Goal: Task Accomplishment & Management: Manage account settings

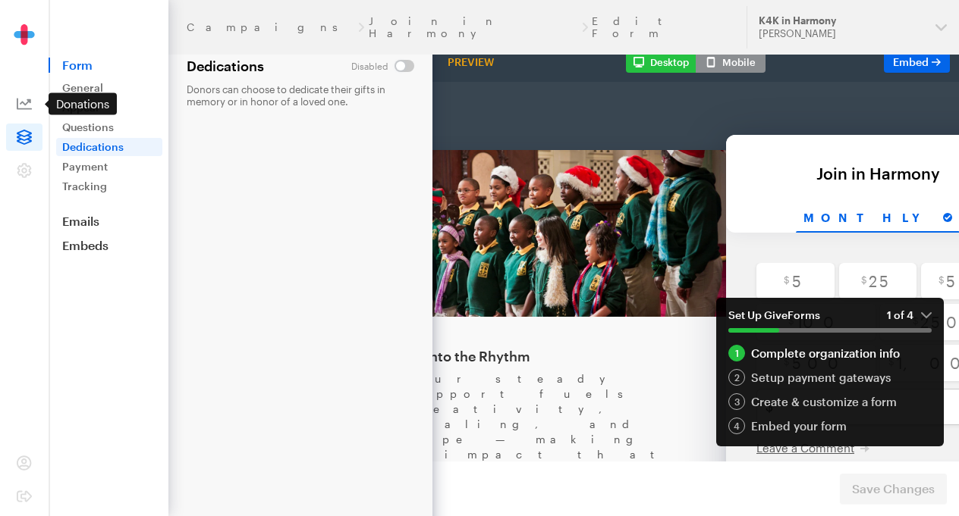
click at [27, 98] on icon at bounding box center [24, 103] width 15 height 15
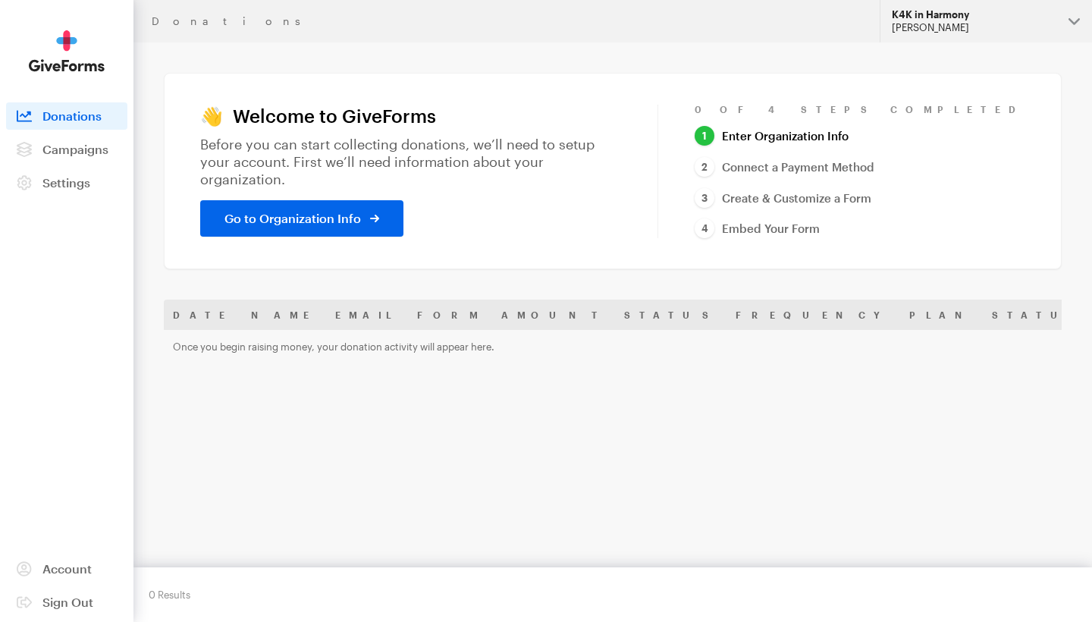
click at [958, 20] on div "K4K in Harmony" at bounding box center [974, 14] width 165 height 13
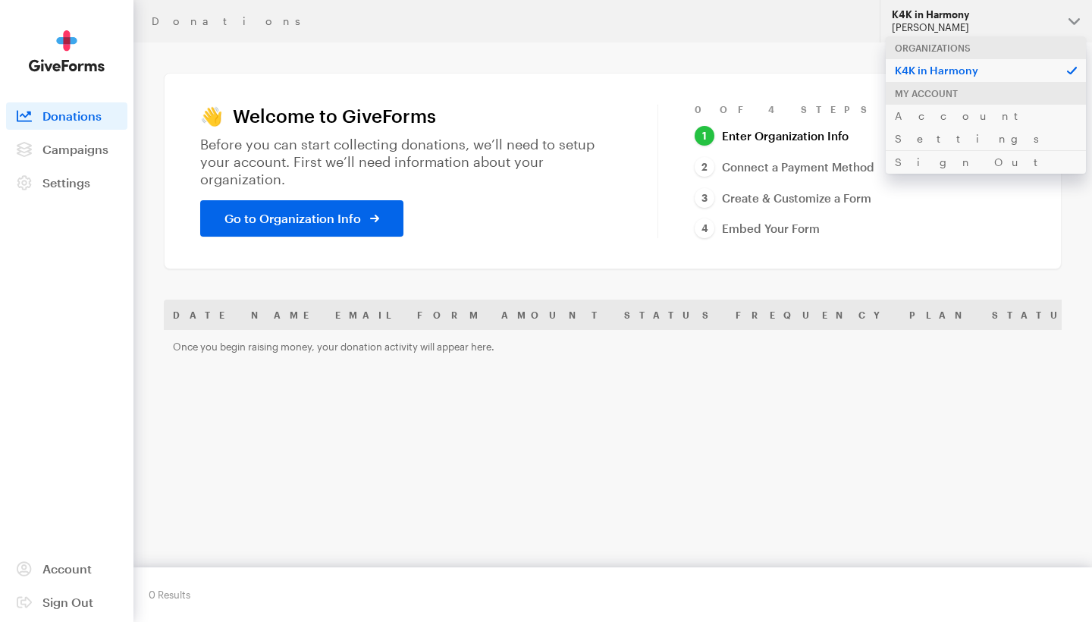
click at [764, 36] on header "Donations Updates Support K4K in Harmony Whitney Cooper Organizations K4K in Ha…" at bounding box center [612, 21] width 959 height 42
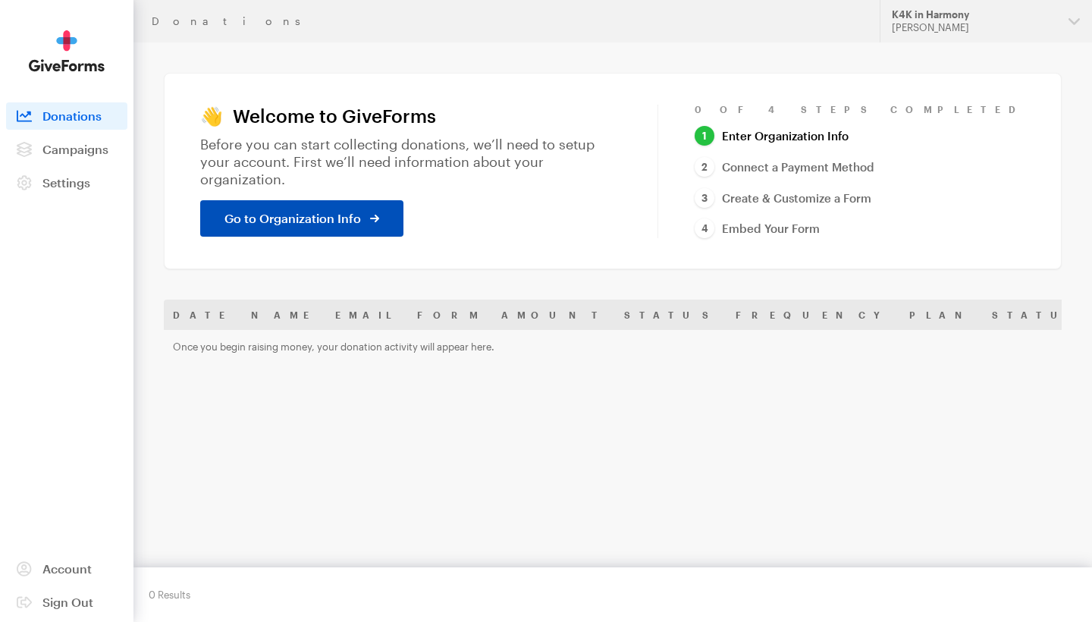
click at [377, 214] on icon at bounding box center [374, 218] width 9 height 9
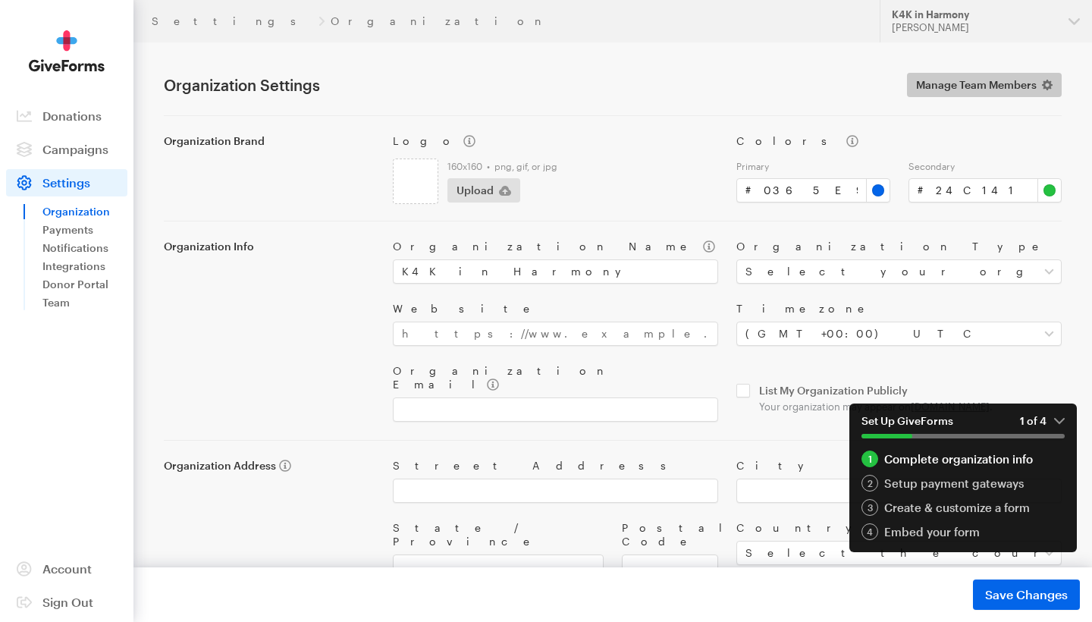
click at [986, 86] on span "Manage Team Members" at bounding box center [976, 85] width 121 height 18
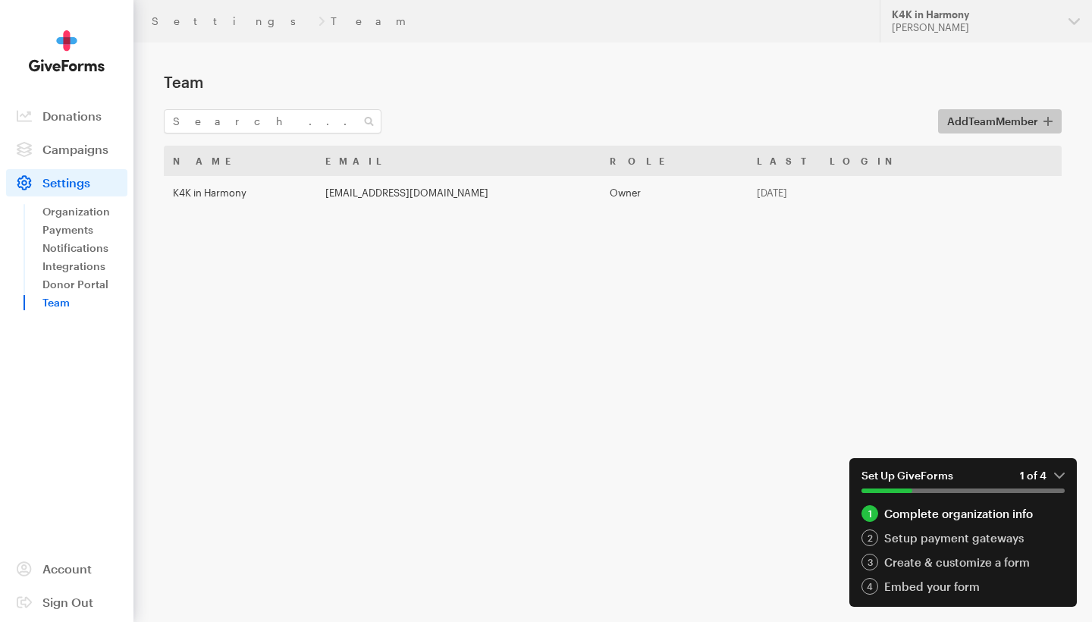
click at [972, 120] on span "Team" at bounding box center [981, 121] width 27 height 13
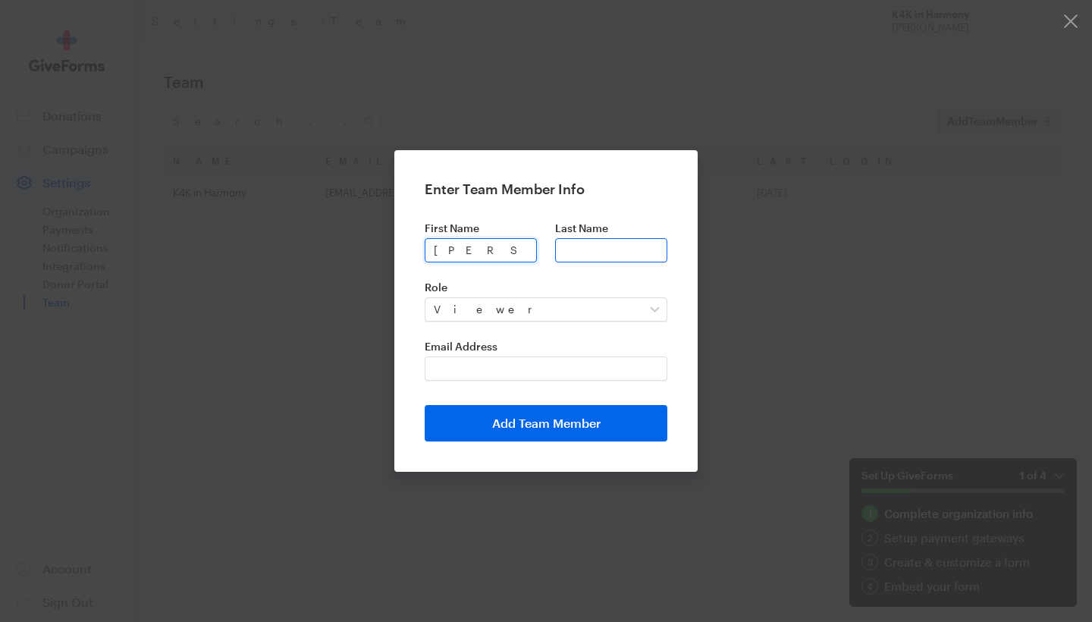
type input "Jee-Yeoun"
click at [567, 246] on input "Last Name" at bounding box center [611, 250] width 112 height 24
type input "Ko"
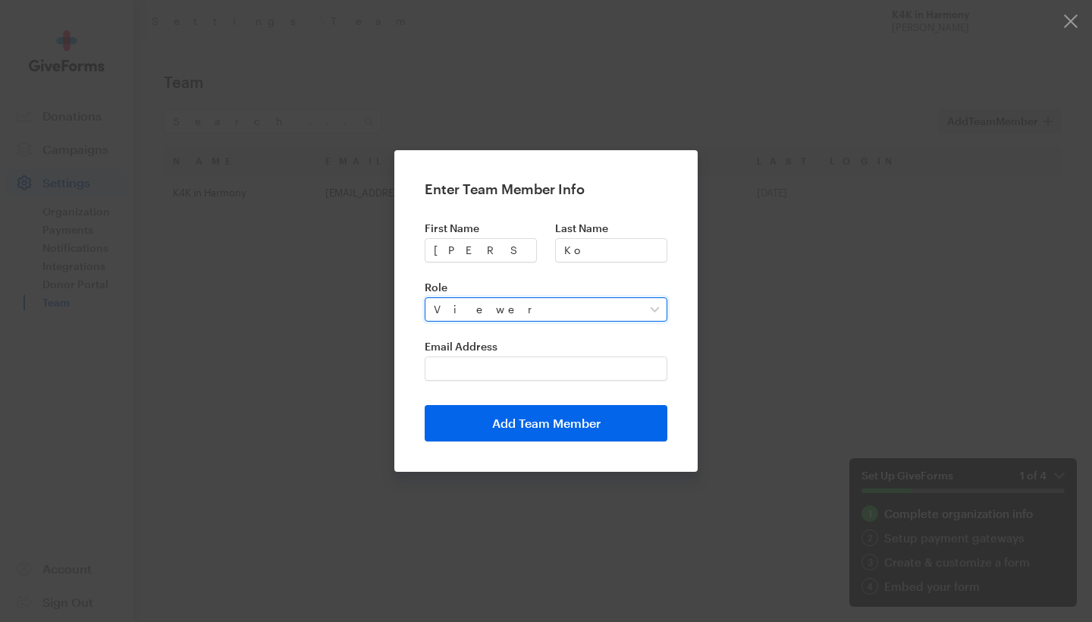
select select "admin"
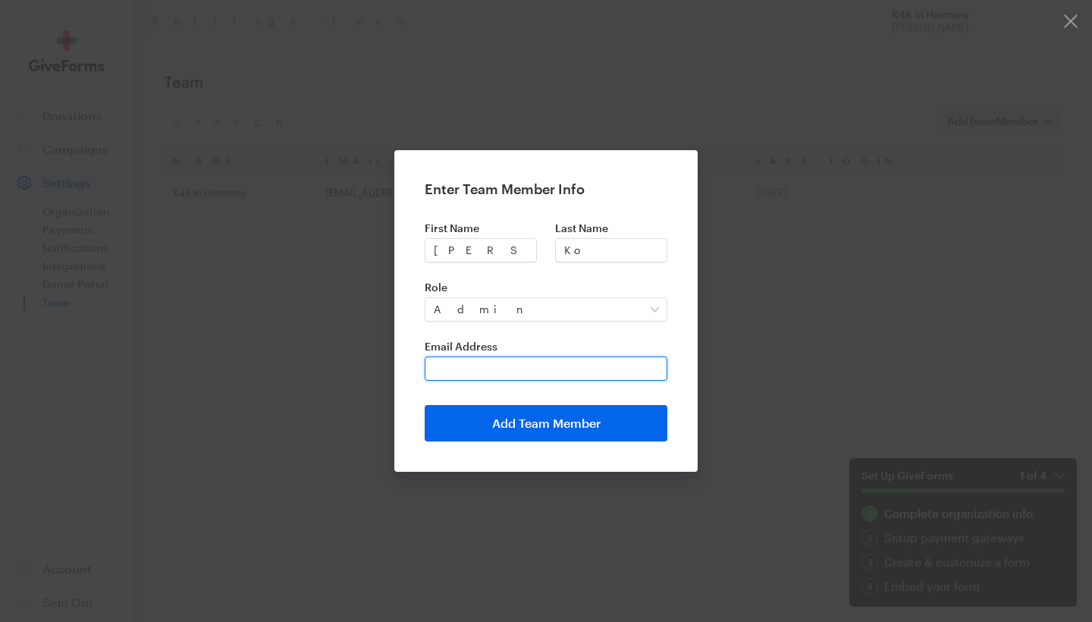
click at [506, 369] on input "Email Address" at bounding box center [546, 368] width 243 height 24
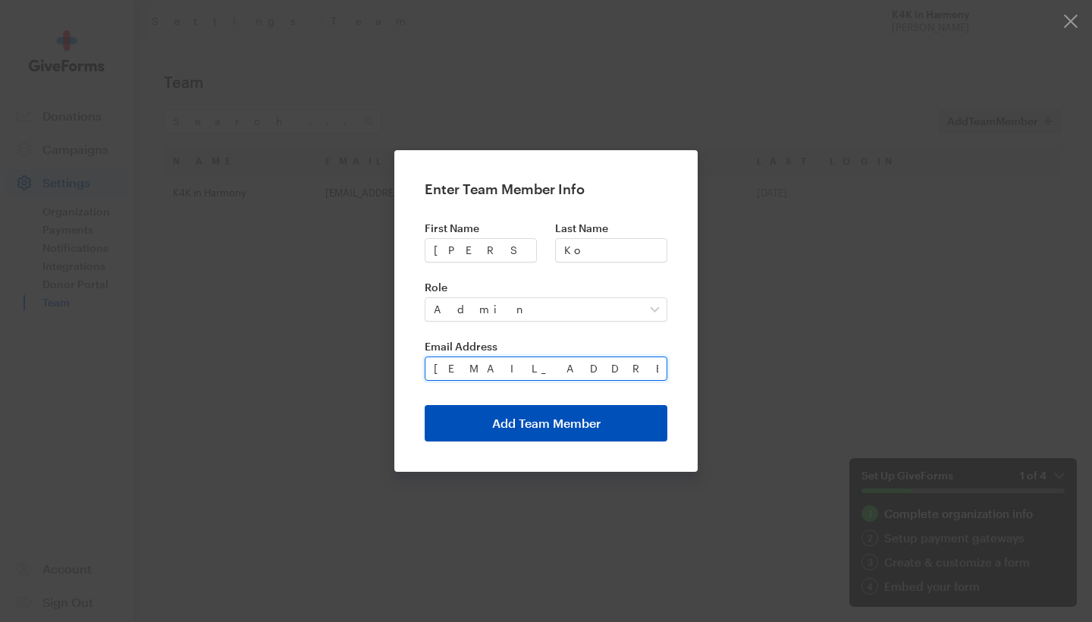
type input "cellistko@gmail.com"
click at [479, 423] on button "Add Team Member" at bounding box center [546, 423] width 243 height 36
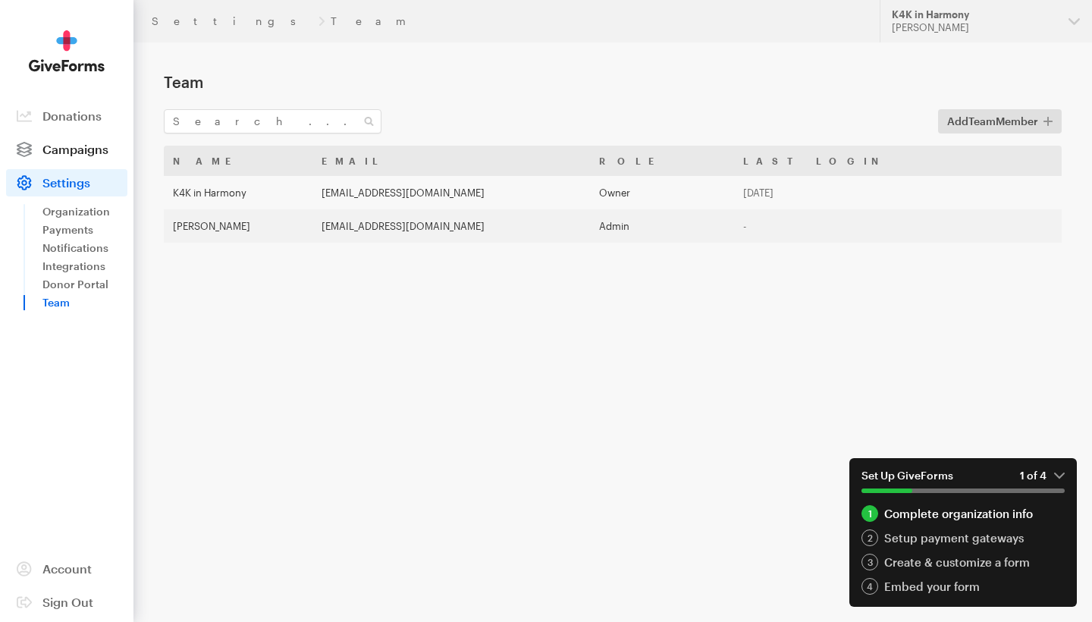
click at [92, 145] on span "Campaigns" at bounding box center [75, 149] width 66 height 14
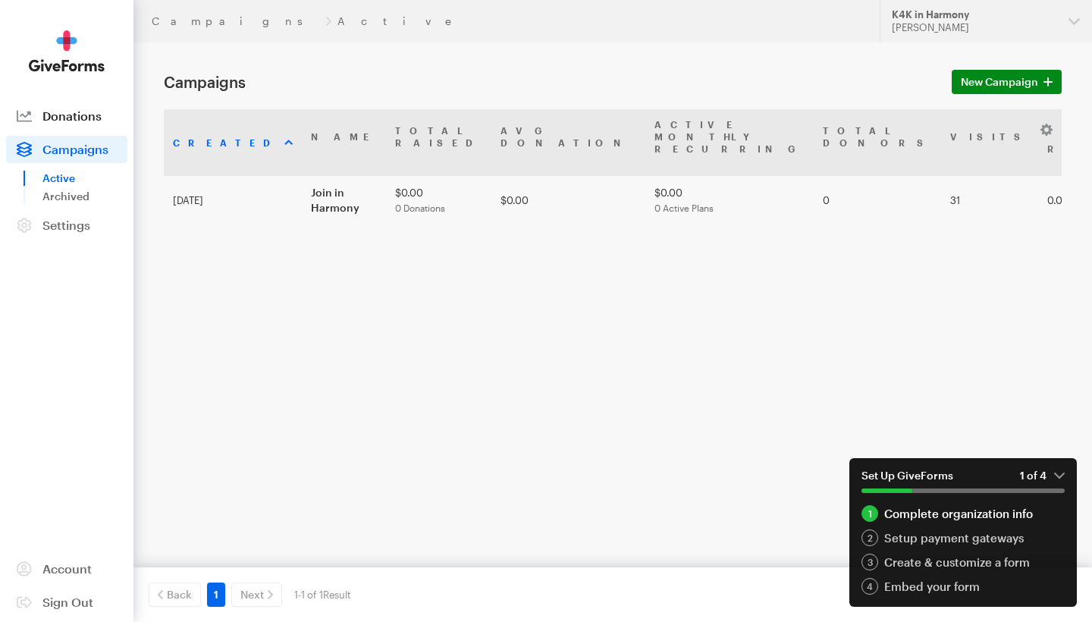
click at [105, 118] on link "Donations" at bounding box center [66, 115] width 121 height 27
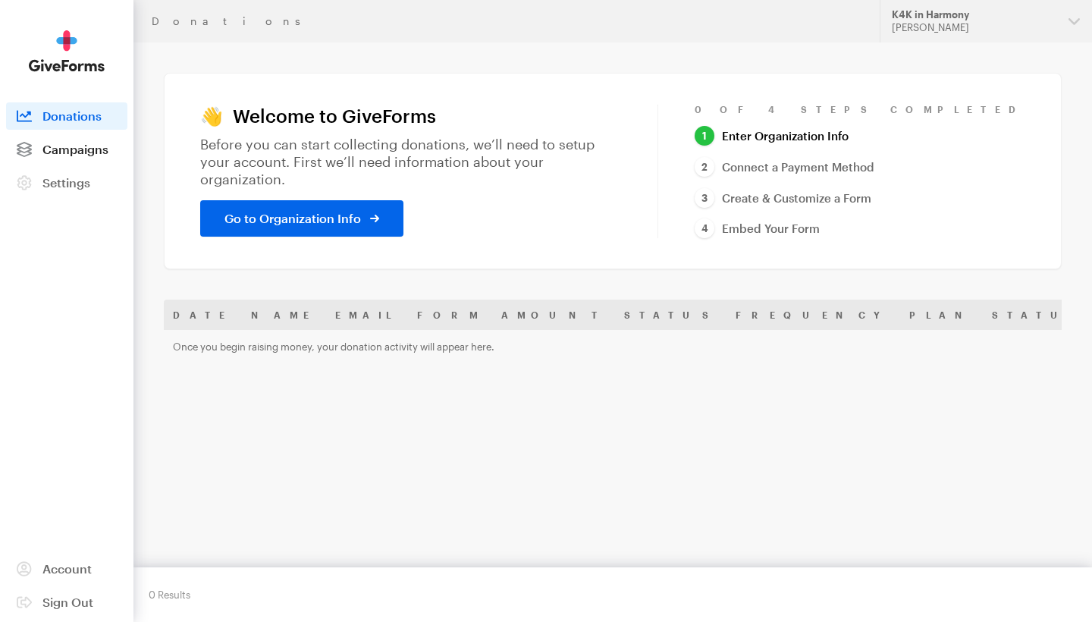
click at [94, 151] on span "Campaigns" at bounding box center [75, 149] width 66 height 14
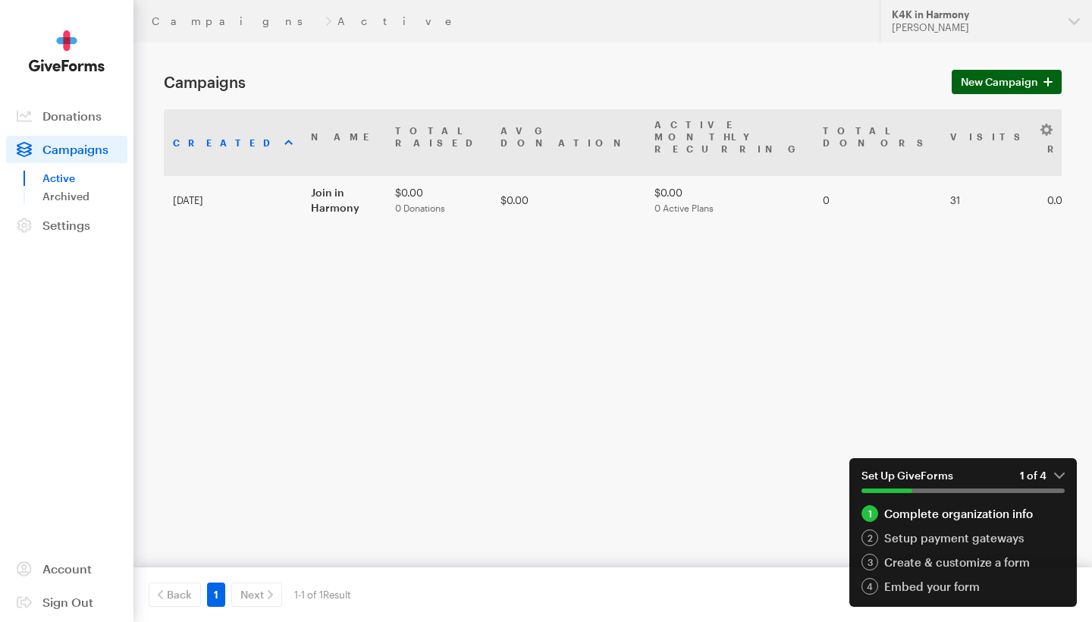
click at [1027, 77] on span "New Campaign" at bounding box center [999, 82] width 77 height 18
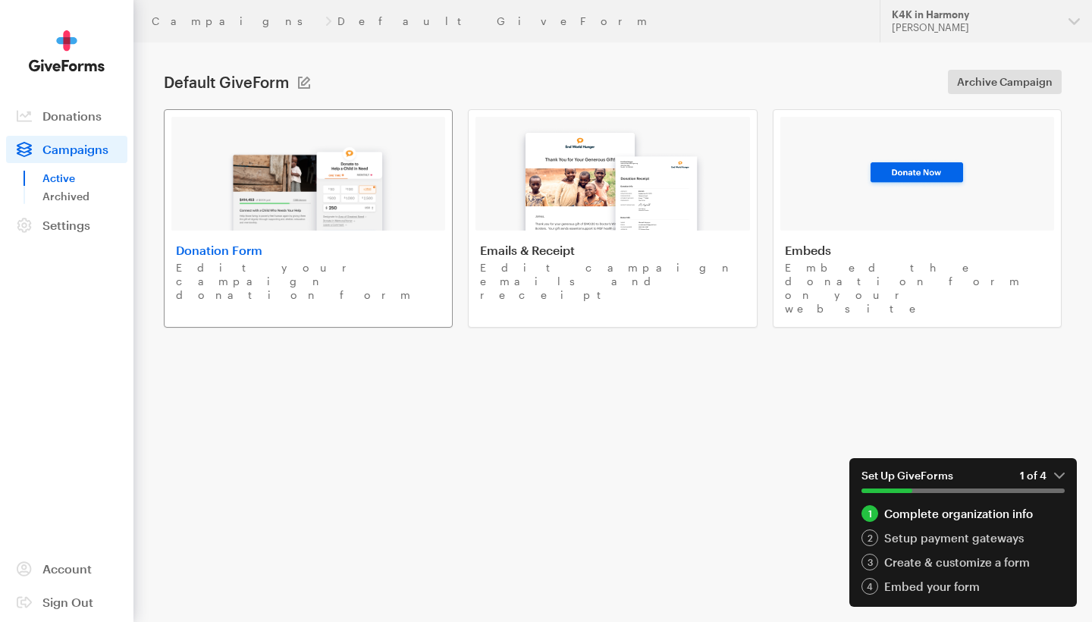
click at [343, 196] on img at bounding box center [308, 181] width 177 height 97
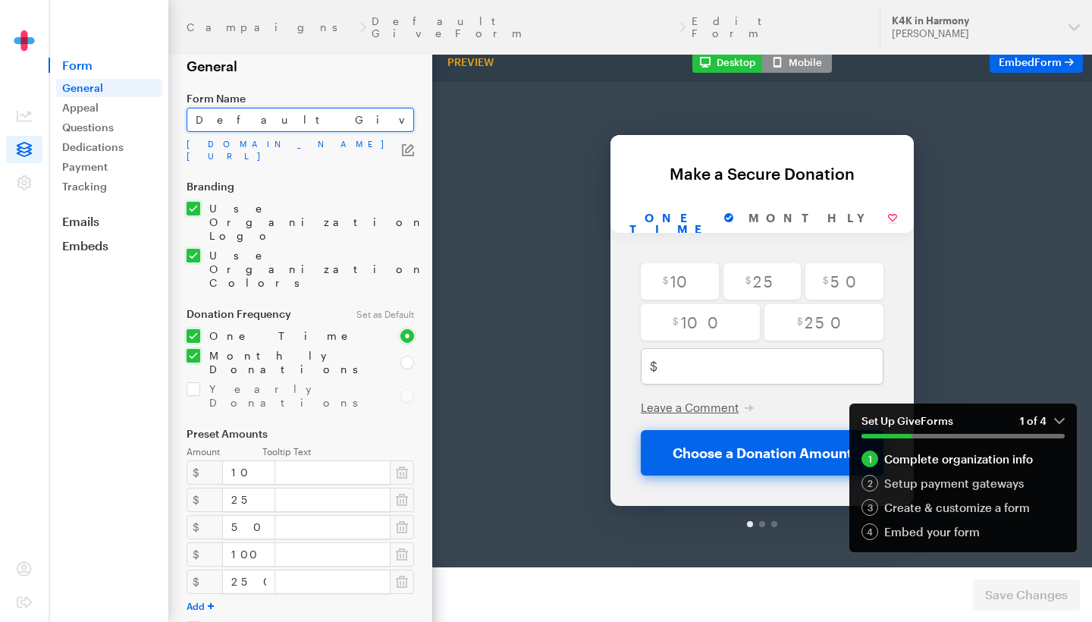
drag, startPoint x: 365, startPoint y: 118, endPoint x: 187, endPoint y: 123, distance: 177.5
click at [187, 123] on input "Default GiveForm" at bounding box center [301, 120] width 228 height 24
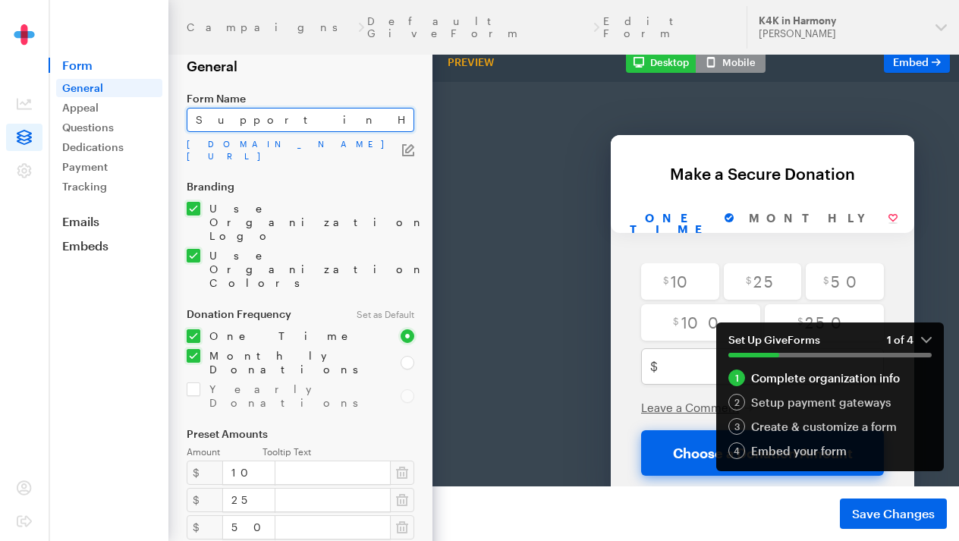
drag, startPoint x: 315, startPoint y: 117, endPoint x: 169, endPoint y: 117, distance: 145.6
click at [169, 117] on form "Campaigns Default GiveForm Edit Form General Form Name Support in Harmony [DOMA…" at bounding box center [216, 502] width 432 height 1005
paste input "trike a Chord"
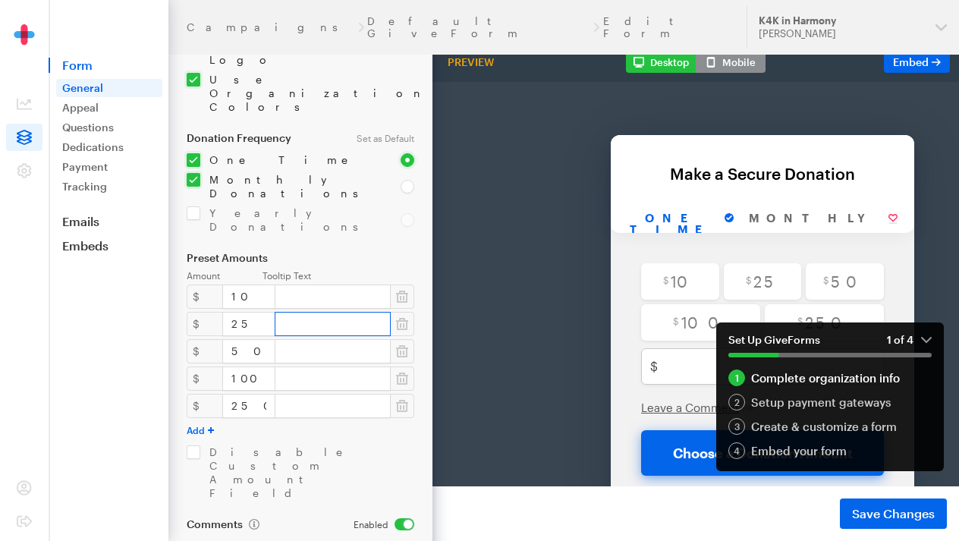
scroll to position [183, 0]
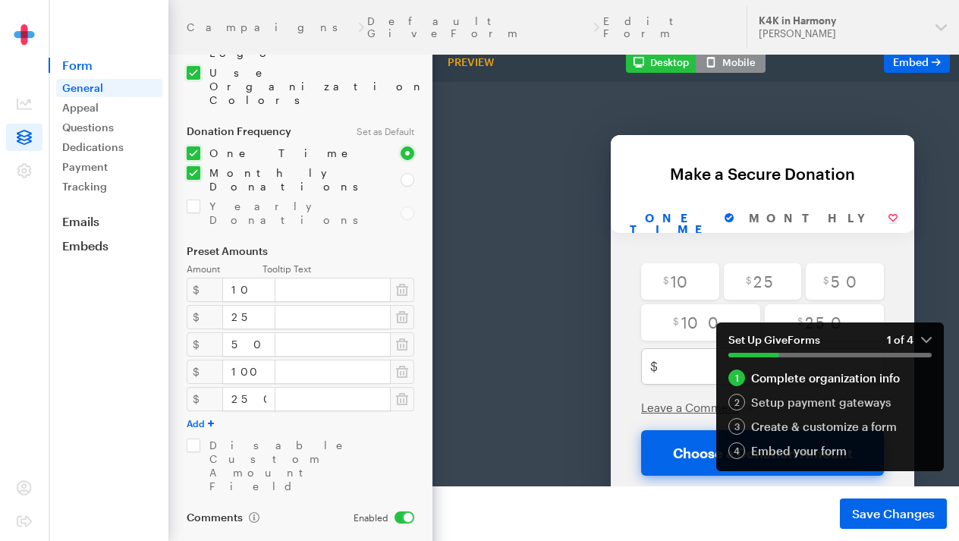
type input "Strike a Chord"
click at [928, 341] on em "1 of 4" at bounding box center [909, 340] width 45 height 14
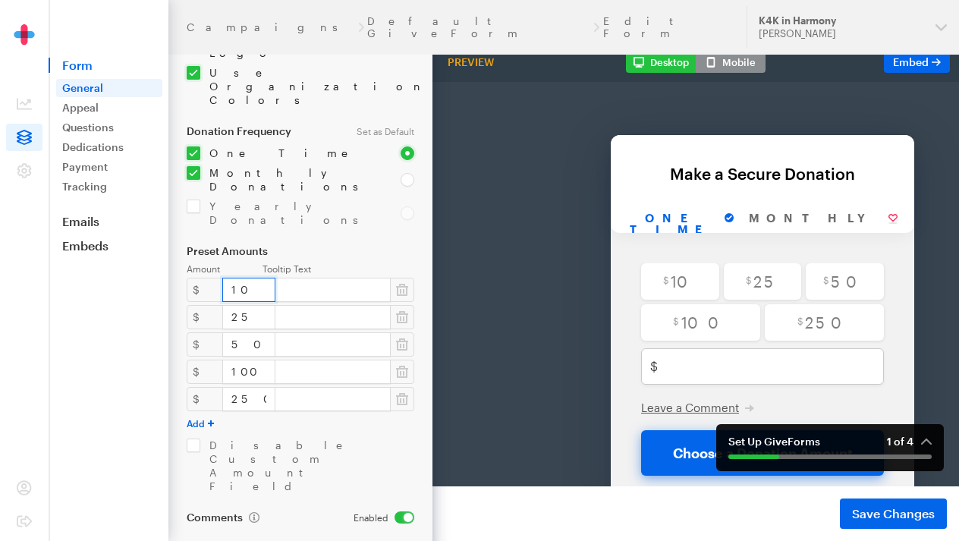
click at [242, 278] on input "10" at bounding box center [248, 290] width 53 height 24
click at [791, 177] on input "Monthly" at bounding box center [823, 179] width 164 height 28
radio input "true"
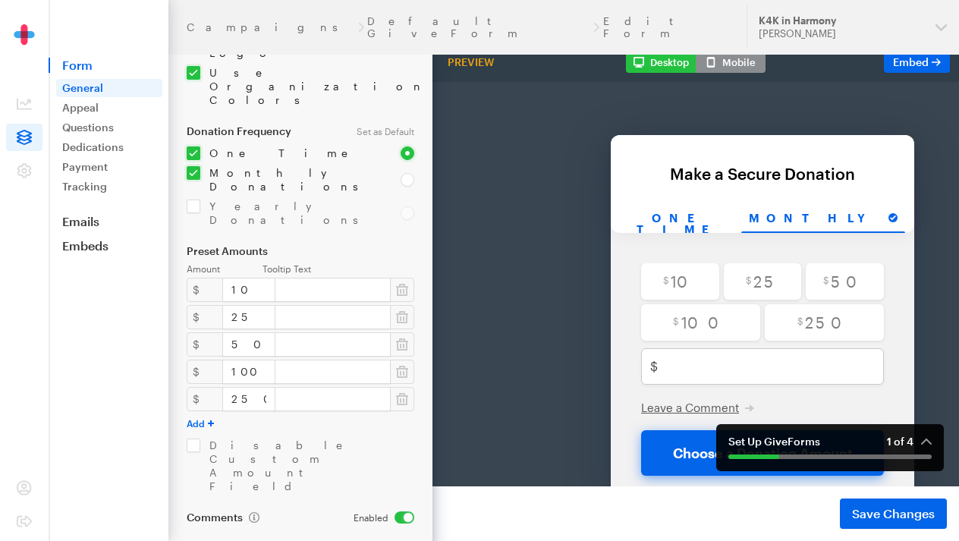
click at [716, 181] on input "One time" at bounding box center [680, 179] width 121 height 28
radio input "true"
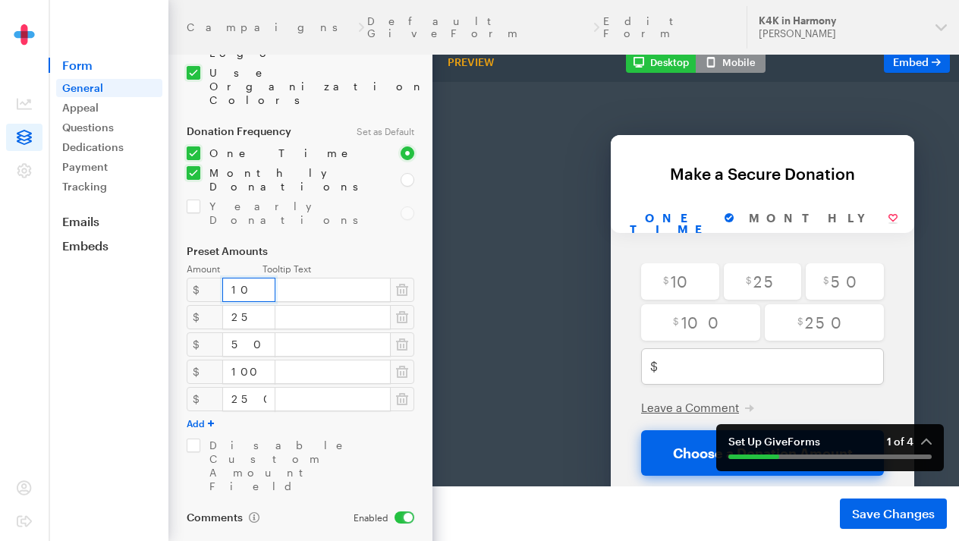
click at [246, 278] on input "10" at bounding box center [248, 290] width 53 height 24
type input "1"
type input "10"
click at [275, 305] on input "text" at bounding box center [333, 317] width 116 height 24
click at [397, 393] on icon "button" at bounding box center [402, 399] width 12 height 12
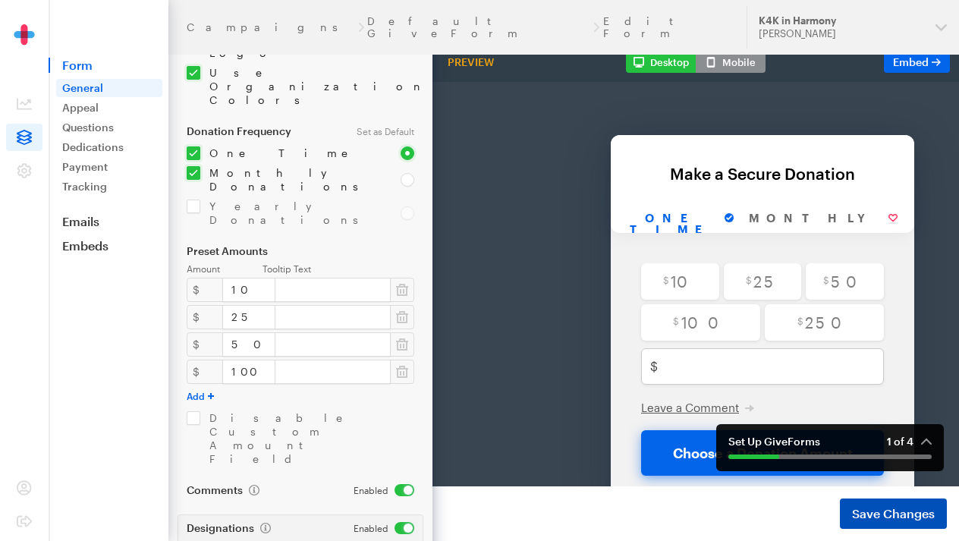
click at [907, 515] on span "Save Changes" at bounding box center [893, 513] width 83 height 18
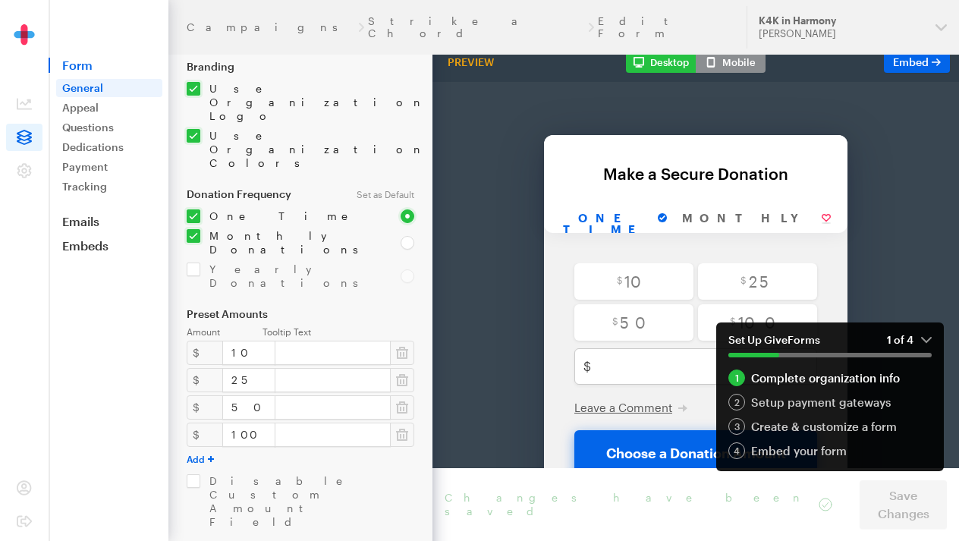
scroll to position [130, 0]
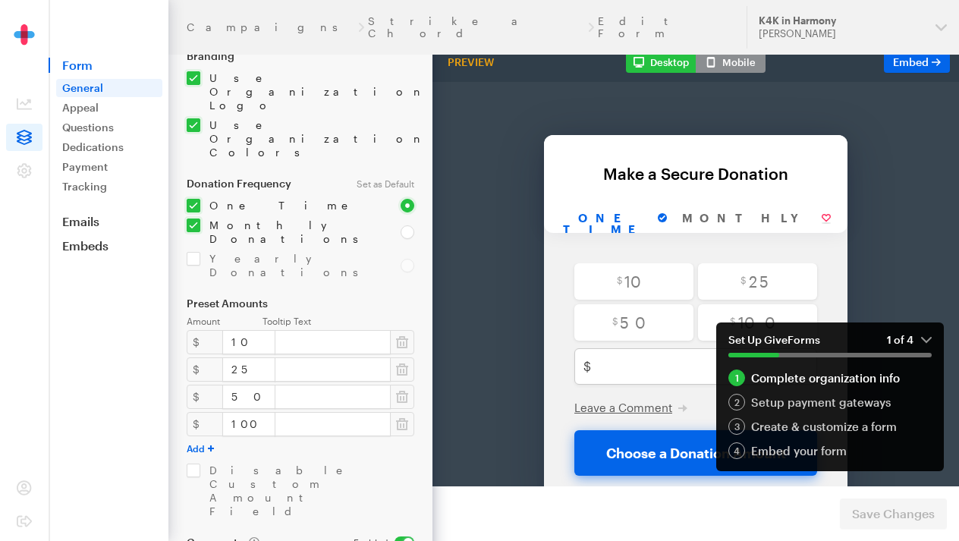
click at [921, 337] on em "1 of 4" at bounding box center [909, 340] width 45 height 14
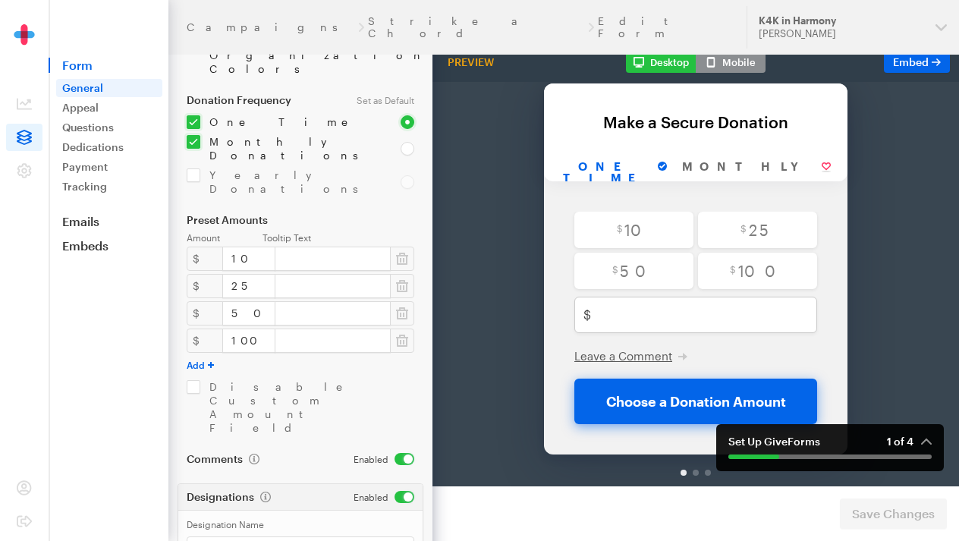
scroll to position [227, 0]
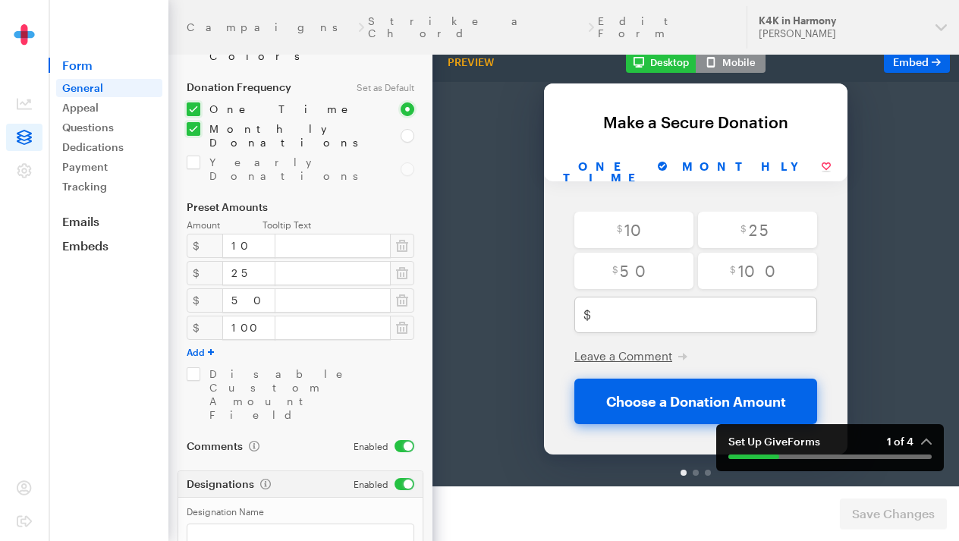
click at [761, 130] on input "Monthly" at bounding box center [756, 128] width 164 height 28
radio input "true"
click at [659, 132] on input "One time" at bounding box center [613, 128] width 121 height 28
radio input "true"
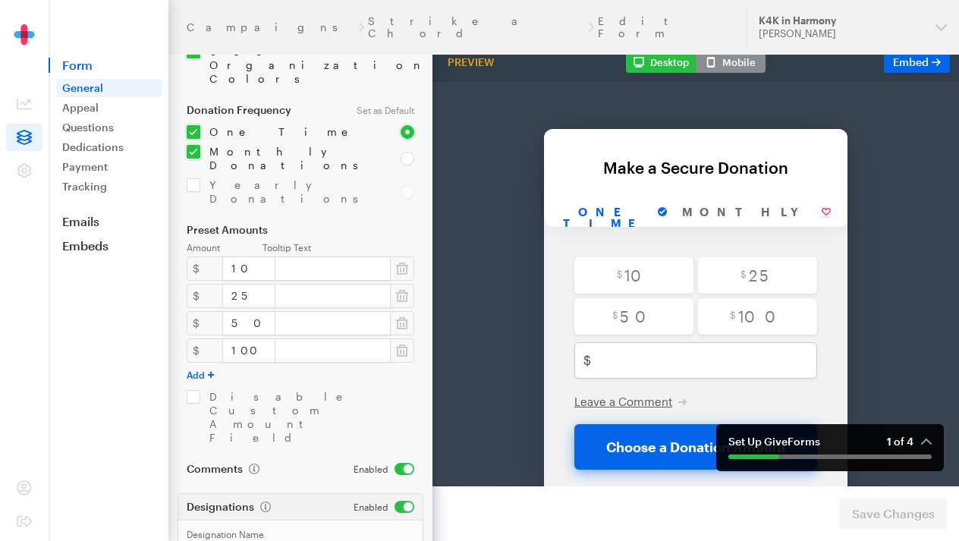
scroll to position [196, 0]
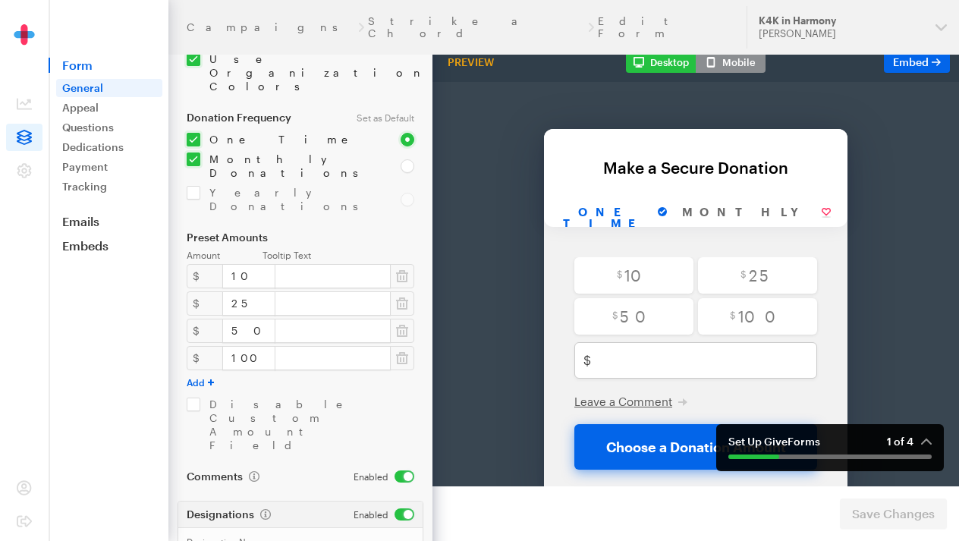
click at [198, 152] on input "checkbox" at bounding box center [285, 165] width 196 height 27
checkbox input "false"
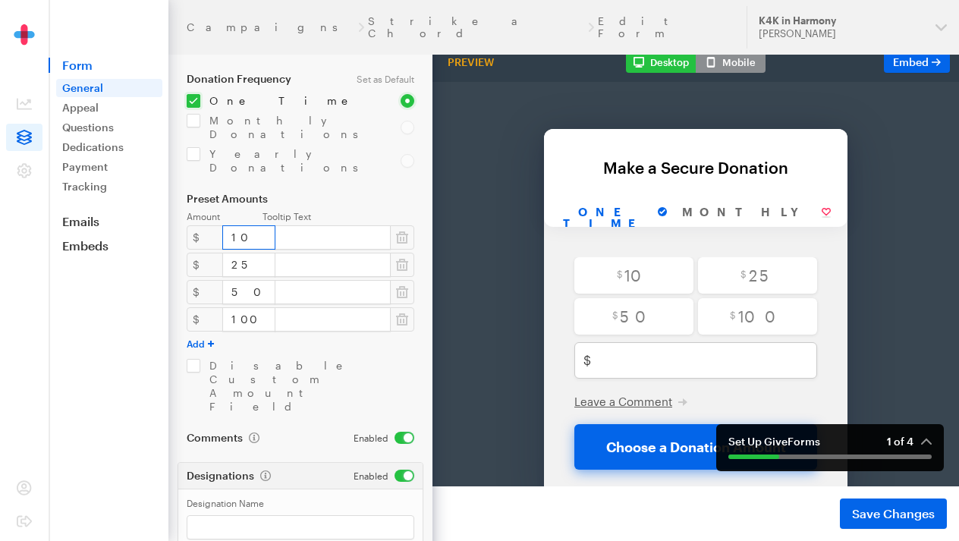
scroll to position [239, 0]
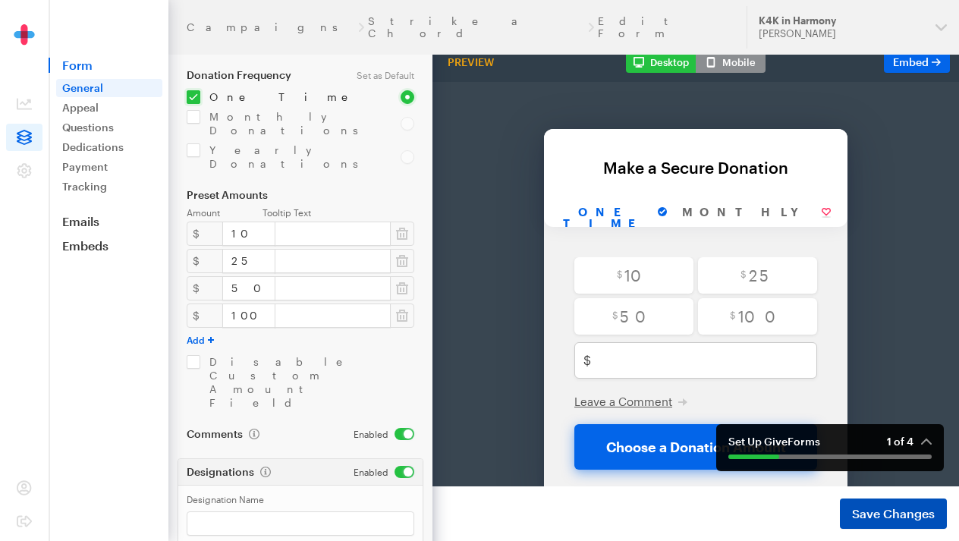
click at [912, 510] on span "Save Changes" at bounding box center [893, 513] width 83 height 18
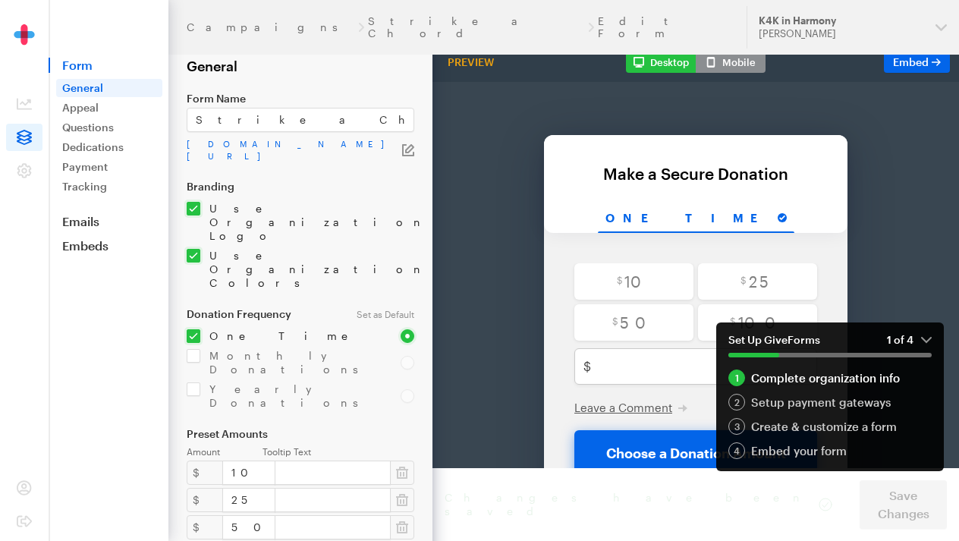
click at [928, 338] on em "1 of 4" at bounding box center [909, 340] width 45 height 14
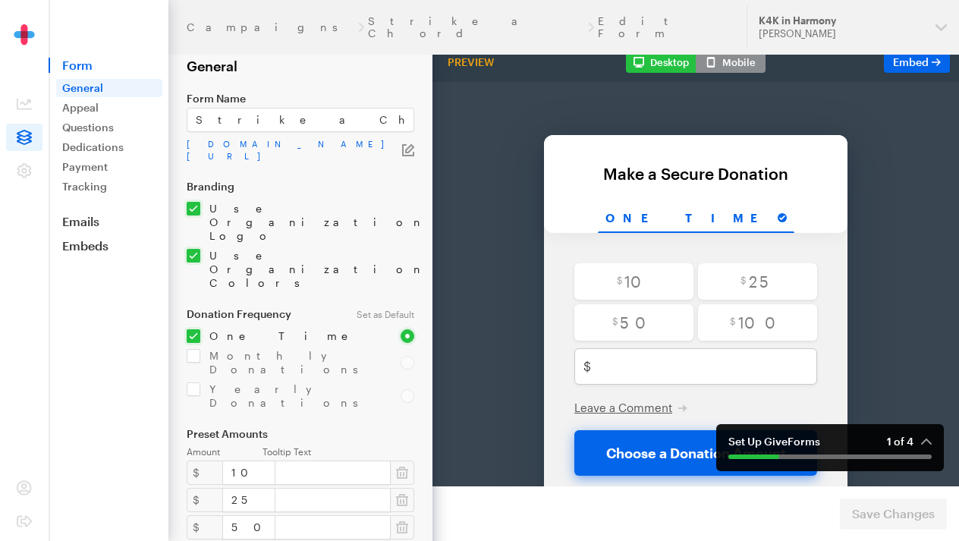
click at [652, 140] on div "Make a Secure Donation" at bounding box center [695, 133] width 273 height 17
click at [708, 135] on div "Make a Secure Donation" at bounding box center [695, 133] width 273 height 17
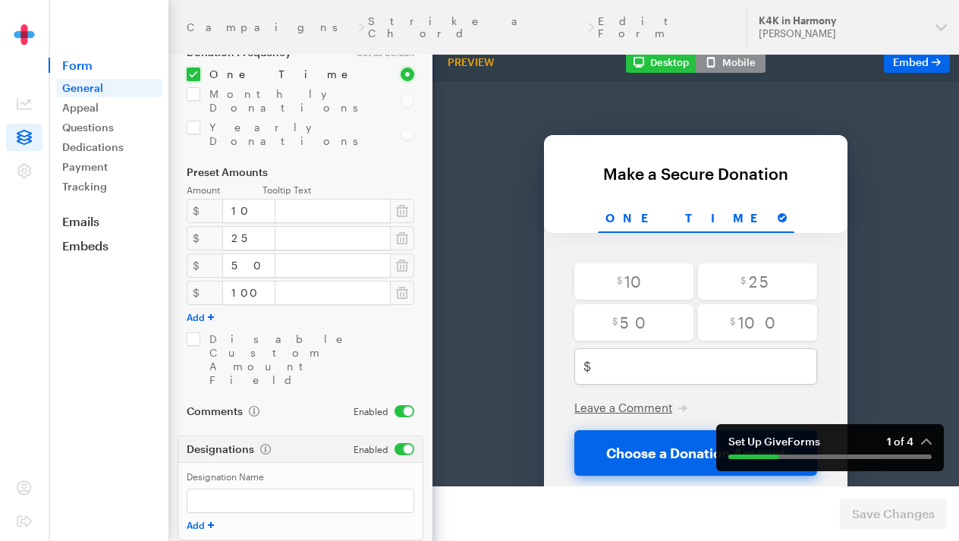
scroll to position [261, 0]
drag, startPoint x: 339, startPoint y: 499, endPoint x: 148, endPoint y: 491, distance: 191.3
click at [148, 491] on div "Campaigns Strike a Chord Edit Form Updates Support K4K in Harmony Whitney Coope…" at bounding box center [479, 228] width 959 height 978
type input "Strike a Chord"
click at [911, 507] on span "Save Changes" at bounding box center [893, 513] width 83 height 18
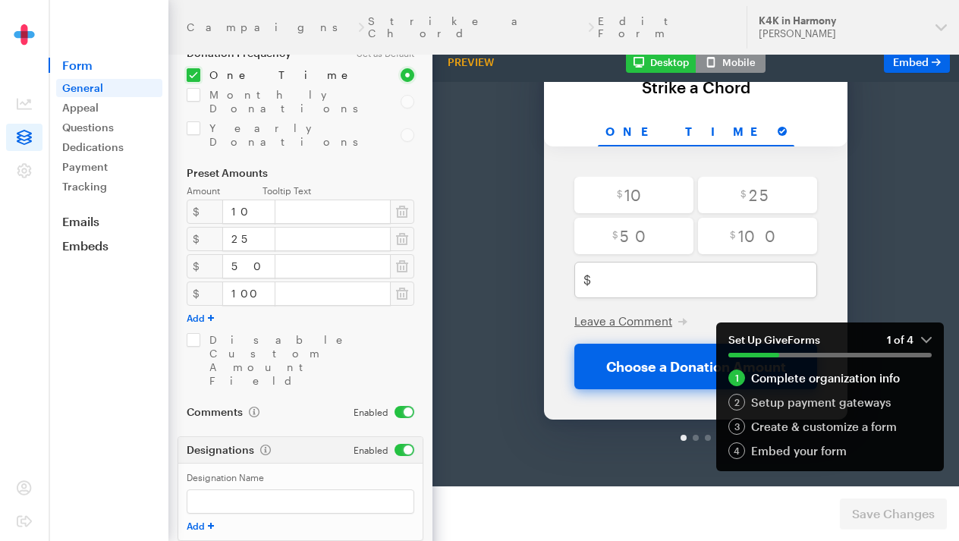
scroll to position [86, 0]
click at [922, 337] on em "1 of 4" at bounding box center [909, 340] width 45 height 14
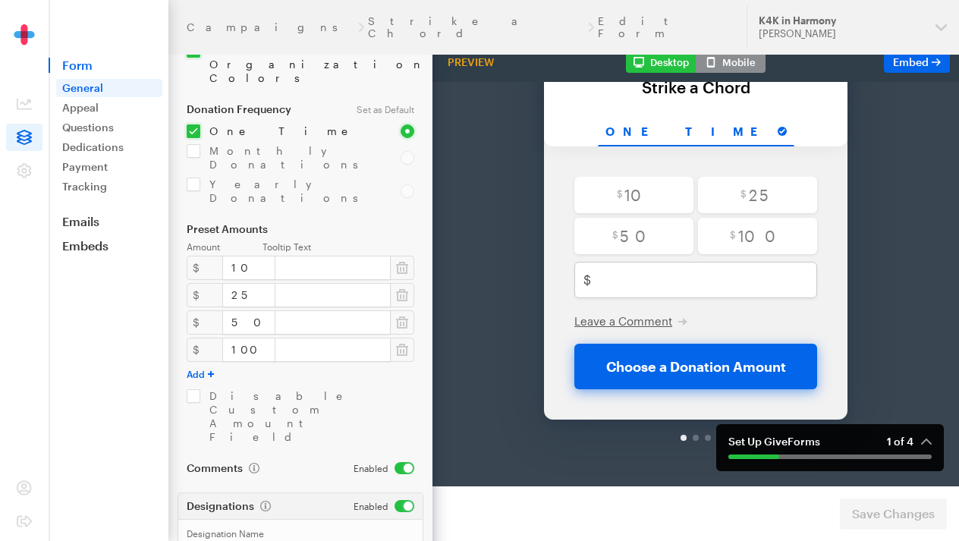
scroll to position [0, 0]
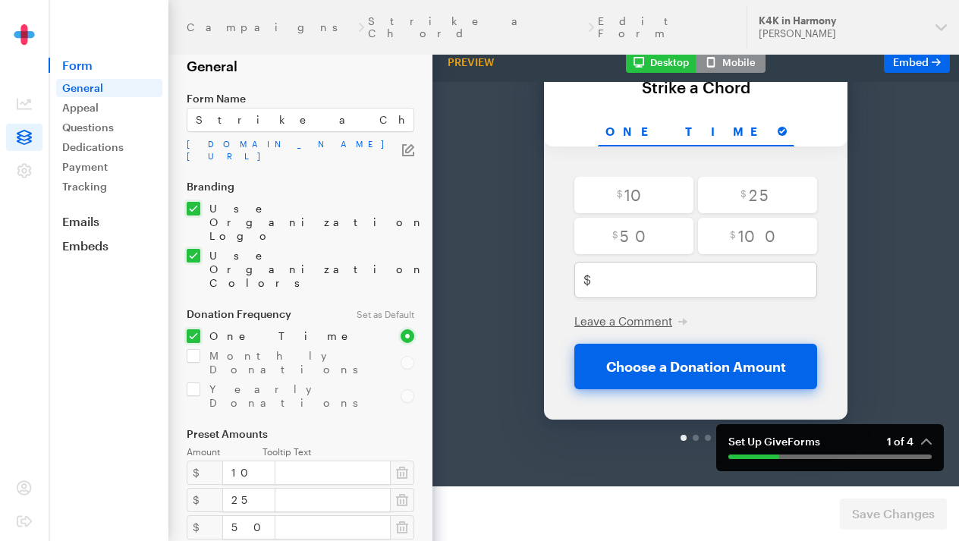
click at [321, 209] on input "checkbox" at bounding box center [301, 222] width 228 height 41
checkbox input "false"
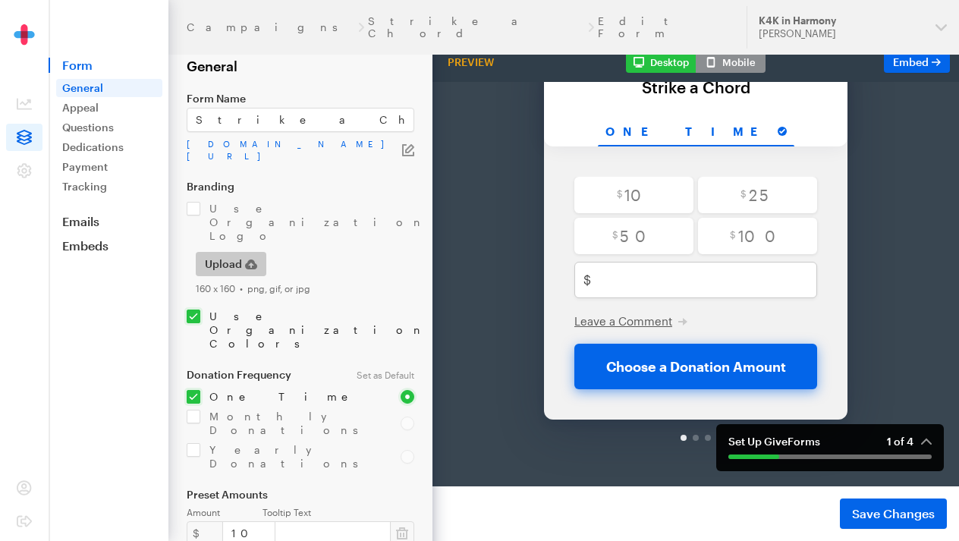
click at [246, 259] on icon "button" at bounding box center [251, 264] width 12 height 10
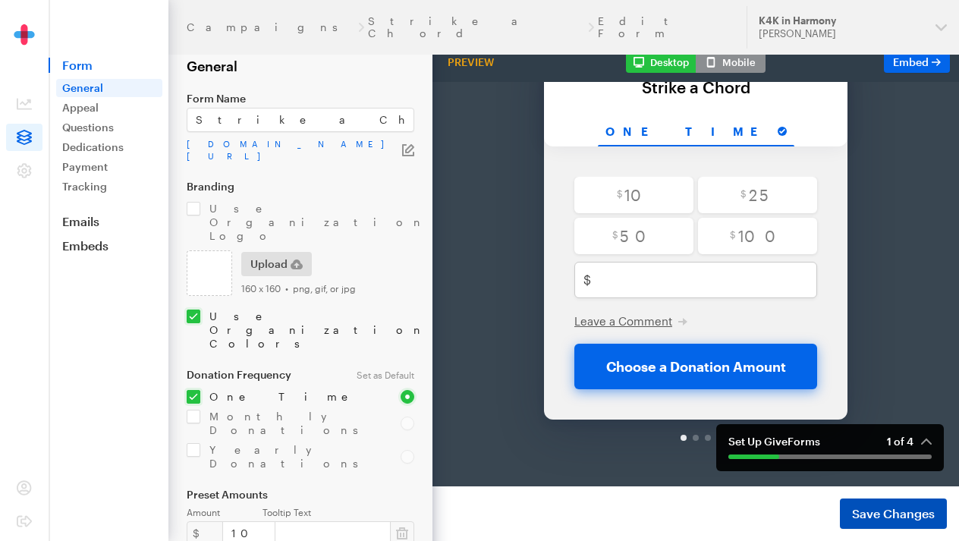
click at [895, 507] on span "Save Changes" at bounding box center [893, 513] width 83 height 18
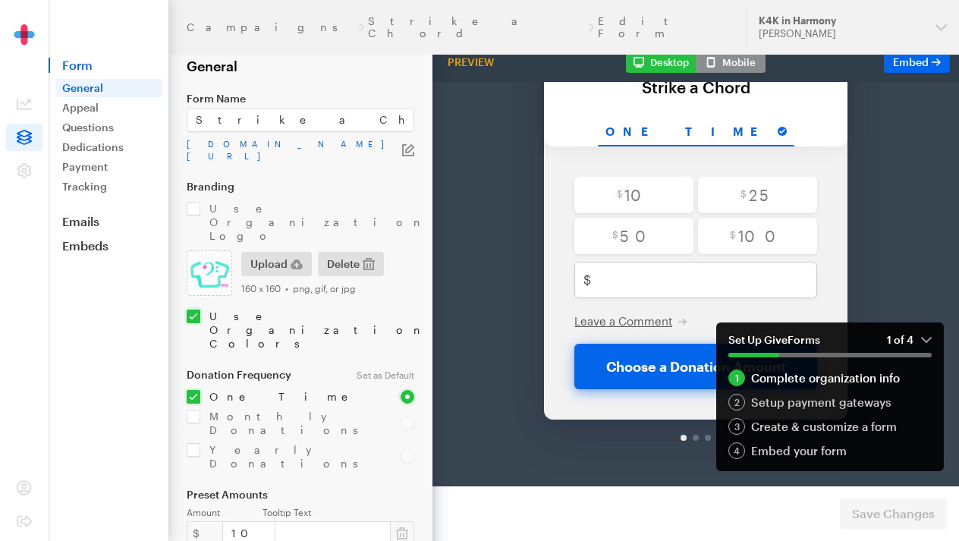
click at [197, 309] on input "checkbox" at bounding box center [301, 329] width 228 height 41
checkbox input "false"
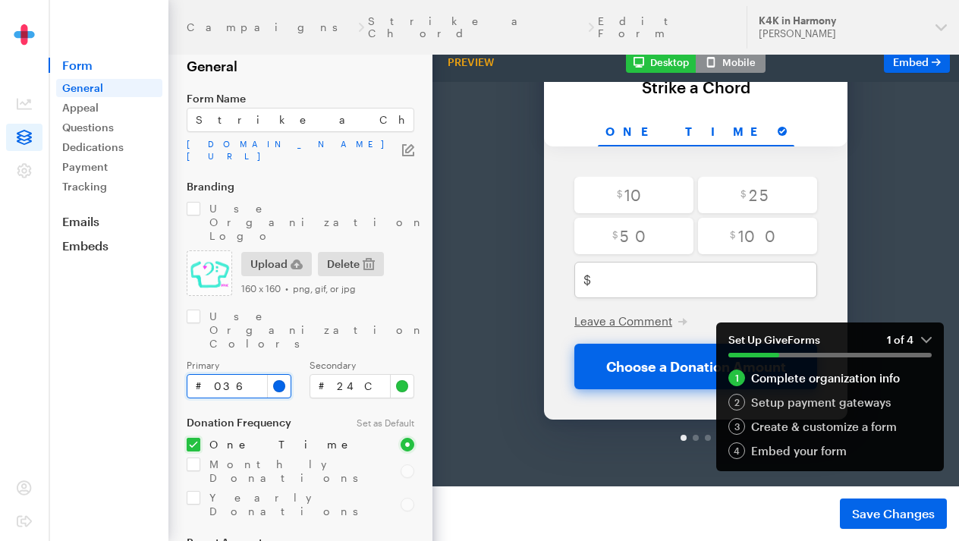
click at [284, 374] on input "#0365e9" at bounding box center [239, 386] width 105 height 24
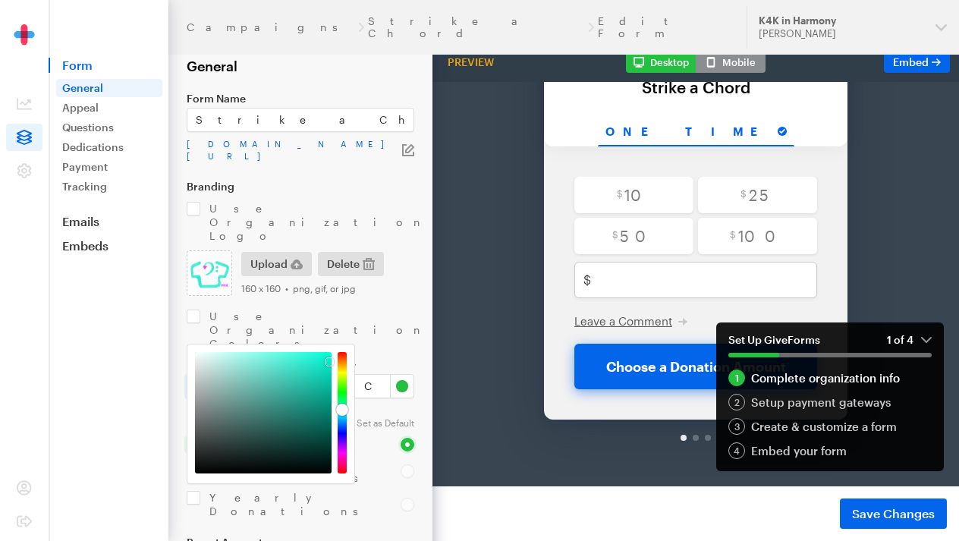
drag, startPoint x: 341, startPoint y: 419, endPoint x: 341, endPoint y: 410, distance: 9.1
click at [341, 410] on div at bounding box center [342, 409] width 12 height 12
type input "#07f9d4"
click at [328, 355] on div at bounding box center [326, 353] width 9 height 9
click at [406, 374] on input "#24c141" at bounding box center [361, 386] width 105 height 24
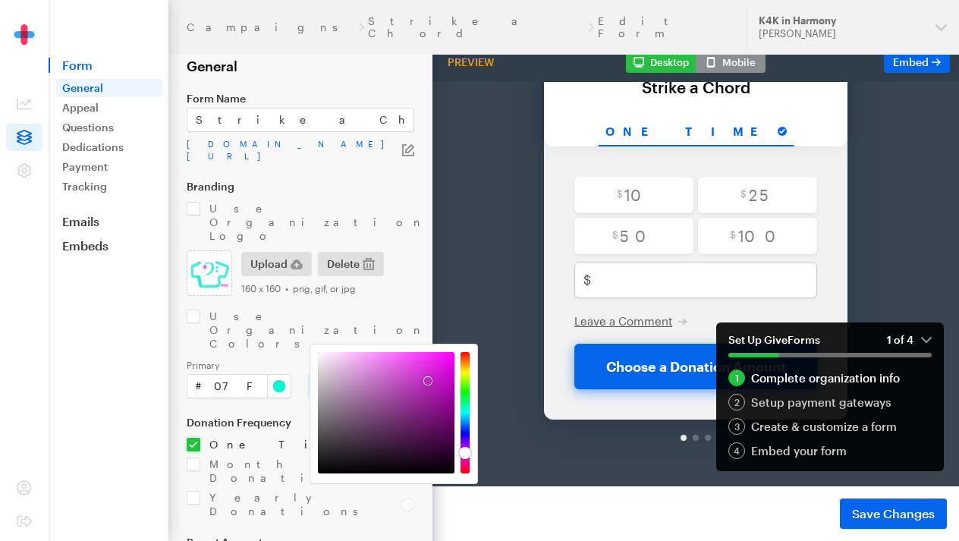
drag, startPoint x: 468, startPoint y: 394, endPoint x: 463, endPoint y: 453, distance: 58.6
click at [463, 453] on div at bounding box center [465, 453] width 12 height 12
type input "#fc00ff"
drag, startPoint x: 429, startPoint y: 382, endPoint x: 456, endPoint y: 351, distance: 40.9
click at [456, 351] on div at bounding box center [453, 351] width 9 height 9
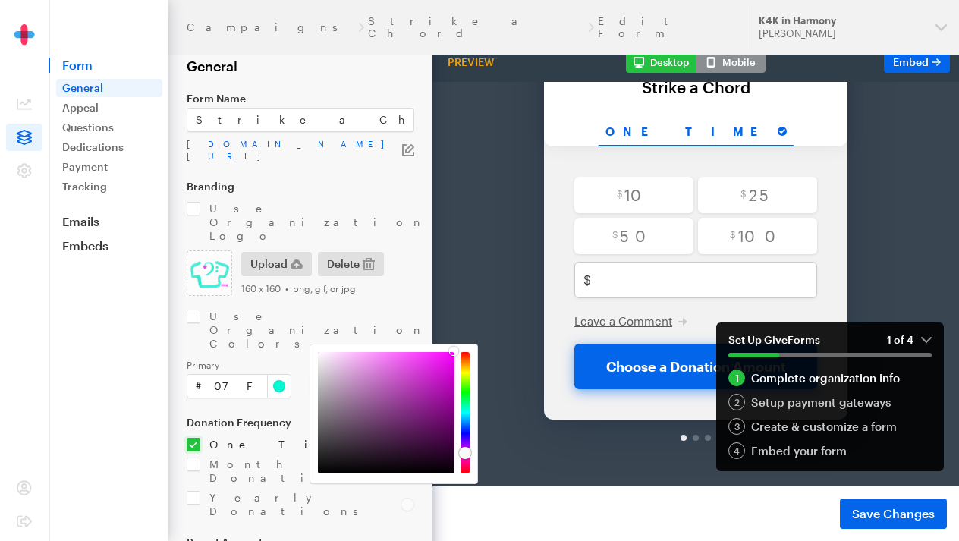
click at [925, 337] on em "1 of 4" at bounding box center [909, 340] width 45 height 14
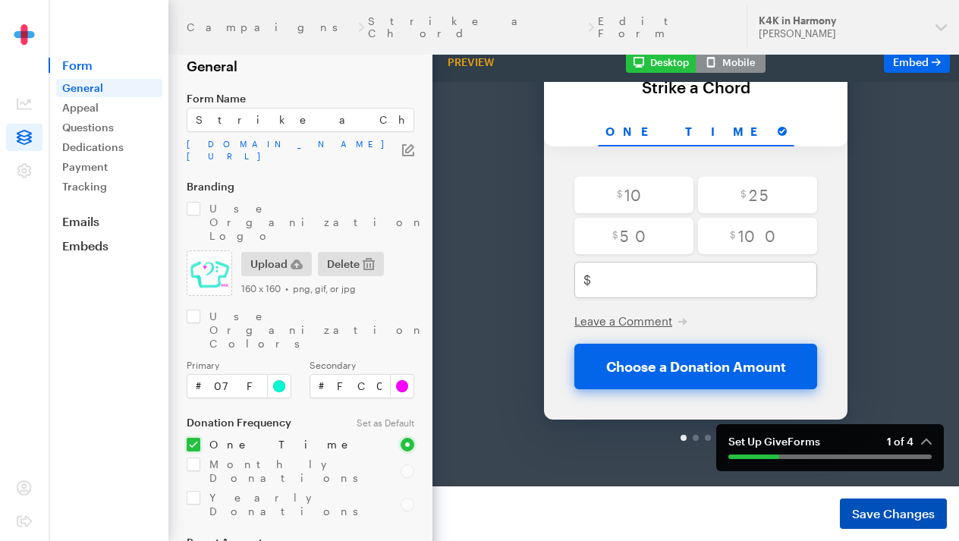
click at [920, 507] on span "Save Changes" at bounding box center [893, 513] width 83 height 18
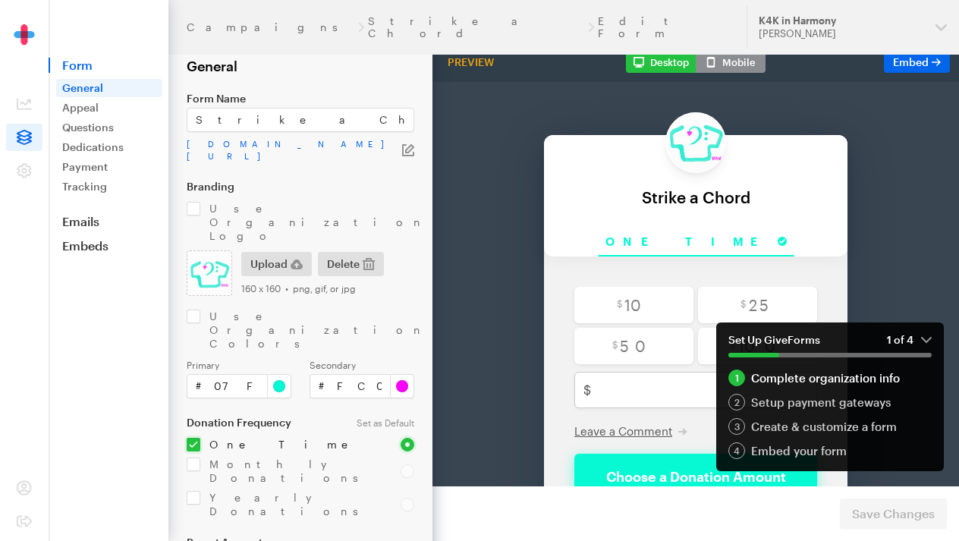
click at [925, 337] on em "1 of 4" at bounding box center [909, 340] width 45 height 14
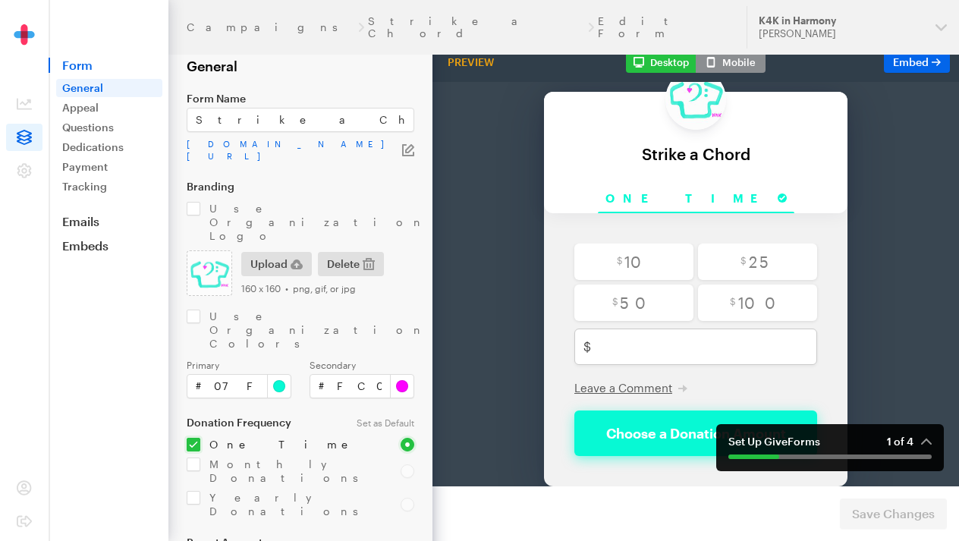
scroll to position [44, 0]
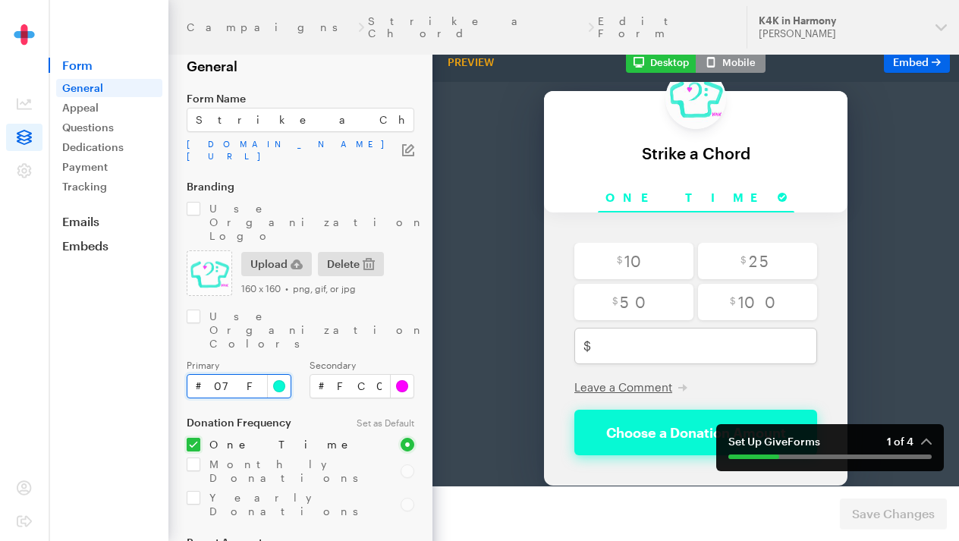
click at [279, 374] on input "#07f9d4" at bounding box center [239, 386] width 105 height 24
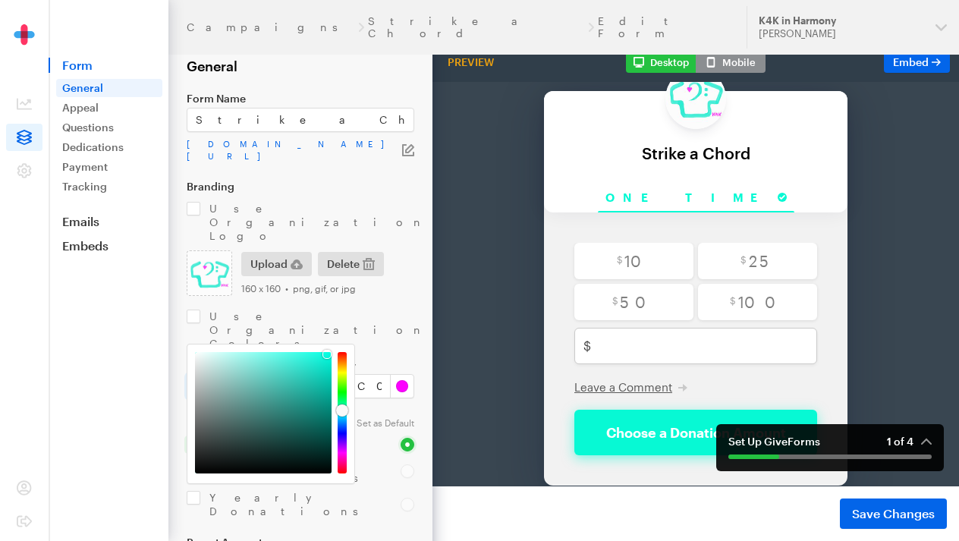
type input "#07f9f0"
click at [344, 412] on div at bounding box center [342, 412] width 12 height 12
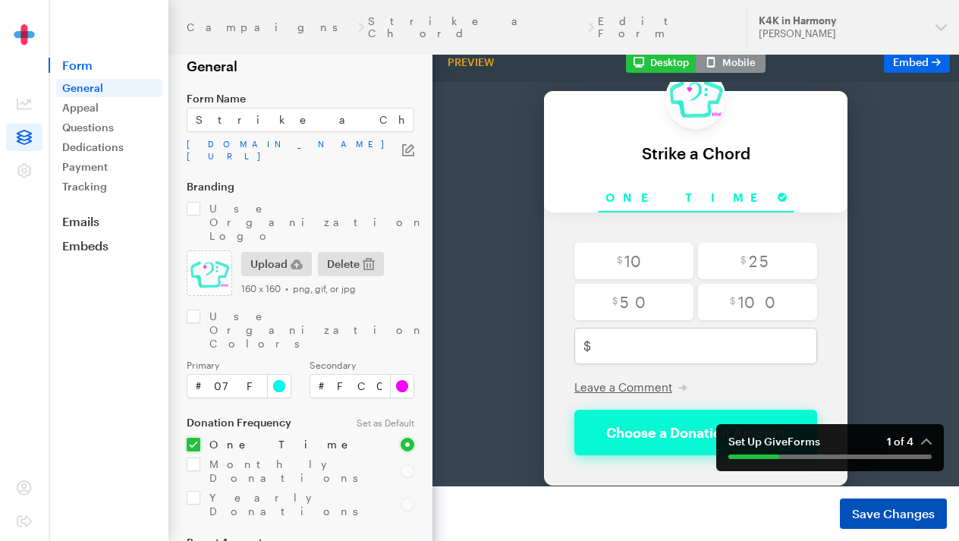
click at [925, 510] on span "Save Changes" at bounding box center [893, 513] width 83 height 18
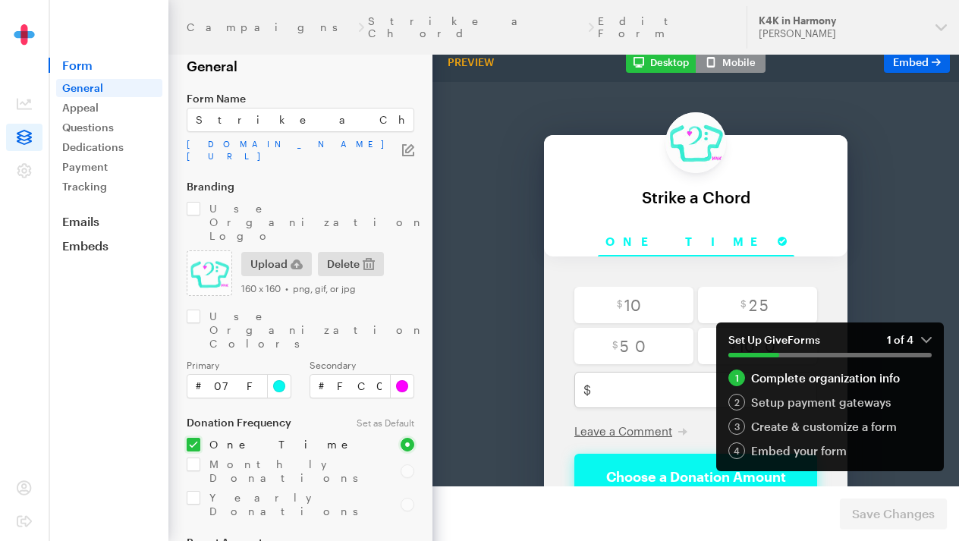
click at [925, 336] on em "1 of 4" at bounding box center [909, 340] width 45 height 14
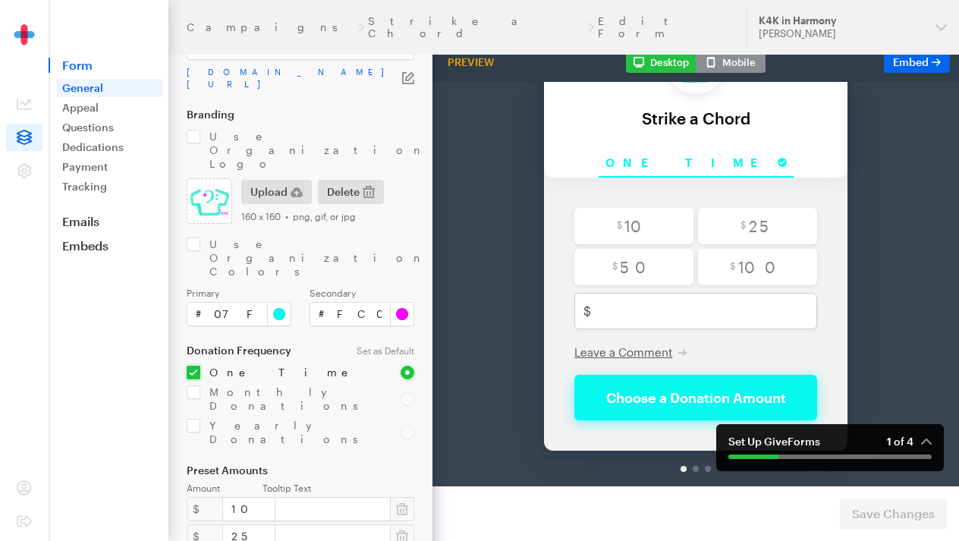
scroll to position [80, 0]
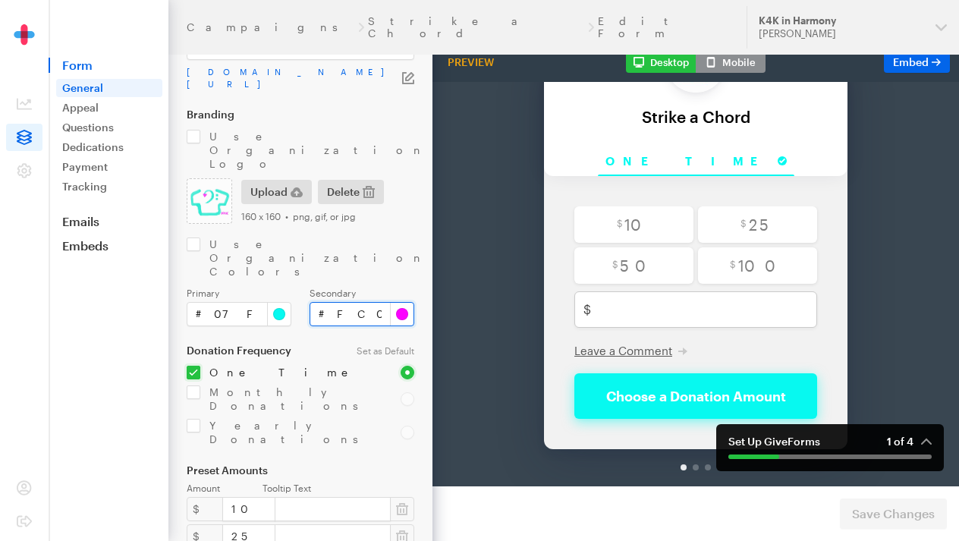
click at [361, 302] on input "#fc00ff" at bounding box center [361, 314] width 105 height 24
click at [282, 302] on input "#07f9f0" at bounding box center [239, 314] width 105 height 24
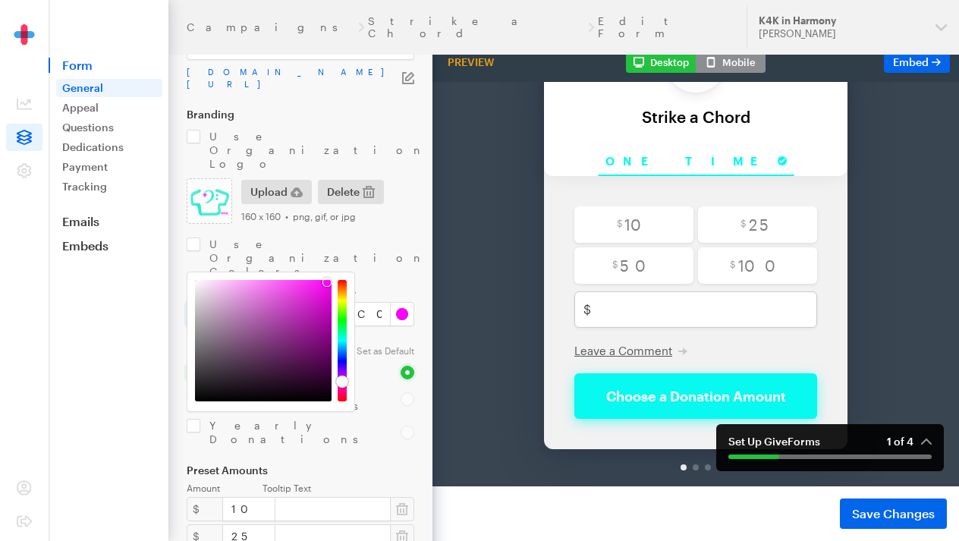
type input "#f907e1"
drag, startPoint x: 341, startPoint y: 345, endPoint x: 345, endPoint y: 383, distance: 38.1
click at [345, 383] on div at bounding box center [342, 383] width 12 height 12
click at [877, 501] on button "Save Changes" at bounding box center [893, 513] width 107 height 30
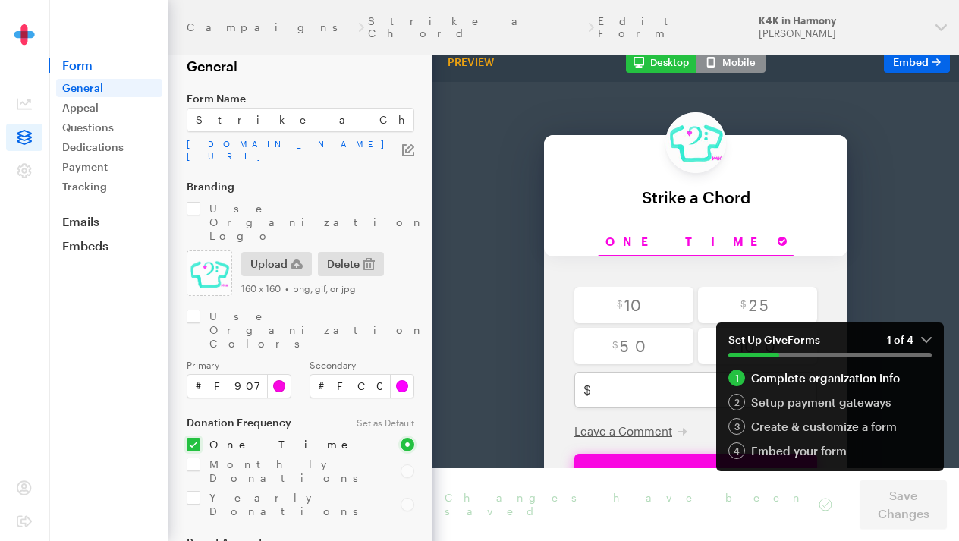
click at [934, 334] on button "Set Up GiveForms 1 of 4" at bounding box center [830, 345] width 228 height 47
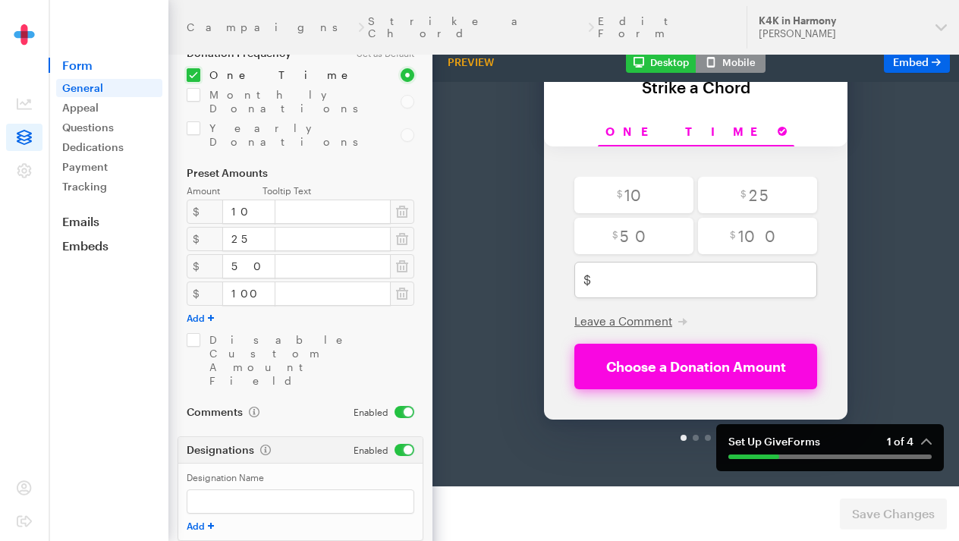
scroll to position [110, 0]
click at [118, 104] on link "Appeal" at bounding box center [109, 108] width 106 height 18
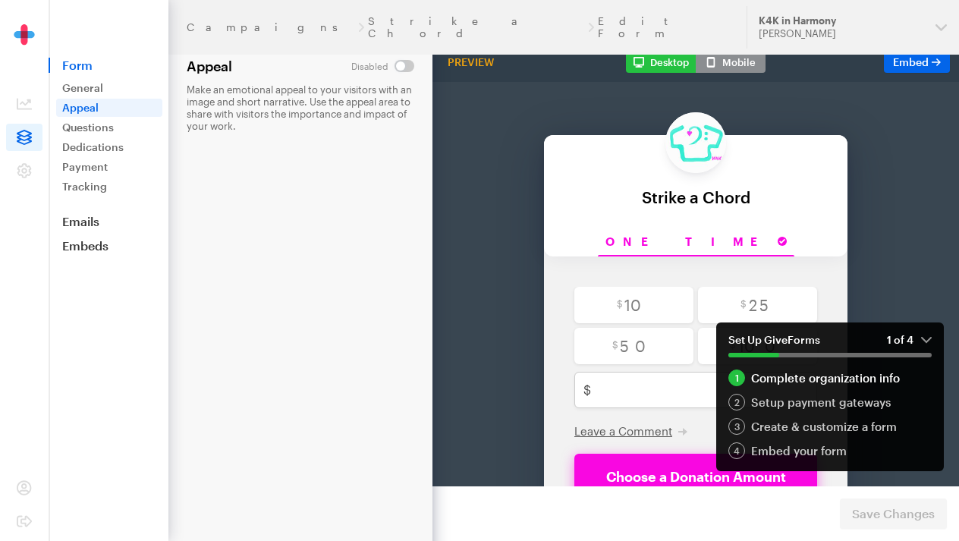
click at [397, 67] on input "checkbox" at bounding box center [382, 66] width 63 height 12
checkbox input "true"
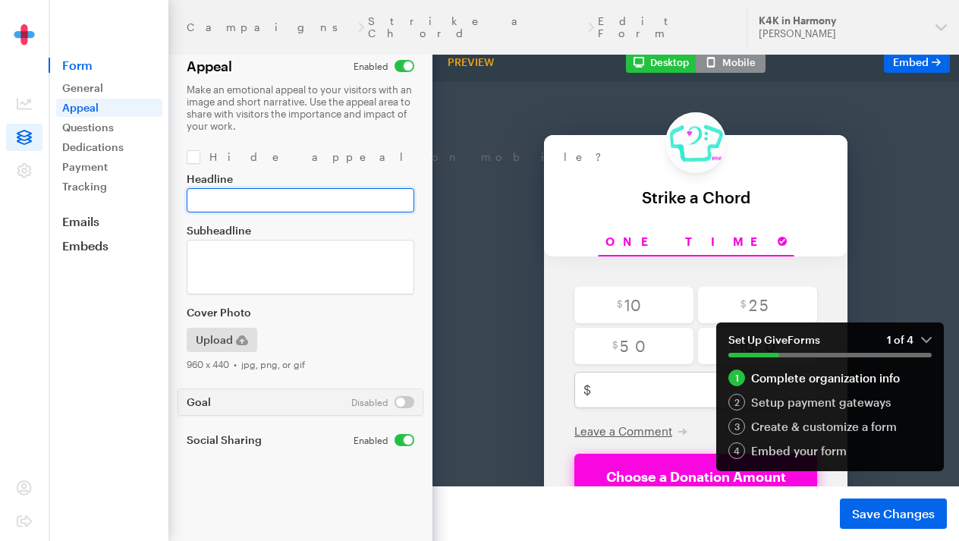
click at [359, 194] on input "Headline" at bounding box center [301, 200] width 228 height 24
paste input "Give [DATE]. Play It Forward."
type input "Give [DATE]. Play It Forward."
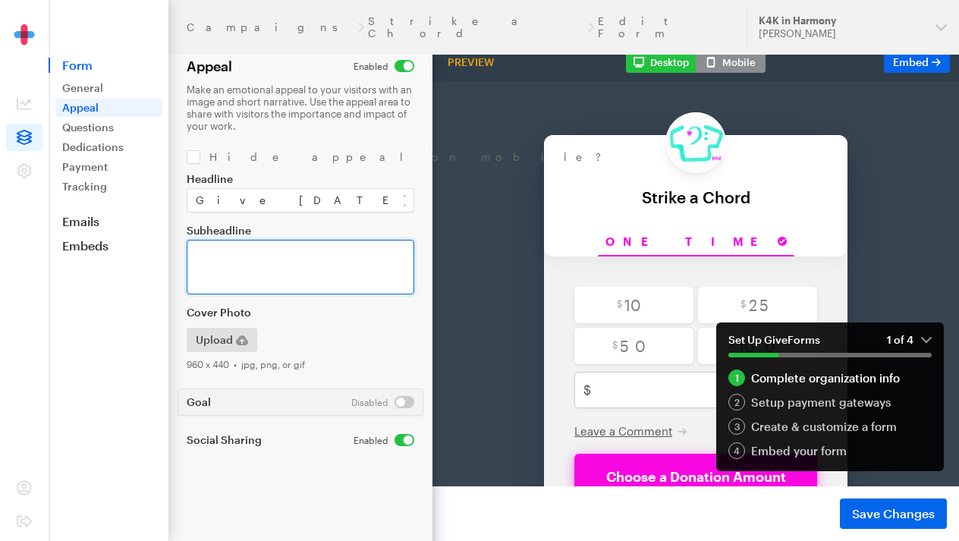
click at [298, 253] on textarea "Subheadline" at bounding box center [301, 267] width 228 height 55
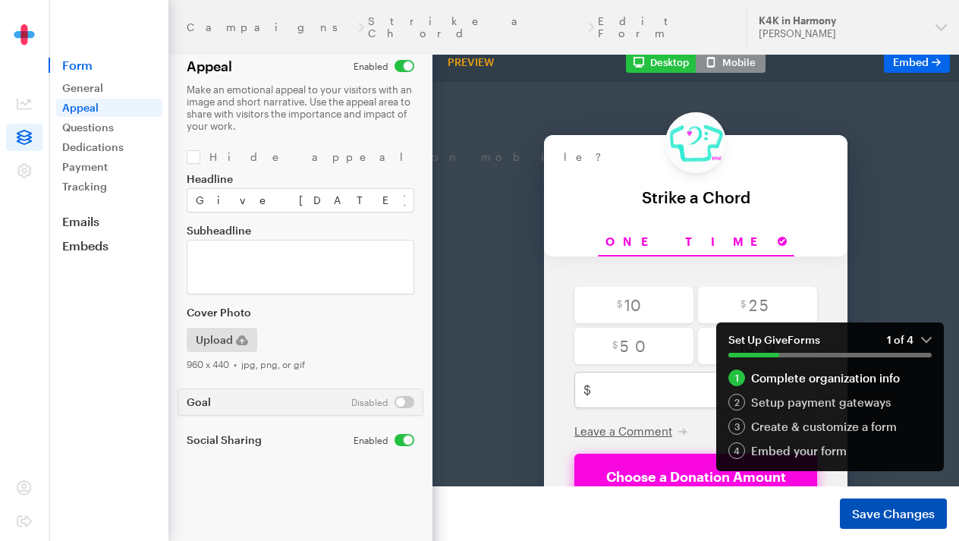
click at [872, 507] on span "Save Changes" at bounding box center [893, 513] width 83 height 18
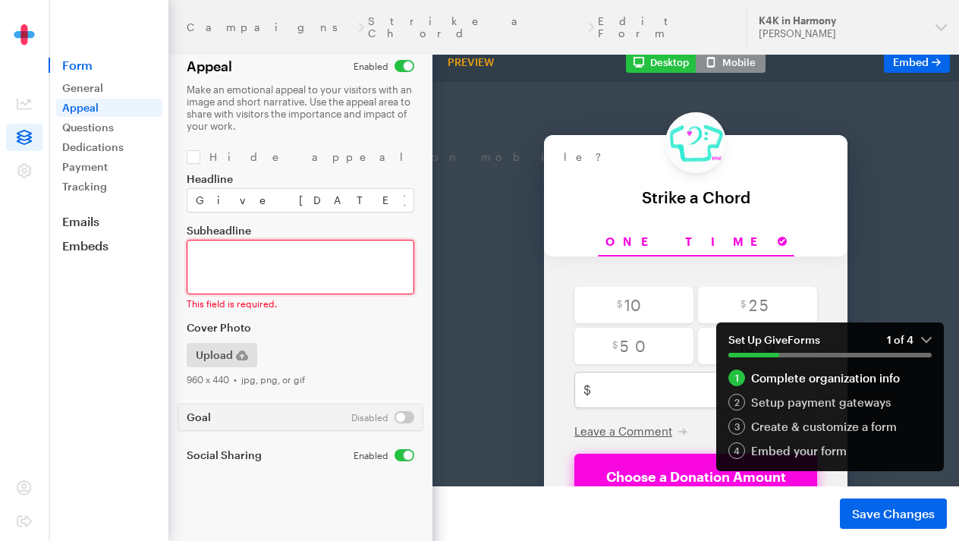
paste textarea "Every note matters, and your support helps young people write theirs with digni…"
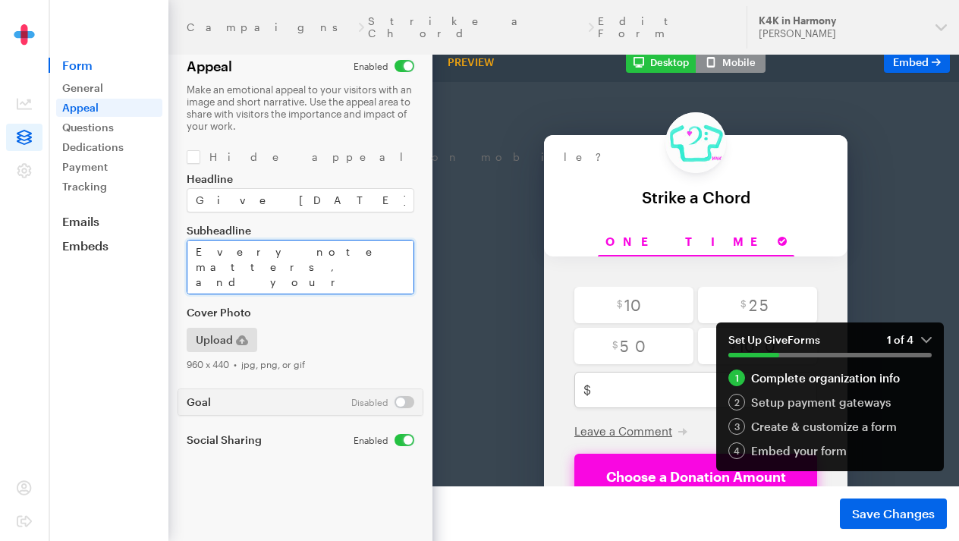
click at [351, 268] on textarea "Every note matters, and your support helps young people write theirs with digni…" at bounding box center [301, 267] width 228 height 55
click at [337, 271] on textarea "Every note matters, and your support helps young people write theirs with digni…" at bounding box center [301, 267] width 228 height 55
click at [343, 283] on textarea "Every note matters, and your support helps young people write theirs with digni…" at bounding box center [301, 267] width 228 height 55
click at [290, 255] on textarea "Every note matters, and your support helps young people write theirs with digni…" at bounding box center [301, 267] width 228 height 55
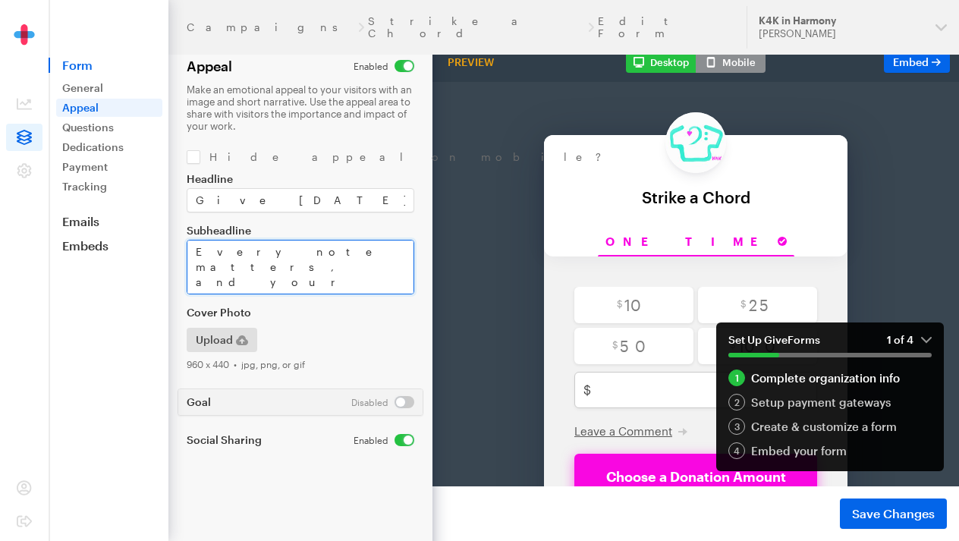
click at [351, 268] on textarea "Every note matters, and your support helps young people write theirs with digni…" at bounding box center [301, 267] width 228 height 55
type textarea "Every note matters, and your support helps young people write their notes with …"
click at [232, 337] on button "Upload" at bounding box center [222, 340] width 71 height 24
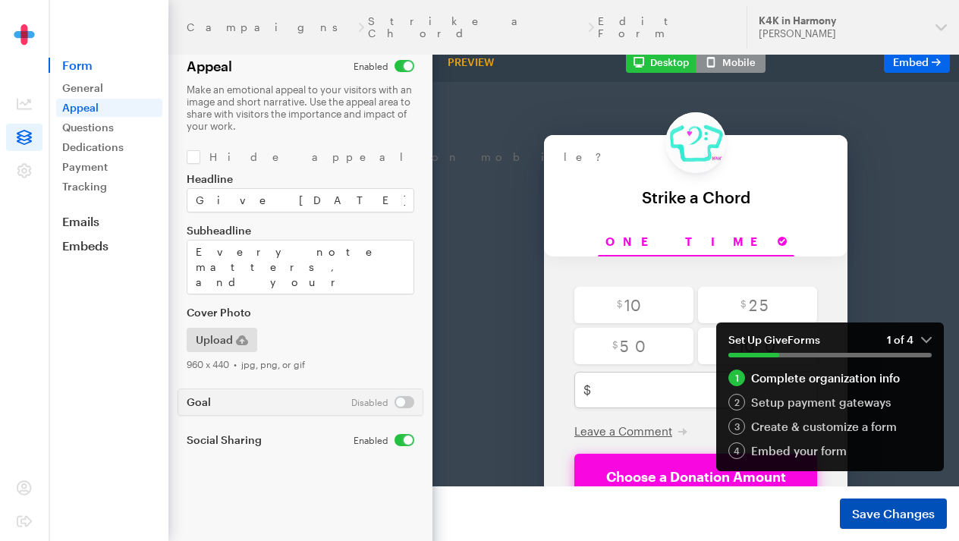
click at [872, 506] on span "Save Changes" at bounding box center [893, 513] width 83 height 18
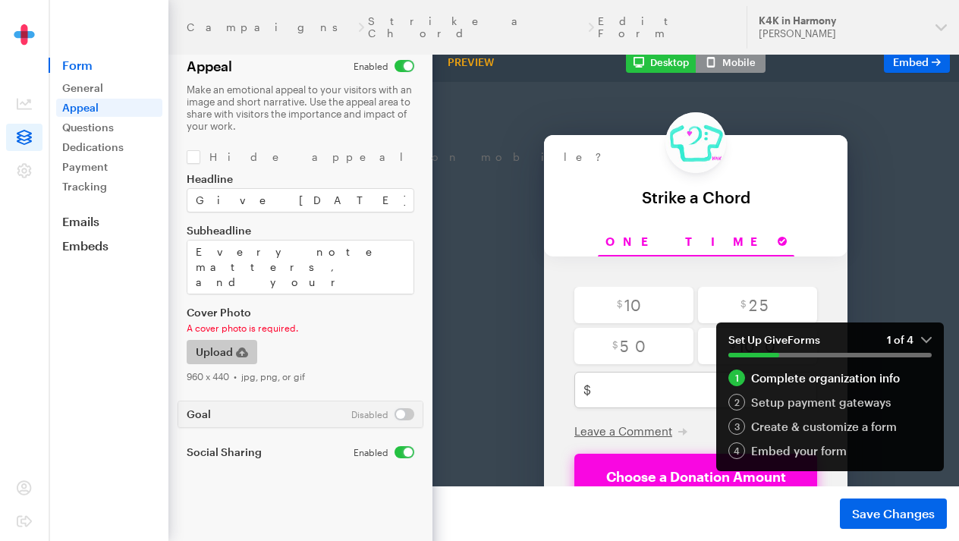
click at [215, 346] on span "Upload" at bounding box center [214, 352] width 37 height 18
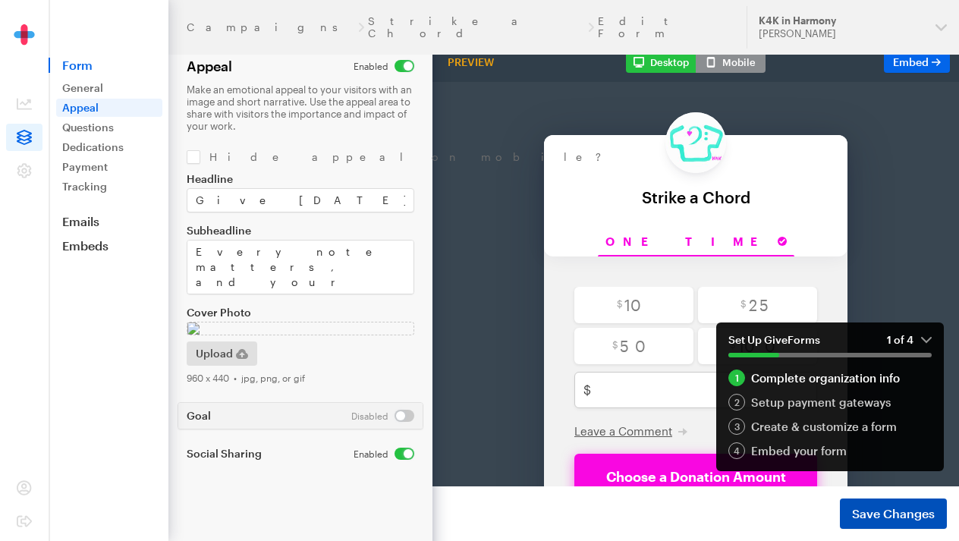
click at [918, 504] on button "Save Changes" at bounding box center [893, 513] width 107 height 30
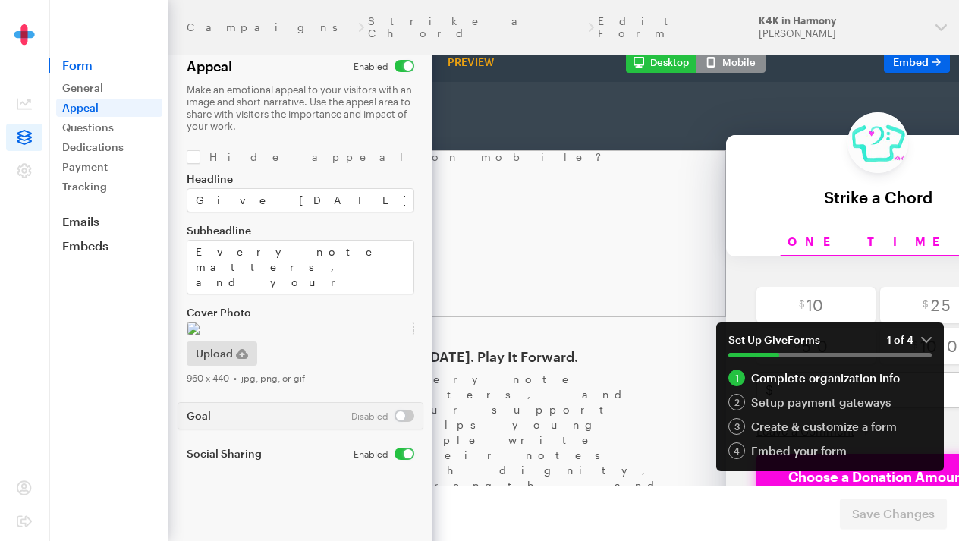
scroll to position [44, 0]
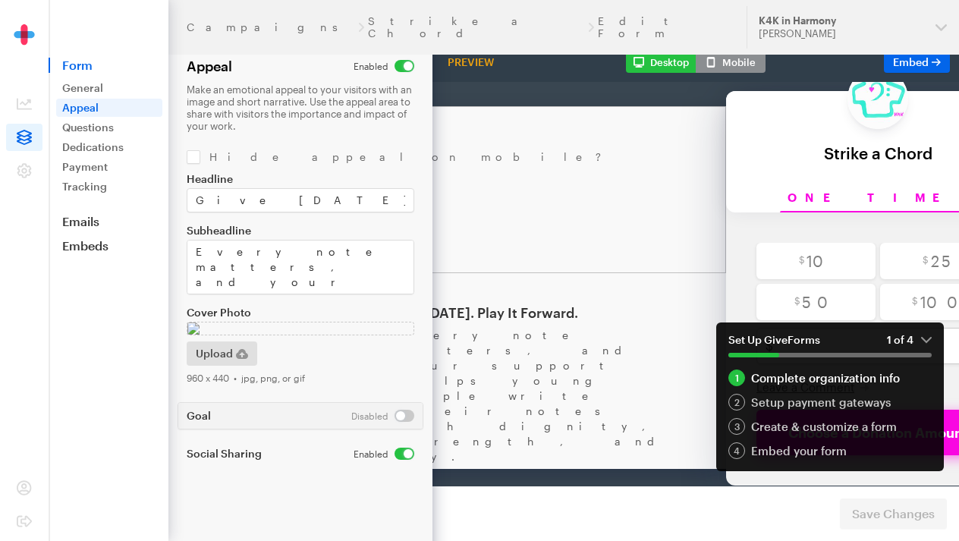
click at [921, 340] on em "1 of 4" at bounding box center [909, 340] width 45 height 14
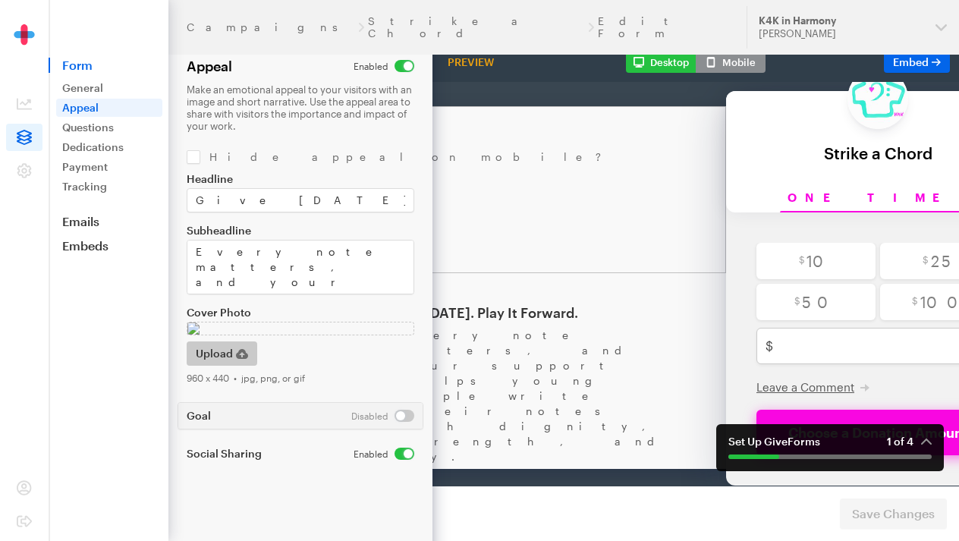
scroll to position [38, 0]
click at [236, 359] on icon "button" at bounding box center [242, 353] width 12 height 12
click at [888, 501] on button "Save Changes" at bounding box center [893, 513] width 107 height 30
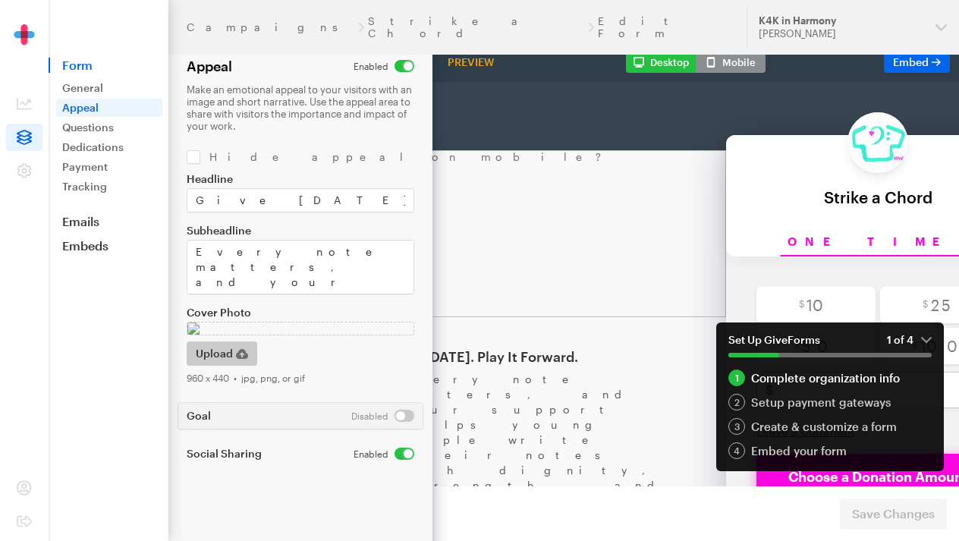
click at [243, 359] on icon "button" at bounding box center [242, 354] width 12 height 10
click at [913, 510] on span "Save Changes" at bounding box center [893, 513] width 83 height 18
click at [924, 334] on em "1 of 4" at bounding box center [909, 340] width 45 height 14
click at [926, 341] on em "1 of 4" at bounding box center [909, 340] width 45 height 14
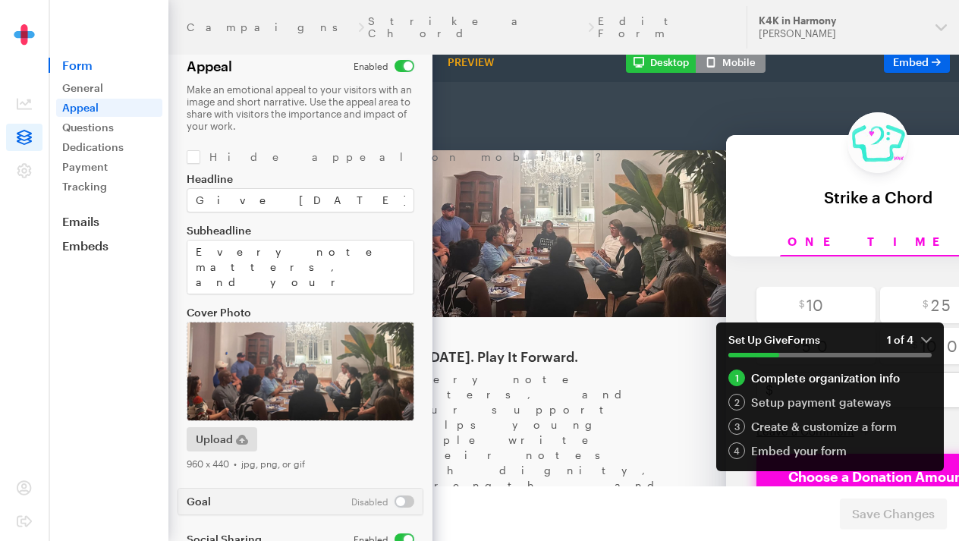
click at [928, 337] on em "1 of 4" at bounding box center [909, 340] width 45 height 14
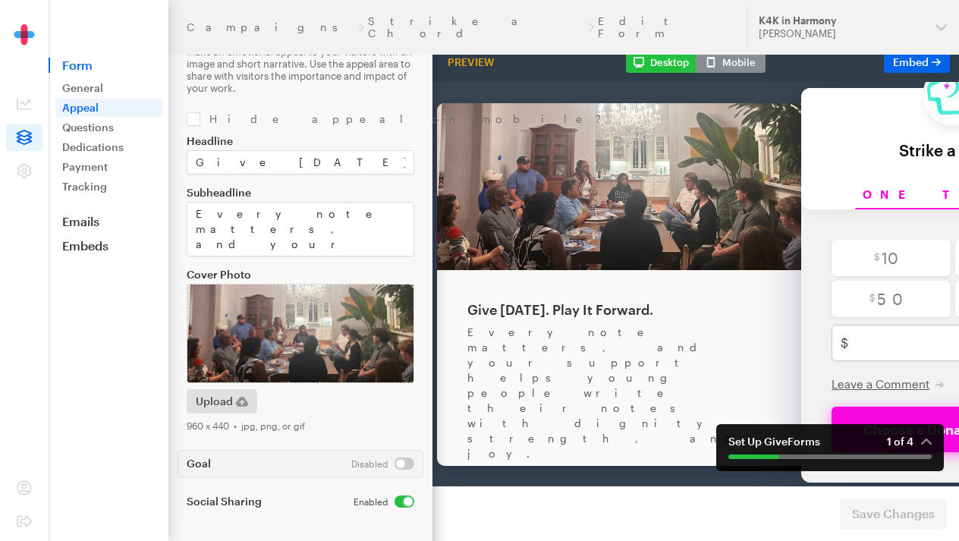
scroll to position [0, 52]
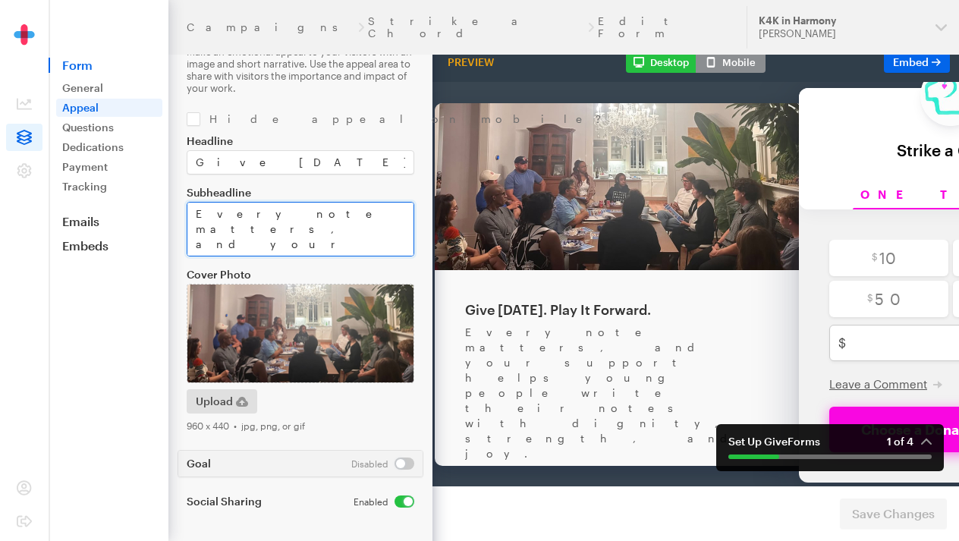
drag, startPoint x: 339, startPoint y: 244, endPoint x: 193, endPoint y: 216, distance: 148.3
click at [193, 216] on textarea "Every note matters, and your support helps young people write their notes with …" at bounding box center [301, 229] width 228 height 55
paste textarea
click at [347, 230] on textarea "Every note matters, and your support helps young people write their notes with …" at bounding box center [301, 229] width 228 height 55
drag, startPoint x: 337, startPoint y: 246, endPoint x: 189, endPoint y: 212, distance: 152.7
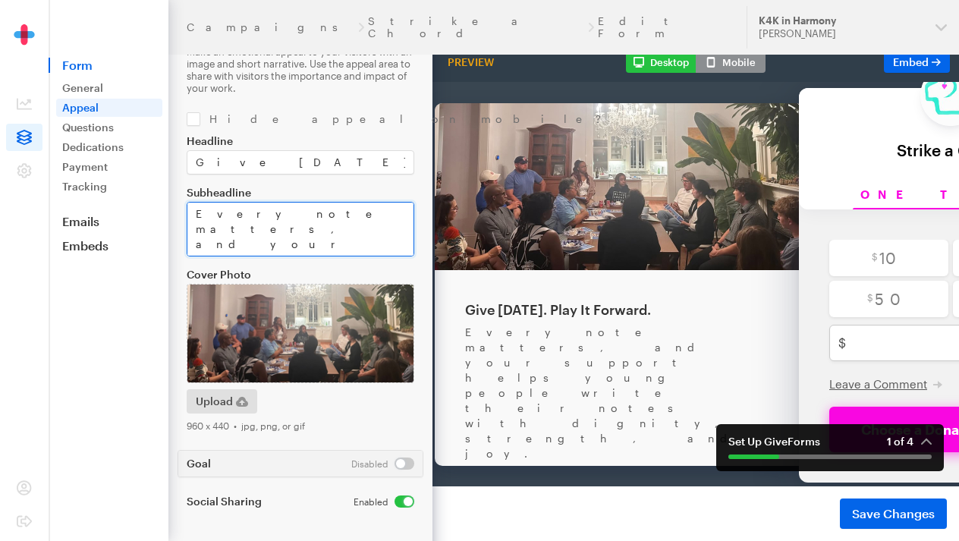
click at [189, 212] on textarea "Every note matters, and your support helps young people write their notes with …" at bounding box center [301, 229] width 228 height 55
paste textarea ". Your support helps young people shape their own notes — and be heard"
drag, startPoint x: 380, startPoint y: 220, endPoint x: 263, endPoint y: 233, distance: 117.5
click at [263, 233] on textarea "Every note matters, and your support helps young people write their notes with …" at bounding box center [301, 229] width 228 height 55
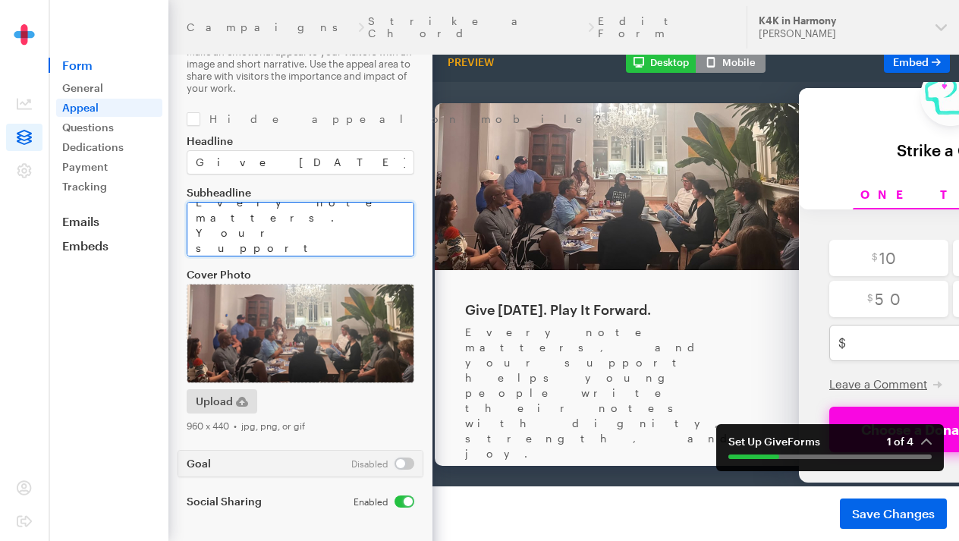
scroll to position [0, 0]
type textarea "Every note matters. Your support helps young people shape their own notes with …"
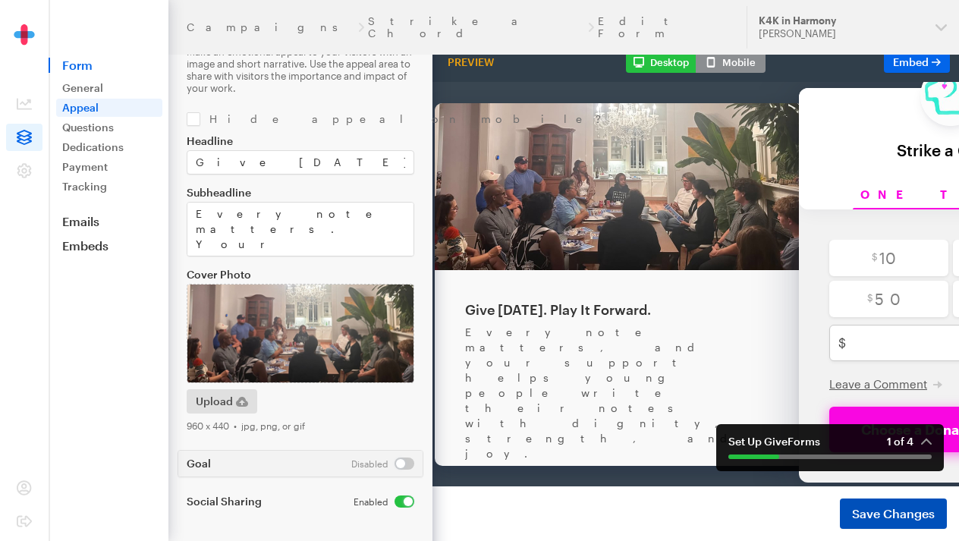
click at [860, 508] on span "Save Changes" at bounding box center [893, 513] width 83 height 18
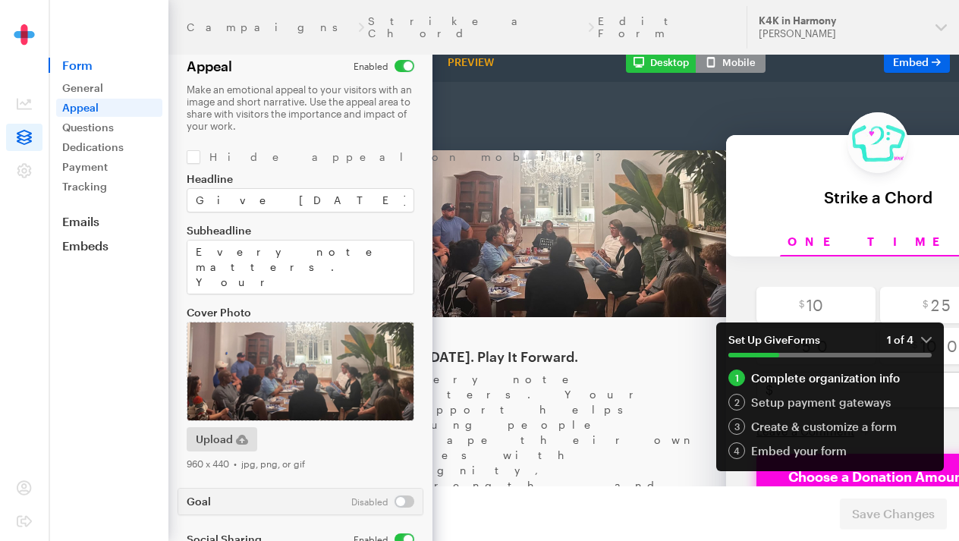
click at [922, 334] on em "1 of 4" at bounding box center [909, 340] width 45 height 14
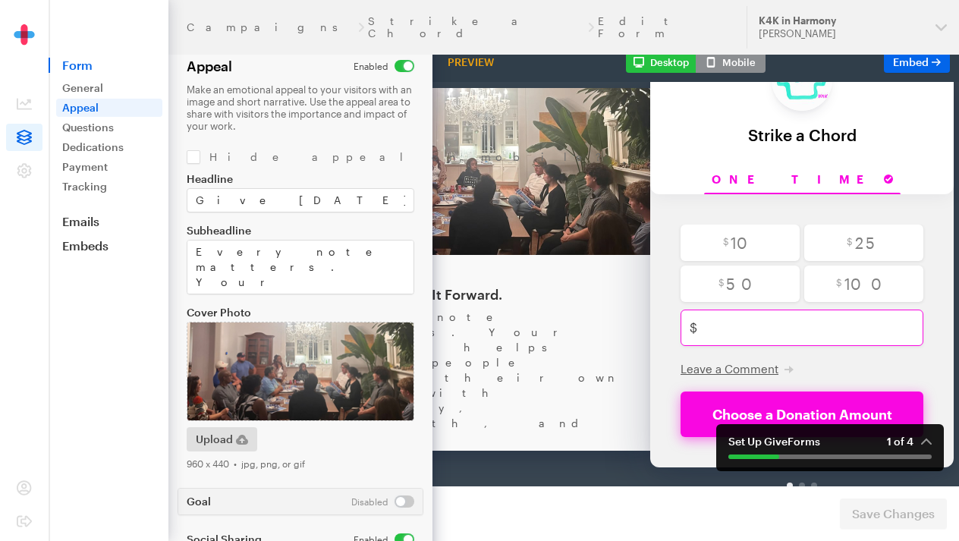
scroll to position [0, 199]
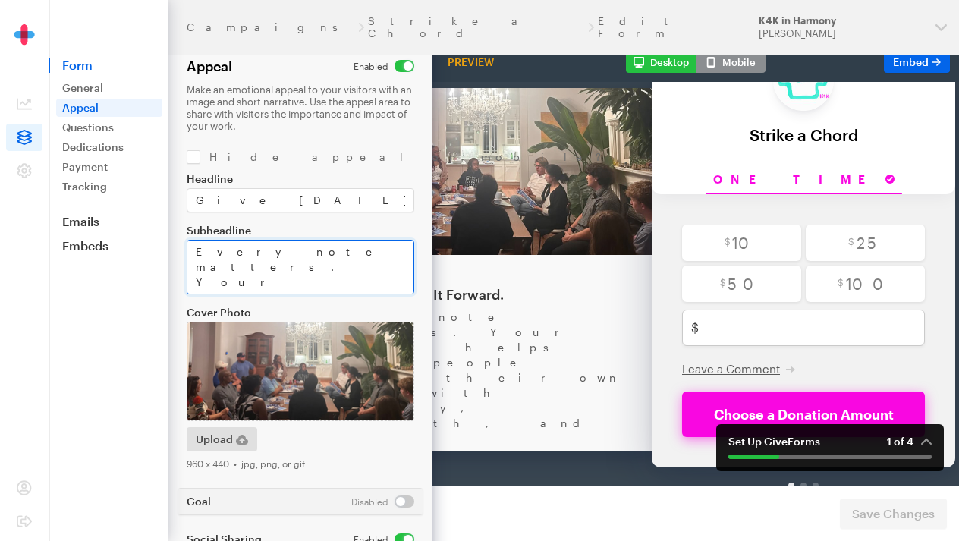
click at [331, 281] on textarea "Every note matters. Your support helps young people shape their own notes with …" at bounding box center [301, 267] width 228 height 55
paste textarea "Even a single string can make a difference — $5 can help purchase one for a stu…"
click at [349, 266] on textarea "Every note matters. Your support helps young people shape their own notes with …" at bounding box center [301, 267] width 228 height 55
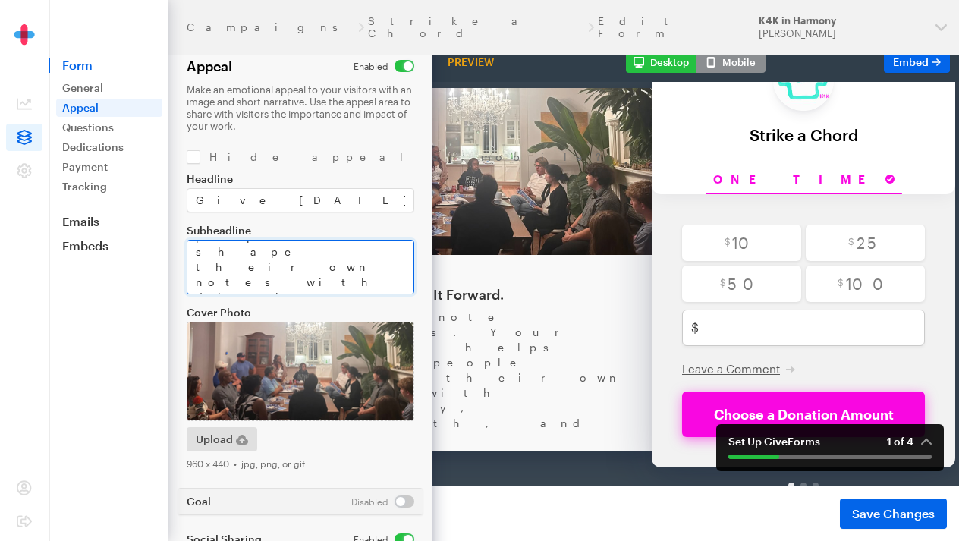
scroll to position [2, 0]
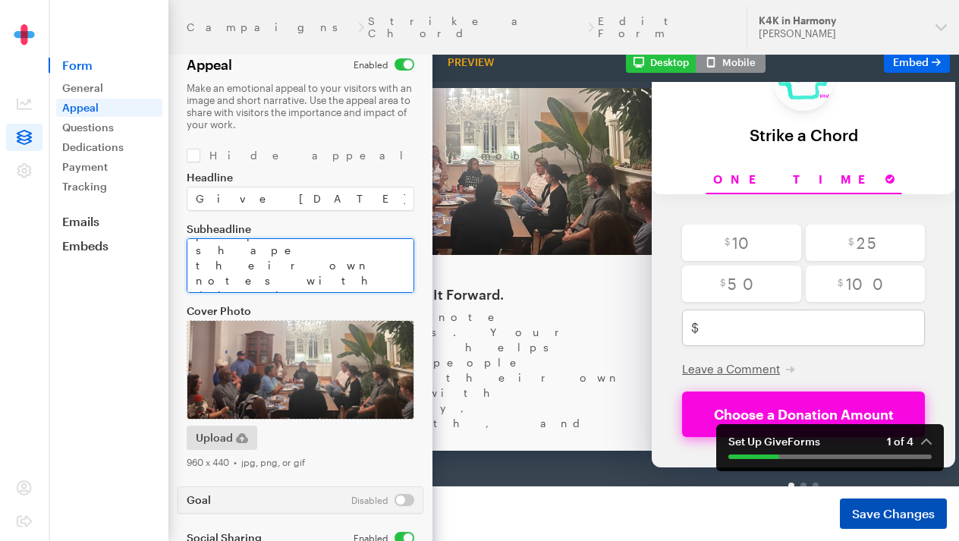
type textarea "Every note matters. Your support helps young people shape their own notes with …"
click at [874, 503] on button "Save Changes" at bounding box center [893, 513] width 107 height 30
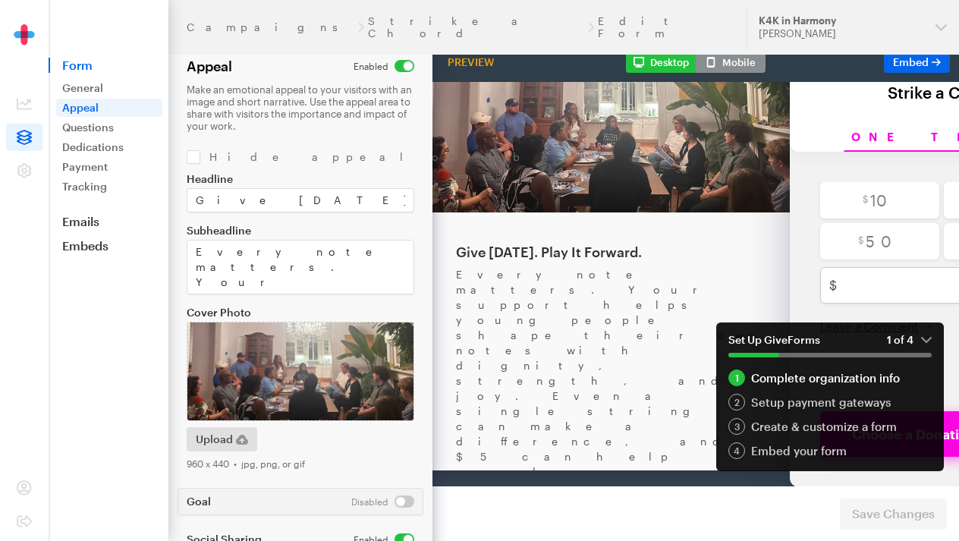
scroll to position [0, 56]
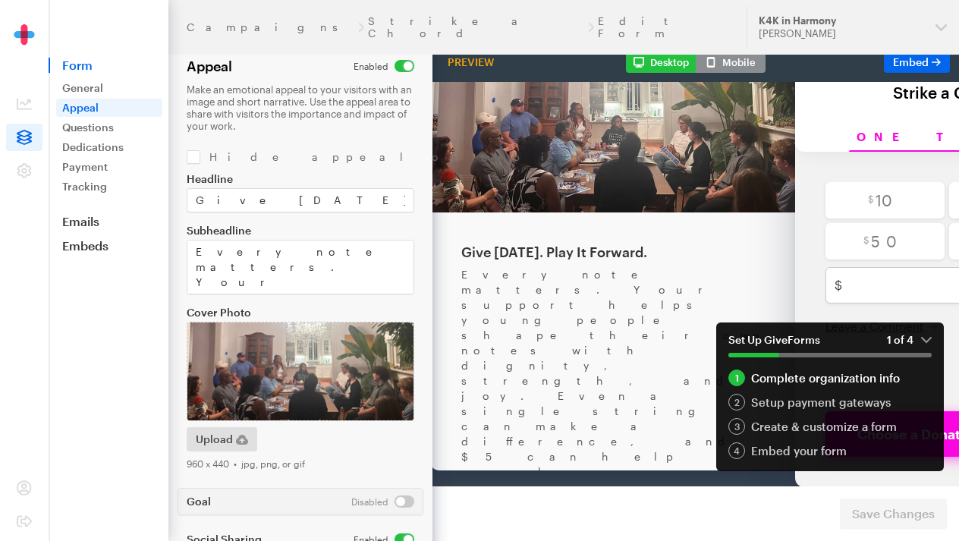
click at [924, 340] on em "1 of 4" at bounding box center [909, 340] width 45 height 14
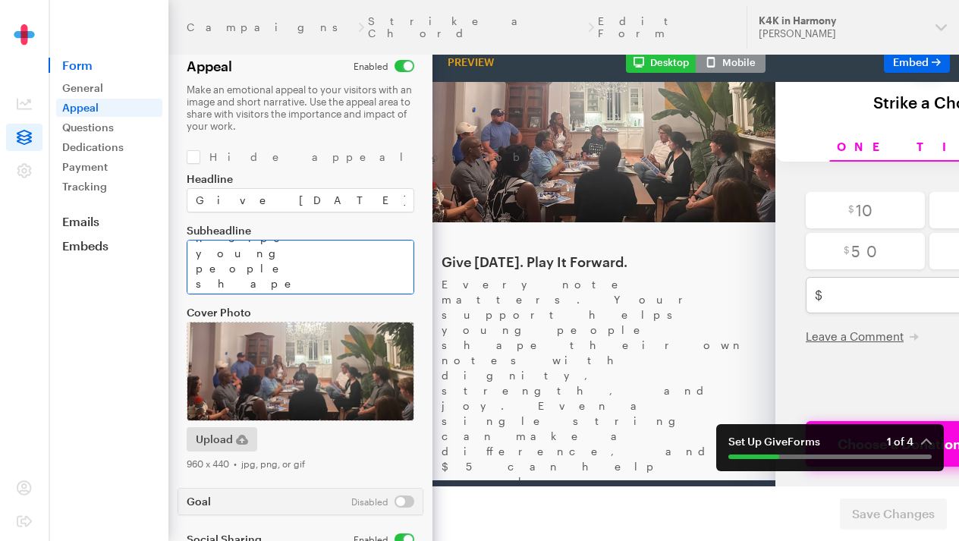
scroll to position [74, 0]
drag, startPoint x: 196, startPoint y: 270, endPoint x: 219, endPoint y: 270, distance: 23.5
click at [219, 270] on textarea "Every note matters. Your support helps young people shape their own notes with …" at bounding box center [301, 267] width 228 height 55
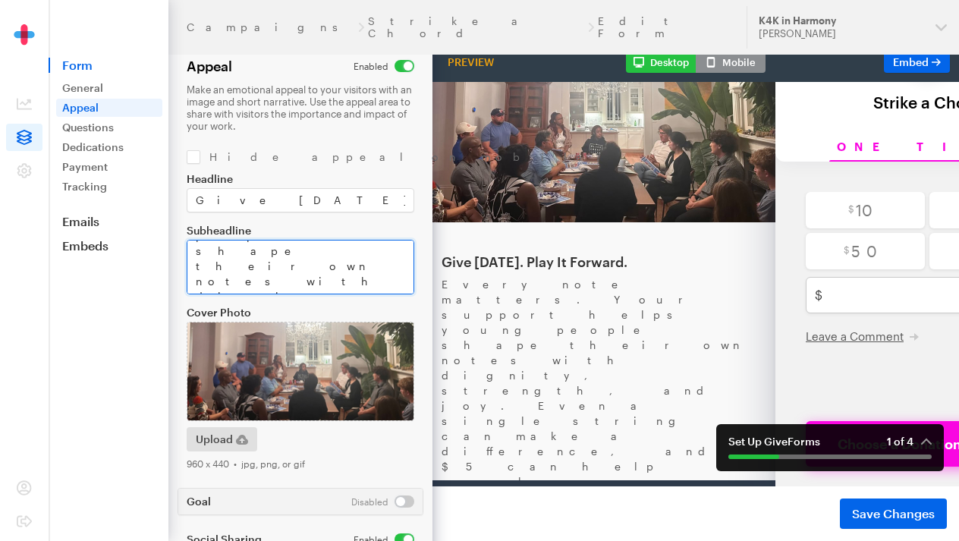
scroll to position [106, 0]
type textarea "Every note matters. Your support helps young people shape their own notes with …"
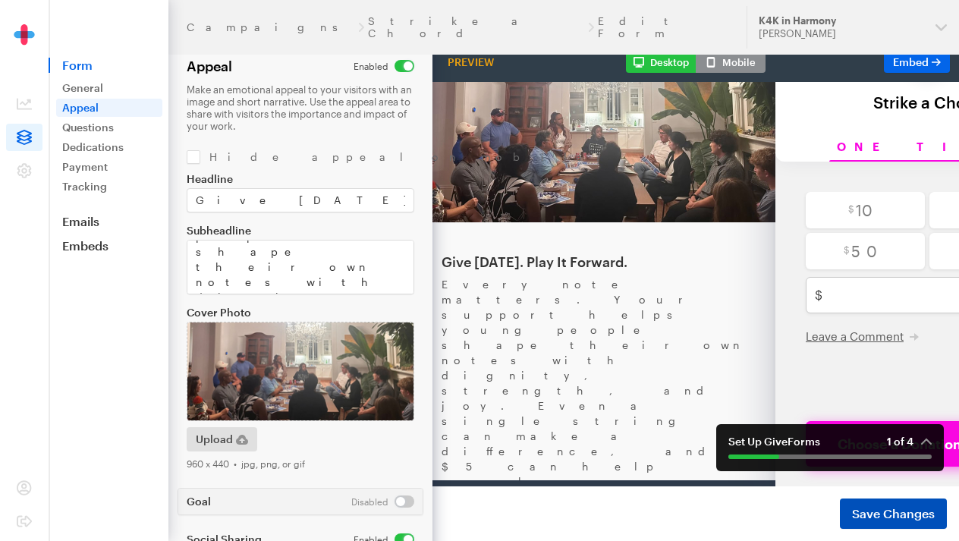
click at [913, 506] on span "Save Changes" at bounding box center [893, 513] width 83 height 18
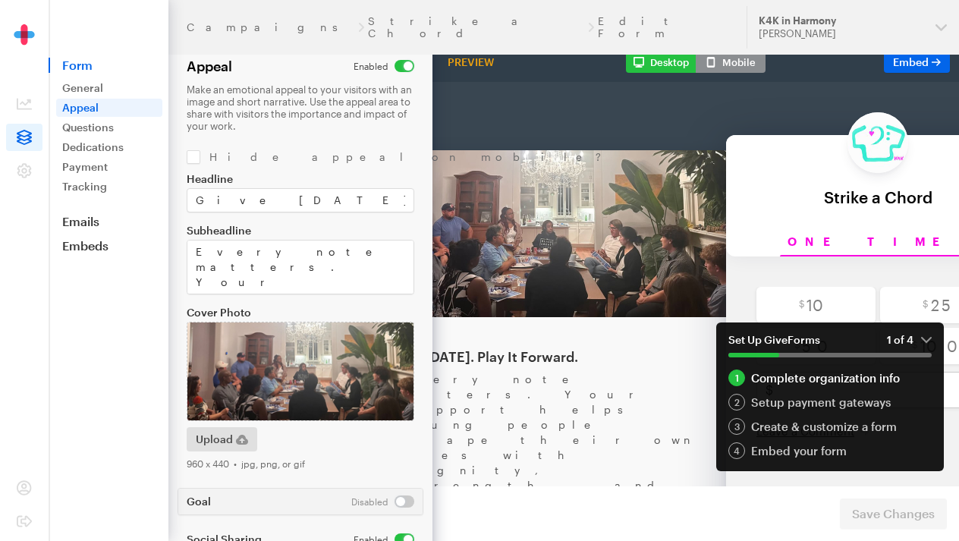
click at [924, 334] on em "1 of 4" at bounding box center [909, 340] width 45 height 14
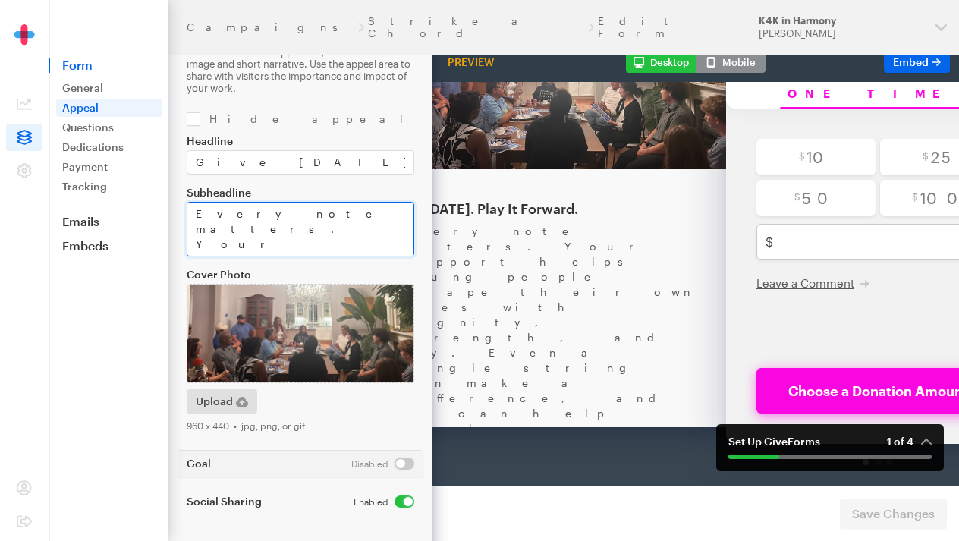
drag, startPoint x: 297, startPoint y: 209, endPoint x: 319, endPoint y: 242, distance: 38.9
click at [319, 243] on textarea "Every note matters. Your support helps young people shape their own notes with …" at bounding box center [301, 229] width 228 height 55
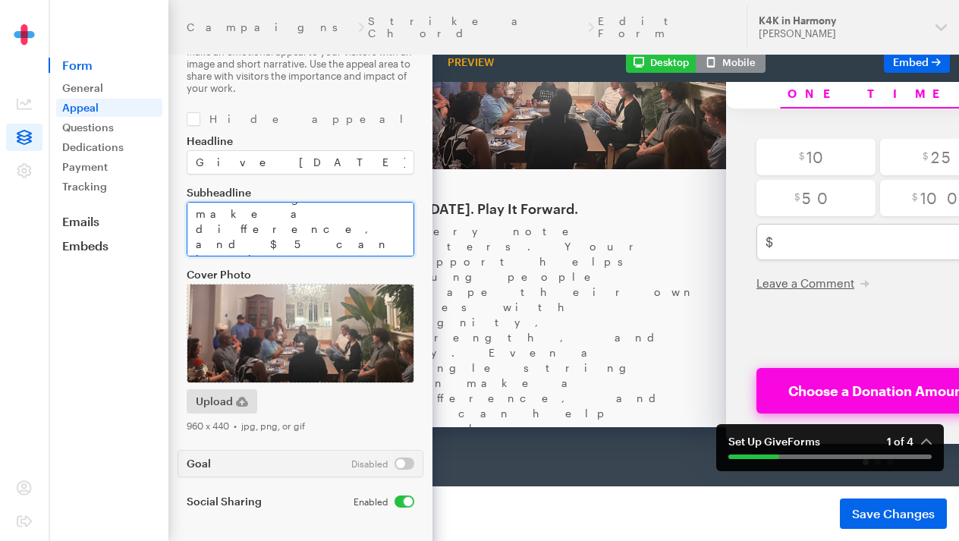
drag, startPoint x: 306, startPoint y: 220, endPoint x: 255, endPoint y: 218, distance: 51.6
click at [255, 218] on textarea "Every note matters. Your support helps young people shape their own notes with …" at bounding box center [301, 229] width 228 height 55
drag, startPoint x: 366, startPoint y: 243, endPoint x: 363, endPoint y: 233, distance: 10.3
click at [363, 233] on textarea "Every note matters. Your support helps young people shape their own notes with …" at bounding box center [301, 229] width 228 height 55
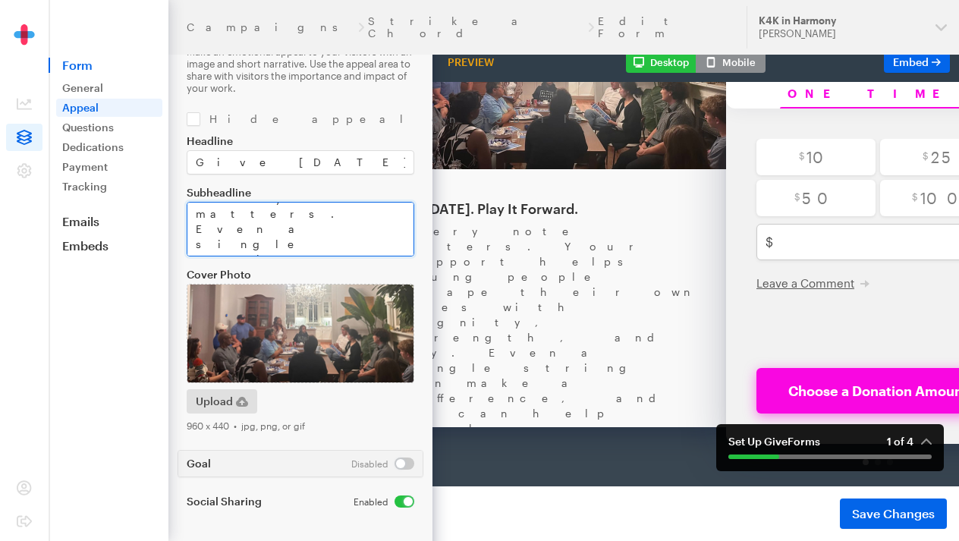
scroll to position [0, 0]
type textarea "Every note matters. Even a single string can make a difference. Choose your amo…"
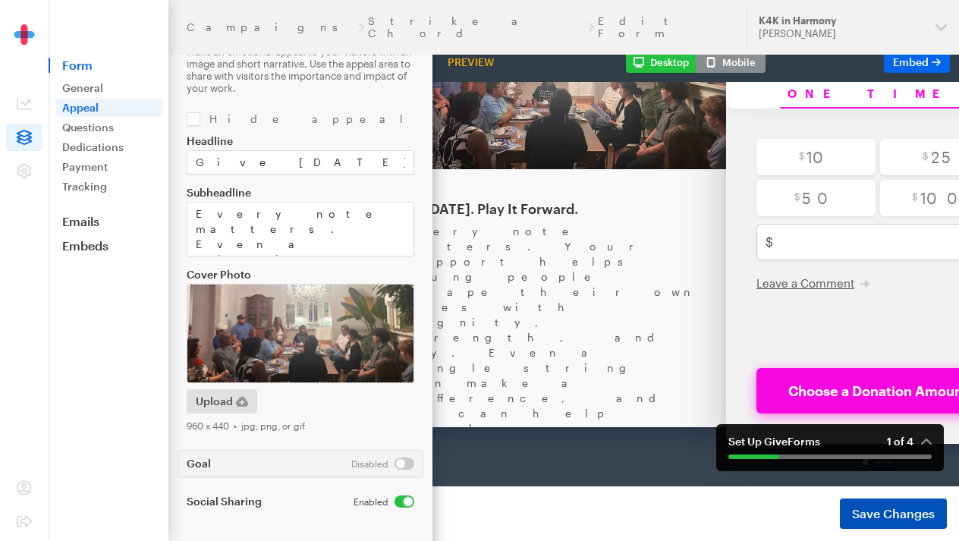
click at [890, 508] on span "Save Changes" at bounding box center [893, 513] width 83 height 18
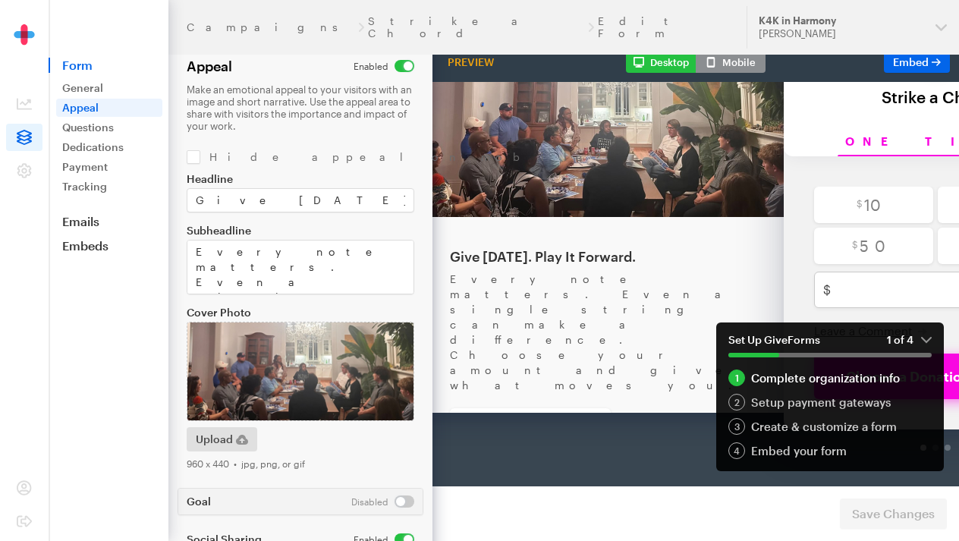
scroll to position [101, 0]
click at [927, 334] on em "1 of 4" at bounding box center [909, 340] width 45 height 14
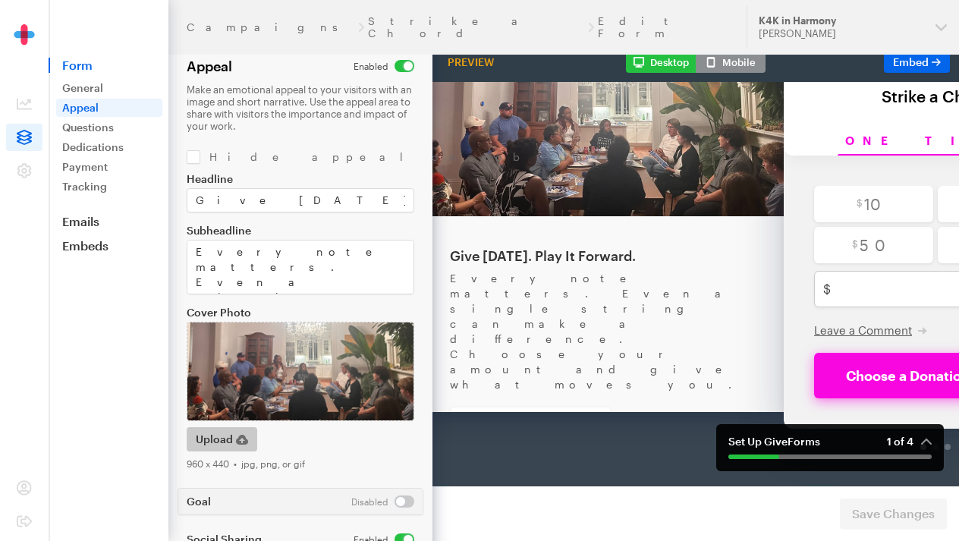
click at [215, 432] on span "Upload" at bounding box center [214, 439] width 37 height 18
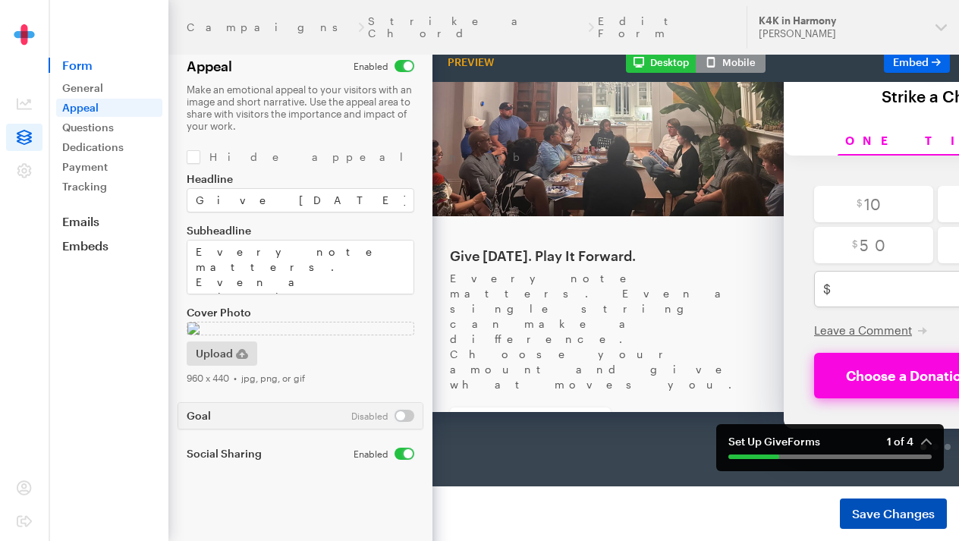
click at [882, 501] on button "Save Changes" at bounding box center [893, 513] width 107 height 30
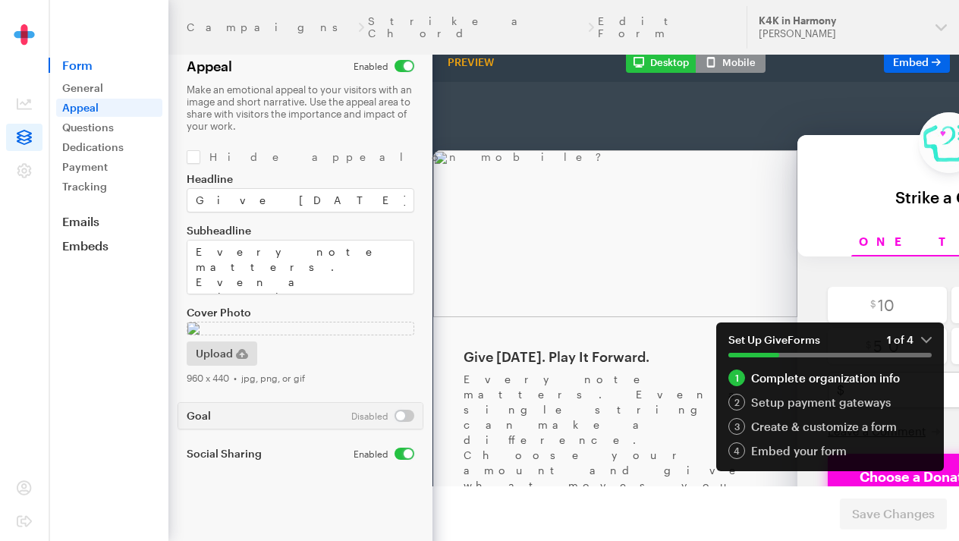
scroll to position [0, 53]
click at [931, 336] on em "1 of 4" at bounding box center [909, 340] width 45 height 14
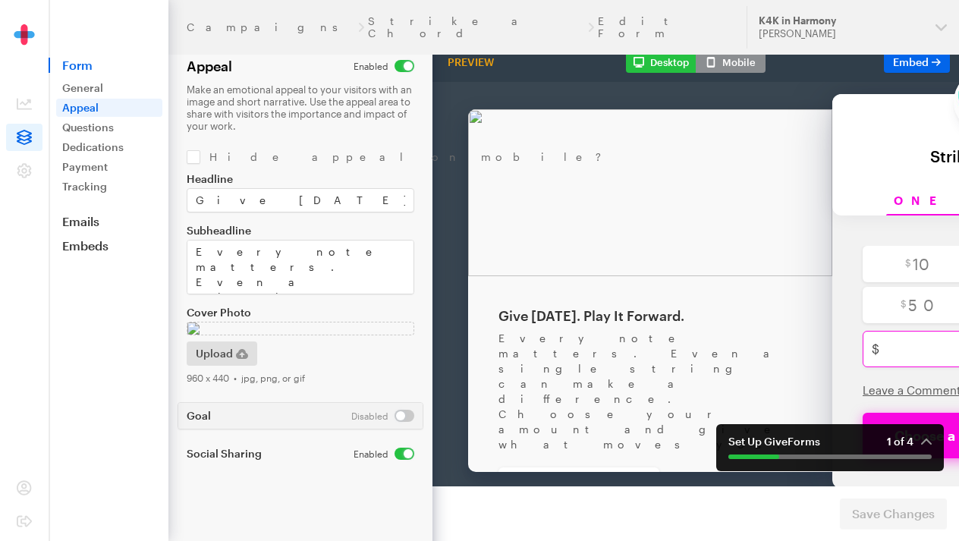
scroll to position [0, 3]
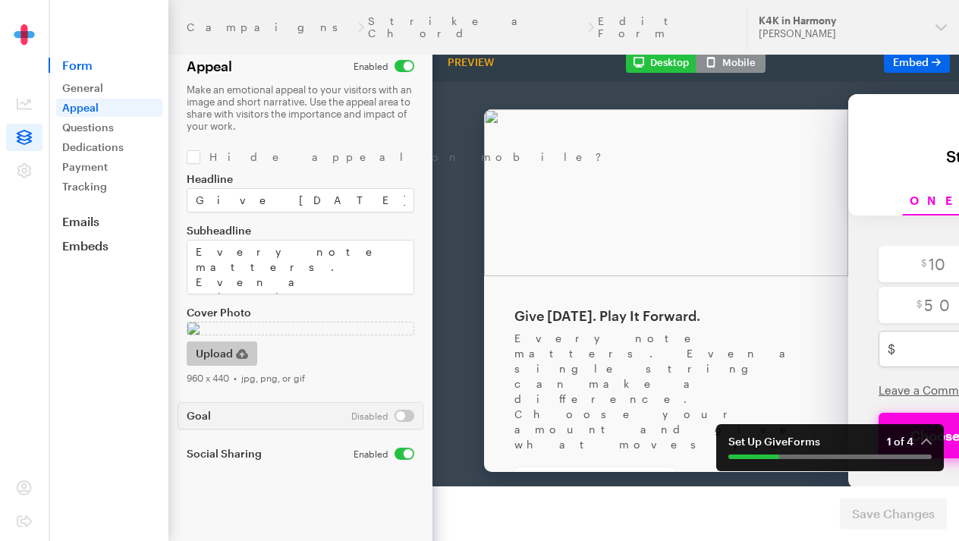
click at [243, 359] on icon "button" at bounding box center [242, 354] width 12 height 10
click at [877, 505] on span "Save Changes" at bounding box center [893, 513] width 83 height 18
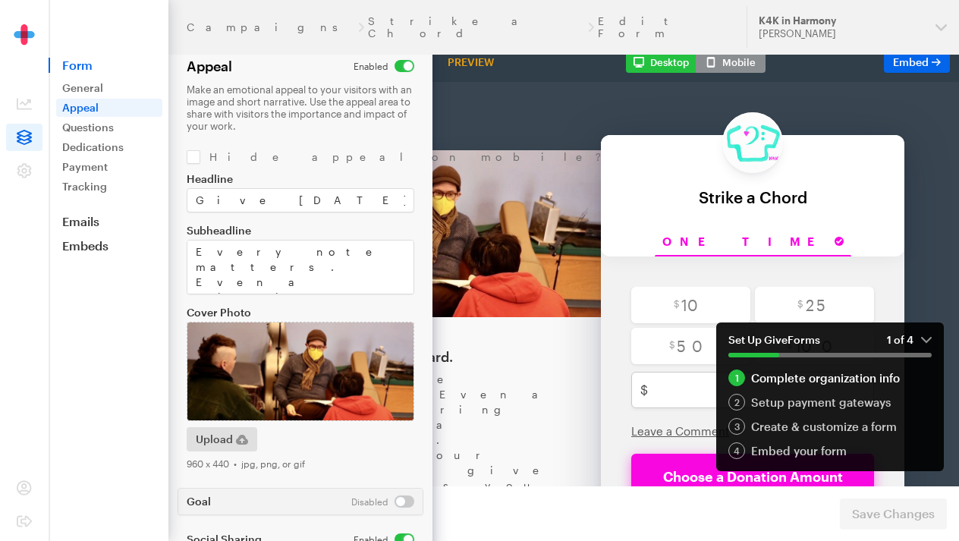
scroll to position [0, 250]
click at [924, 341] on em "1 of 4" at bounding box center [909, 340] width 45 height 14
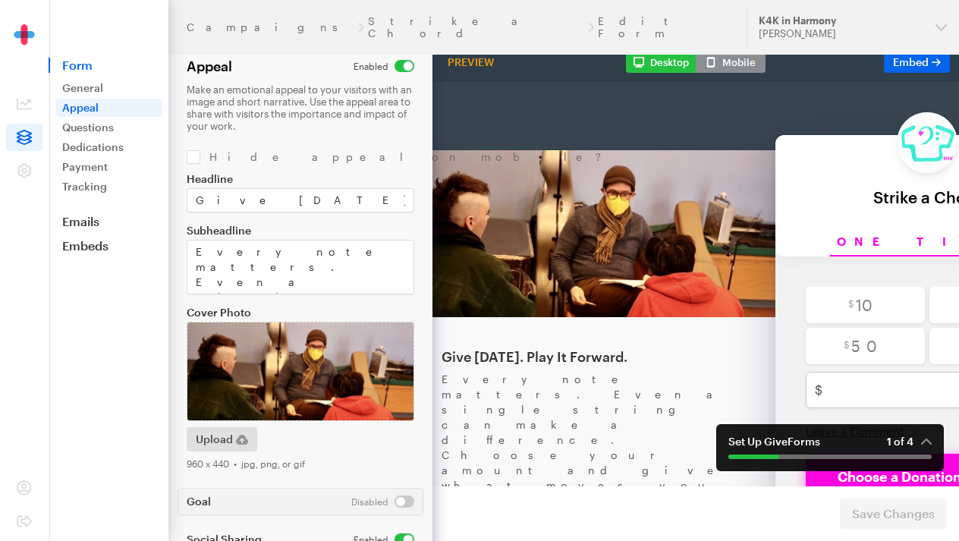
scroll to position [0, 0]
click at [107, 129] on link "Questions" at bounding box center [109, 127] width 106 height 18
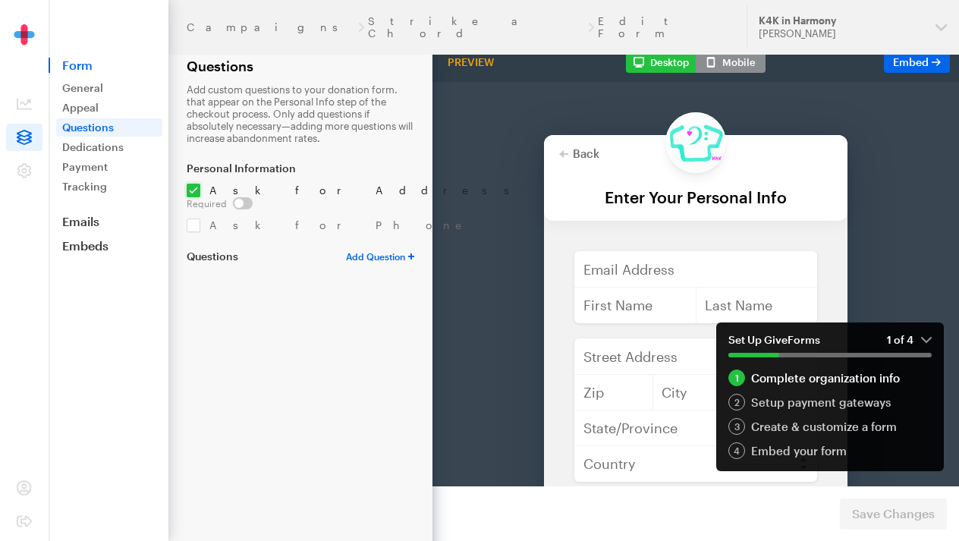
click at [190, 194] on input "checkbox" at bounding box center [356, 191] width 339 height 14
checkbox input "false"
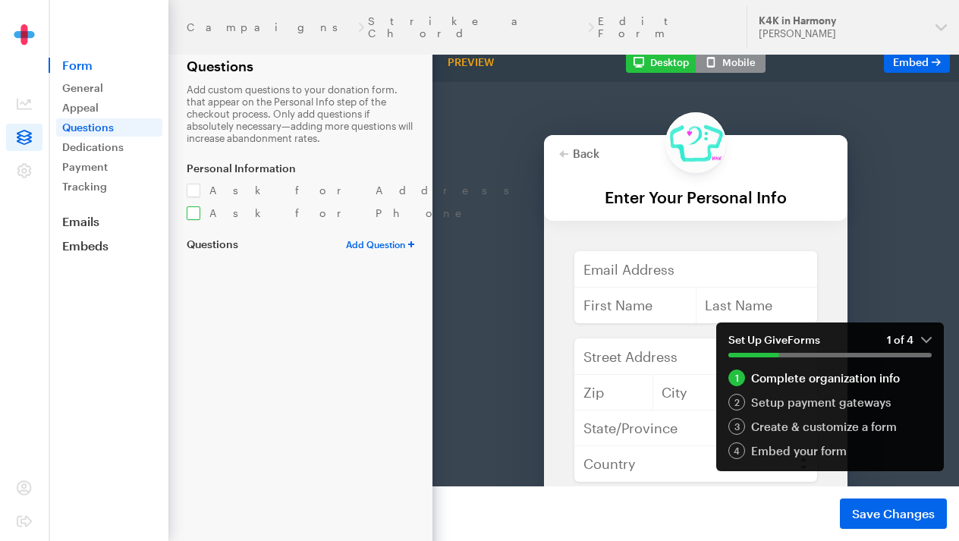
click at [193, 209] on input "checkbox" at bounding box center [331, 213] width 288 height 14
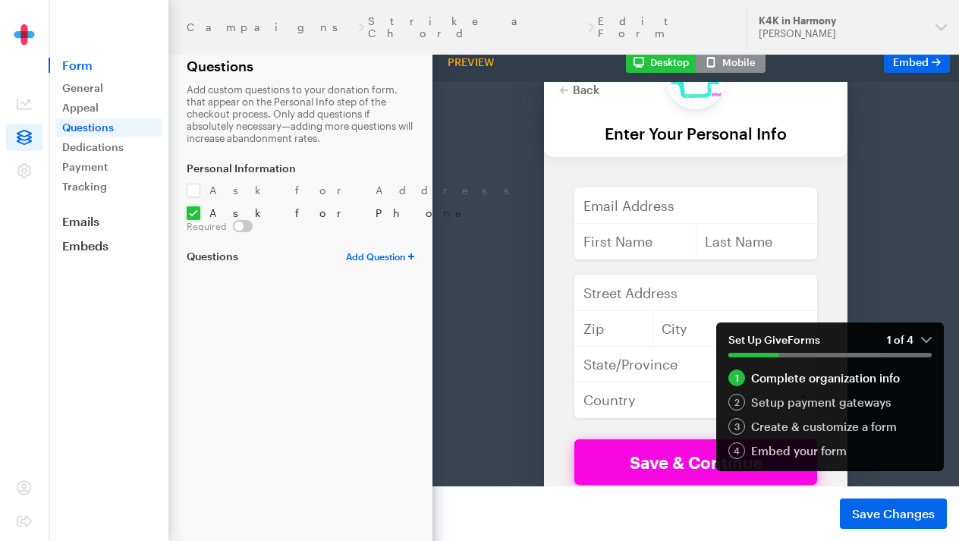
scroll to position [65, 0]
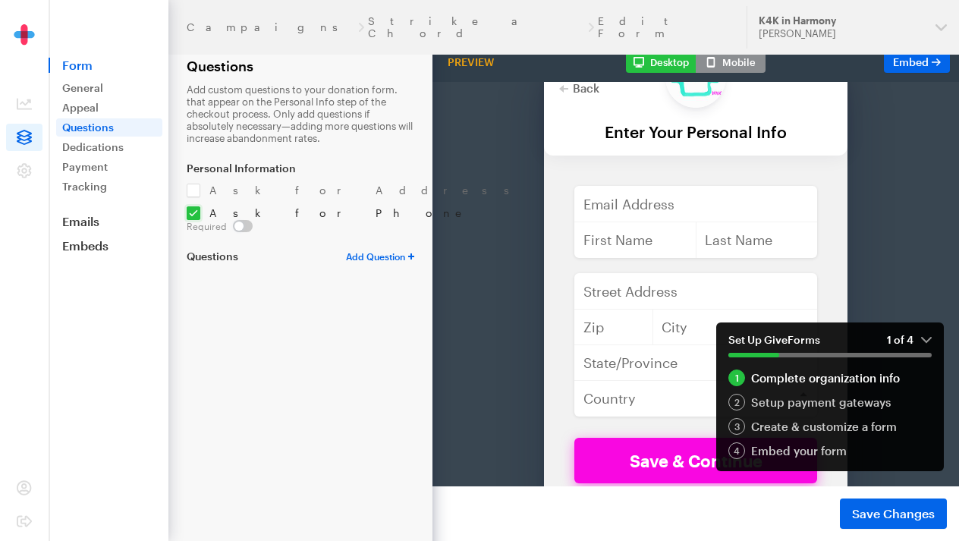
click at [929, 337] on em "1 of 4" at bounding box center [909, 340] width 45 height 14
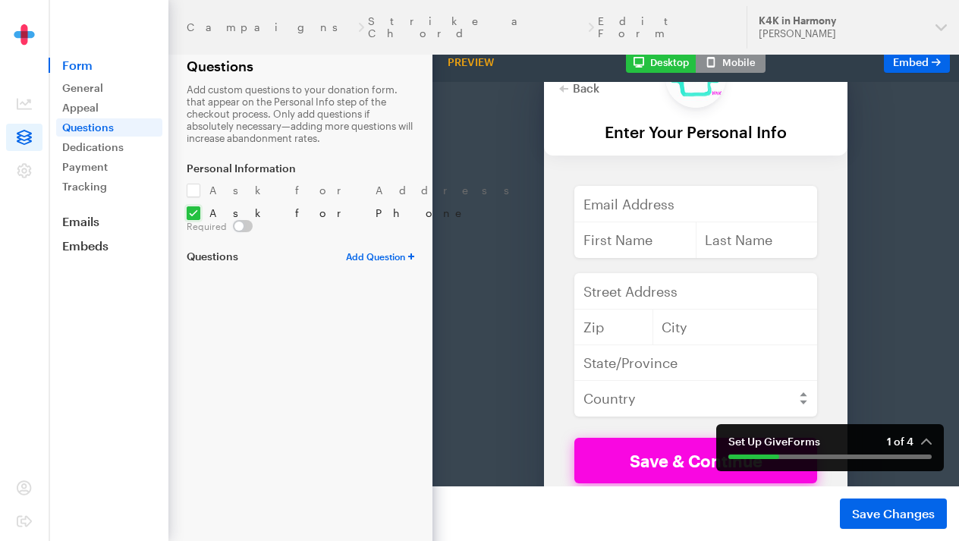
click at [190, 211] on input "checkbox" at bounding box center [331, 213] width 288 height 14
checkbox input "false"
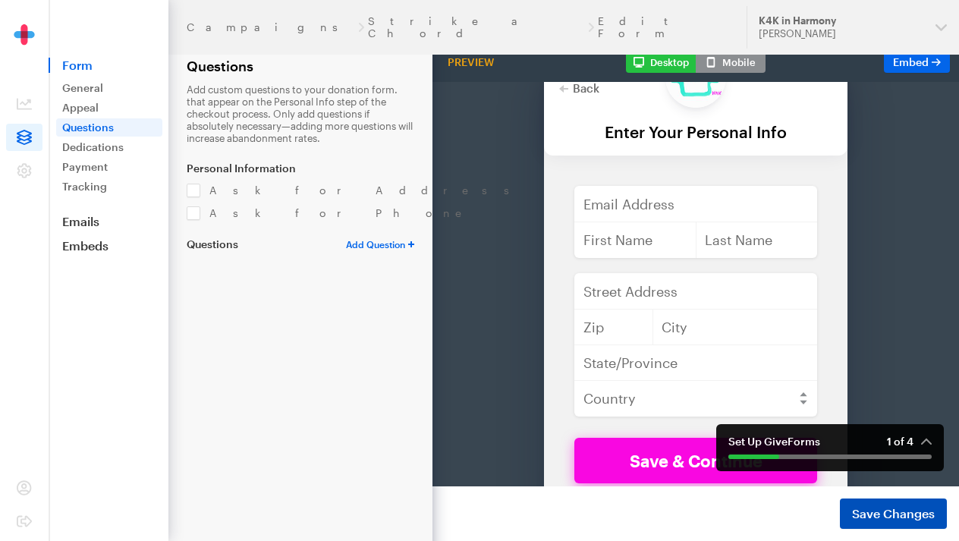
click at [883, 510] on span "Save Changes" at bounding box center [893, 513] width 83 height 18
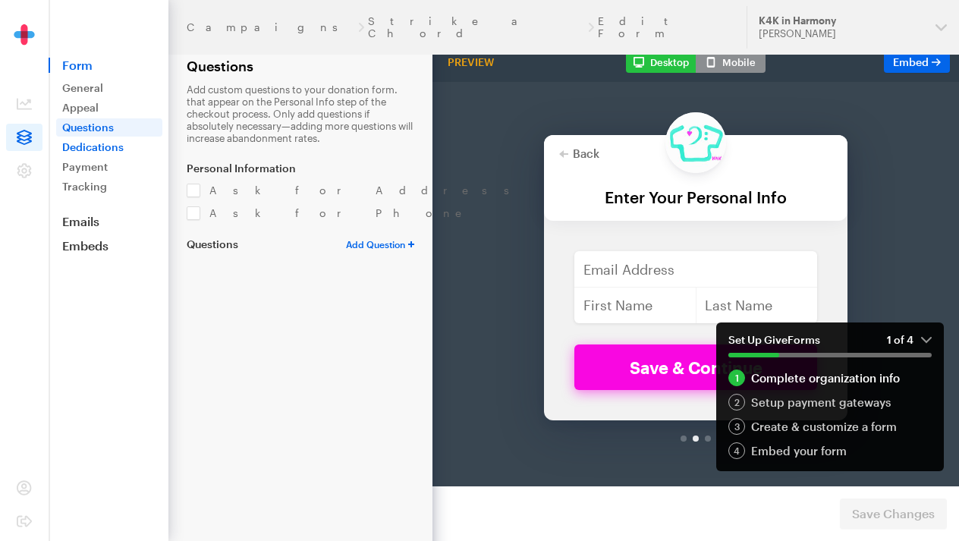
click at [103, 144] on link "Dedications" at bounding box center [109, 147] width 106 height 18
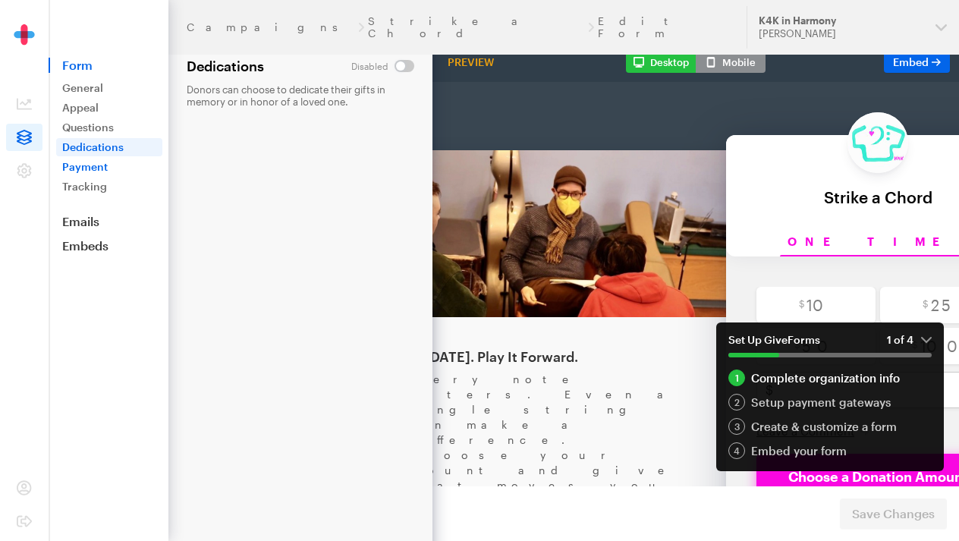
click at [101, 170] on link "Payment" at bounding box center [109, 167] width 106 height 18
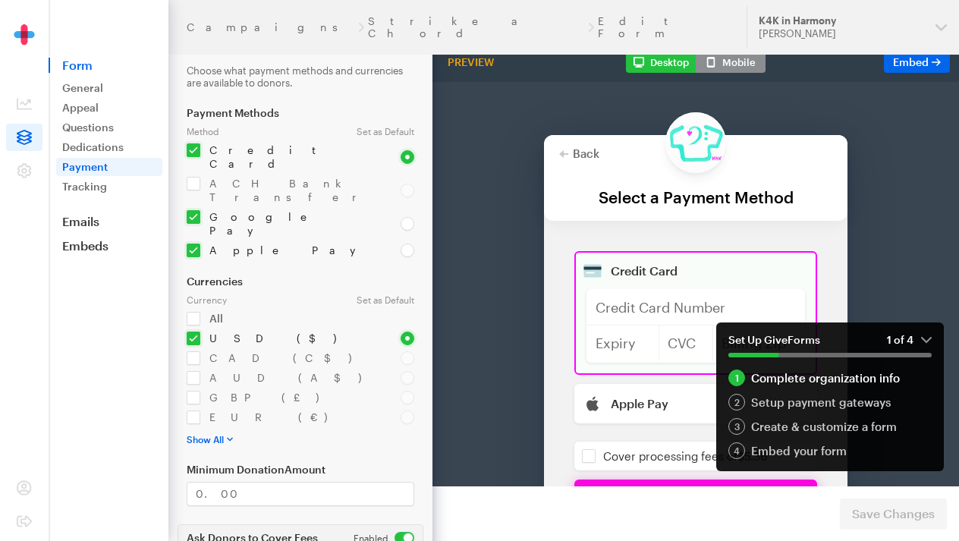
scroll to position [19, 0]
click at [197, 177] on input "checkbox" at bounding box center [285, 190] width 196 height 27
checkbox input "false"
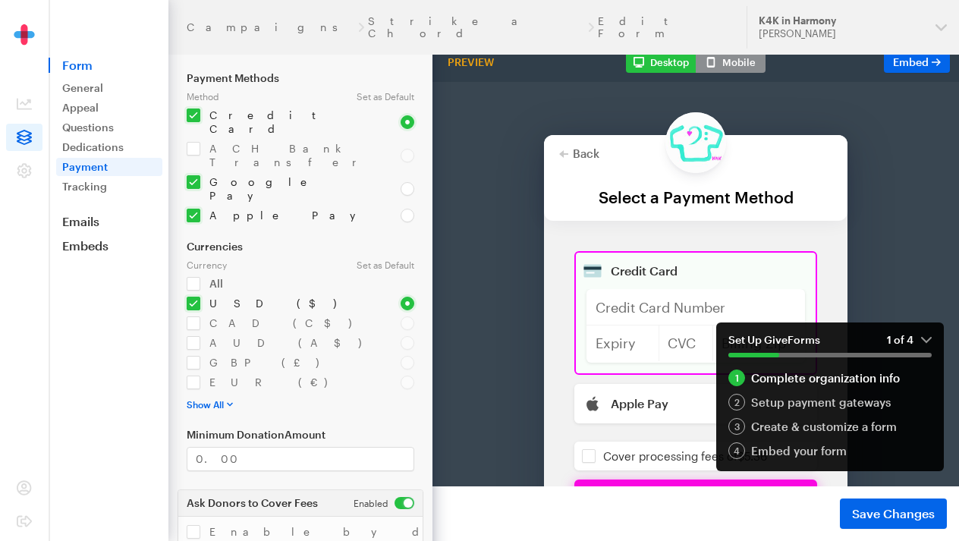
scroll to position [53, 0]
click at [928, 335] on em "1 of 4" at bounding box center [909, 340] width 45 height 14
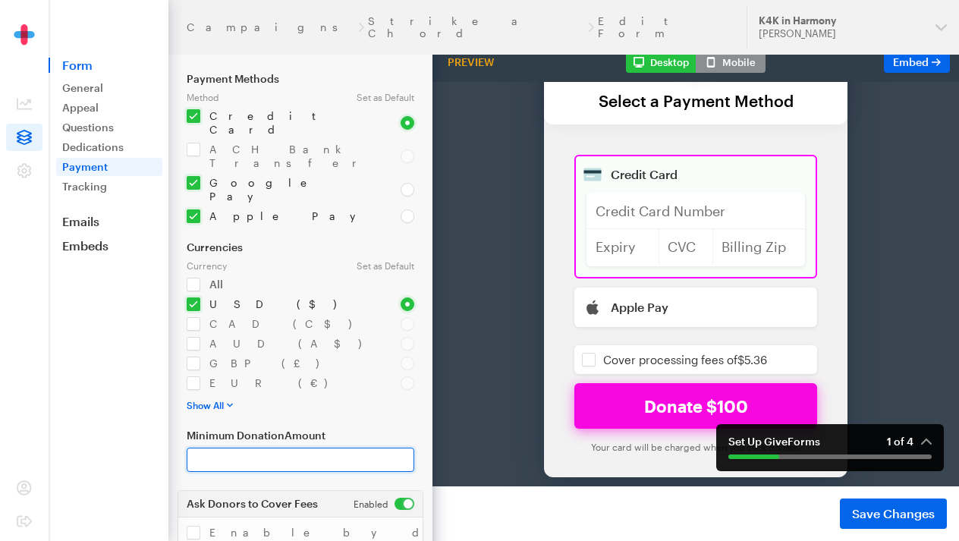
click at [278, 447] on input "Minimum Donation Amount" at bounding box center [301, 459] width 228 height 24
type input "5"
click at [287, 526] on input "checkbox" at bounding box center [370, 533] width 366 height 14
checkbox input "true"
click at [293, 447] on input "5" at bounding box center [301, 459] width 228 height 24
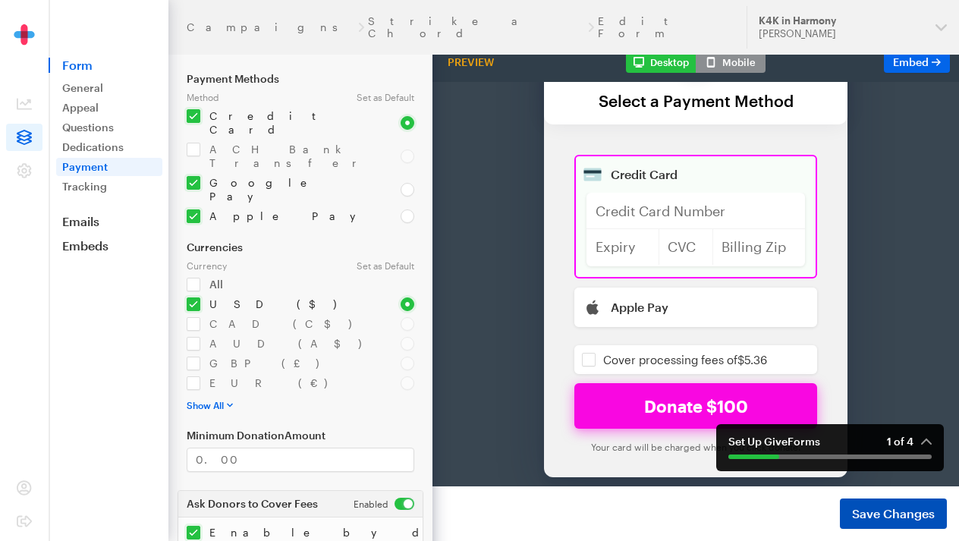
click at [887, 508] on span "Save Changes" at bounding box center [893, 513] width 83 height 18
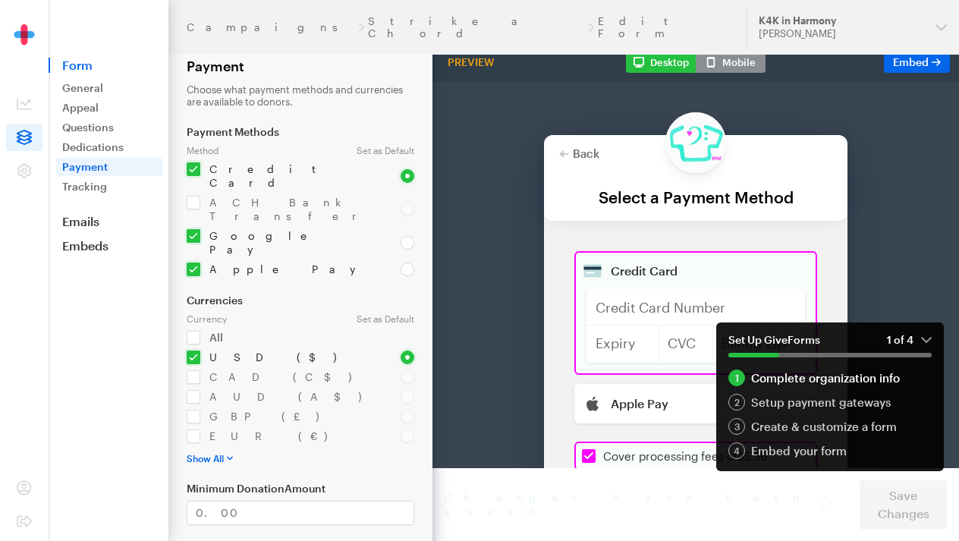
click at [925, 335] on em "1 of 4" at bounding box center [909, 340] width 45 height 14
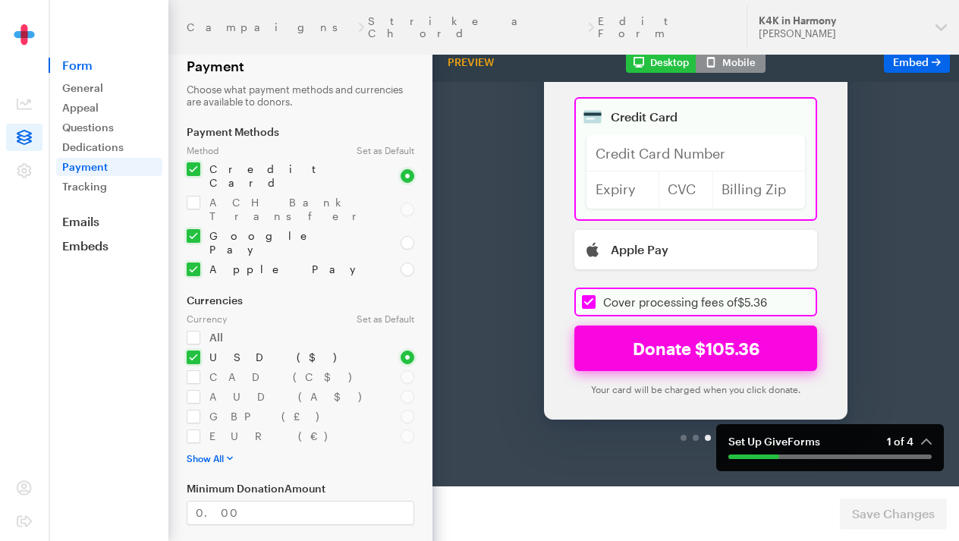
scroll to position [154, 0]
click at [592, 265] on input "checkbox" at bounding box center [695, 262] width 243 height 29
checkbox input "false"
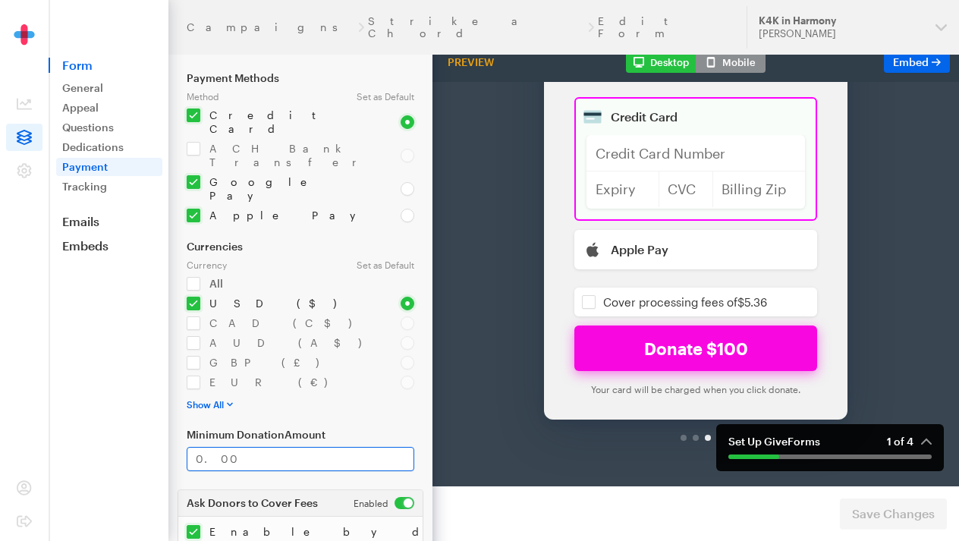
scroll to position [53, 0]
click at [255, 447] on input "Minimum Donation Amount" at bounding box center [301, 459] width 228 height 24
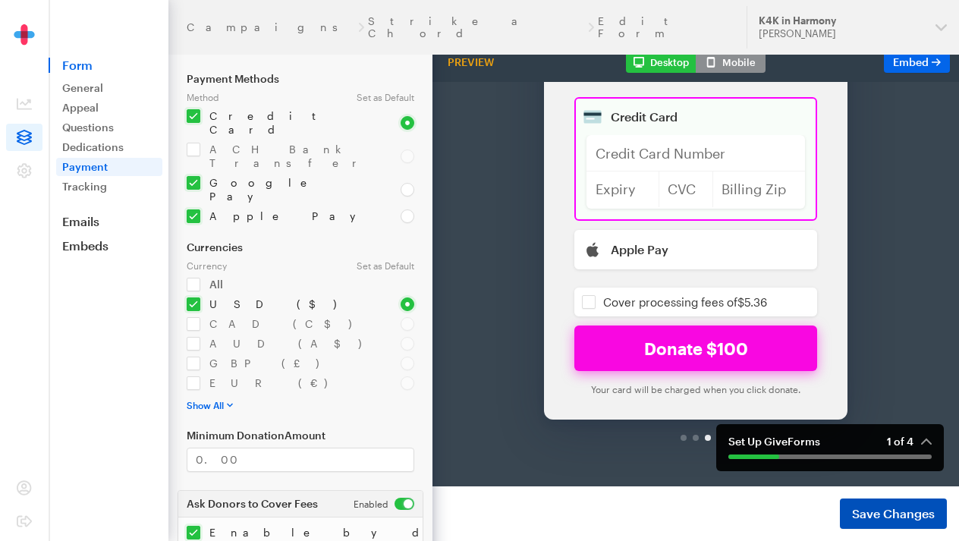
click at [861, 509] on span "Save Changes" at bounding box center [893, 513] width 83 height 18
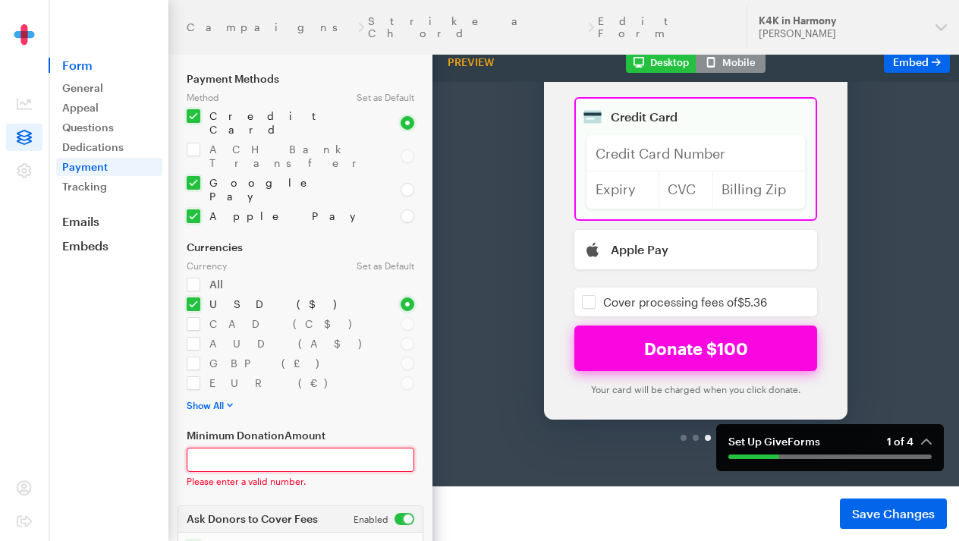
click at [201, 447] on input "Minimum Donation Amount" at bounding box center [301, 459] width 228 height 24
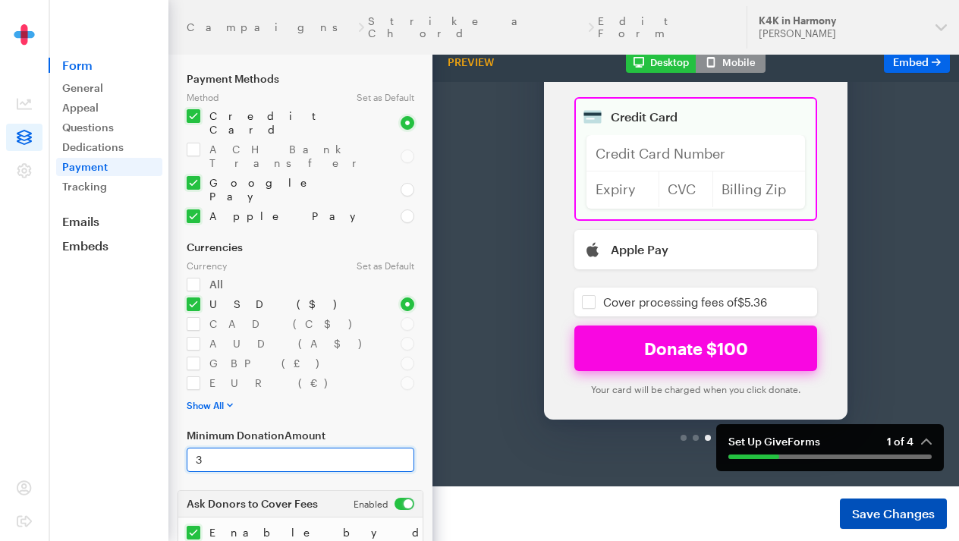
type input "3"
click at [919, 508] on span "Save Changes" at bounding box center [893, 513] width 83 height 18
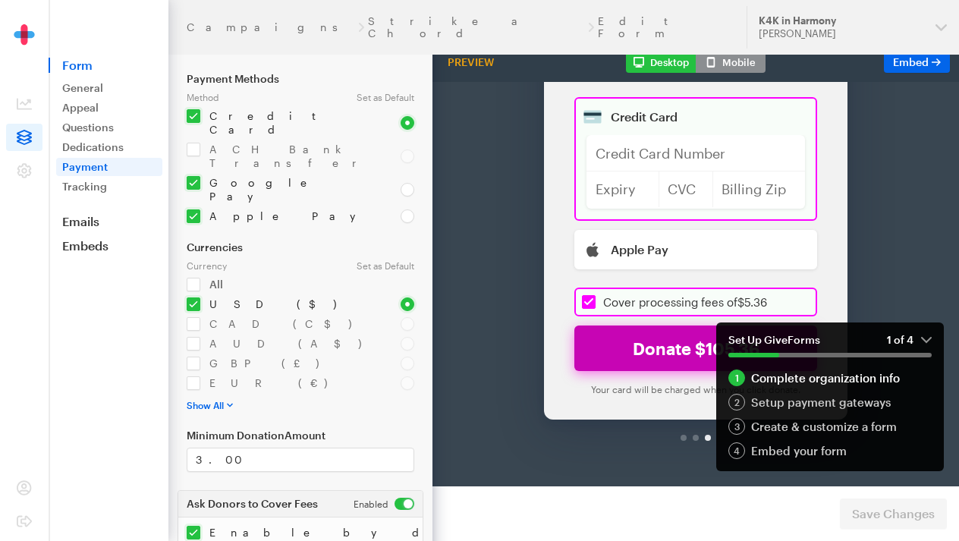
scroll to position [154, 0]
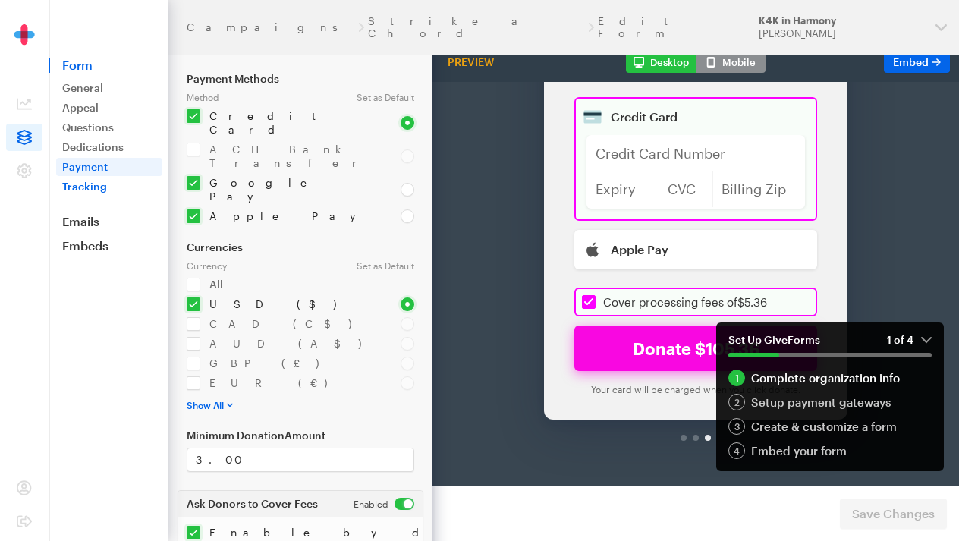
click at [112, 184] on link "Tracking" at bounding box center [109, 186] width 106 height 18
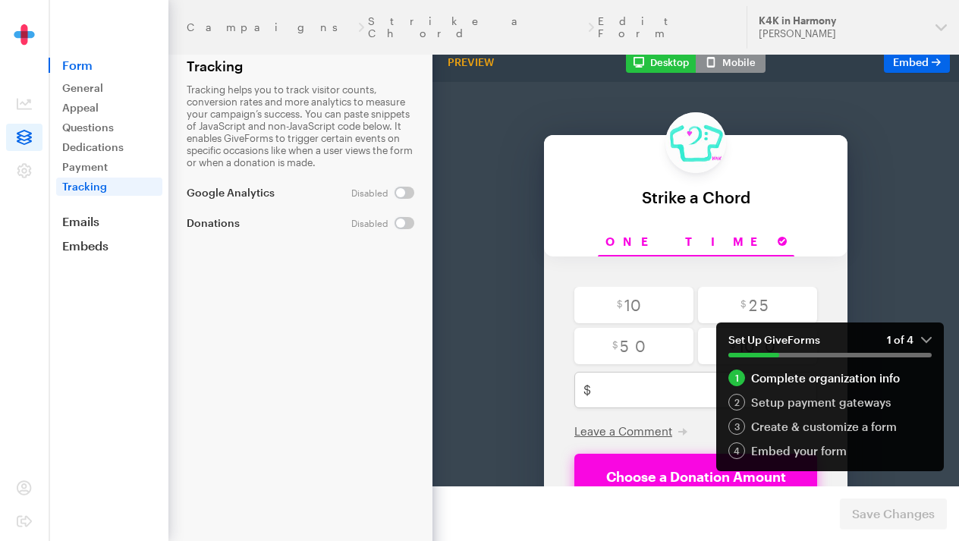
click at [394, 191] on input "checkbox" at bounding box center [382, 193] width 63 height 12
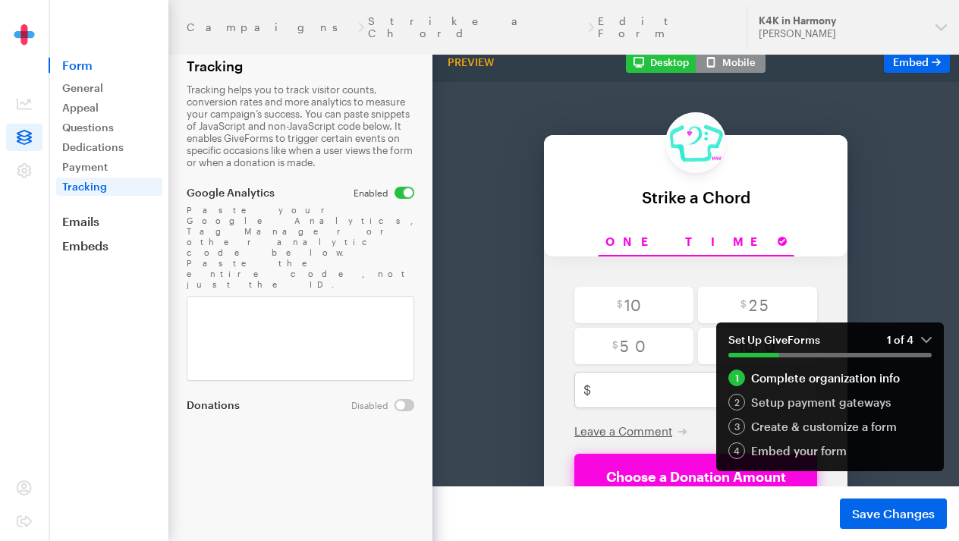
click at [402, 194] on input "checkbox" at bounding box center [383, 193] width 61 height 12
checkbox input "false"
click at [396, 225] on input "checkbox" at bounding box center [382, 223] width 63 height 12
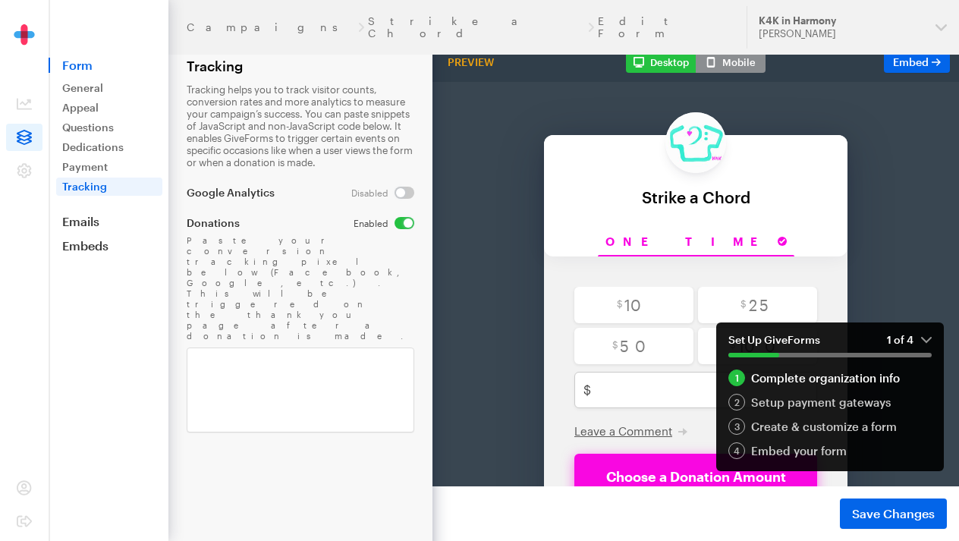
click at [397, 225] on input "checkbox" at bounding box center [383, 223] width 61 height 12
checkbox input "false"
click at [111, 218] on link "Emails" at bounding box center [109, 221] width 120 height 15
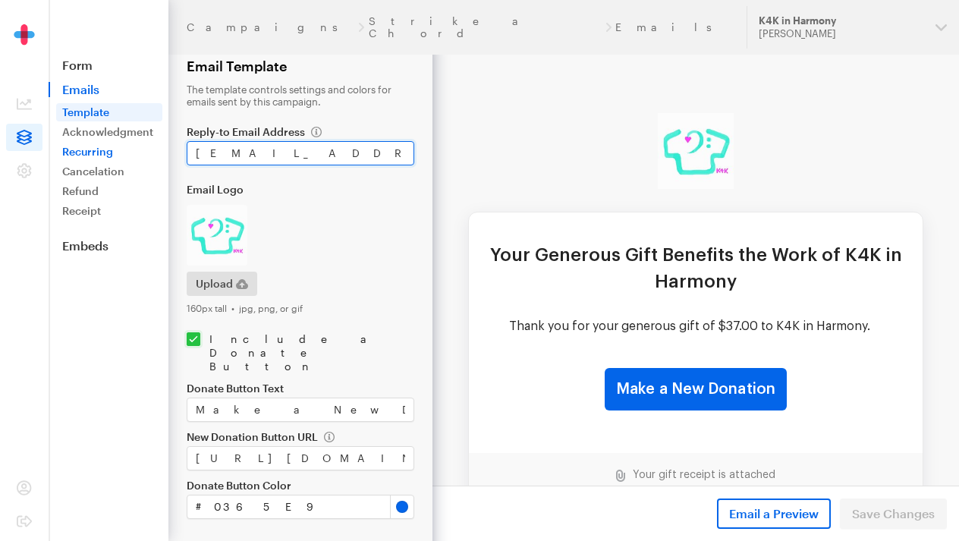
drag, startPoint x: 339, startPoint y: 152, endPoint x: 106, endPoint y: 152, distance: 232.8
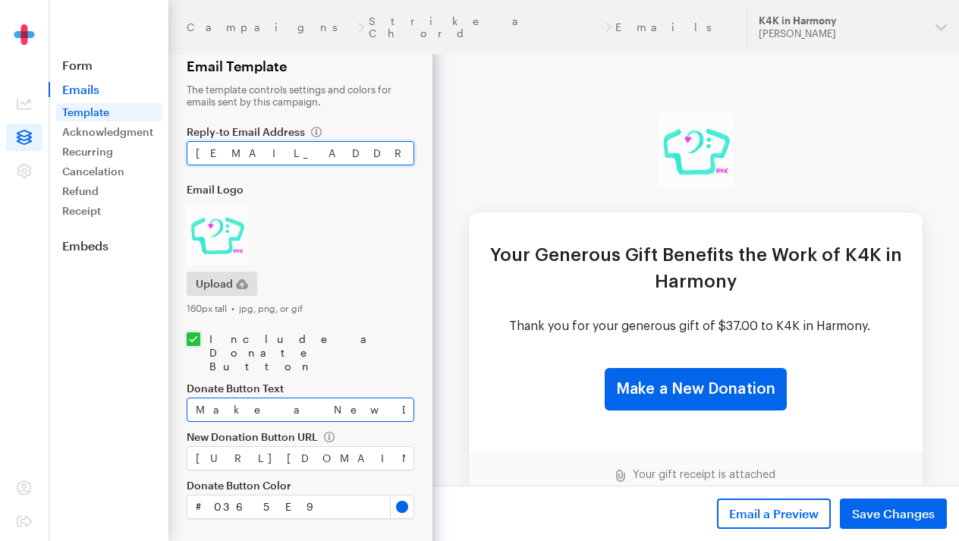
type input "[EMAIL_ADDRESS][DOMAIN_NAME]"
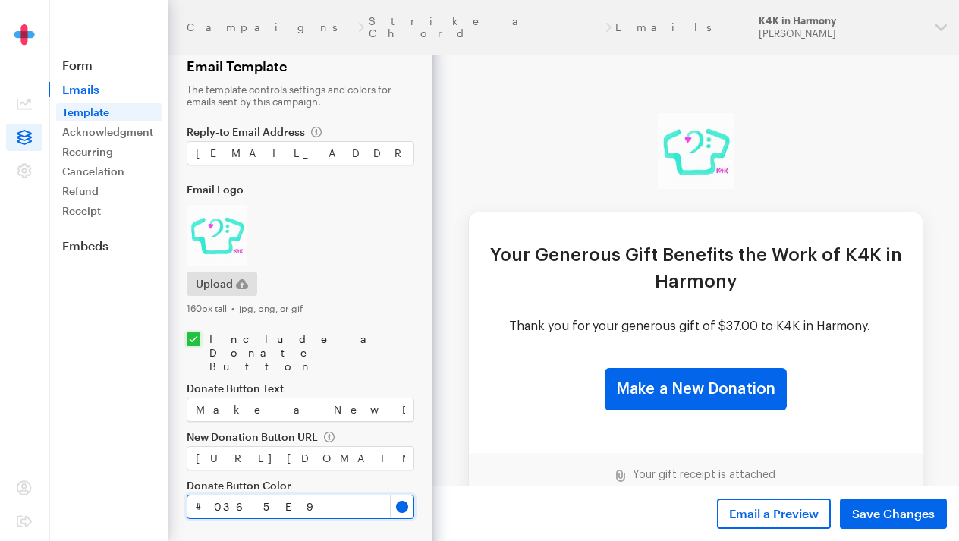
click at [406, 494] on input "#0365e9" at bounding box center [301, 506] width 228 height 24
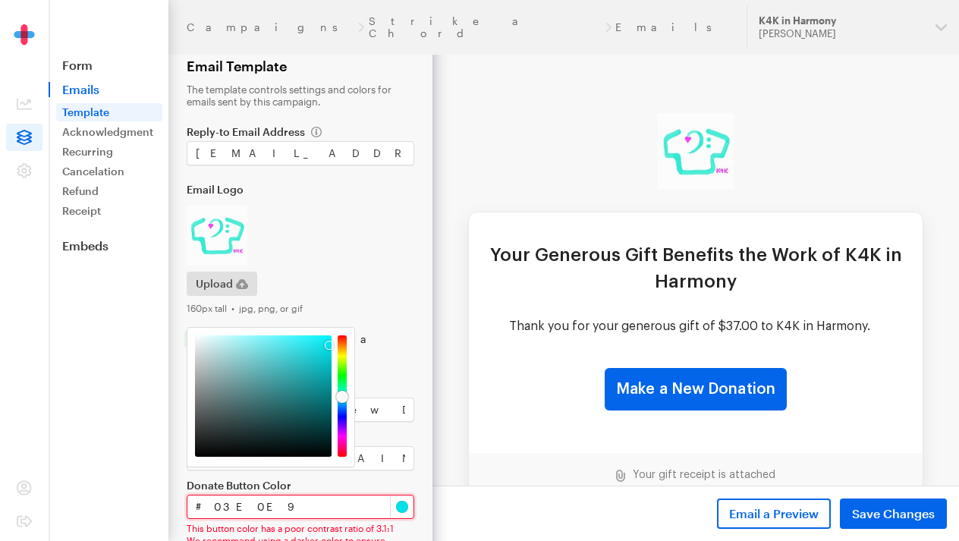
drag, startPoint x: 344, startPoint y: 407, endPoint x: 347, endPoint y: 397, distance: 11.0
click at [347, 397] on div at bounding box center [342, 397] width 12 height 12
type input "#06f6ff"
drag, startPoint x: 328, startPoint y: 344, endPoint x: 328, endPoint y: 330, distance: 14.4
click at [328, 329] on div "cancel choose" at bounding box center [270, 397] width 167 height 139
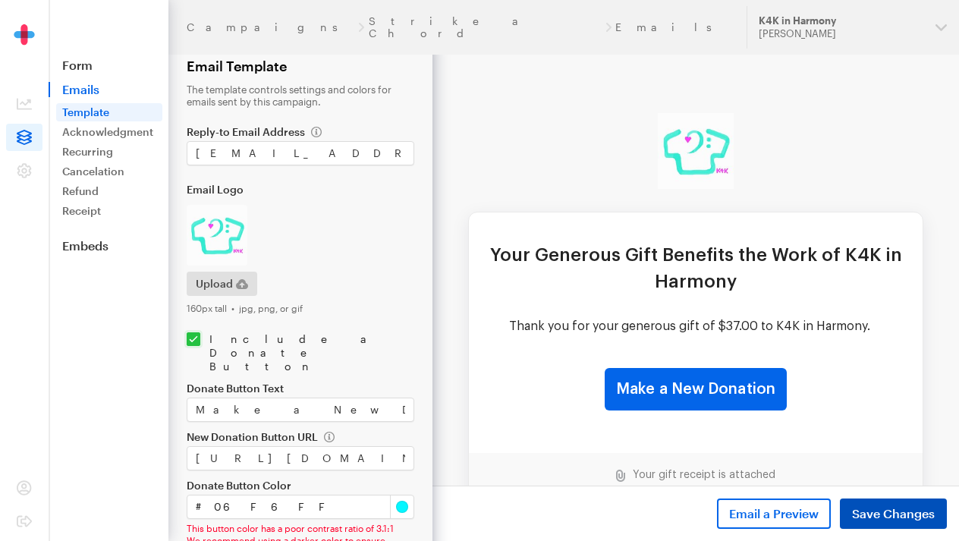
click at [870, 503] on button "Save Changes" at bounding box center [893, 513] width 107 height 30
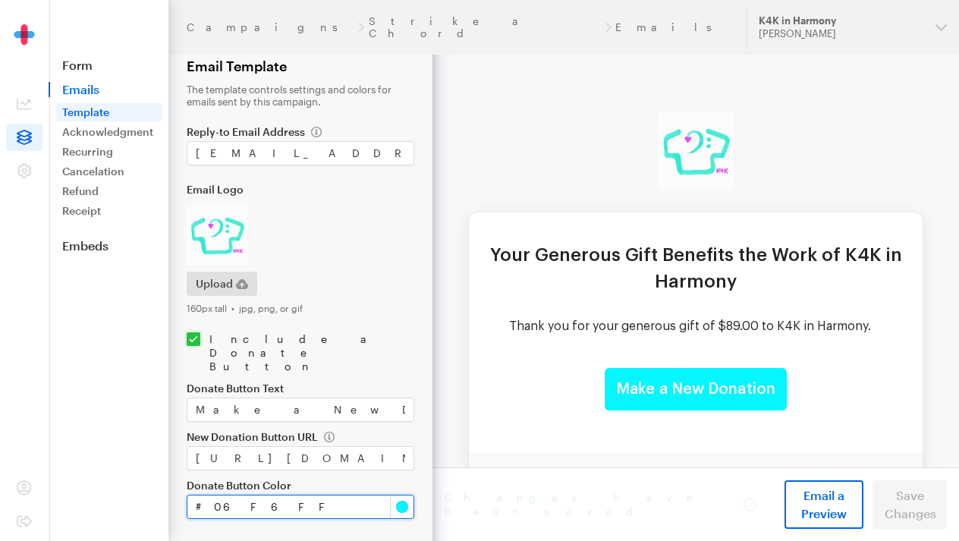
click at [401, 494] on input "#06f6ff" at bounding box center [301, 506] width 228 height 24
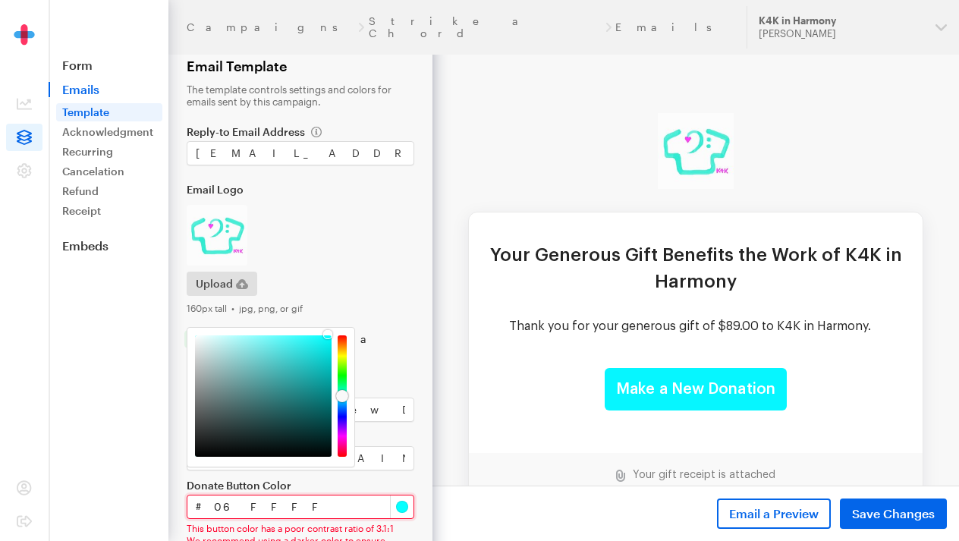
click at [338, 396] on div at bounding box center [342, 396] width 12 height 12
type input "#0fefef"
drag, startPoint x: 327, startPoint y: 331, endPoint x: 322, endPoint y: 343, distance: 12.3
click at [323, 343] on div at bounding box center [322, 341] width 9 height 9
click at [870, 509] on span "Save Changes" at bounding box center [893, 513] width 83 height 18
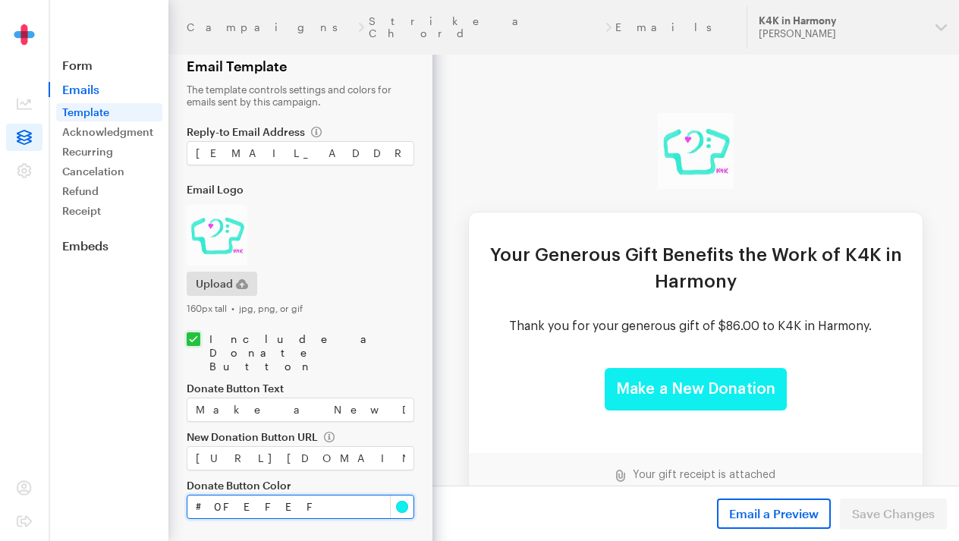
click at [406, 494] on input "#0fefef" at bounding box center [301, 506] width 228 height 24
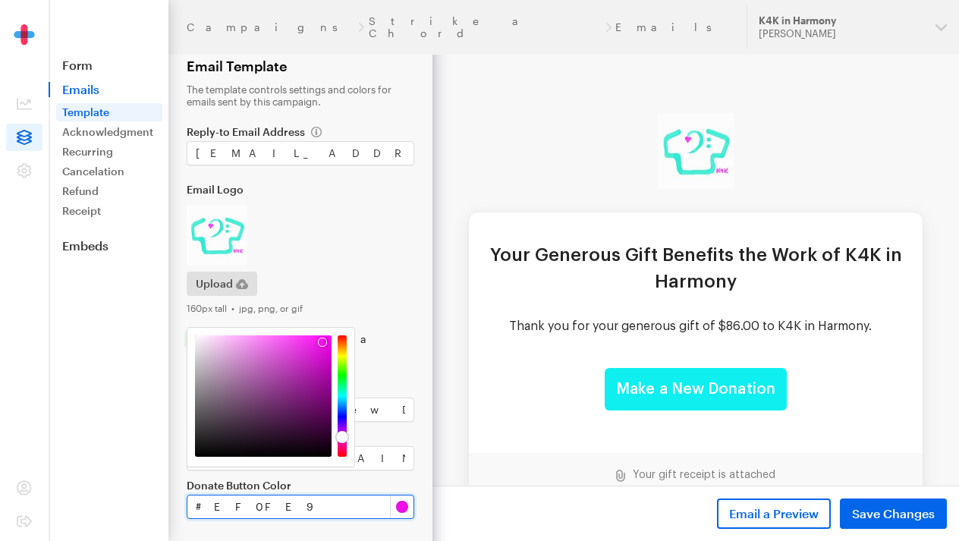
drag, startPoint x: 341, startPoint y: 397, endPoint x: 339, endPoint y: 437, distance: 39.5
click at [339, 437] on div at bounding box center [342, 437] width 12 height 12
type input "#f70af1"
click at [326, 339] on div at bounding box center [325, 338] width 9 height 9
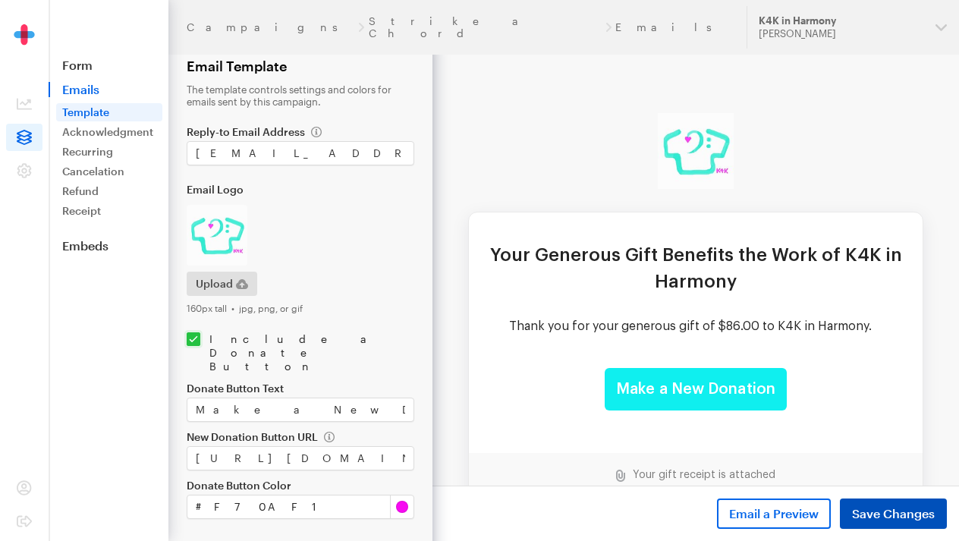
click at [855, 507] on span "Save Changes" at bounding box center [893, 513] width 83 height 18
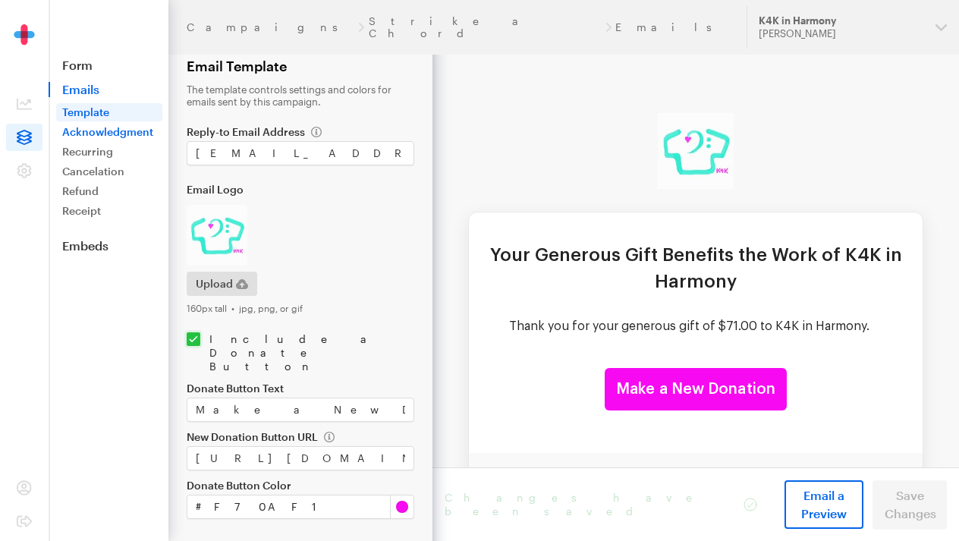
click at [124, 132] on link "Acknowledgment" at bounding box center [109, 132] width 106 height 18
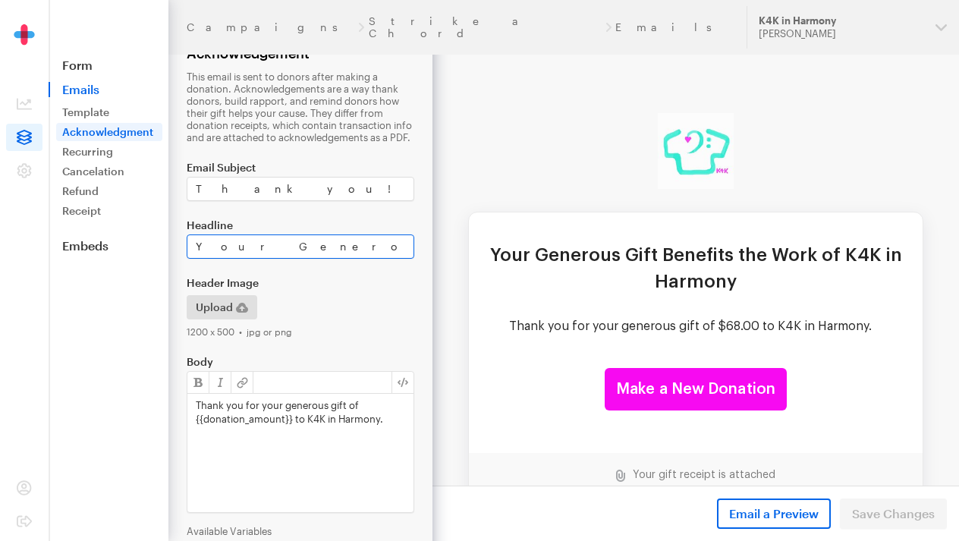
scroll to position [14, 0]
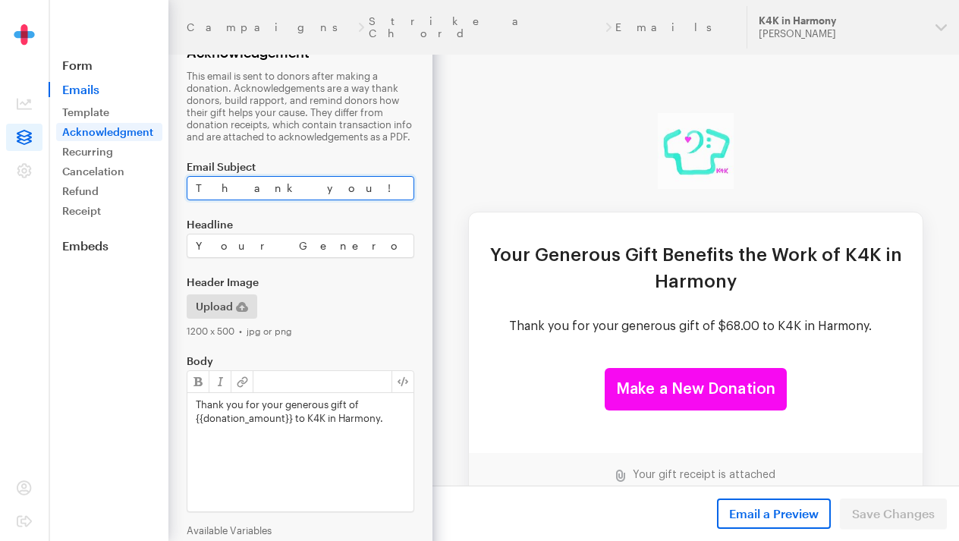
drag, startPoint x: 296, startPoint y: 190, endPoint x: 190, endPoint y: 190, distance: 106.2
click at [190, 190] on input "Thank you!" at bounding box center [301, 188] width 228 height 24
click at [248, 193] on input "You've Hit the Right Note" at bounding box center [301, 188] width 228 height 24
click at [347, 197] on input "You've Hit Just the Right Note" at bounding box center [301, 188] width 228 height 24
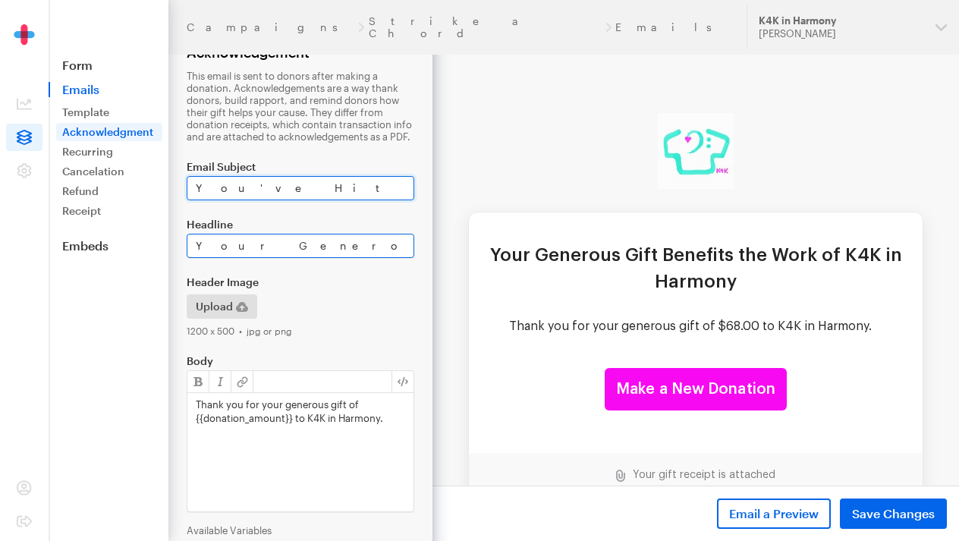
type input "You've Hit Just the Right Note!"
drag, startPoint x: 629, startPoint y: 288, endPoint x: 433, endPoint y: 247, distance: 199.9
click at [196, 248] on input "Thank You" at bounding box center [301, 246] width 228 height 24
paste input "Your Support is Music to Our Ears"
type input "Your Support is Music to Our EarsThank You"
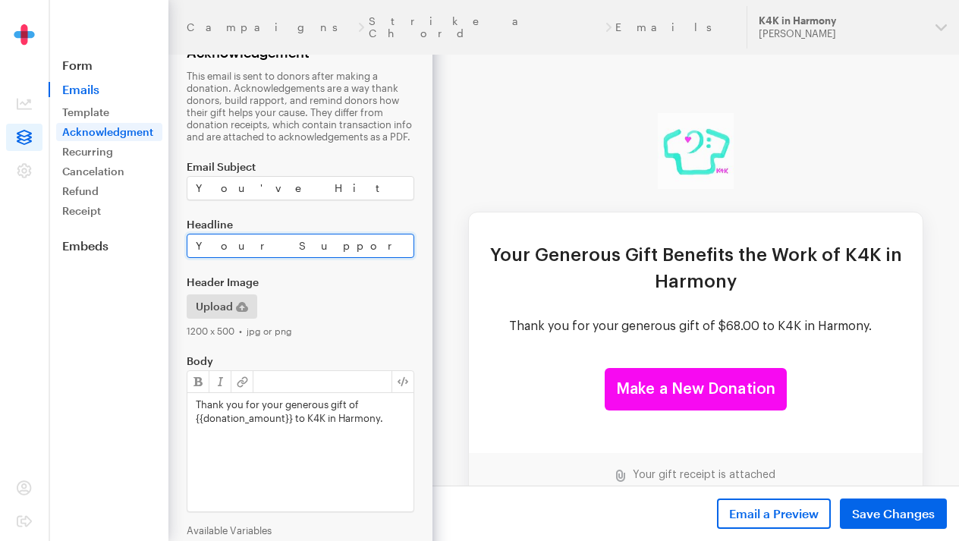
drag, startPoint x: 625, startPoint y: 288, endPoint x: 494, endPoint y: 246, distance: 136.9
paste input "Thanks for Hitting the High Note!"
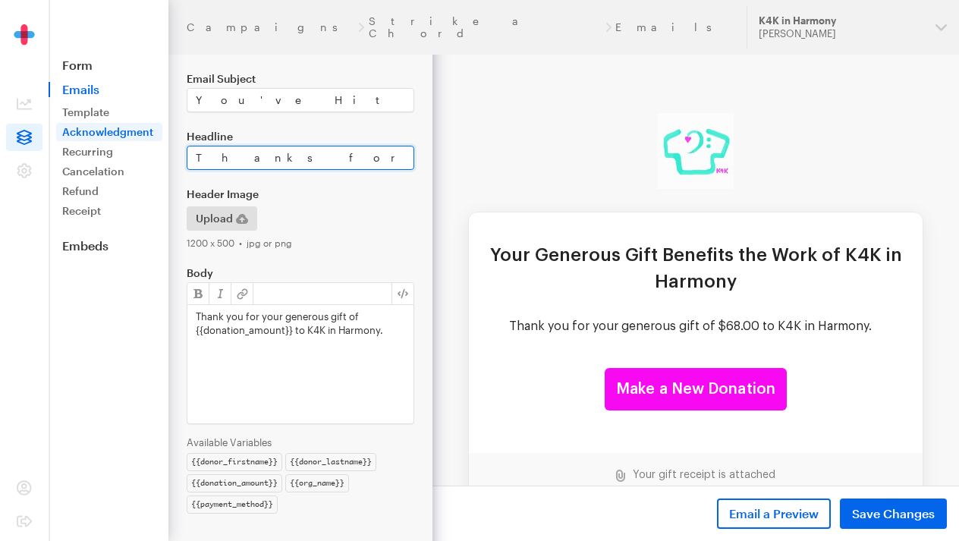
scroll to position [105, 0]
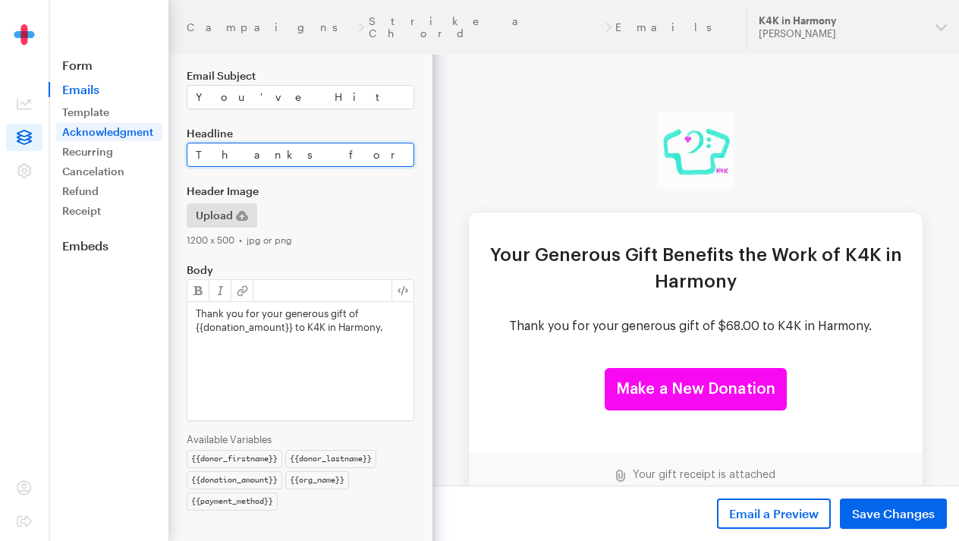
type input "Thanks for Hitting the High Note!"
click at [319, 334] on div "Thank you for your generous gift of {{donation_amount}} to K4K in Harmony." at bounding box center [300, 361] width 226 height 118
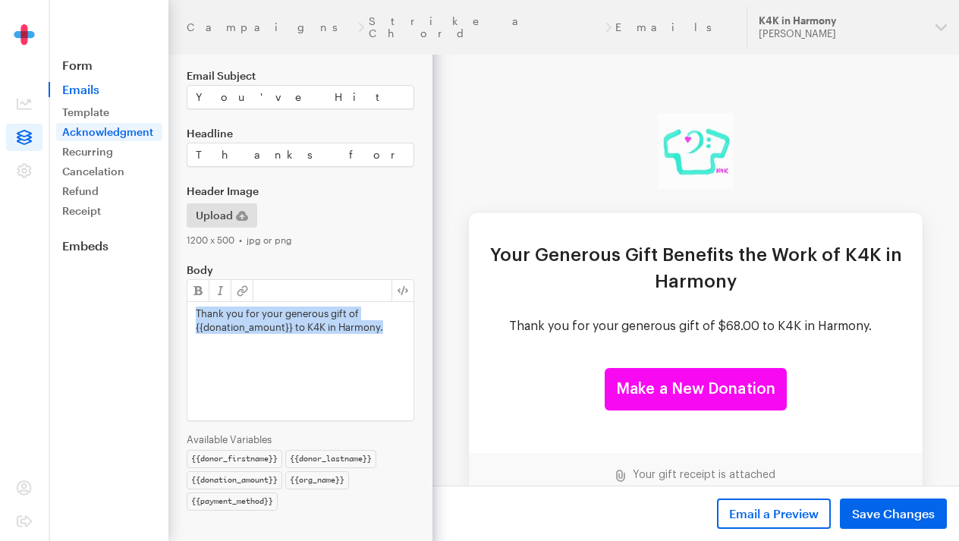
drag, startPoint x: 385, startPoint y: 331, endPoint x: 193, endPoint y: 318, distance: 193.1
click at [193, 318] on div "Thank you for your generous gift of {{donation_amount}} to K4K in Harmony." at bounding box center [300, 361] width 226 height 118
click at [902, 504] on button "Save Changes" at bounding box center [893, 513] width 107 height 30
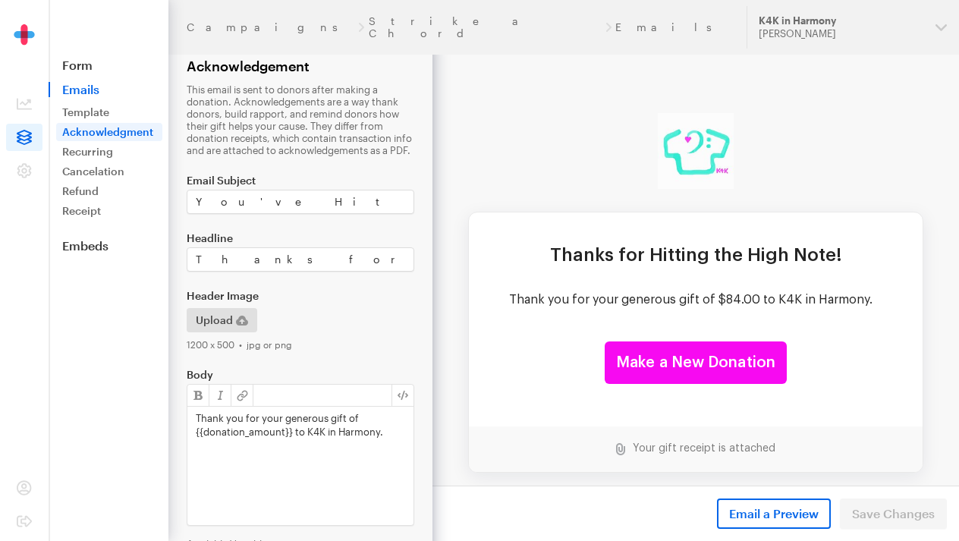
click at [391, 475] on div "Thank you for your generous gift of {{donation_amount}} to K4K in Harmony." at bounding box center [300, 465] width 226 height 118
click at [28, 139] on icon at bounding box center [24, 137] width 15 height 15
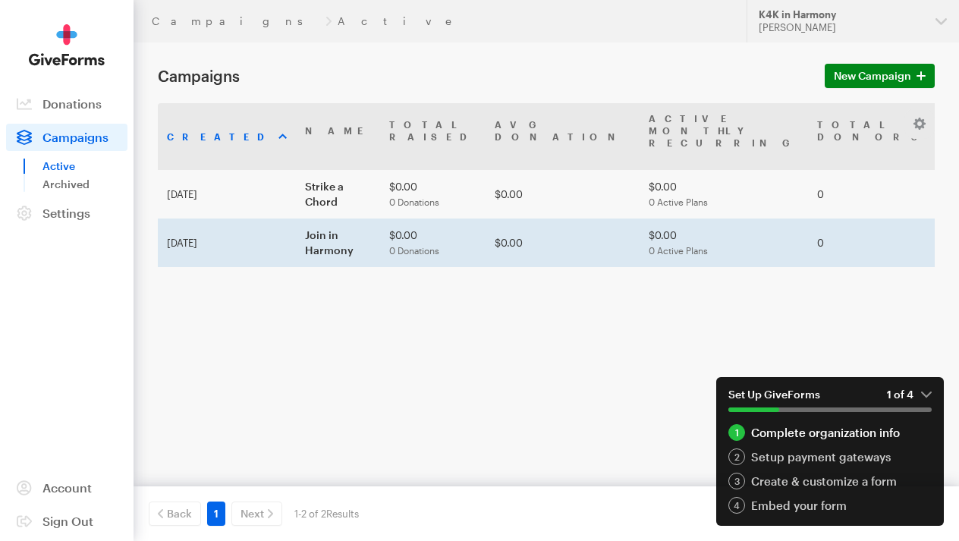
click at [296, 235] on td "Join in Harmony" at bounding box center [338, 242] width 84 height 49
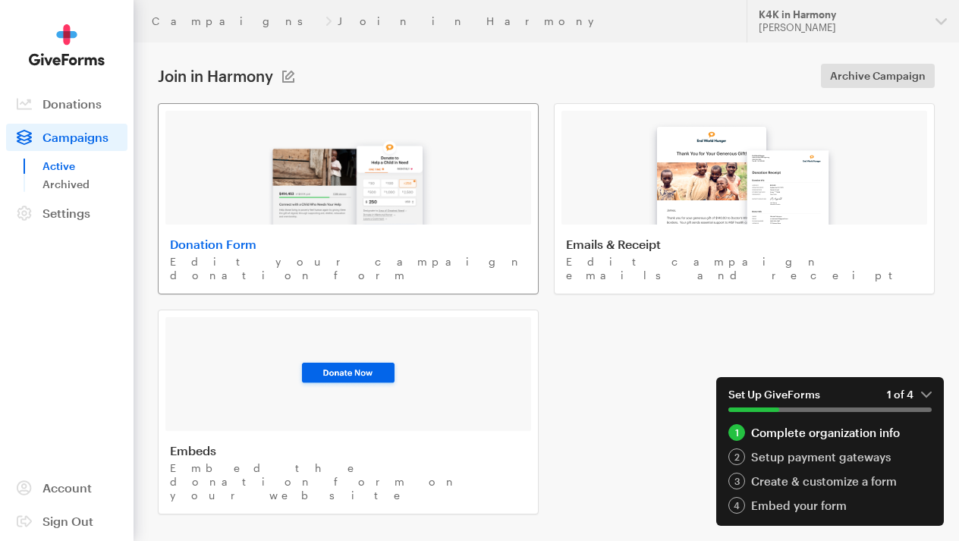
click at [211, 191] on div at bounding box center [348, 168] width 366 height 114
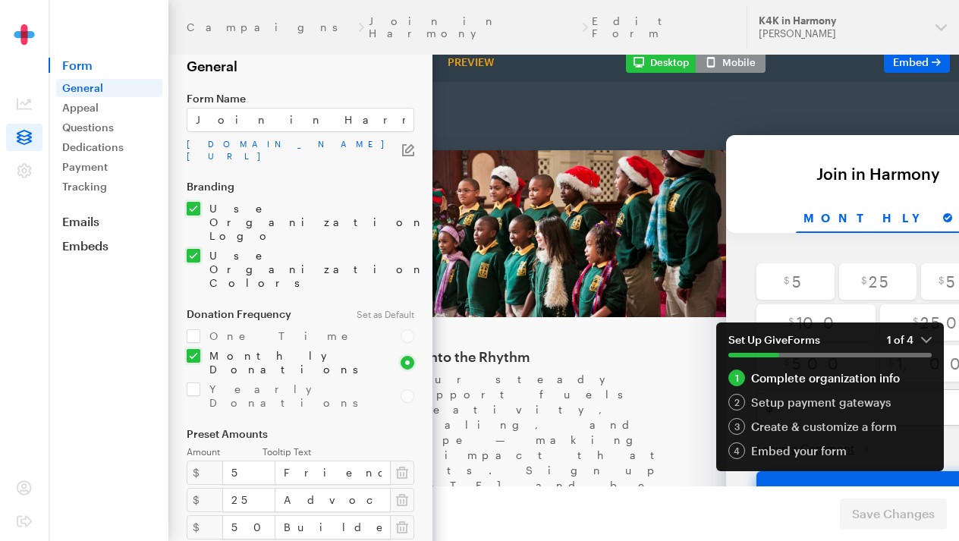
click at [75, 64] on span "Form" at bounding box center [109, 65] width 120 height 15
click at [85, 217] on link "Emails" at bounding box center [109, 221] width 120 height 15
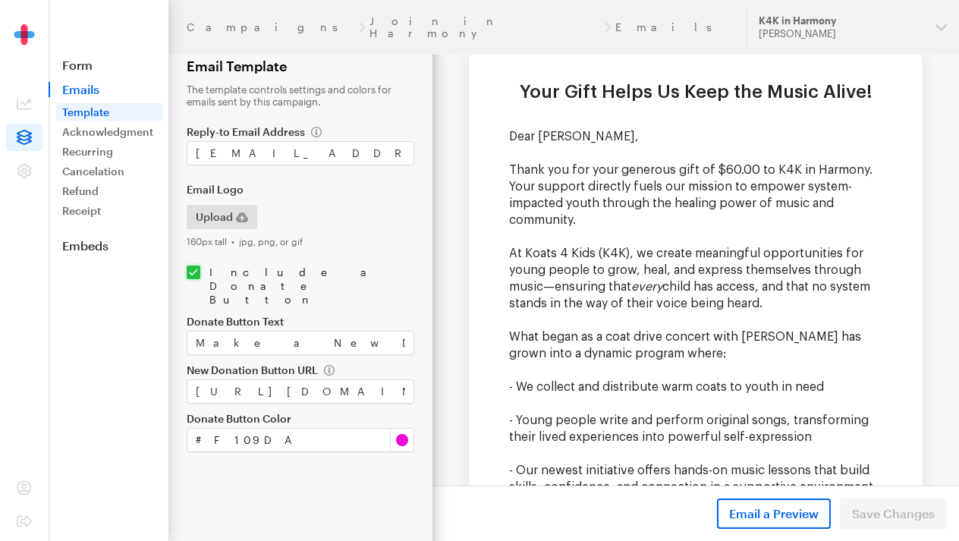
scroll to position [21, 0]
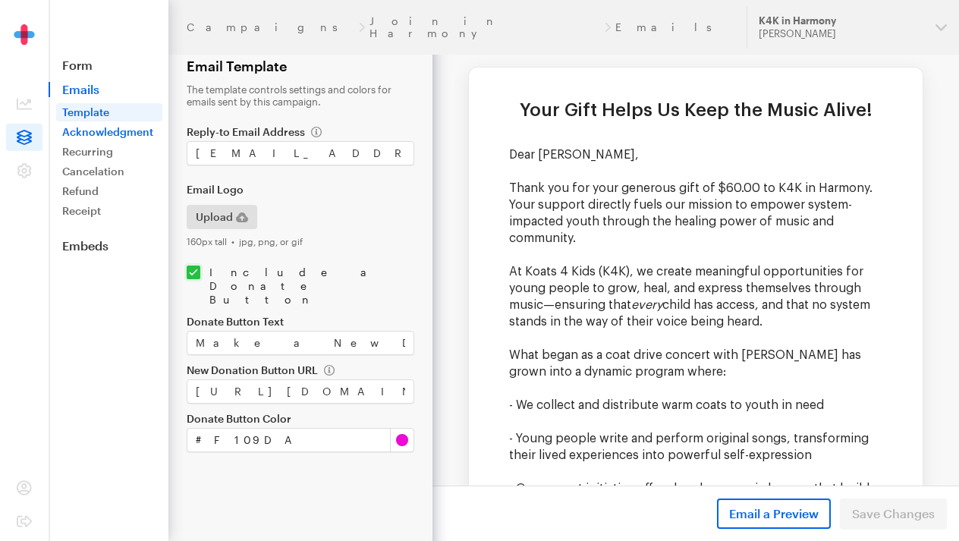
click at [132, 133] on link "Acknowledgment" at bounding box center [109, 132] width 106 height 18
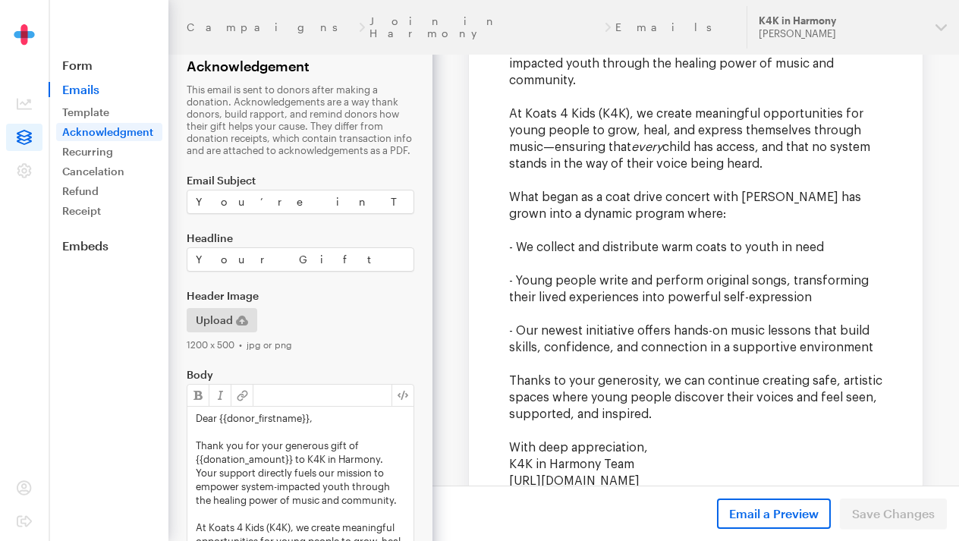
scroll to position [168, 0]
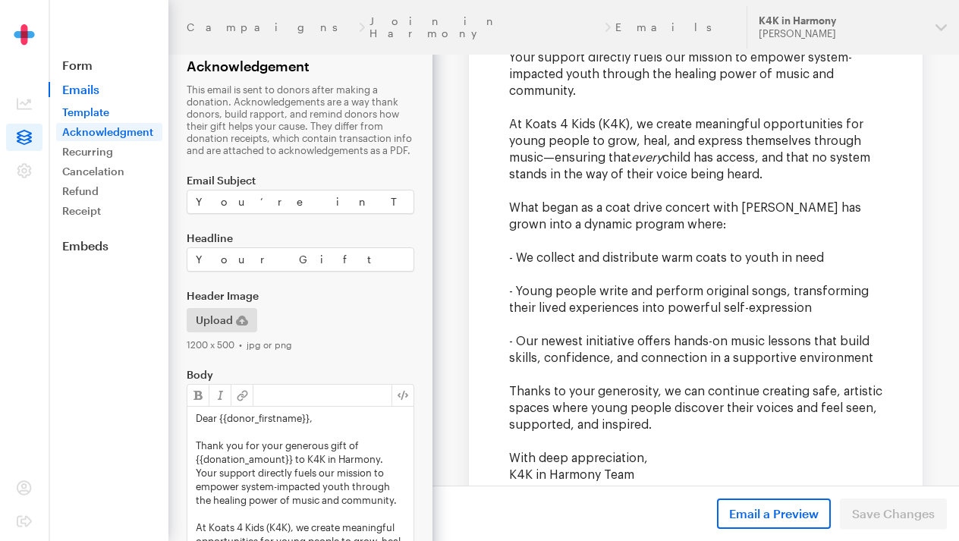
click at [96, 115] on link "Template" at bounding box center [109, 112] width 106 height 18
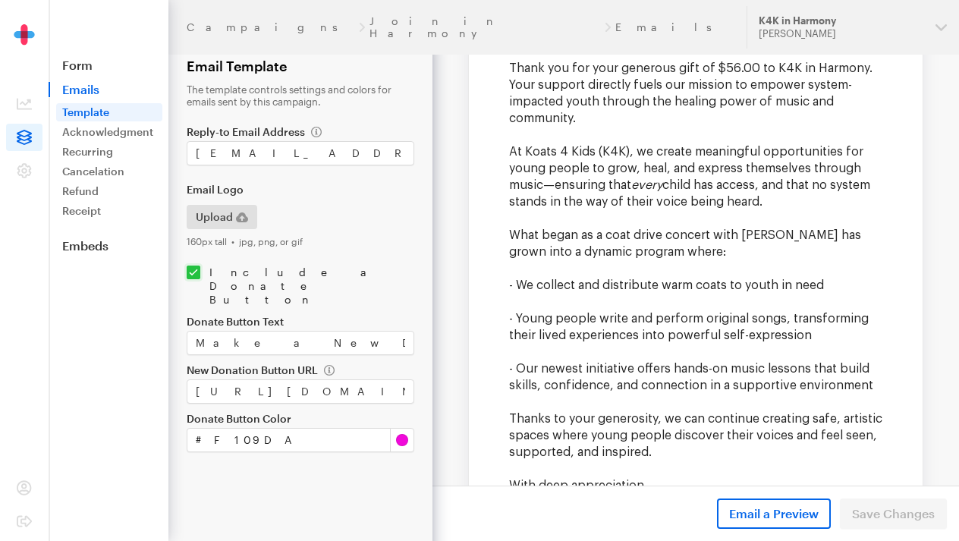
scroll to position [142, 0]
click at [131, 136] on link "Acknowledgment" at bounding box center [109, 132] width 106 height 18
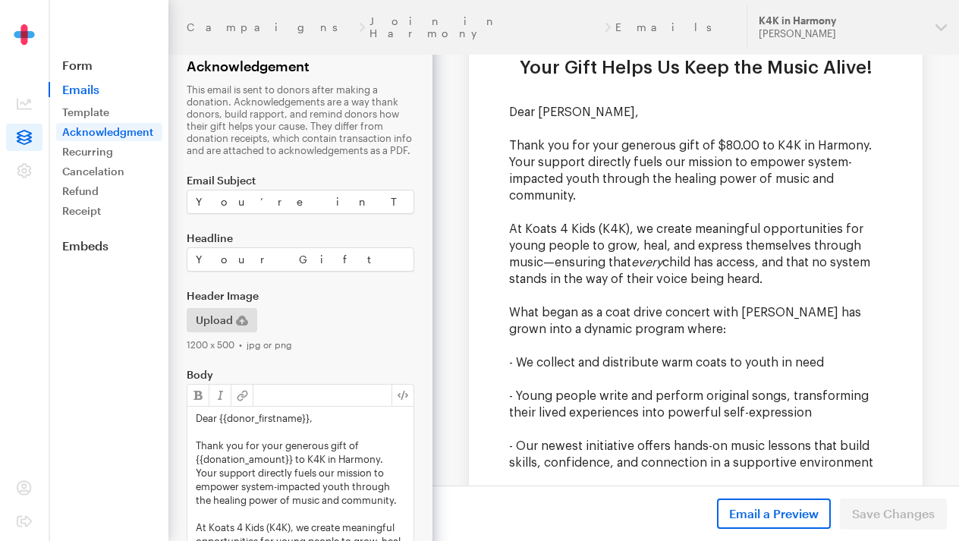
scroll to position [65, 0]
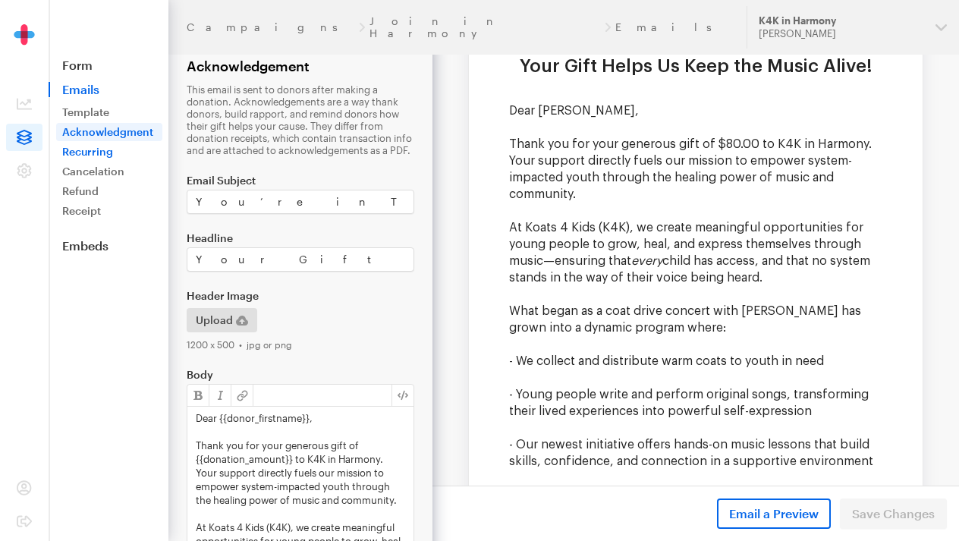
click at [108, 152] on link "Recurring" at bounding box center [109, 152] width 106 height 18
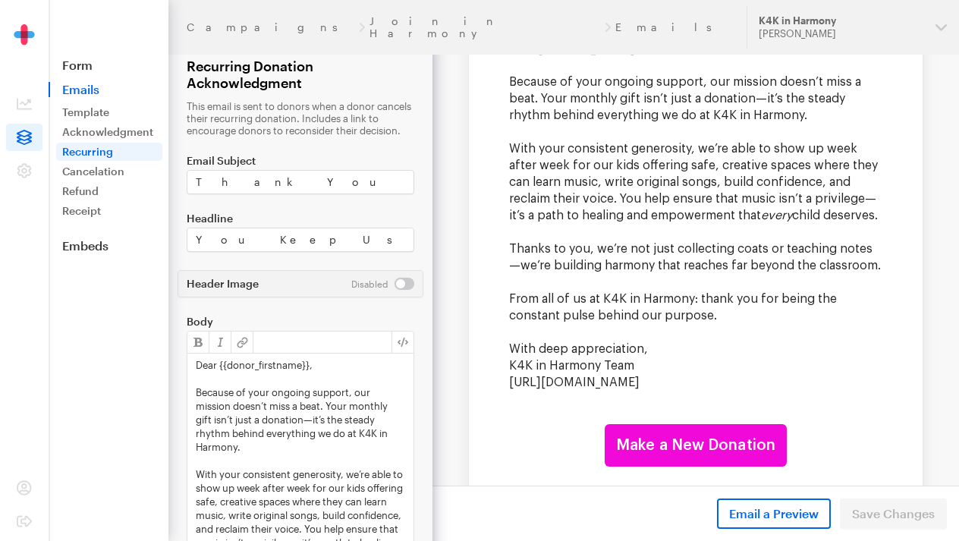
scroll to position [115, 0]
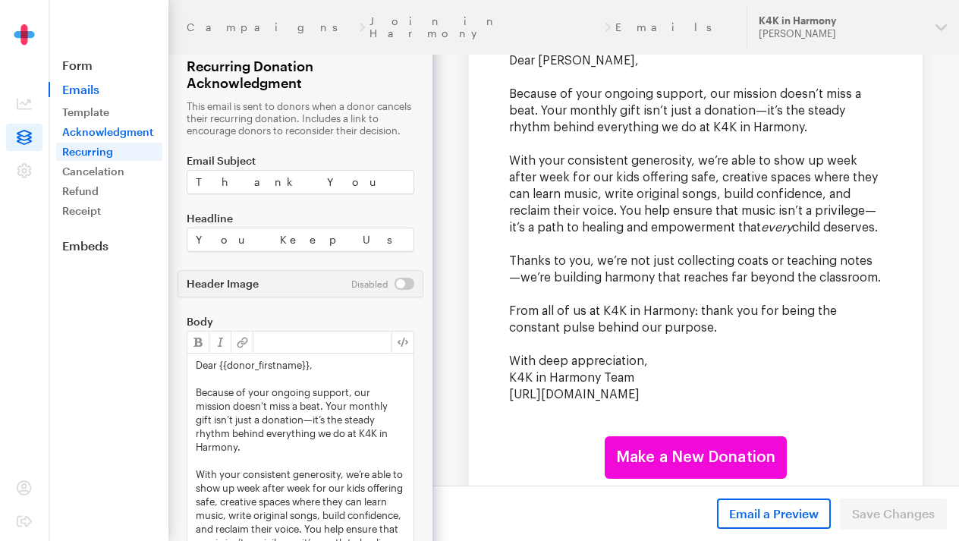
click at [122, 133] on link "Acknowledgment" at bounding box center [109, 132] width 106 height 18
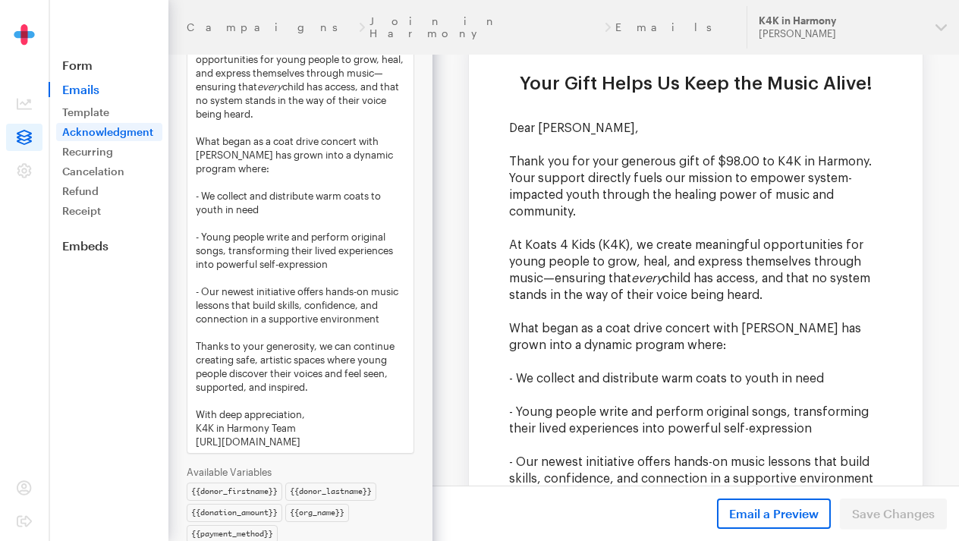
scroll to position [517, 0]
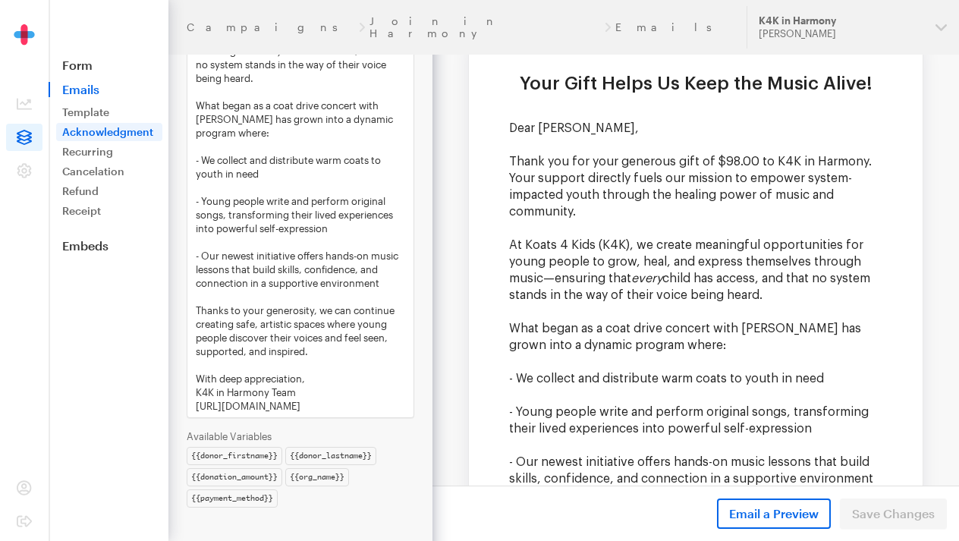
drag, startPoint x: 196, startPoint y: 267, endPoint x: 339, endPoint y: 406, distance: 199.5
click at [339, 406] on div "Dear {{donor_firstname}}, Thank you for your generous gift of {{donation_amount…" at bounding box center [300, 153] width 226 height 528
copy div "Dear {{donor_firstname}}, Thank you for your generous gift of {{donation_amount…"
click at [110, 149] on link "Recurring" at bounding box center [109, 152] width 106 height 18
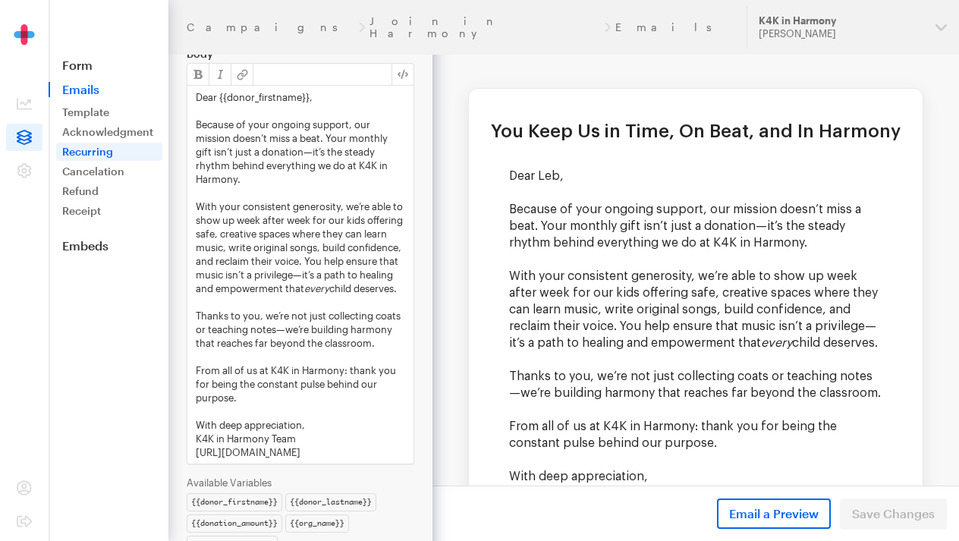
scroll to position [14, 0]
click at [124, 133] on link "Acknowledgment" at bounding box center [109, 132] width 106 height 18
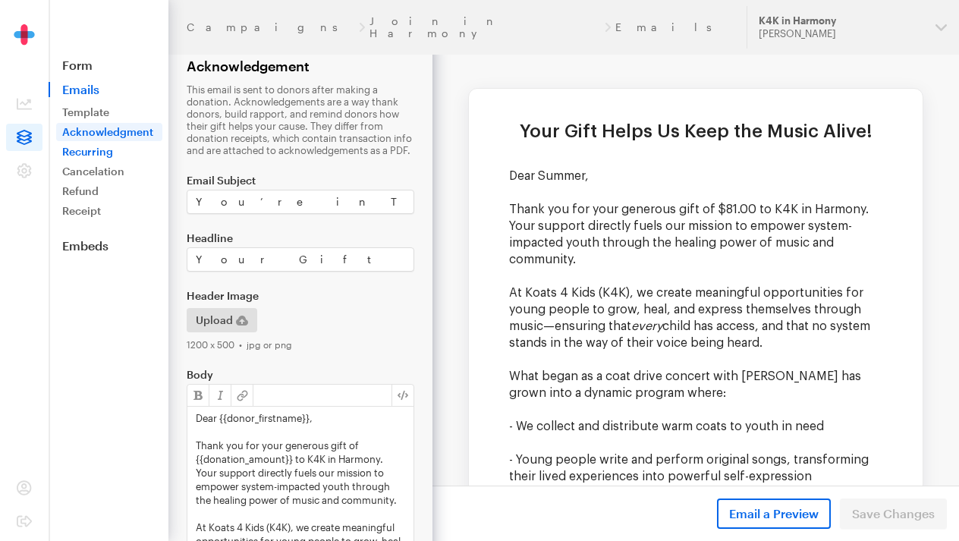
click at [101, 152] on link "Recurring" at bounding box center [109, 152] width 106 height 18
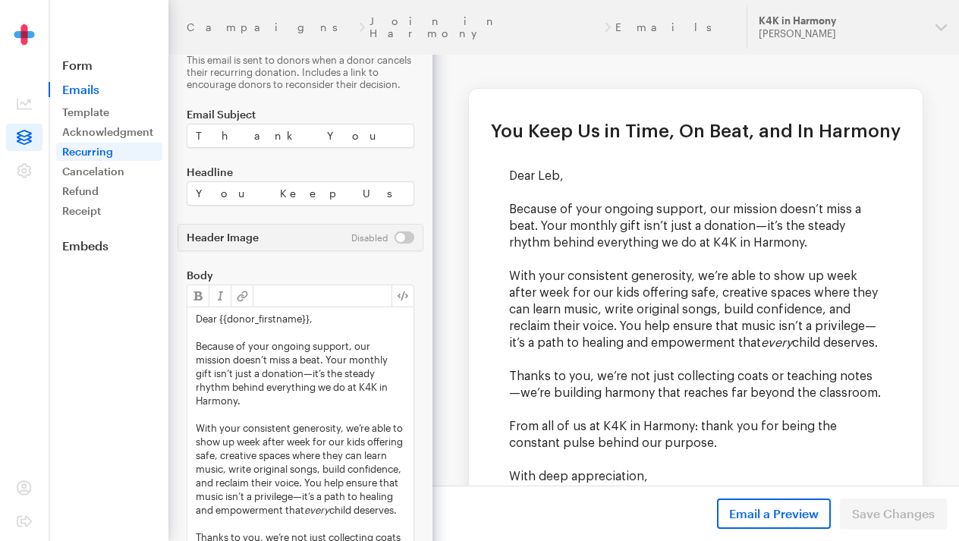
scroll to position [30, 0]
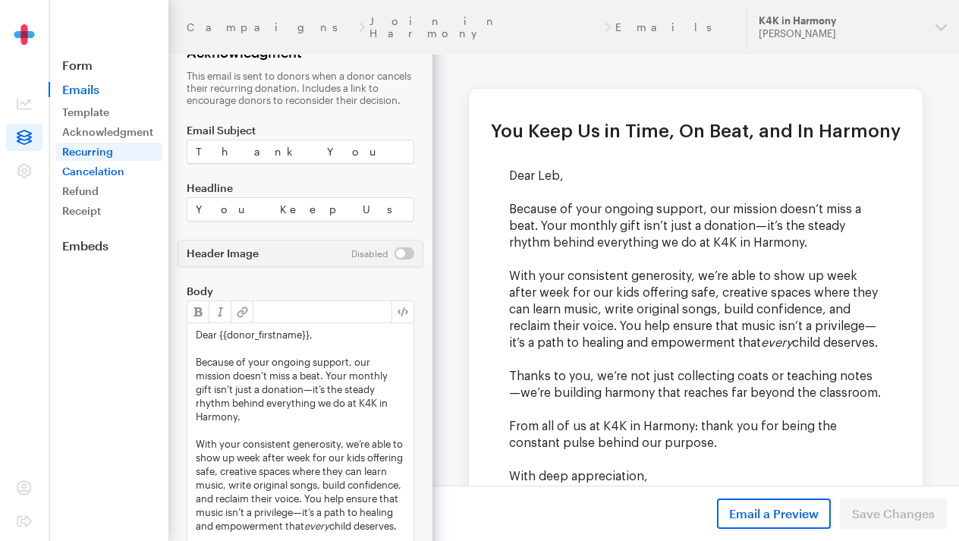
click at [91, 174] on link "Cancelation" at bounding box center [109, 171] width 106 height 18
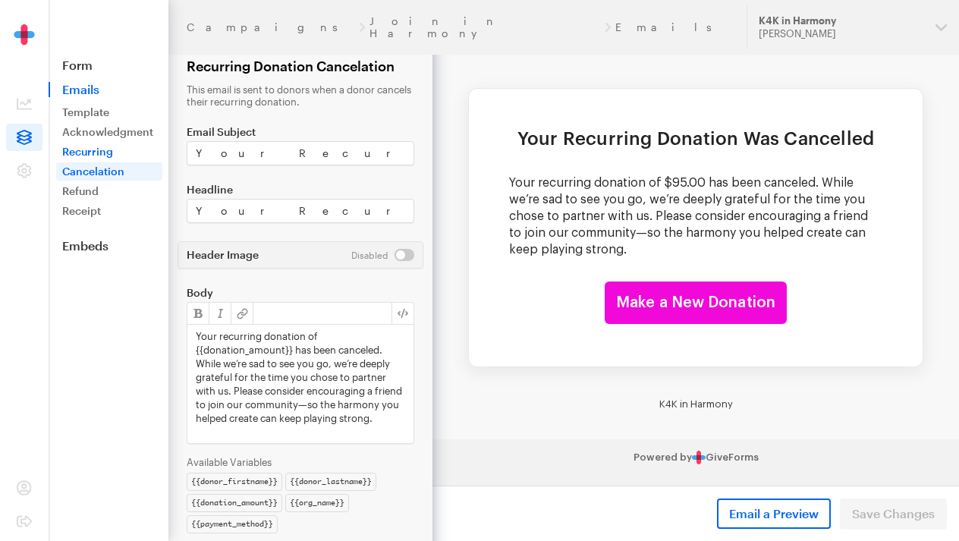
click at [93, 152] on link "Recurring" at bounding box center [109, 152] width 106 height 18
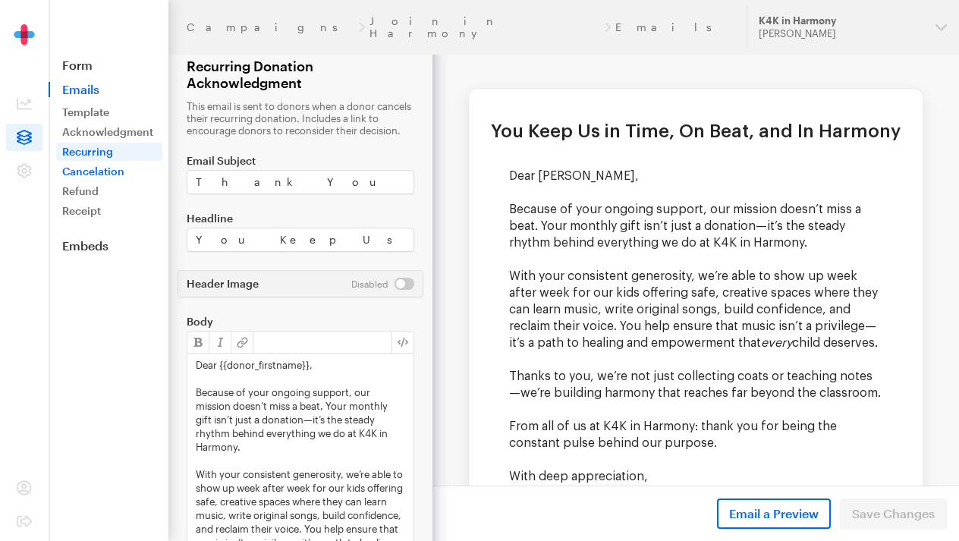
click at [93, 170] on link "Cancelation" at bounding box center [109, 171] width 106 height 18
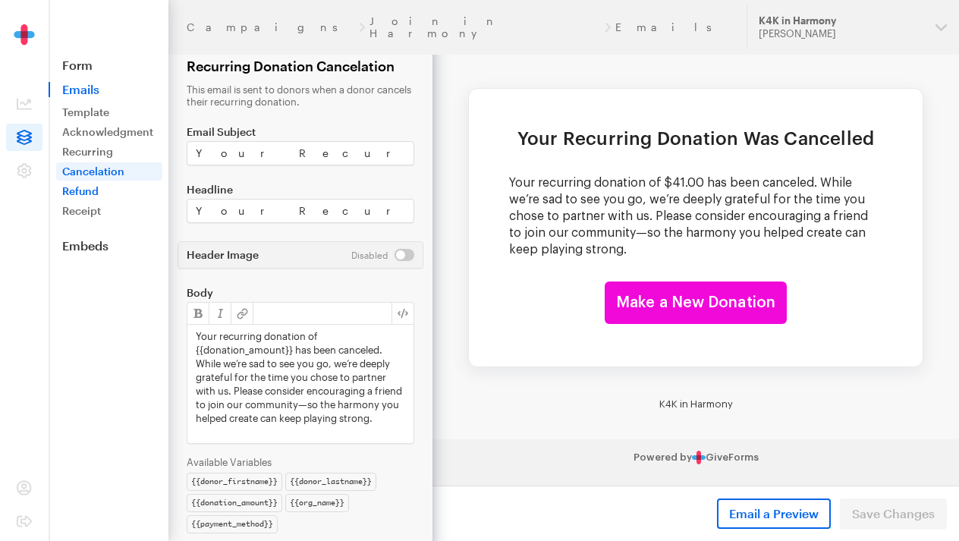
click at [86, 183] on link "Refund" at bounding box center [109, 191] width 106 height 18
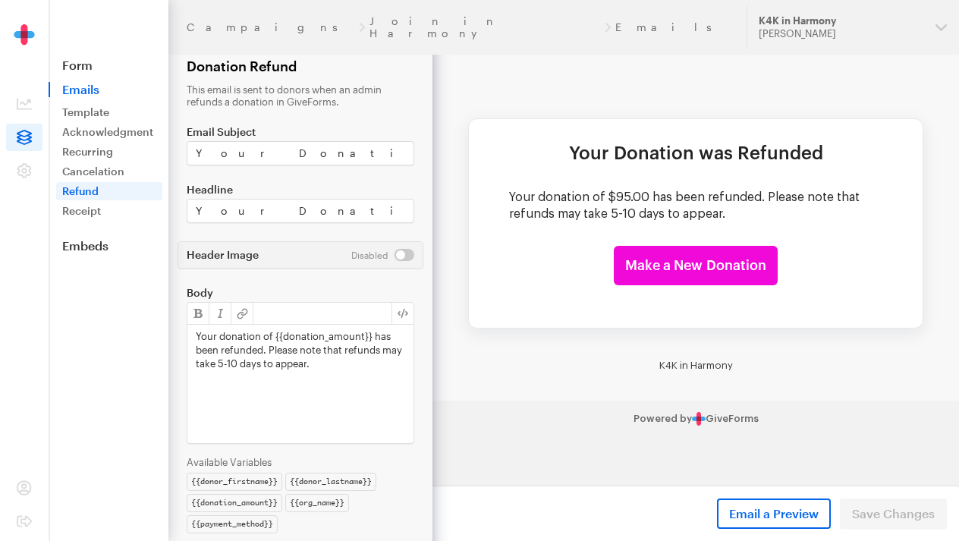
click at [30, 139] on icon at bounding box center [24, 137] width 15 height 15
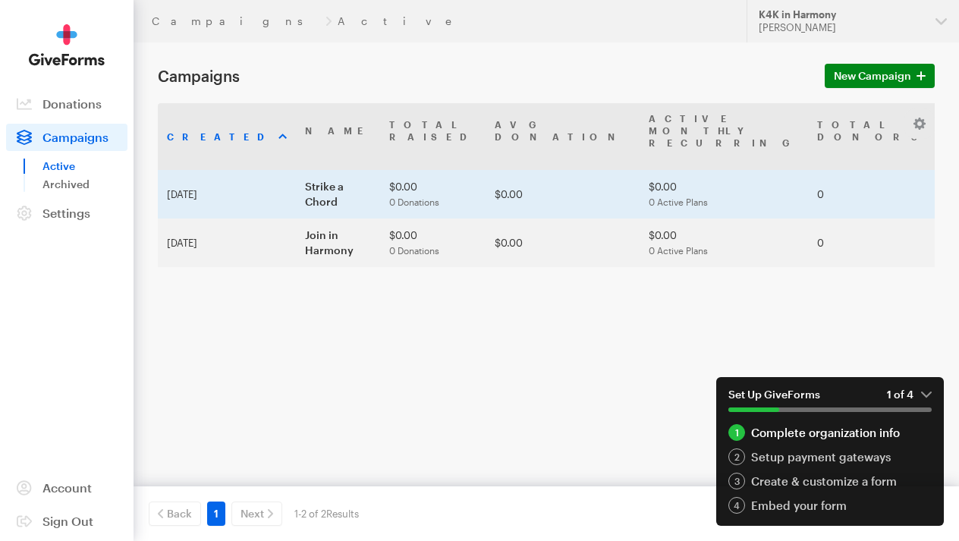
click at [296, 178] on td "Strike a Chord" at bounding box center [338, 194] width 84 height 49
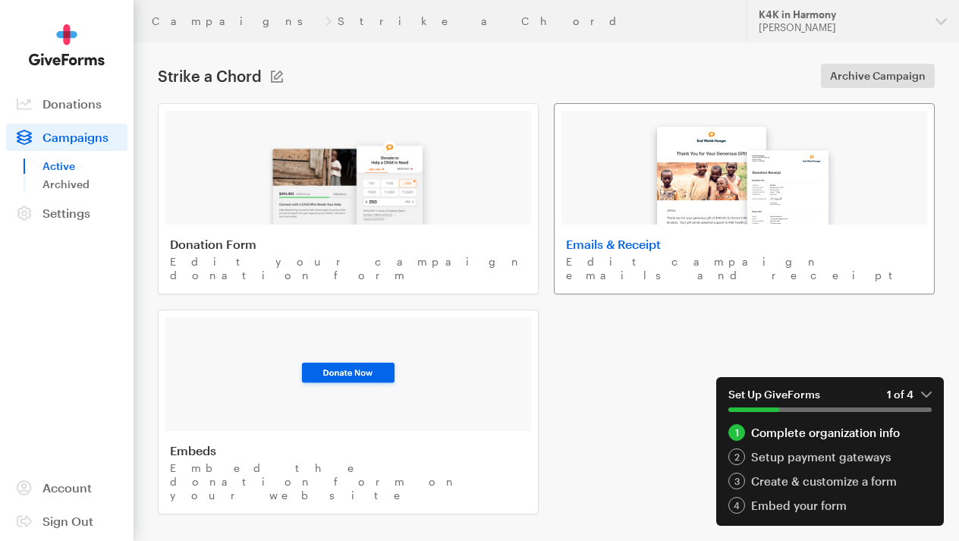
click at [607, 237] on h4 "Emails & Receipt" at bounding box center [744, 244] width 356 height 15
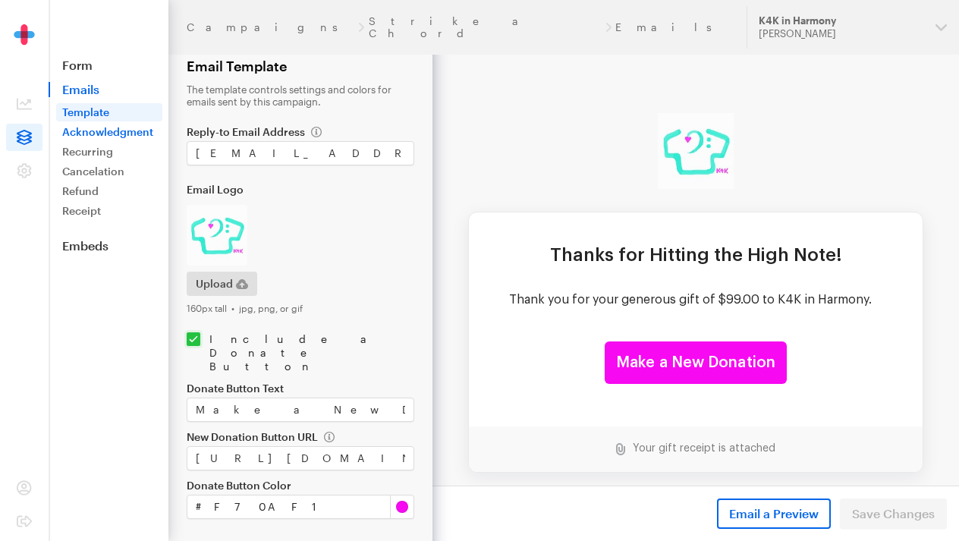
click at [106, 133] on link "Acknowledgment" at bounding box center [109, 132] width 106 height 18
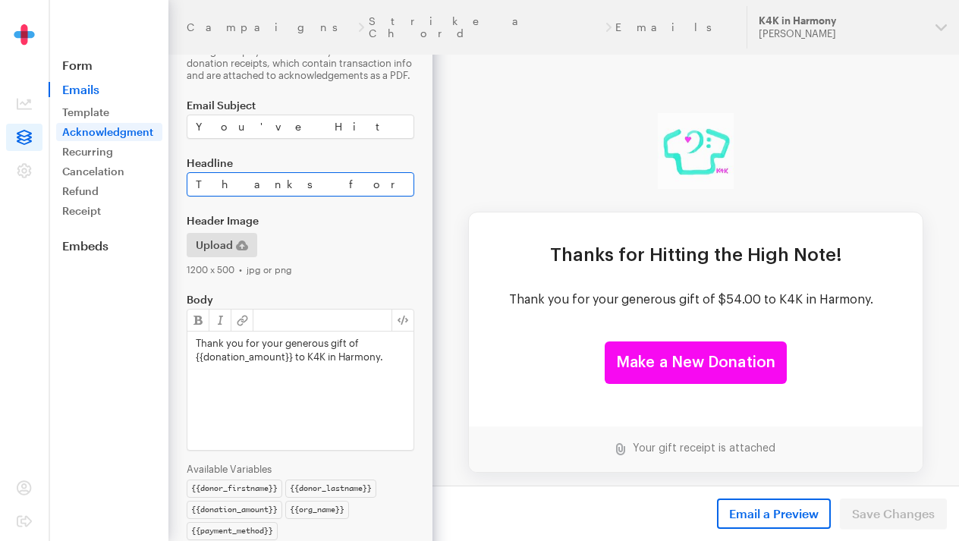
scroll to position [94, 0]
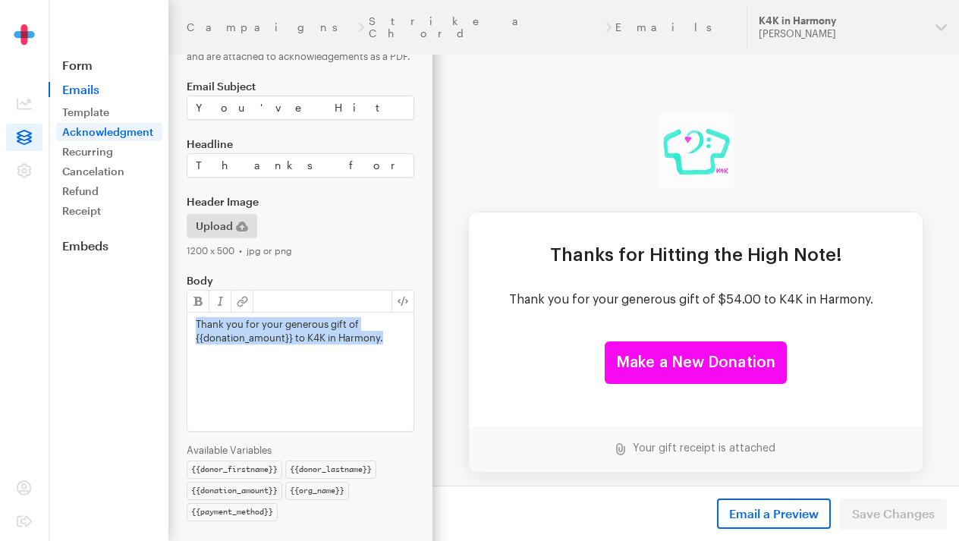
drag, startPoint x: 390, startPoint y: 339, endPoint x: 181, endPoint y: 317, distance: 209.7
click at [181, 317] on form "Campaigns Strike a Chord Emails Acknowledgement This email is sent to donors af…" at bounding box center [216, 230] width 432 height 648
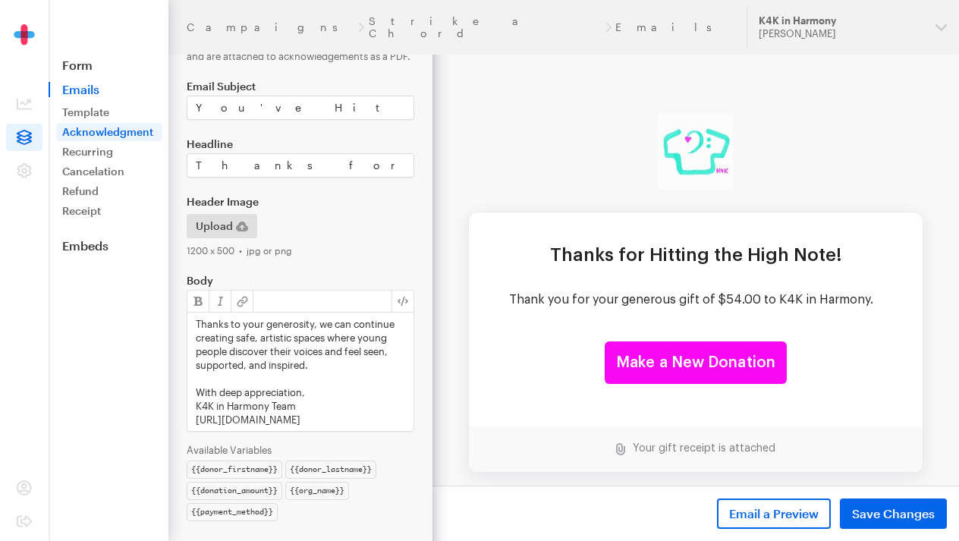
scroll to position [410, 0]
click at [892, 503] on button "Save Changes" at bounding box center [893, 513] width 107 height 30
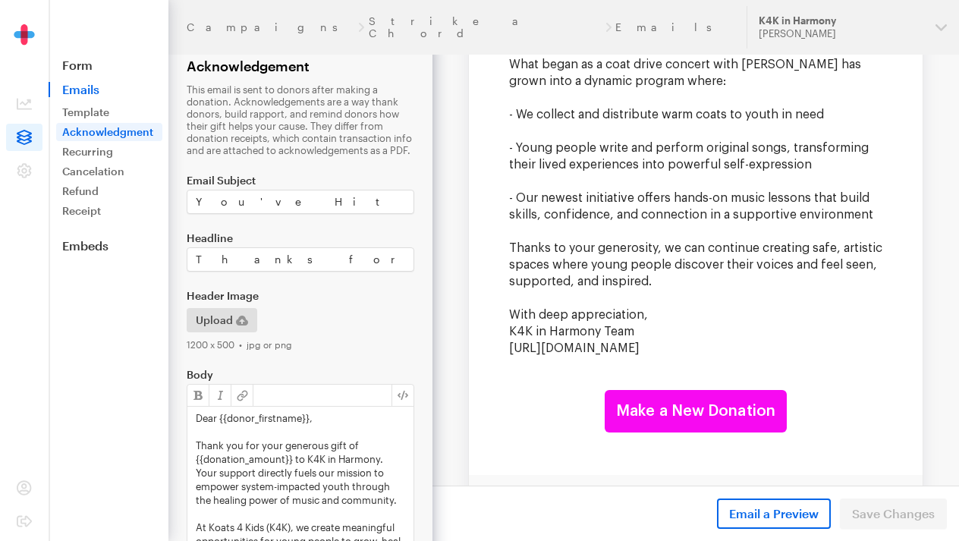
scroll to position [475, 0]
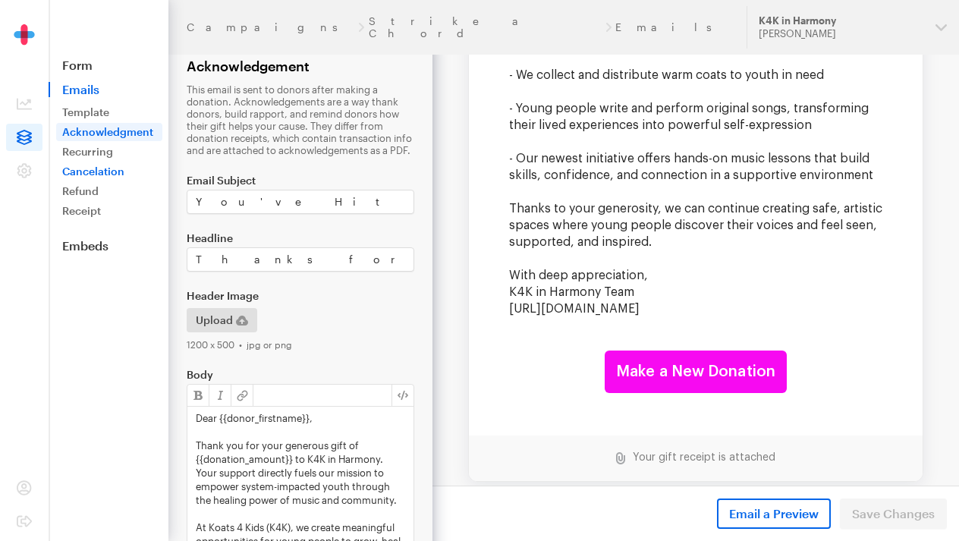
click at [124, 170] on link "Cancelation" at bounding box center [109, 171] width 106 height 18
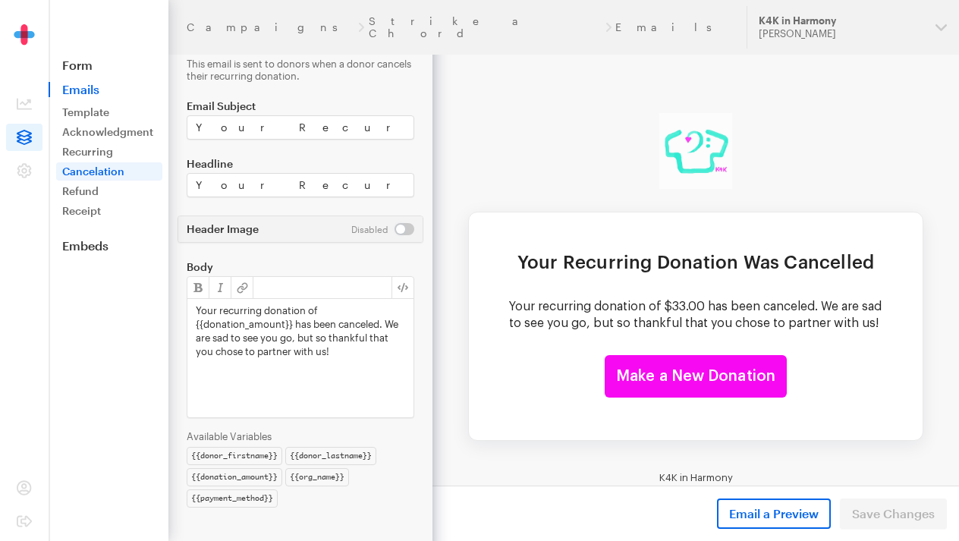
scroll to position [26, 0]
click at [341, 357] on div "Your recurring donation of {{donation_amount}} has been canceled. We are sad to…" at bounding box center [300, 358] width 226 height 118
click at [21, 128] on span at bounding box center [24, 137] width 36 height 27
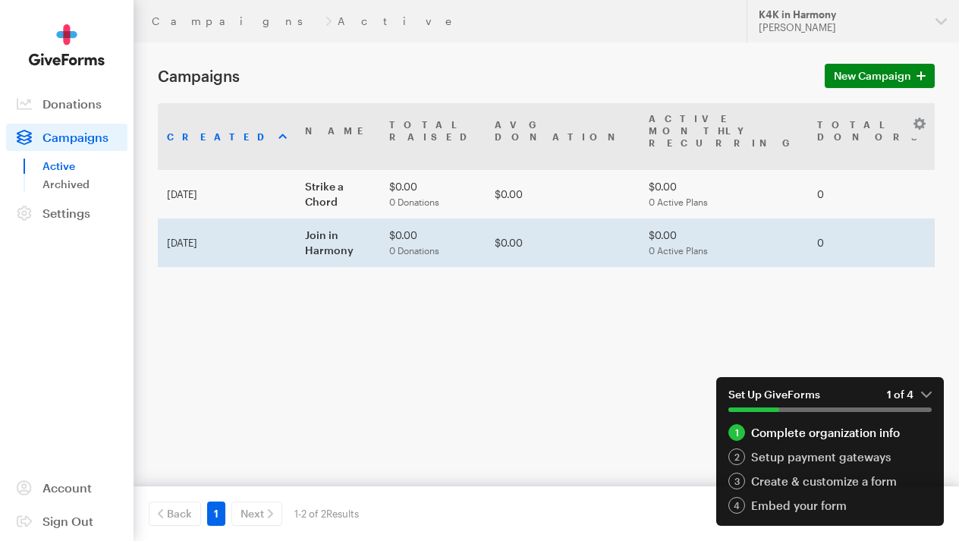
click at [296, 224] on td "Join in Harmony" at bounding box center [338, 242] width 84 height 49
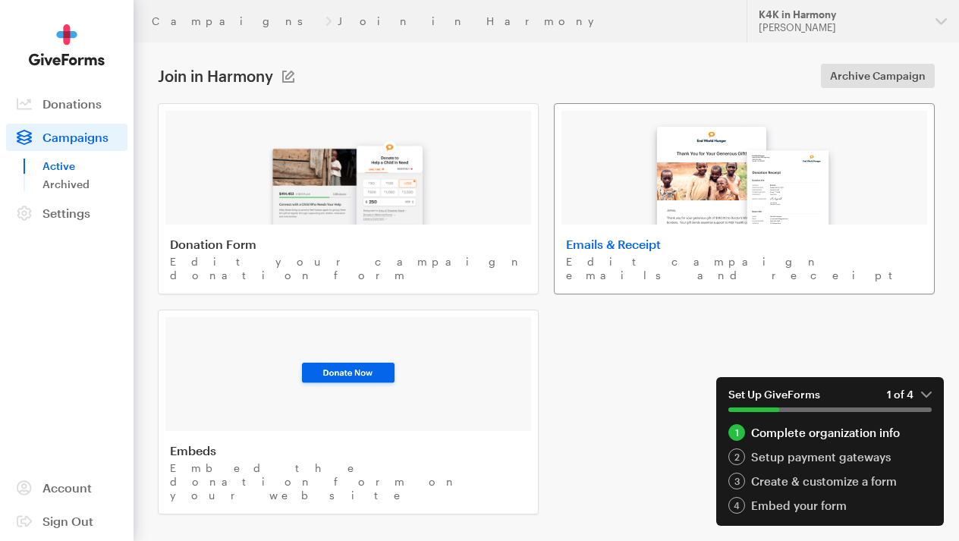
click at [641, 224] on div at bounding box center [744, 168] width 366 height 114
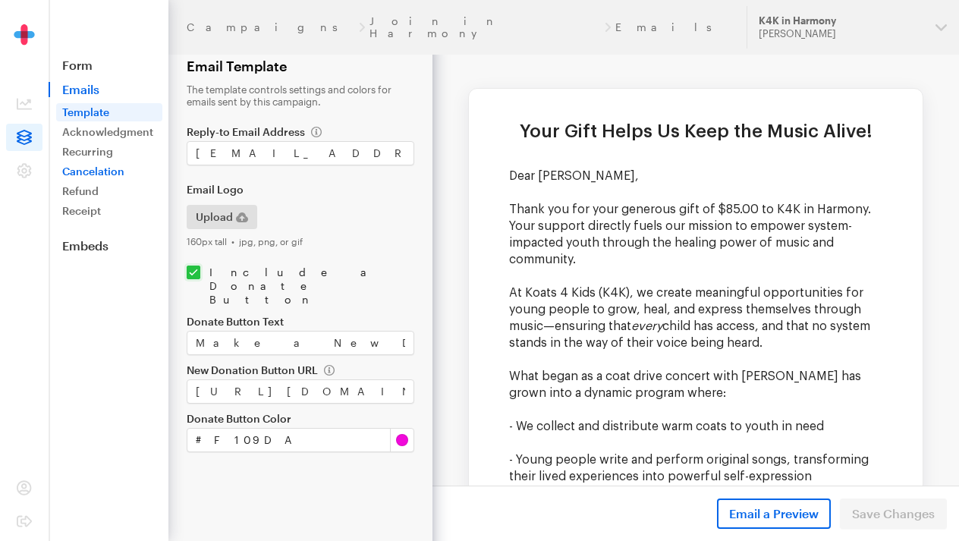
click at [99, 174] on link "Cancelation" at bounding box center [109, 171] width 106 height 18
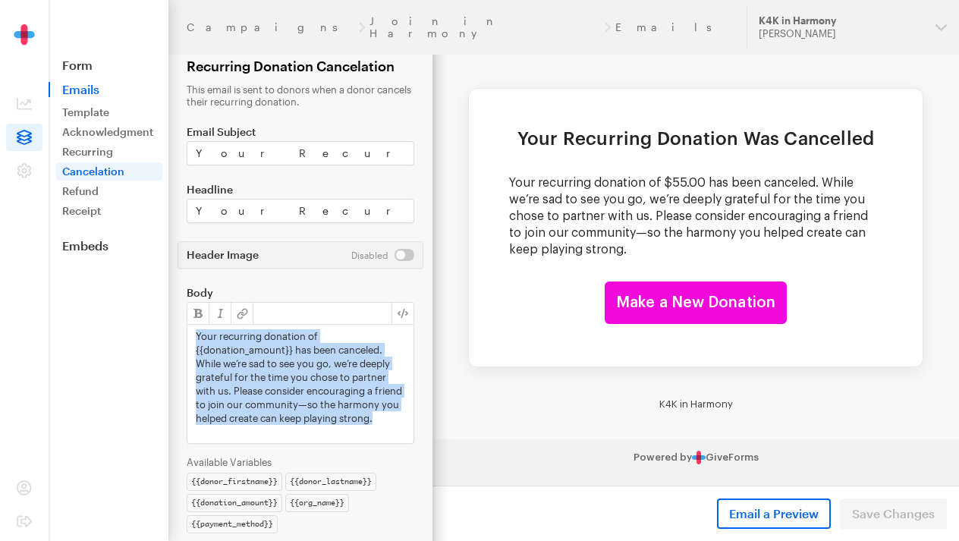
drag, startPoint x: 259, startPoint y: 434, endPoint x: 194, endPoint y: 338, distance: 115.3
click at [194, 338] on div "Your recurring donation of {{donation_amount}} has been canceled. While we’re s…" at bounding box center [300, 384] width 226 height 118
copy p "Your recurring donation of {{donation_amount}} has been canceled. While we’re s…"
click at [31, 140] on icon at bounding box center [24, 137] width 15 height 15
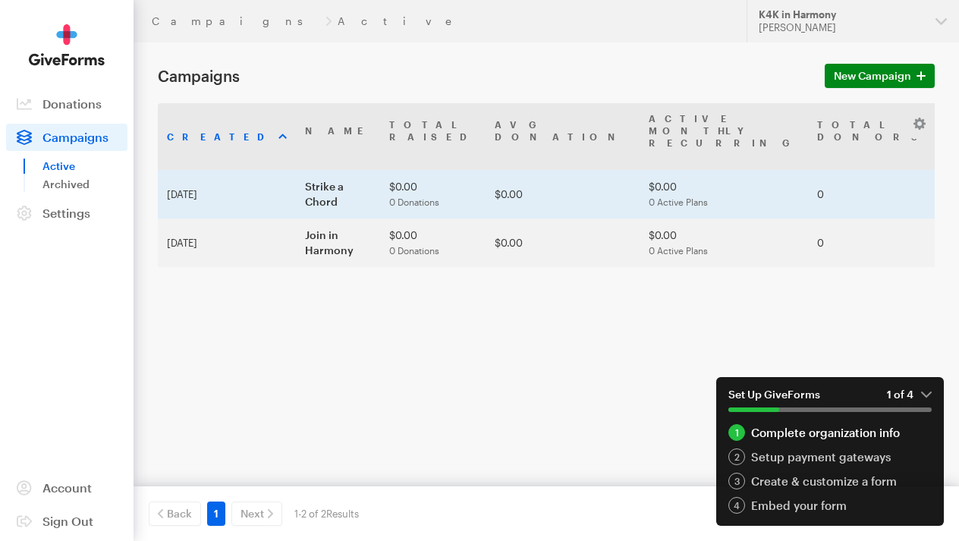
click at [389, 196] on span "0 Donations" at bounding box center [414, 201] width 50 height 11
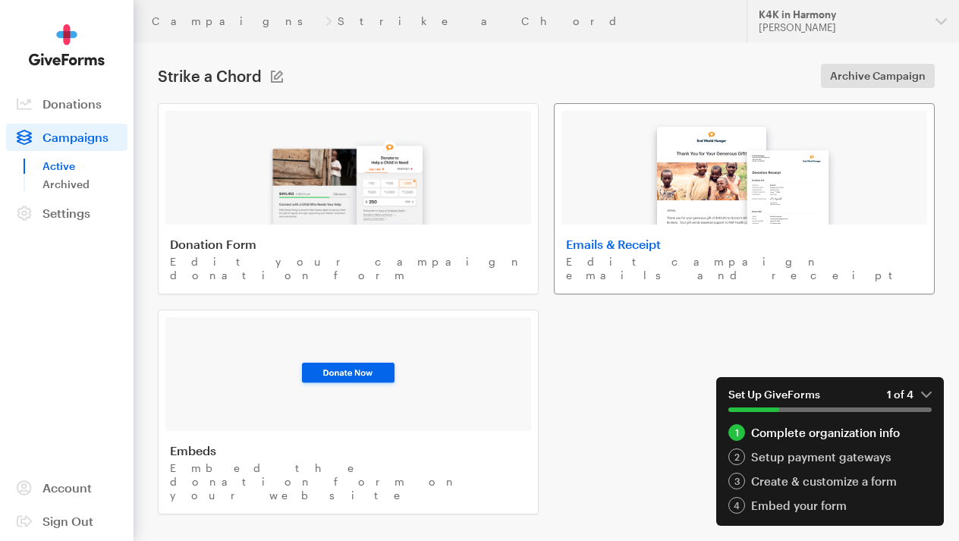
click at [650, 218] on img at bounding box center [744, 168] width 205 height 112
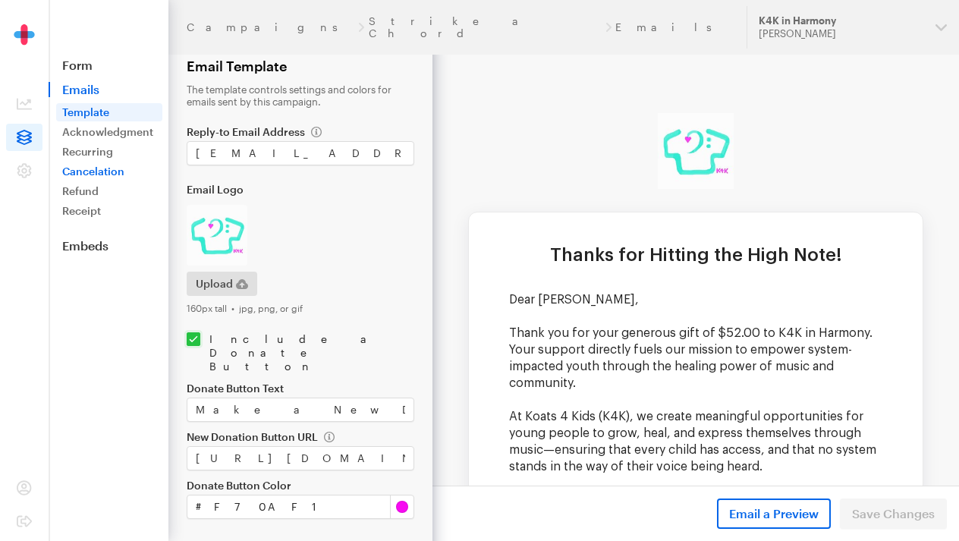
click at [102, 168] on link "Cancelation" at bounding box center [109, 171] width 106 height 18
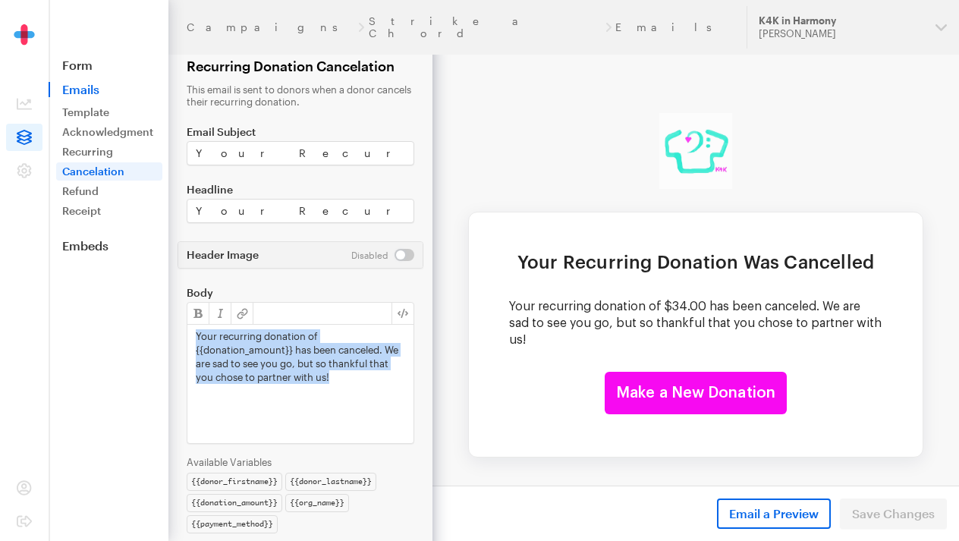
drag, startPoint x: 366, startPoint y: 376, endPoint x: 187, endPoint y: 330, distance: 184.1
click at [187, 330] on div "Your recurring donation of {{donation_amount}} has been canceled. We are sad to…" at bounding box center [300, 384] width 226 height 118
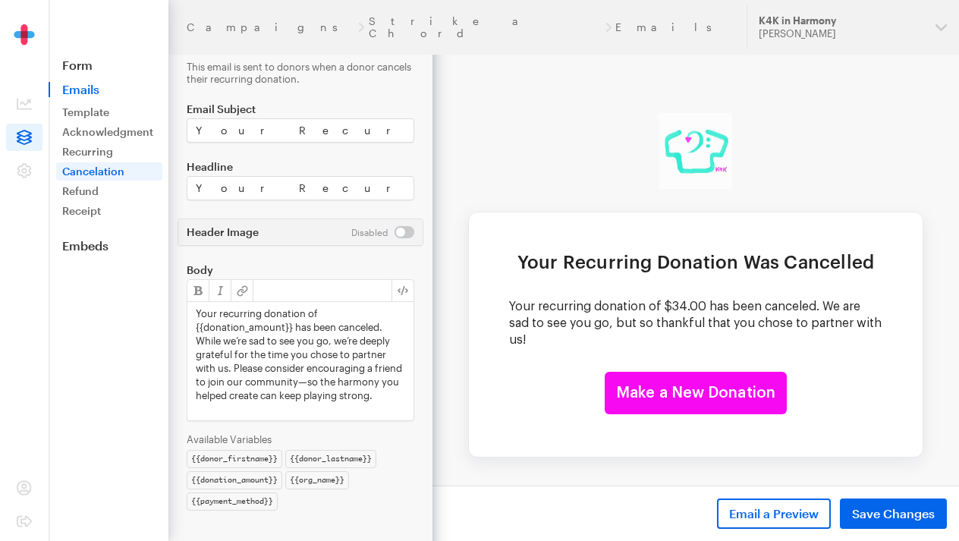
scroll to position [23, 0]
click at [877, 502] on button "Save Changes" at bounding box center [893, 513] width 107 height 30
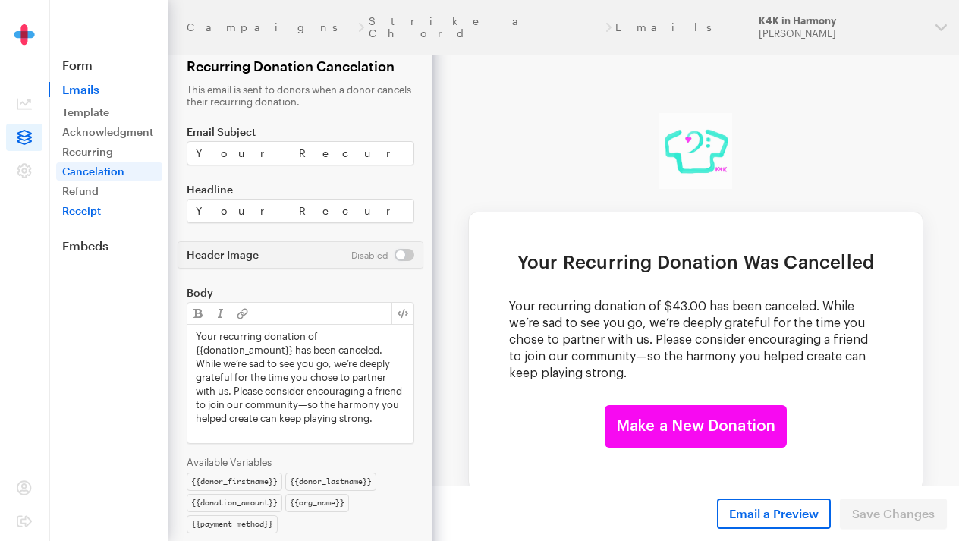
click at [88, 206] on link "Receipt" at bounding box center [109, 211] width 106 height 18
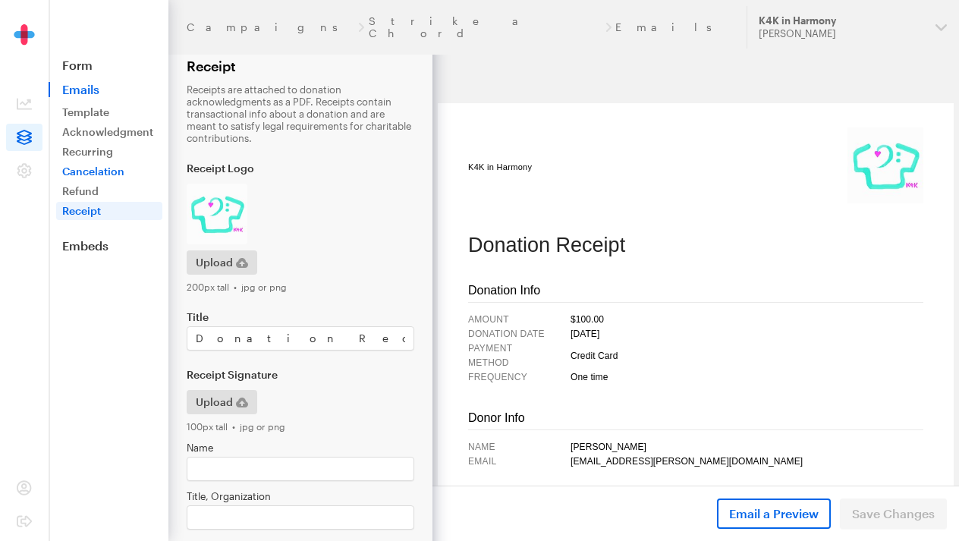
click at [108, 171] on link "Cancelation" at bounding box center [109, 171] width 106 height 18
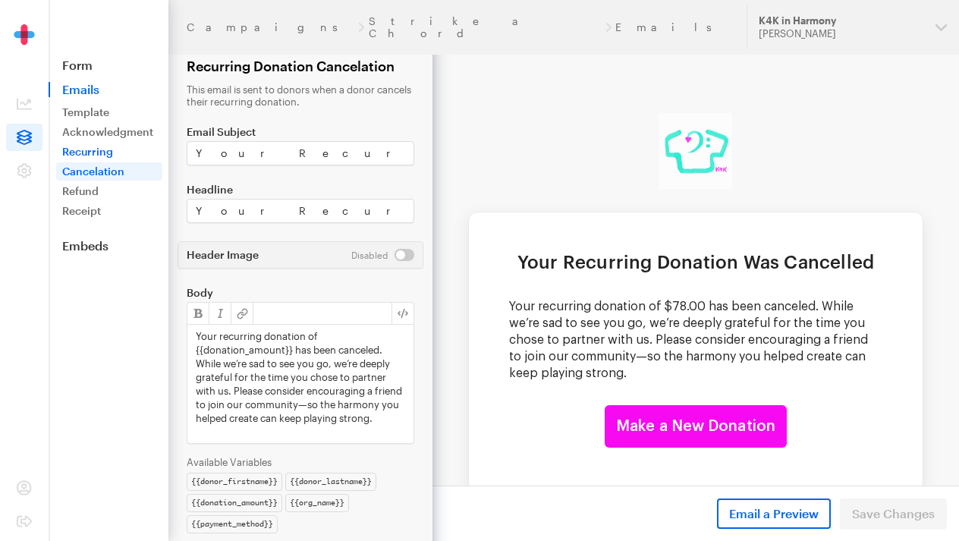
click at [104, 153] on link "Recurring" at bounding box center [109, 152] width 106 height 18
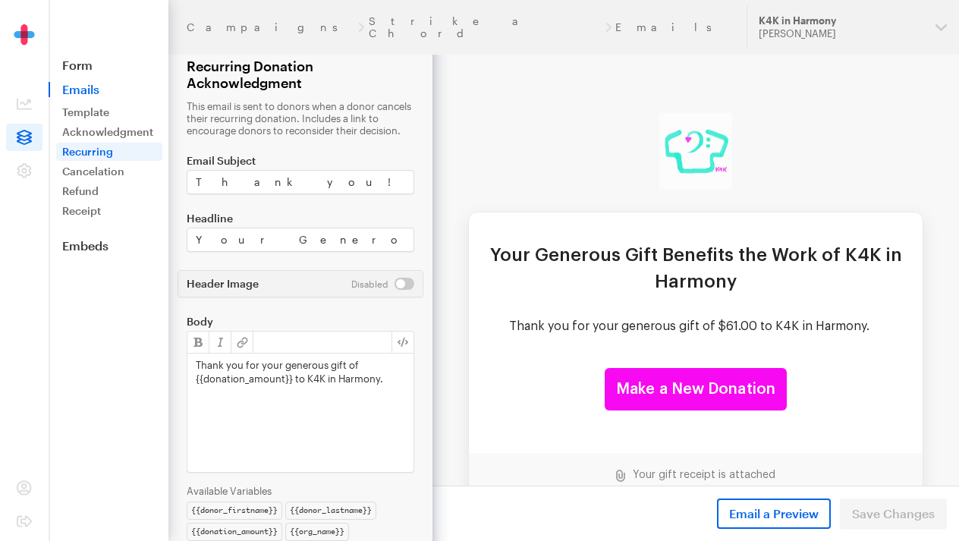
click at [32, 134] on span at bounding box center [24, 137] width 36 height 27
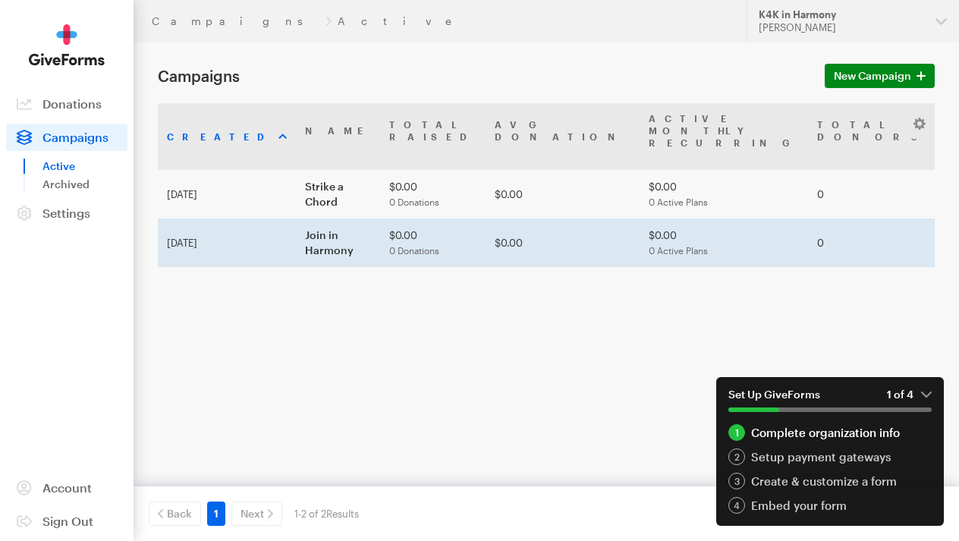
click at [296, 239] on td "Join in Harmony" at bounding box center [338, 242] width 84 height 49
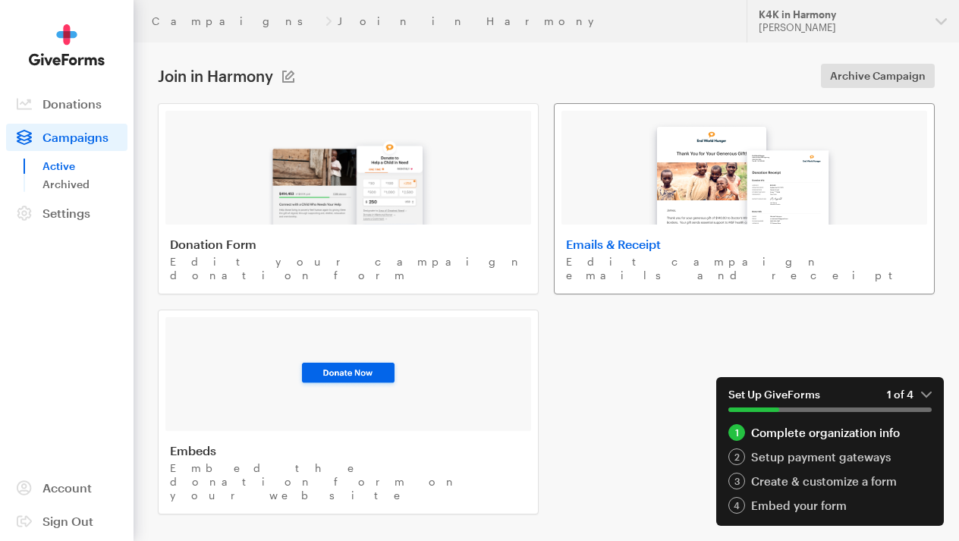
click at [701, 262] on p "Edit campaign emails and receipt" at bounding box center [744, 268] width 356 height 27
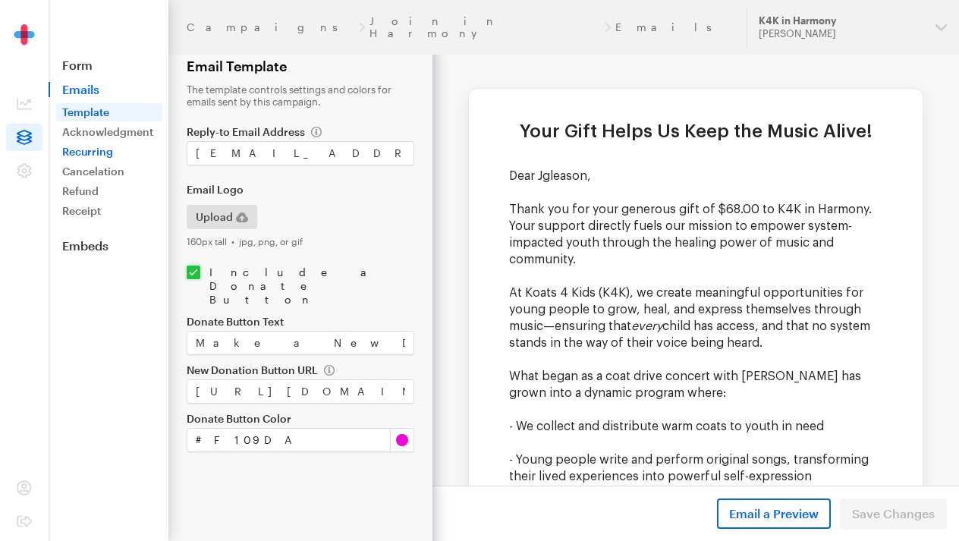
click at [108, 154] on link "Recurring" at bounding box center [109, 152] width 106 height 18
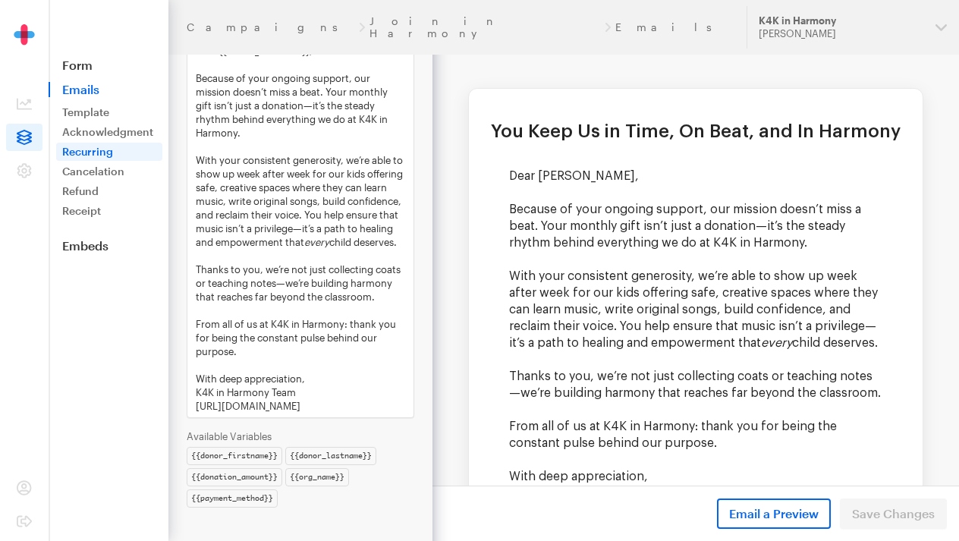
scroll to position [326, 0]
drag, startPoint x: 196, startPoint y: 256, endPoint x: 329, endPoint y: 406, distance: 200.9
click at [329, 406] on div "Dear {{donor_firstname}}, Because of your ongoing support, our mission doesn’t …" at bounding box center [300, 228] width 226 height 378
copy div "Dear {{donor_firstname}}, Because of your ongoing support, our mission doesn’t …"
click at [25, 147] on span at bounding box center [24, 137] width 36 height 27
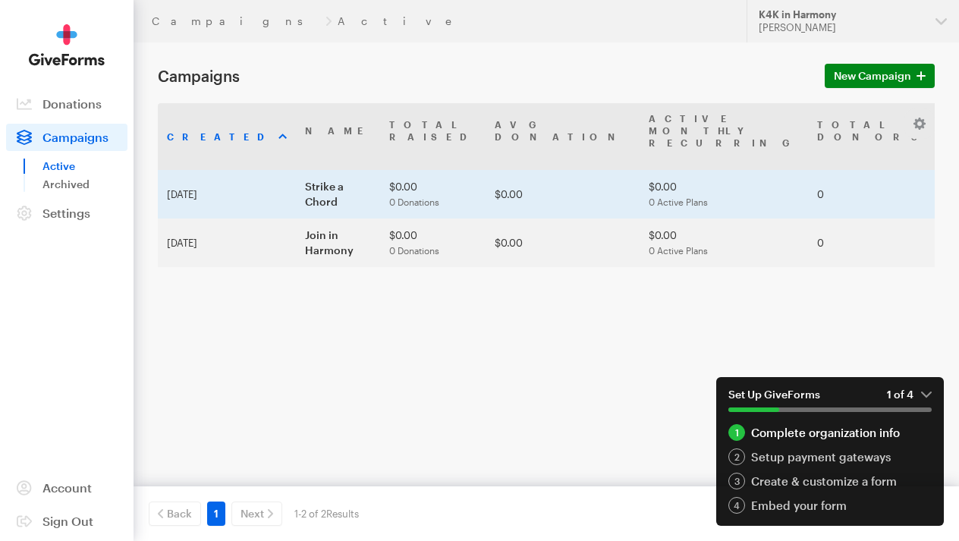
click at [297, 195] on td "Strike a Chord" at bounding box center [338, 194] width 84 height 49
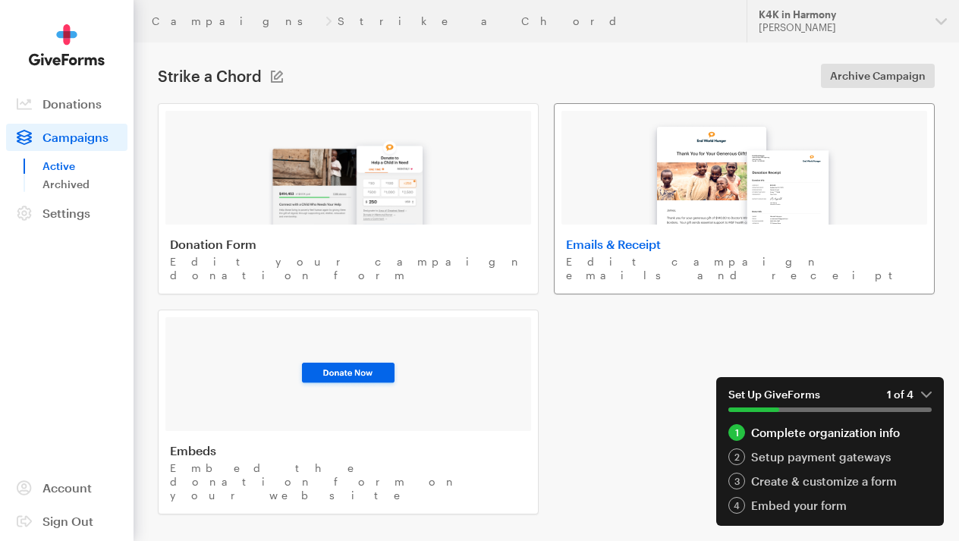
click at [678, 212] on img at bounding box center [744, 168] width 205 height 112
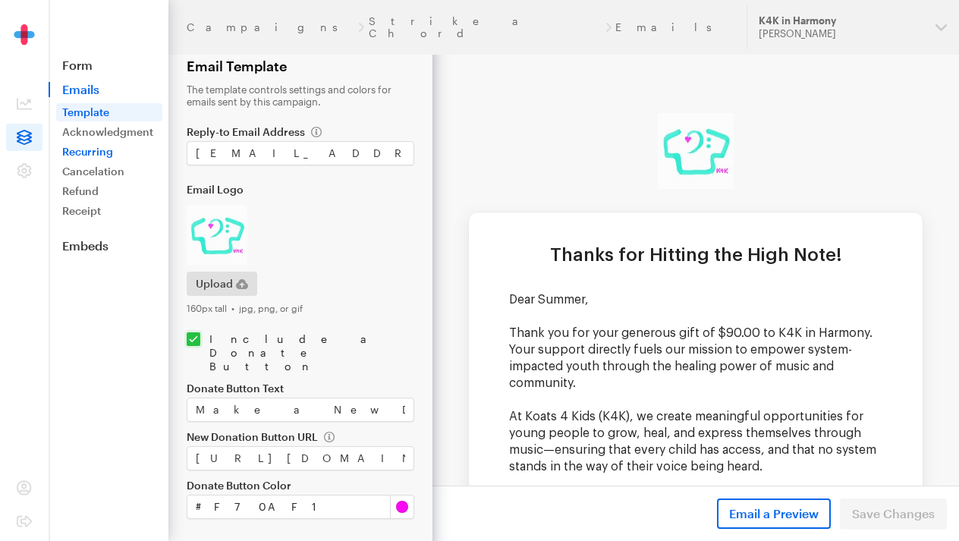
click at [111, 153] on link "Recurring" at bounding box center [109, 152] width 106 height 18
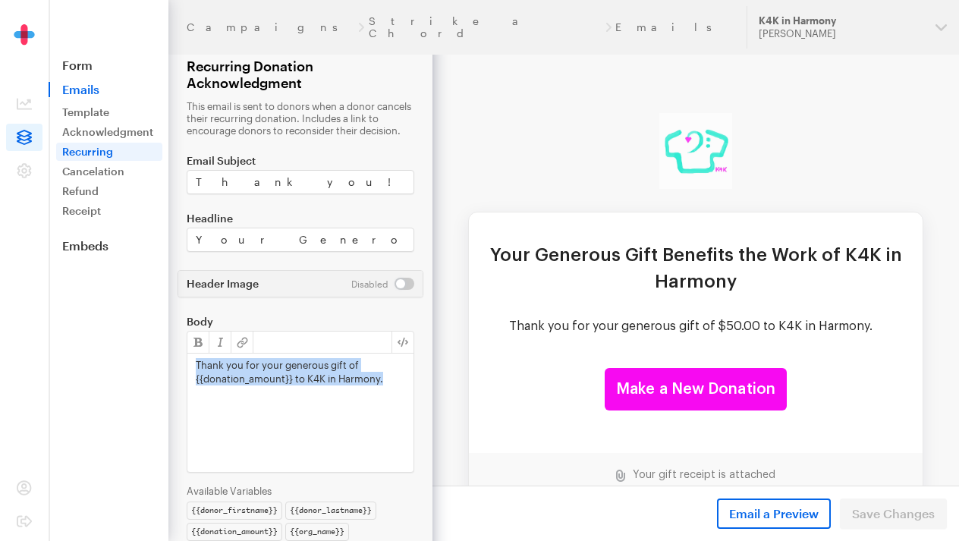
drag, startPoint x: 384, startPoint y: 388, endPoint x: 177, endPoint y: 366, distance: 209.0
click at [177, 366] on form "Campaigns Strike a Chord Emails Recurring Donation Acknowledgment This email is…" at bounding box center [216, 297] width 432 height 595
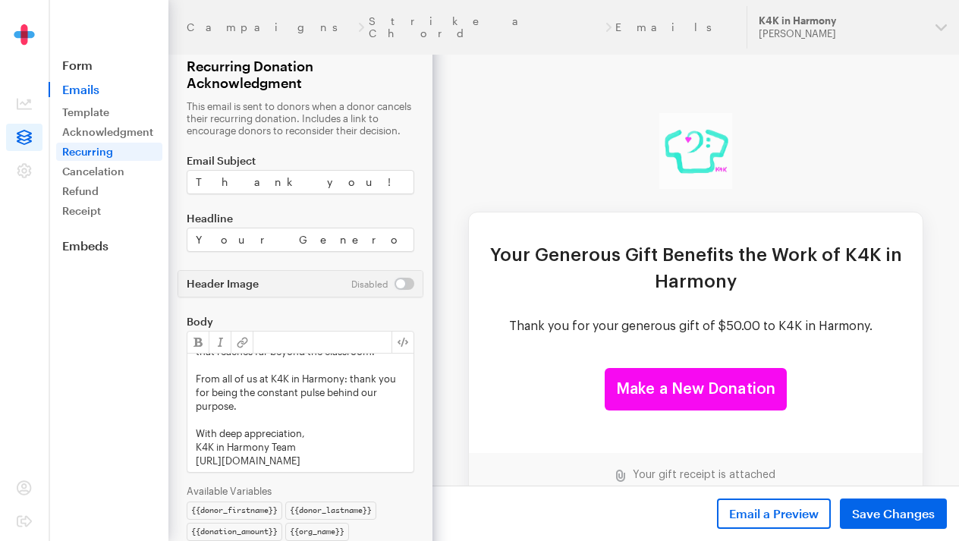
scroll to position [273, 0]
click at [901, 510] on span "Save Changes" at bounding box center [893, 513] width 83 height 18
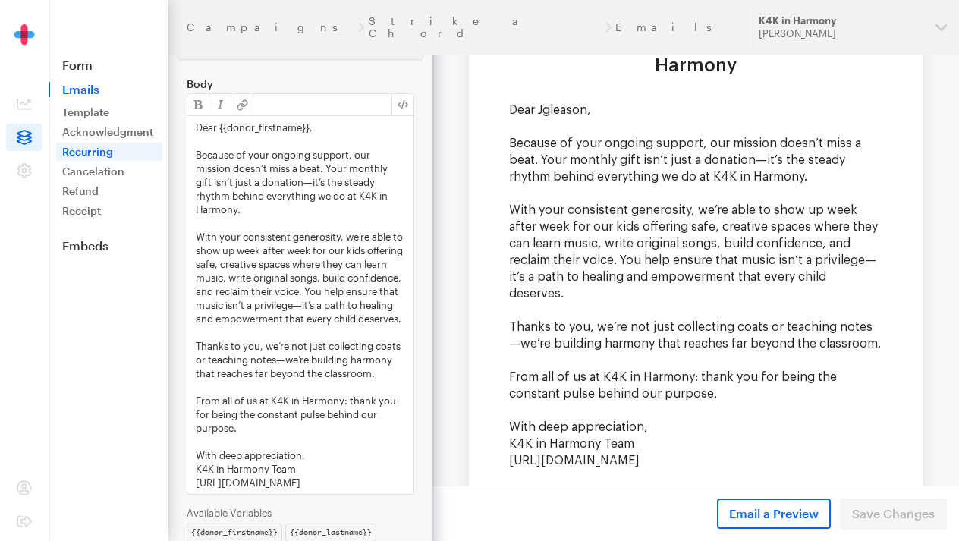
scroll to position [14, 0]
click at [146, 131] on link "Acknowledgment" at bounding box center [109, 132] width 106 height 18
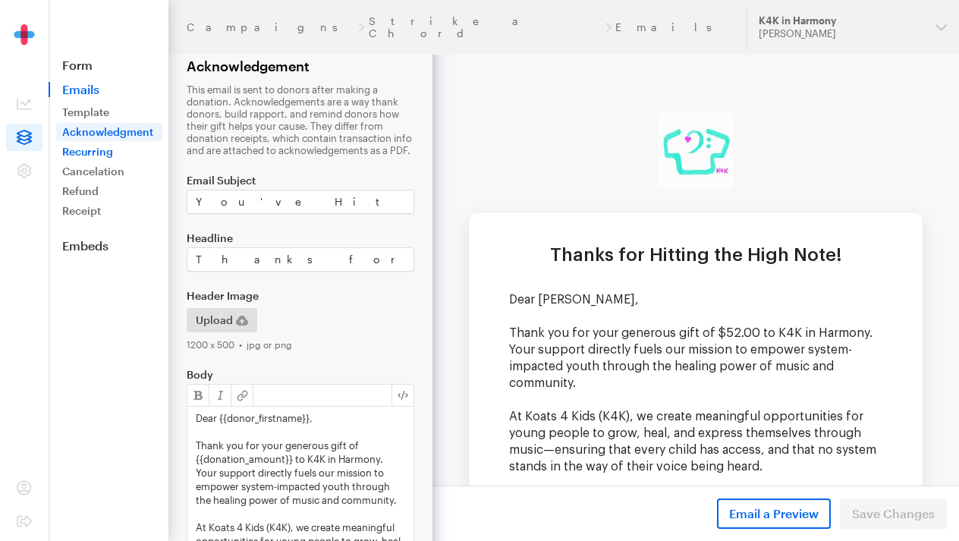
click at [99, 153] on link "Recurring" at bounding box center [109, 152] width 106 height 18
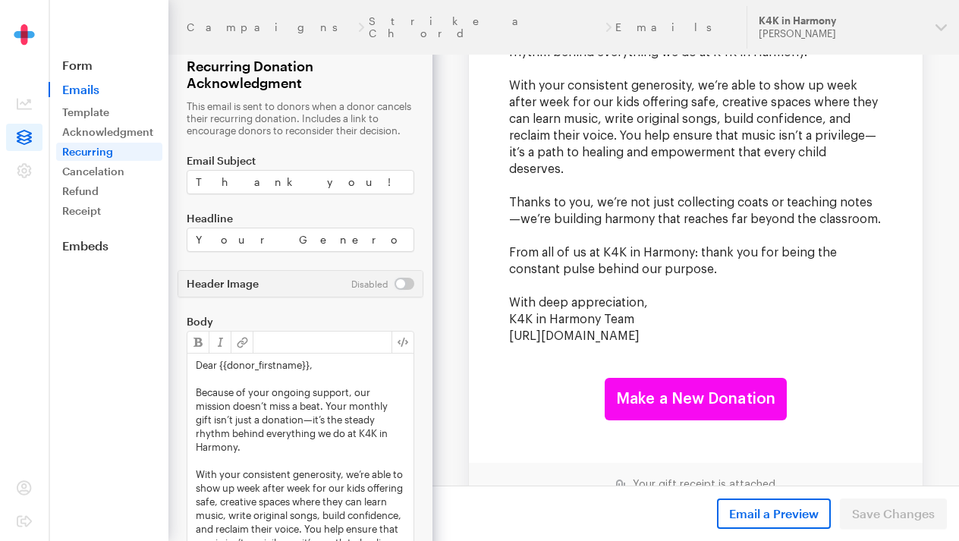
scroll to position [276, 0]
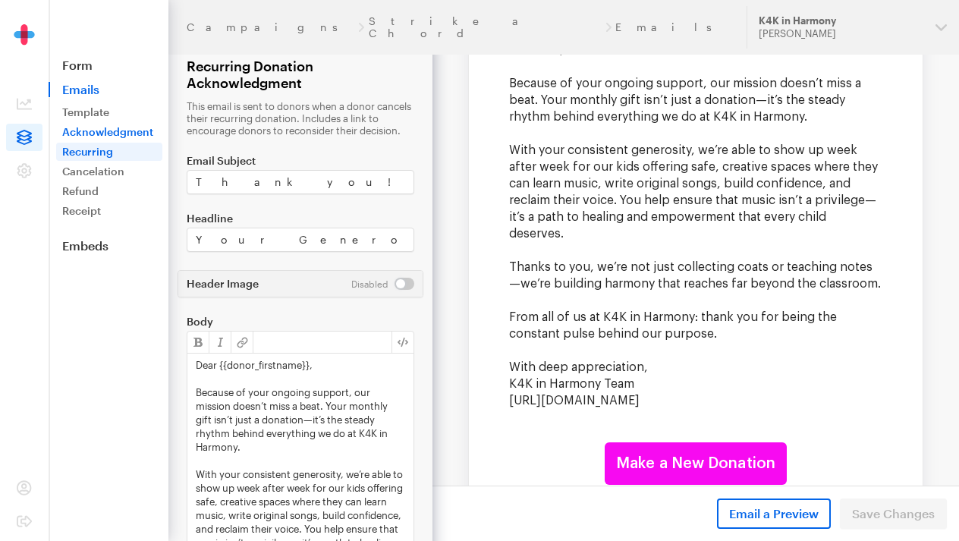
click at [102, 133] on link "Acknowledgment" at bounding box center [109, 132] width 106 height 18
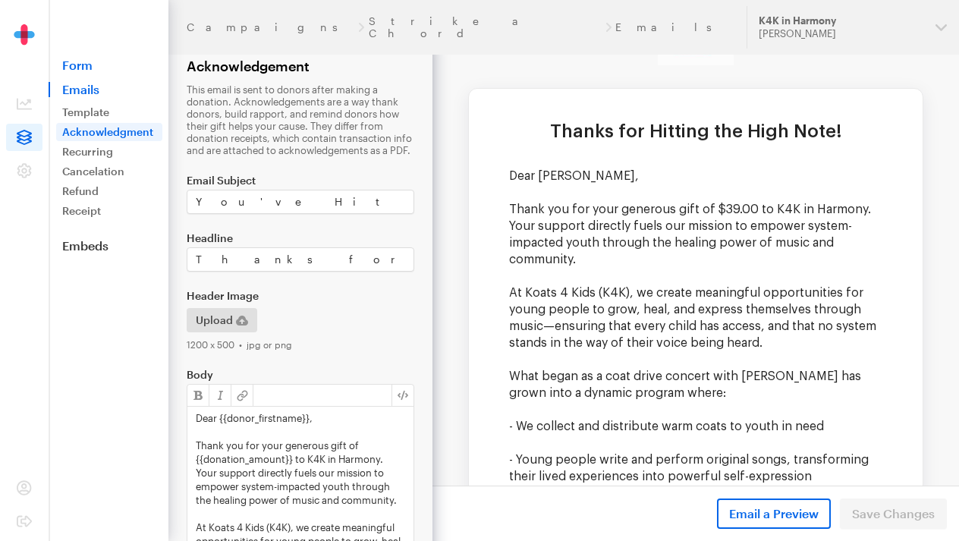
click at [89, 65] on link "Form" at bounding box center [109, 65] width 120 height 15
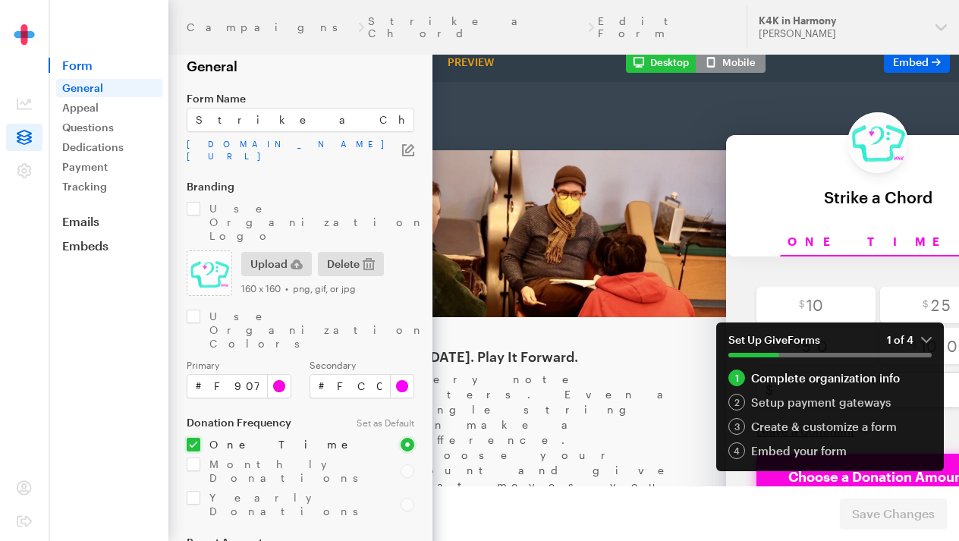
click at [929, 341] on em "1 of 4" at bounding box center [909, 340] width 45 height 14
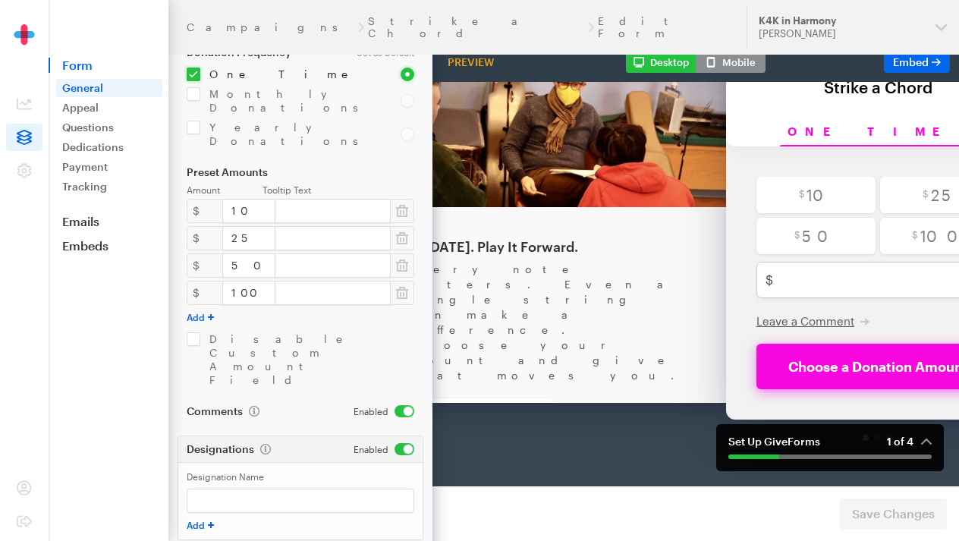
scroll to position [369, 0]
click at [19, 137] on icon at bounding box center [24, 137] width 15 height 15
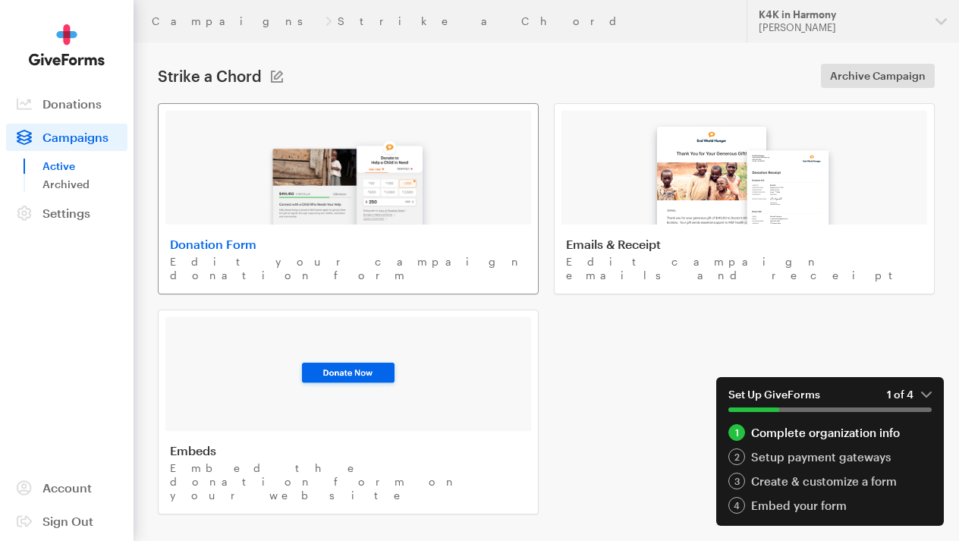
click at [456, 212] on div at bounding box center [348, 168] width 366 height 114
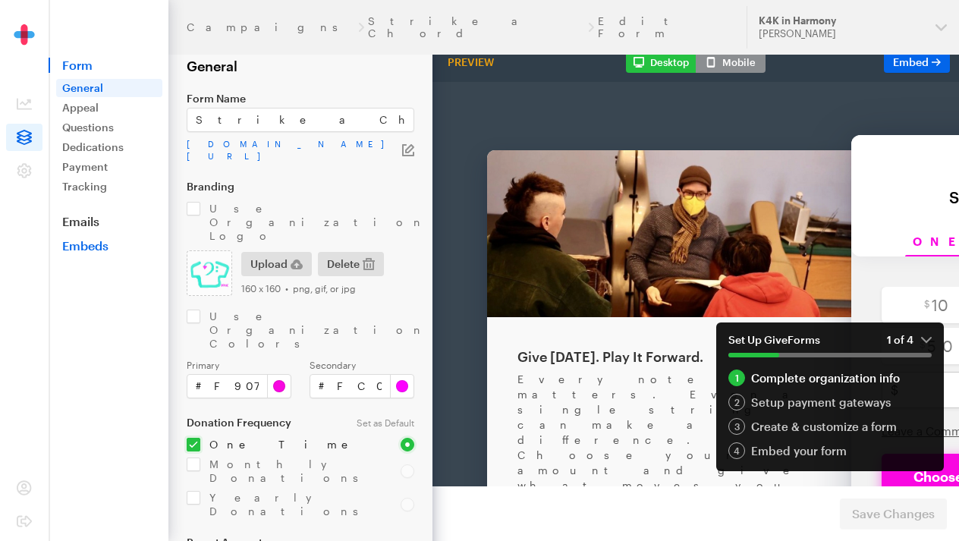
click at [93, 239] on link "Embeds" at bounding box center [109, 245] width 120 height 15
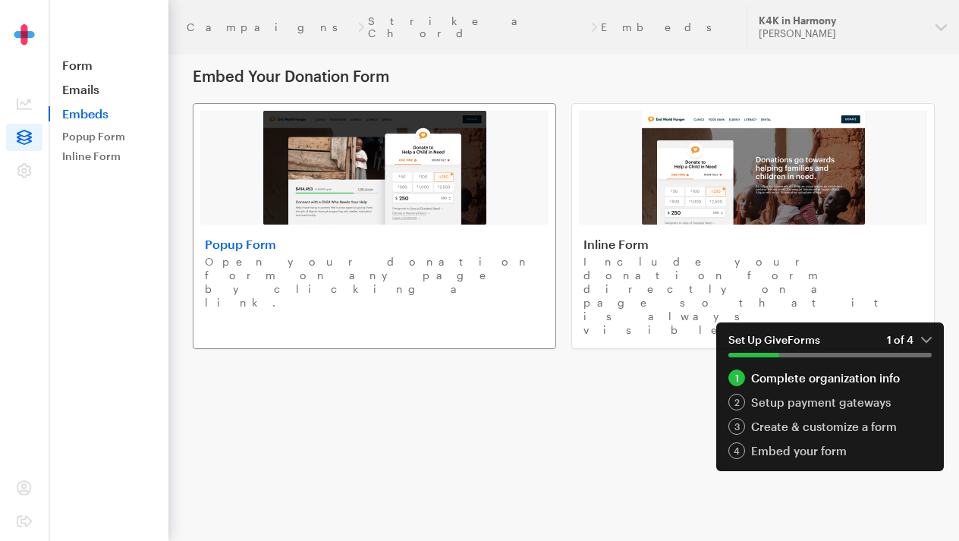
click at [497, 233] on link "Popup Form Open your donation form on any page by clicking a link." at bounding box center [374, 226] width 363 height 246
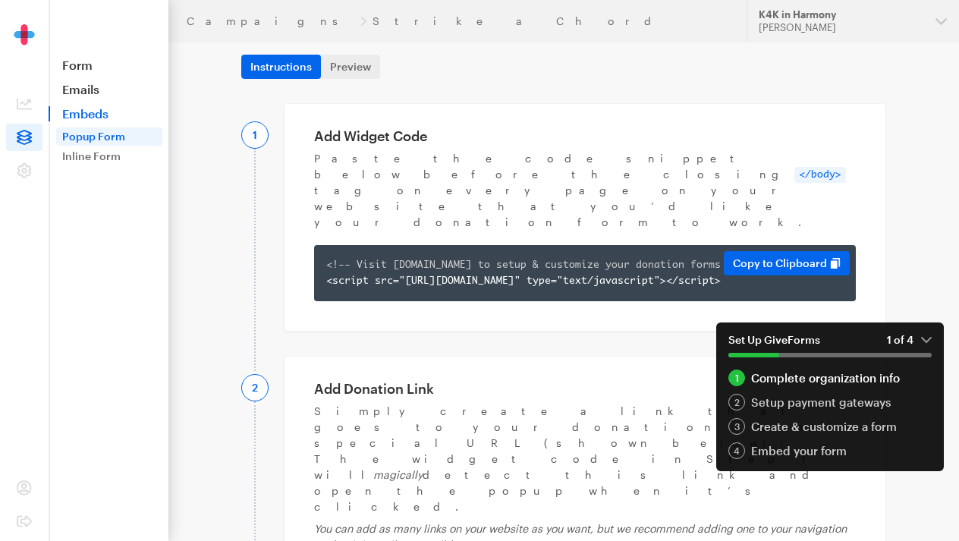
scroll to position [96, 0]
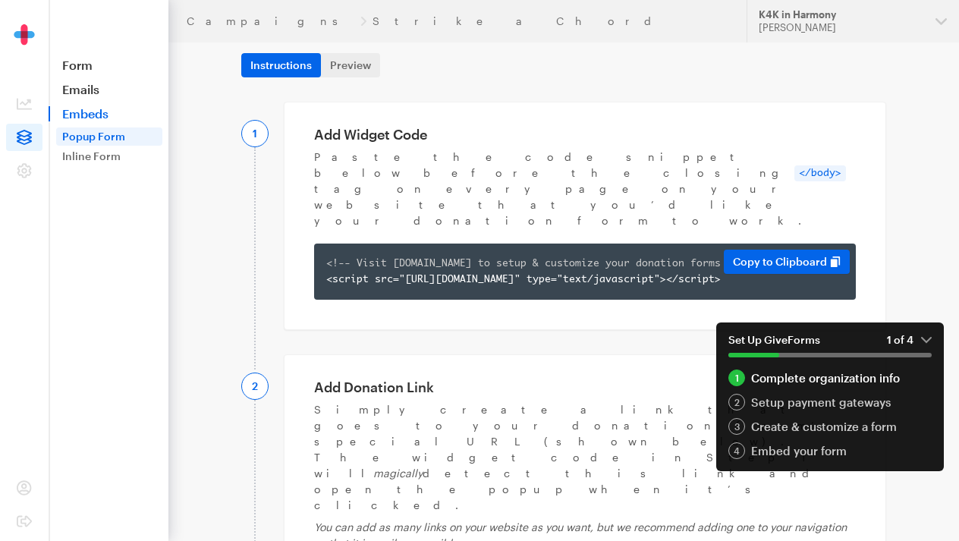
click at [375, 256] on div "<!-- Visit app.giveforms.com to setup & customize your donation forms --> <scri…" at bounding box center [584, 272] width 517 height 32
click at [792, 250] on button "Copy to Clipboard" at bounding box center [786, 262] width 126 height 24
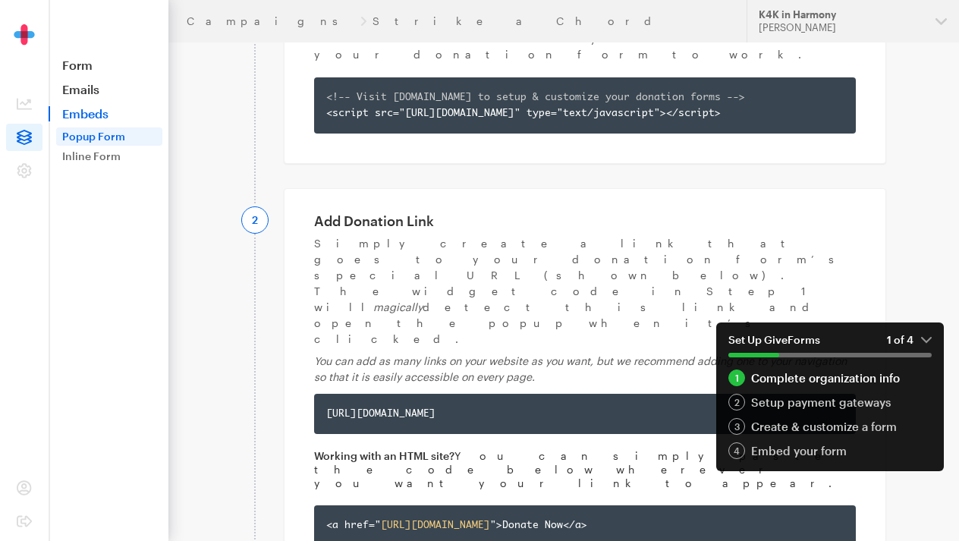
scroll to position [269, 0]
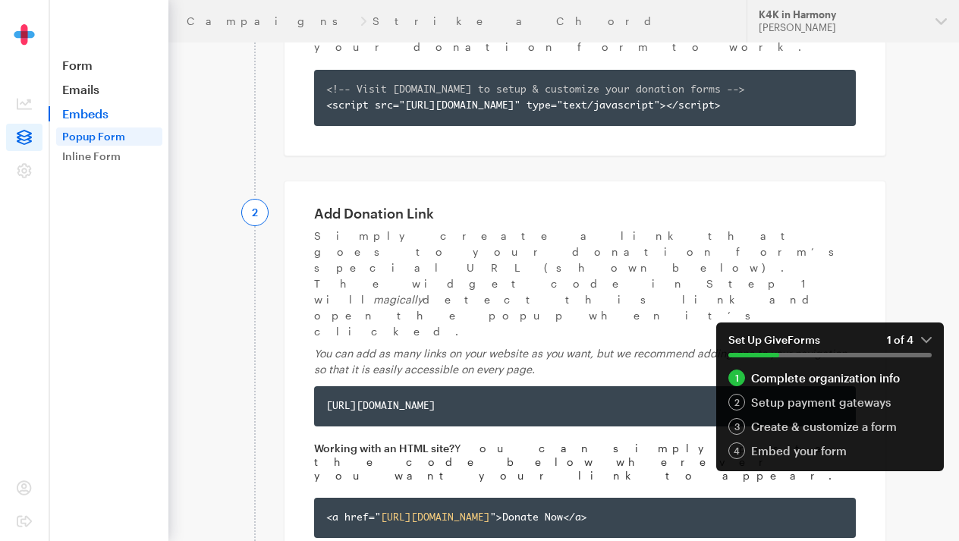
click at [916, 334] on em "1 of 4" at bounding box center [909, 340] width 45 height 14
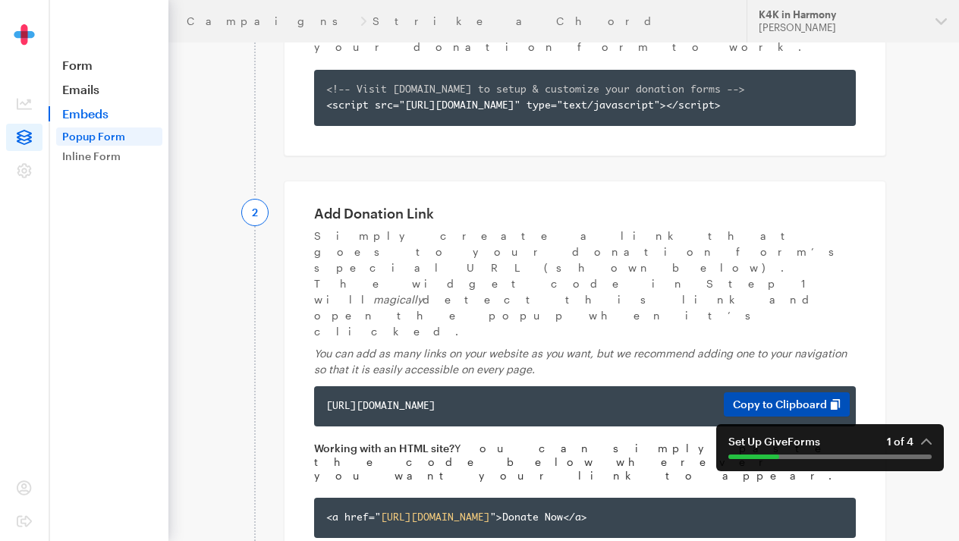
click at [788, 392] on button "Copy to Clipboard" at bounding box center [786, 404] width 126 height 24
click at [87, 64] on link "Form" at bounding box center [109, 65] width 120 height 15
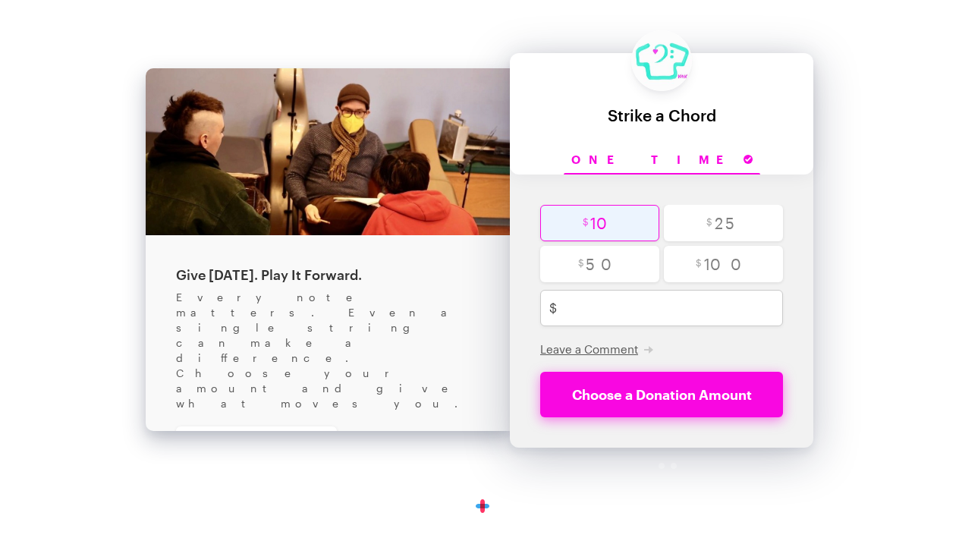
click at [588, 224] on input "radio" at bounding box center [599, 223] width 119 height 36
radio input "true"
type input "10"
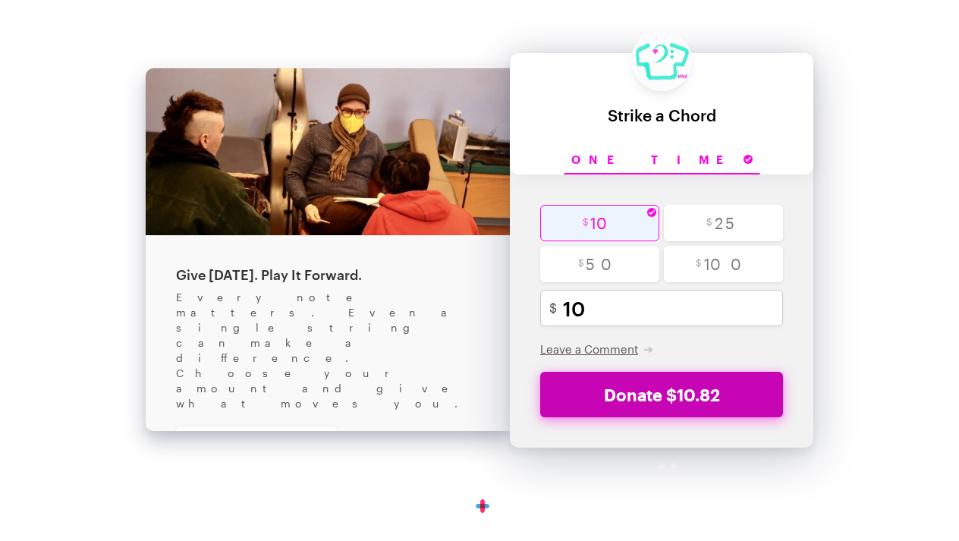
click at [609, 384] on button "Donate $10.82" at bounding box center [661, 395] width 243 height 46
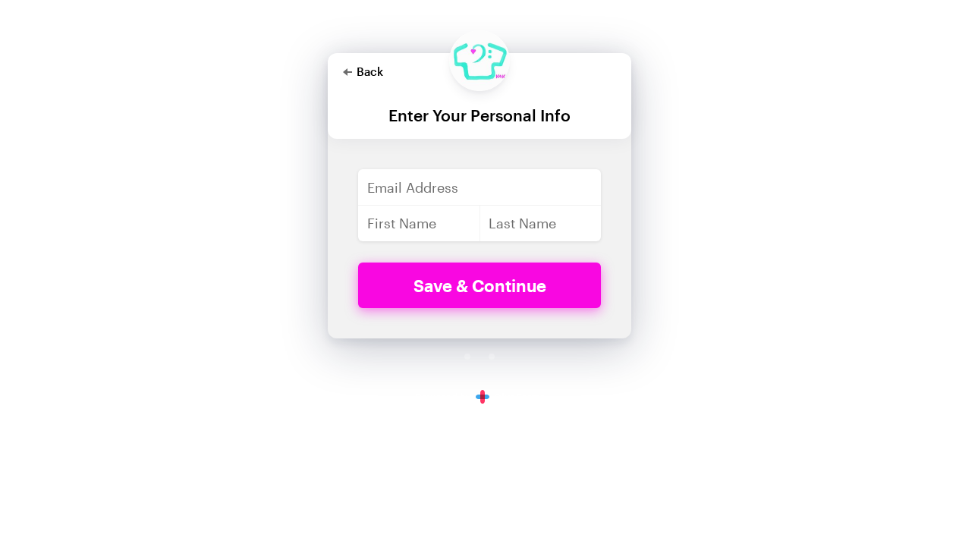
click at [369, 71] on button "Back" at bounding box center [363, 71] width 40 height 12
checkbox input "true"
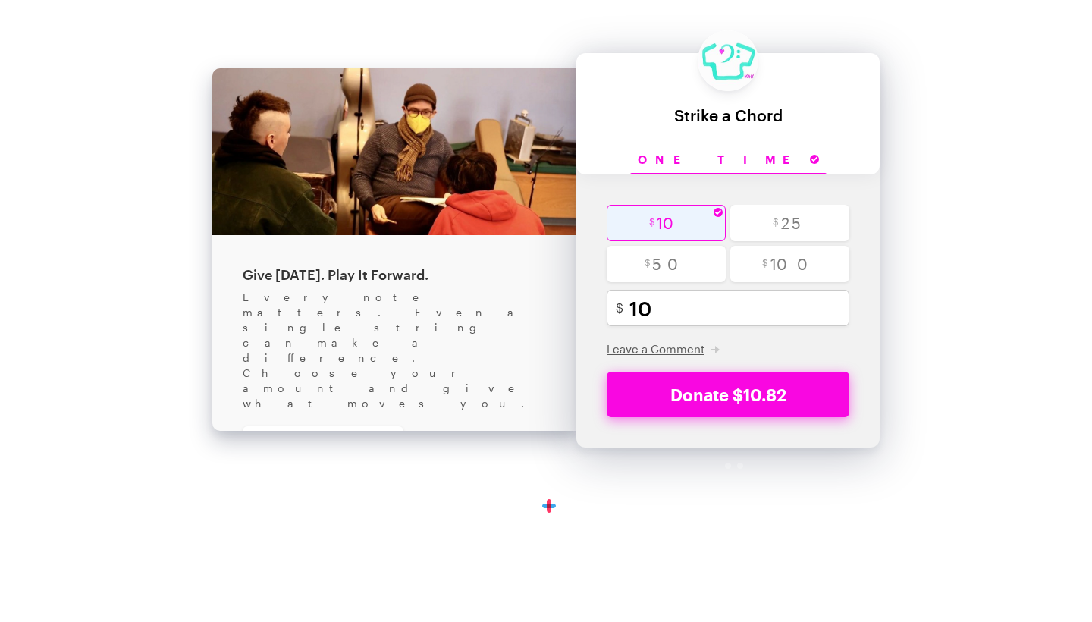
click at [697, 228] on input "radio" at bounding box center [666, 223] width 119 height 36
click at [692, 260] on input "radio" at bounding box center [666, 264] width 119 height 36
radio input "true"
type input "50"
checkbox input "true"
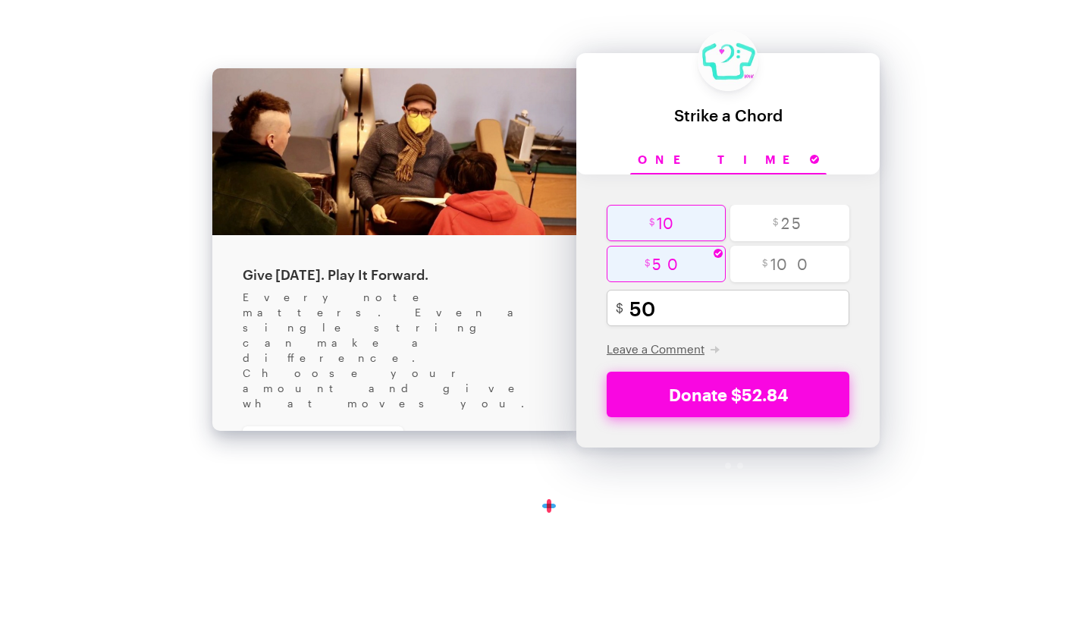
click at [709, 220] on input "radio" at bounding box center [666, 223] width 119 height 36
radio input "true"
type input "10"
checkbox input "true"
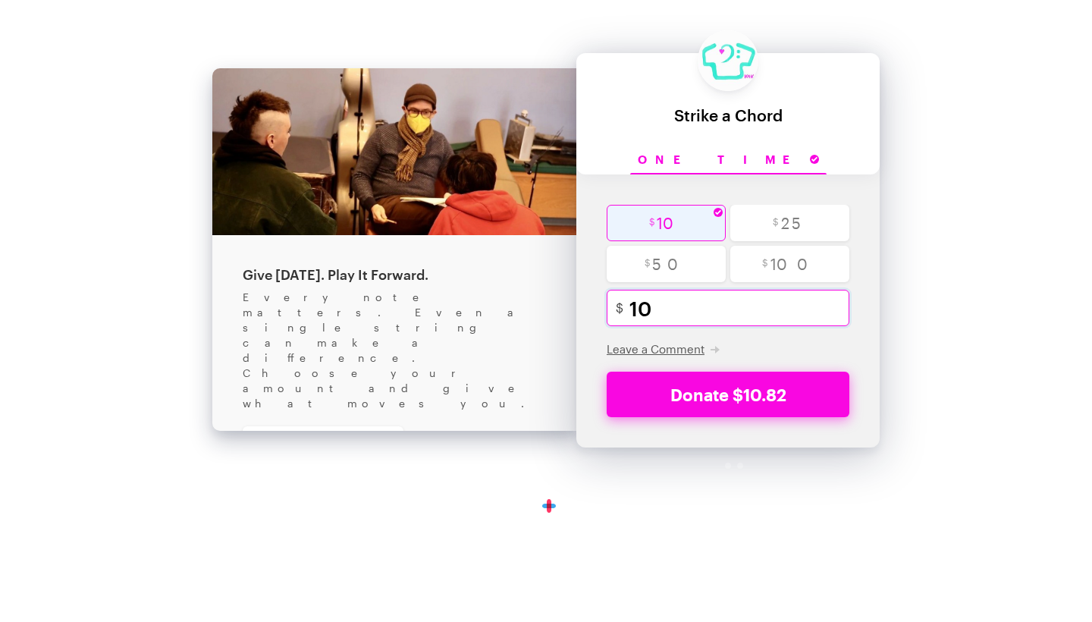
click at [662, 304] on input "10" at bounding box center [743, 308] width 229 height 36
type input "1"
radio input "false"
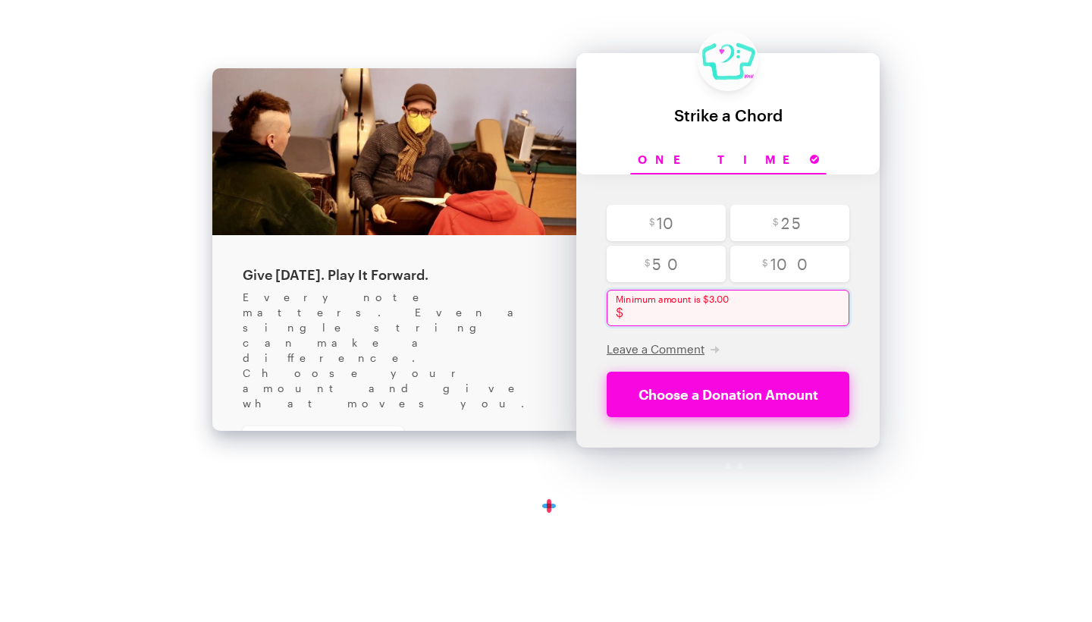
type input "3"
checkbox input "true"
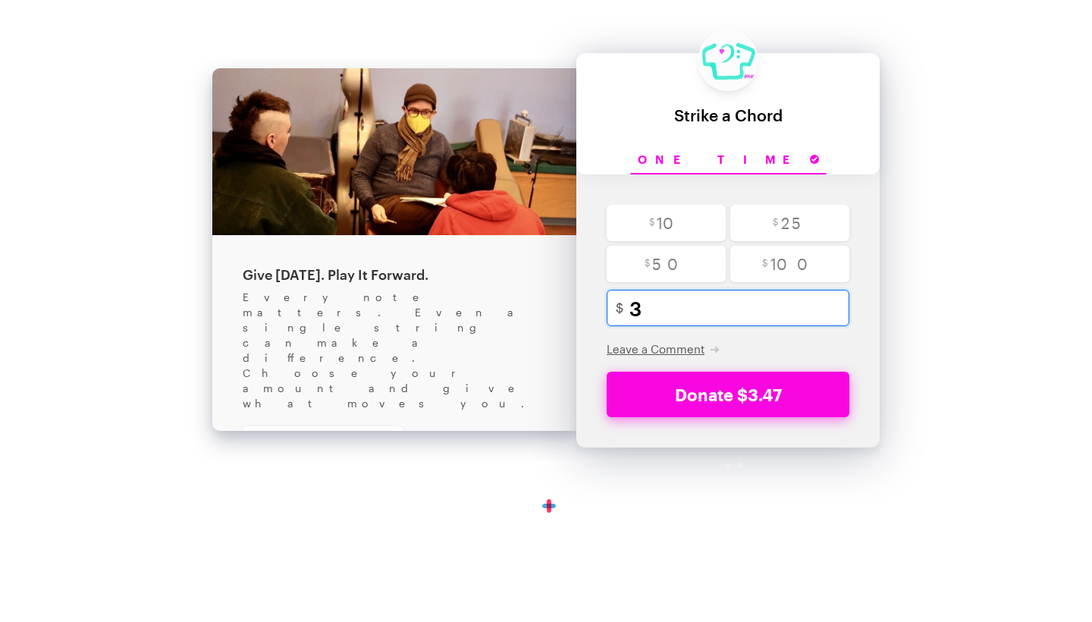
type input "3"
click at [526, 426] on div "Share this Fundraiser" at bounding box center [394, 440] width 303 height 29
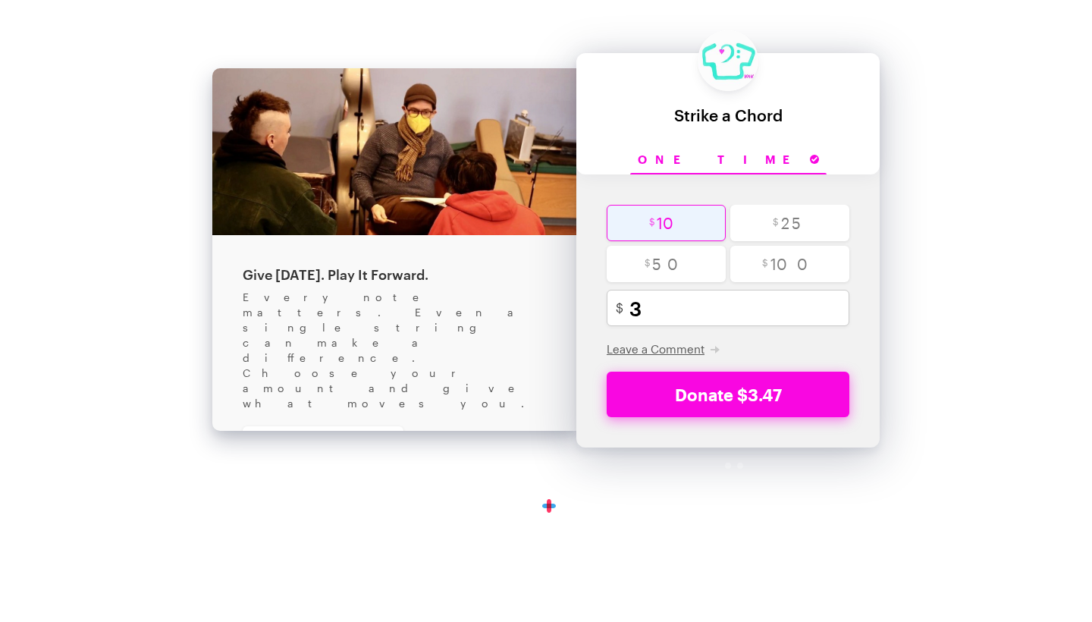
click at [678, 226] on input "radio" at bounding box center [666, 223] width 119 height 36
radio input "true"
type input "10"
checkbox input "true"
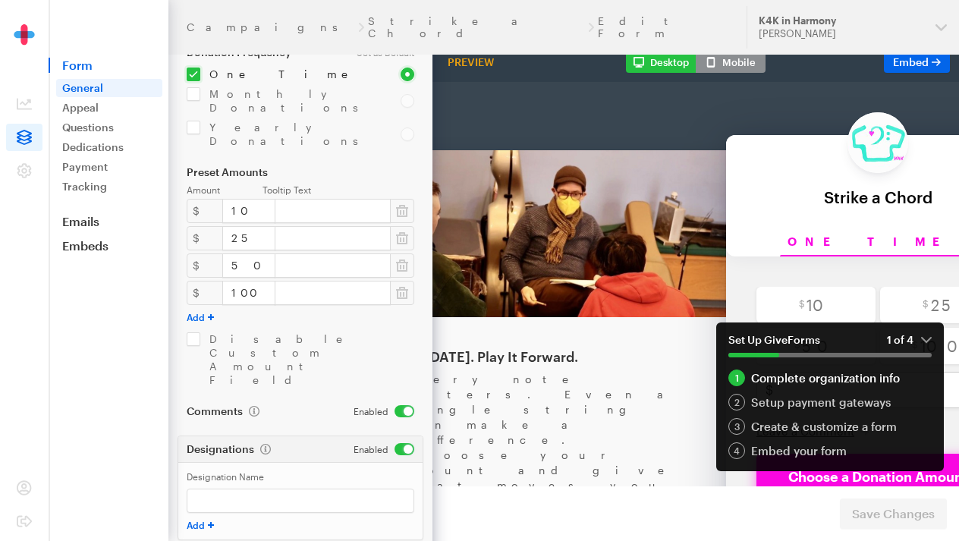
scroll to position [369, 0]
click at [750, 61] on button "Mobile" at bounding box center [730, 62] width 70 height 21
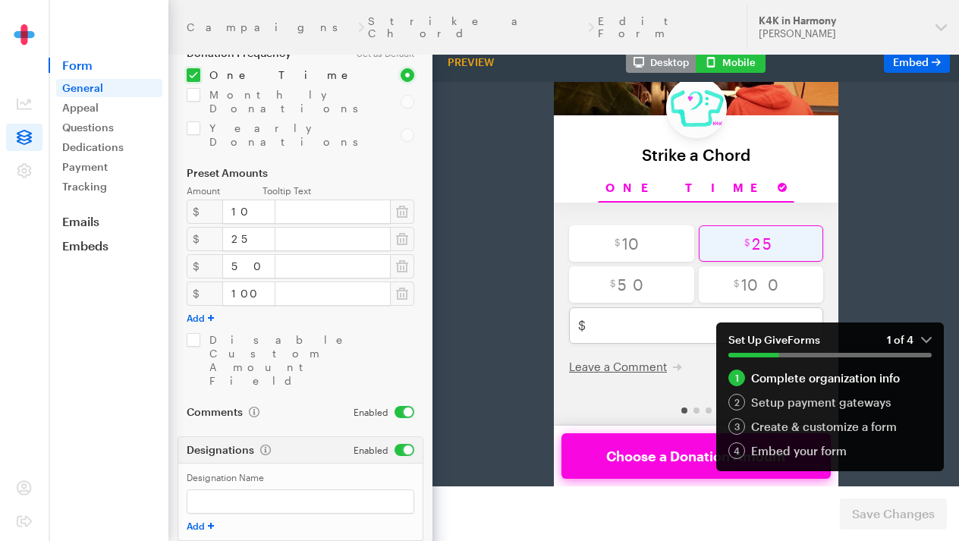
scroll to position [114, 0]
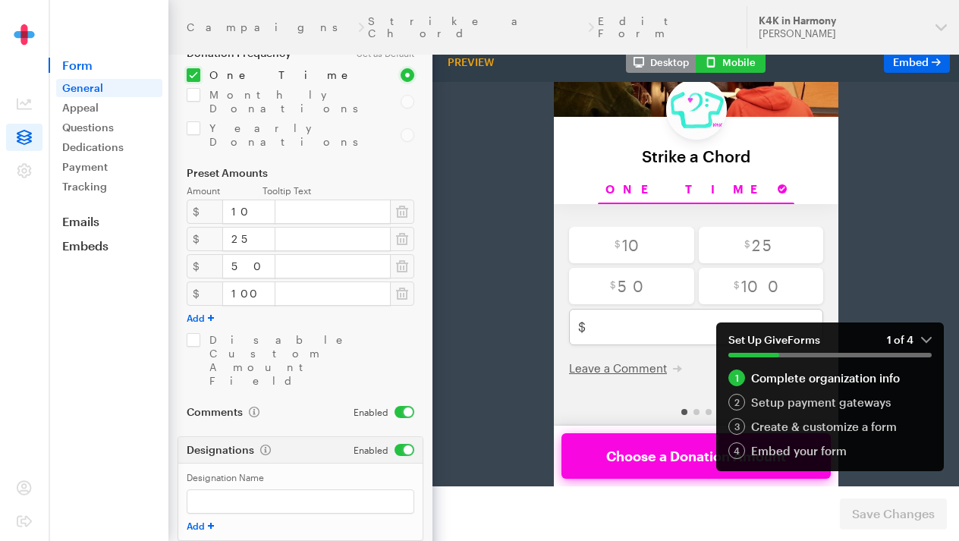
click at [927, 339] on em "1 of 4" at bounding box center [909, 340] width 45 height 14
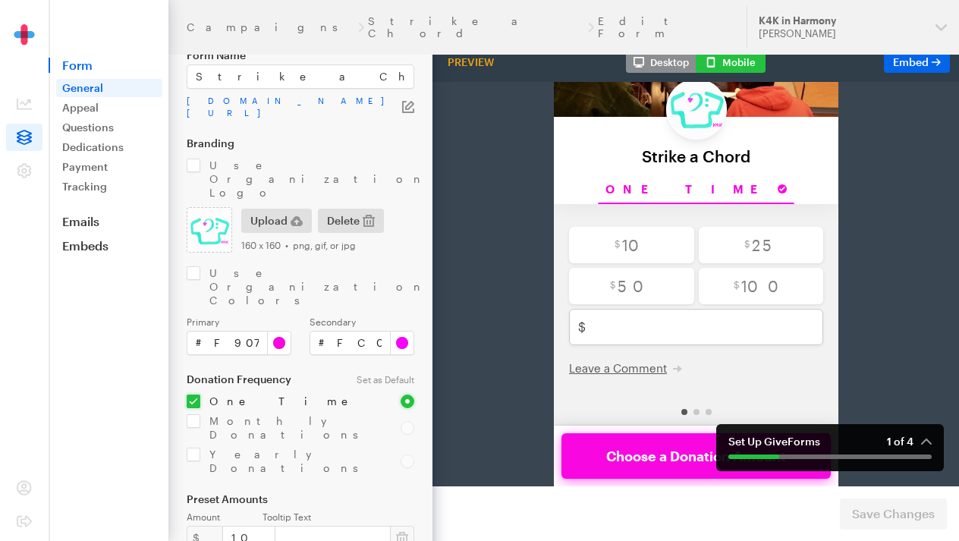
scroll to position [0, 0]
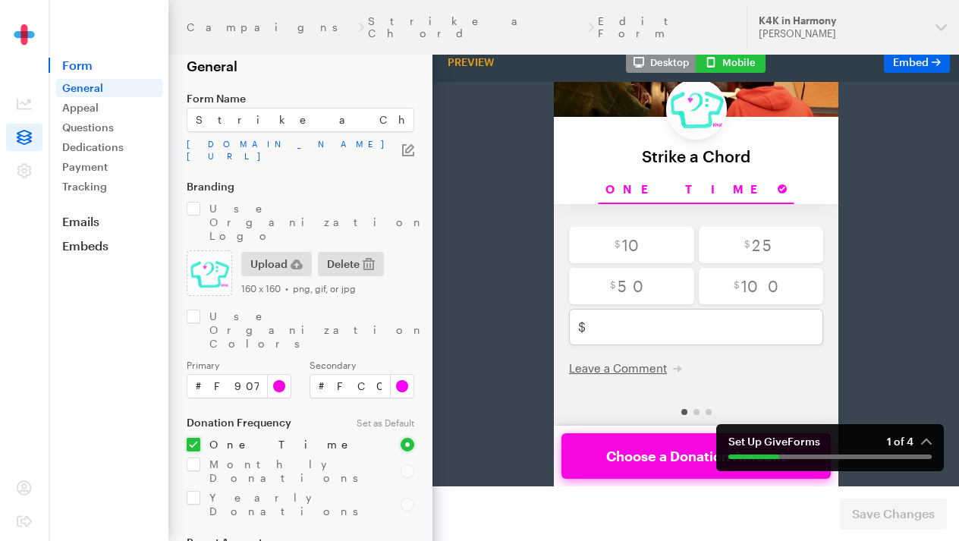
click at [661, 59] on button "Desktop" at bounding box center [661, 62] width 70 height 21
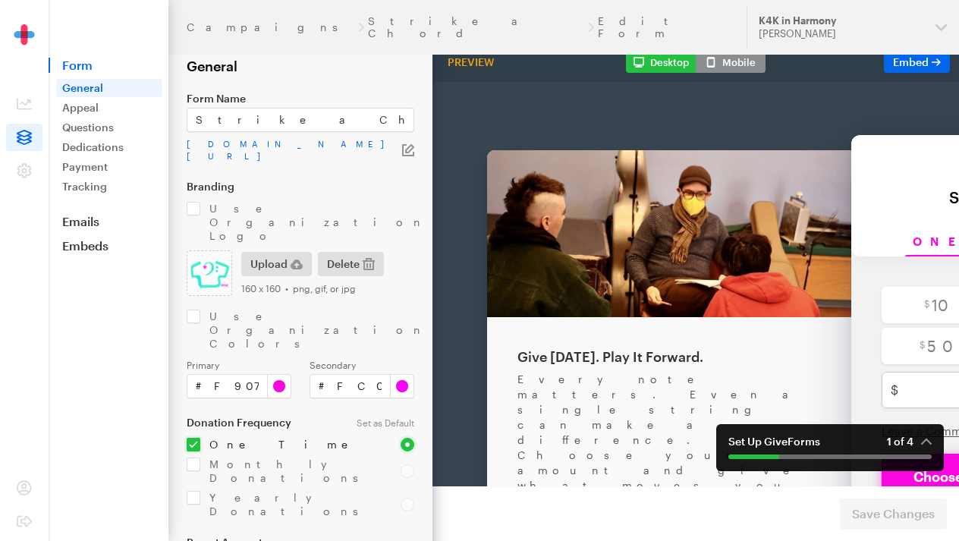
click at [722, 63] on button "Mobile" at bounding box center [730, 62] width 70 height 21
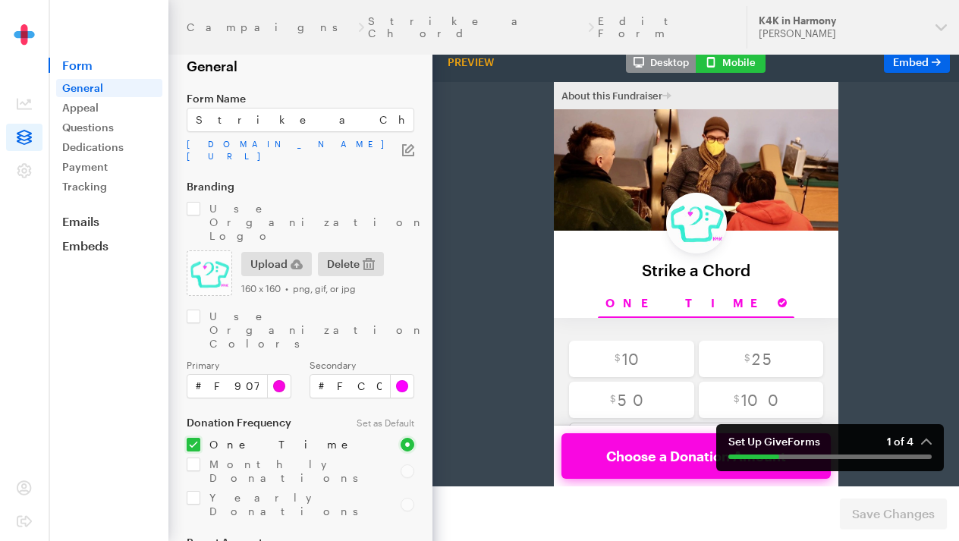
click at [664, 54] on button "About this Fundraiser" at bounding box center [615, 56] width 110 height 15
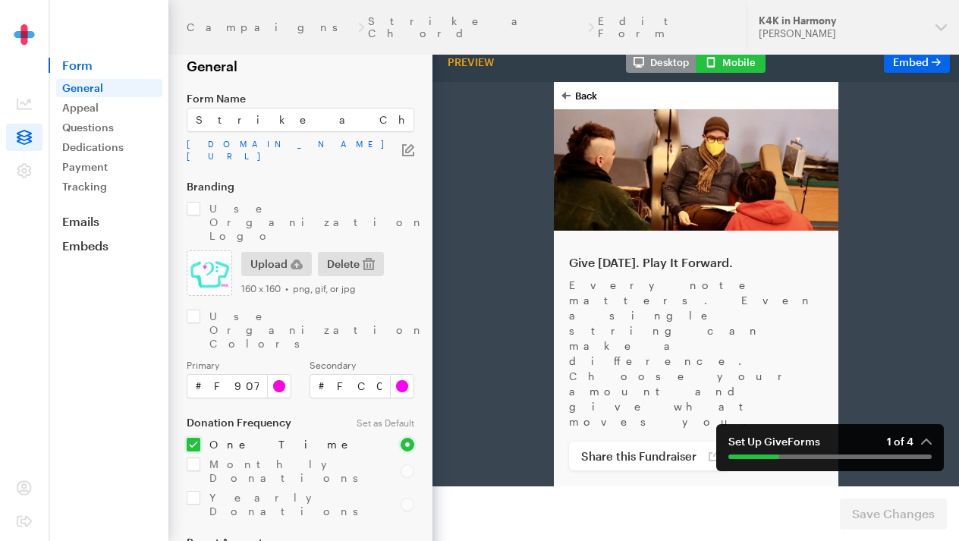
click at [581, 59] on button "Back" at bounding box center [578, 56] width 36 height 12
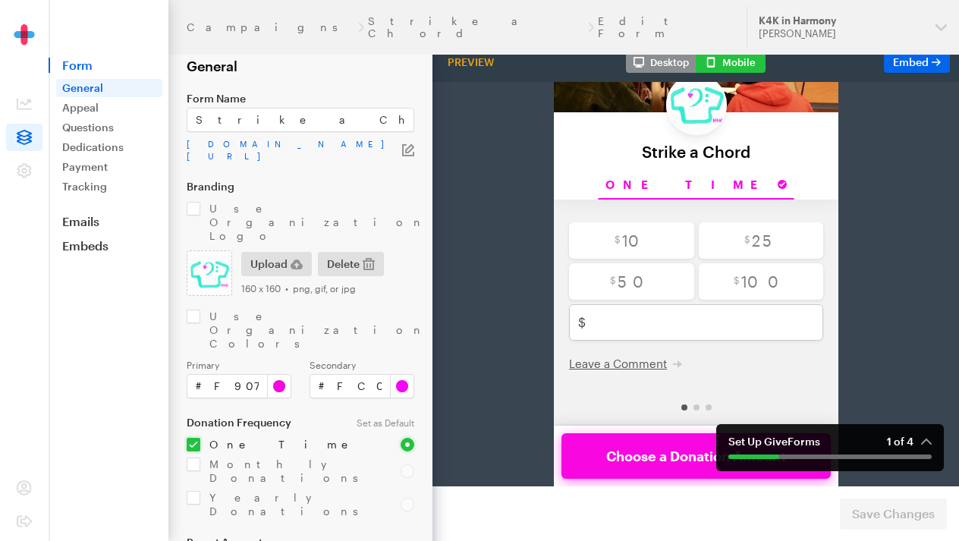
click at [674, 61] on button "Desktop" at bounding box center [661, 62] width 70 height 21
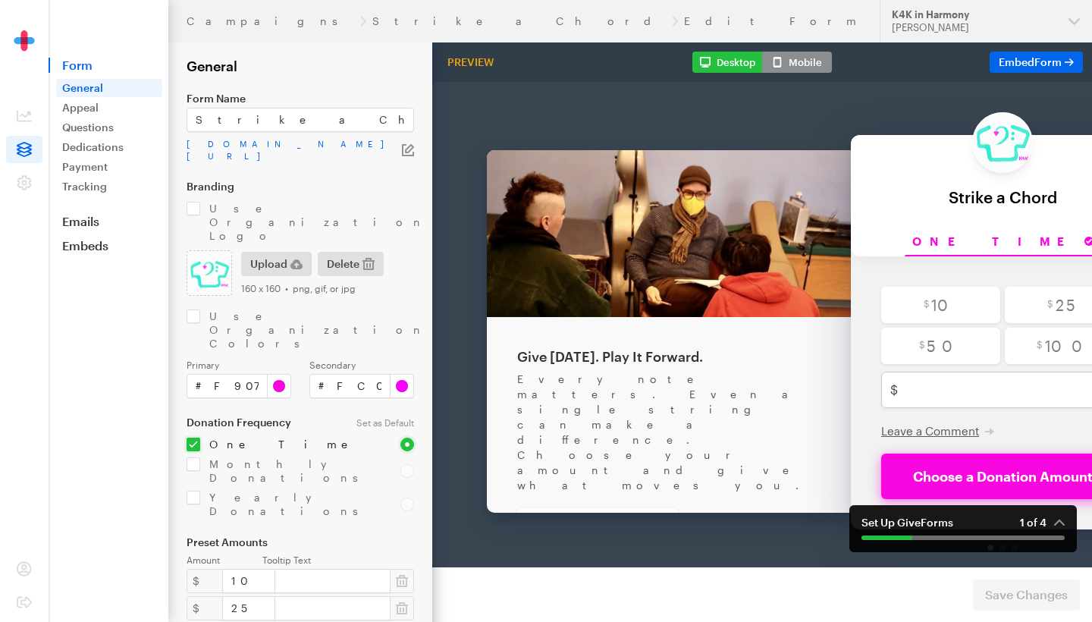
click at [28, 152] on icon at bounding box center [24, 149] width 15 height 15
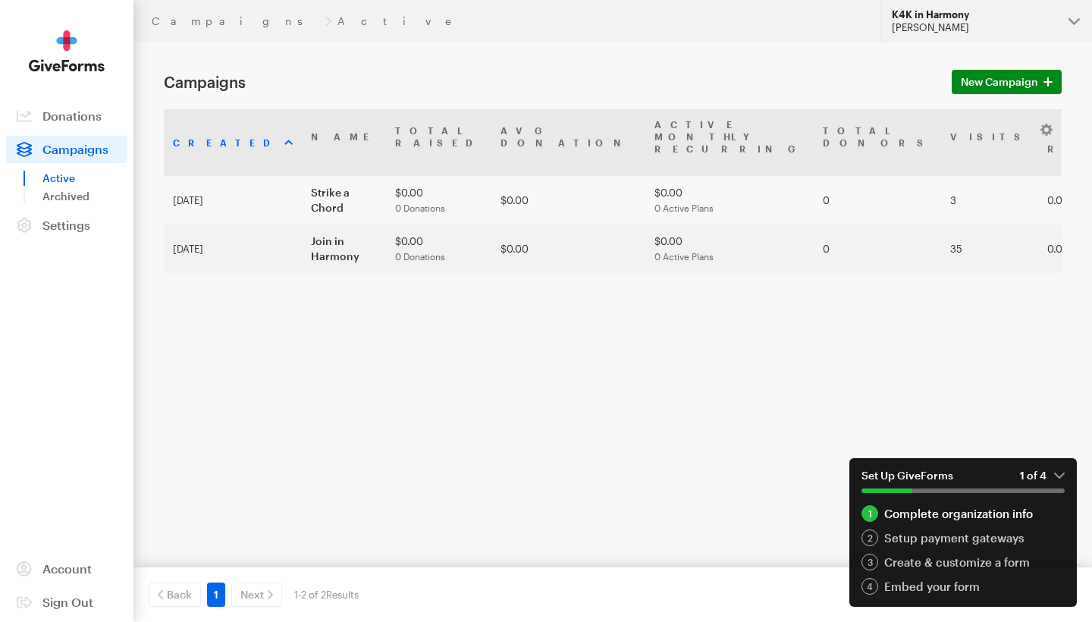
click at [930, 34] on button "K4K in Harmony [PERSON_NAME]" at bounding box center [986, 21] width 212 height 42
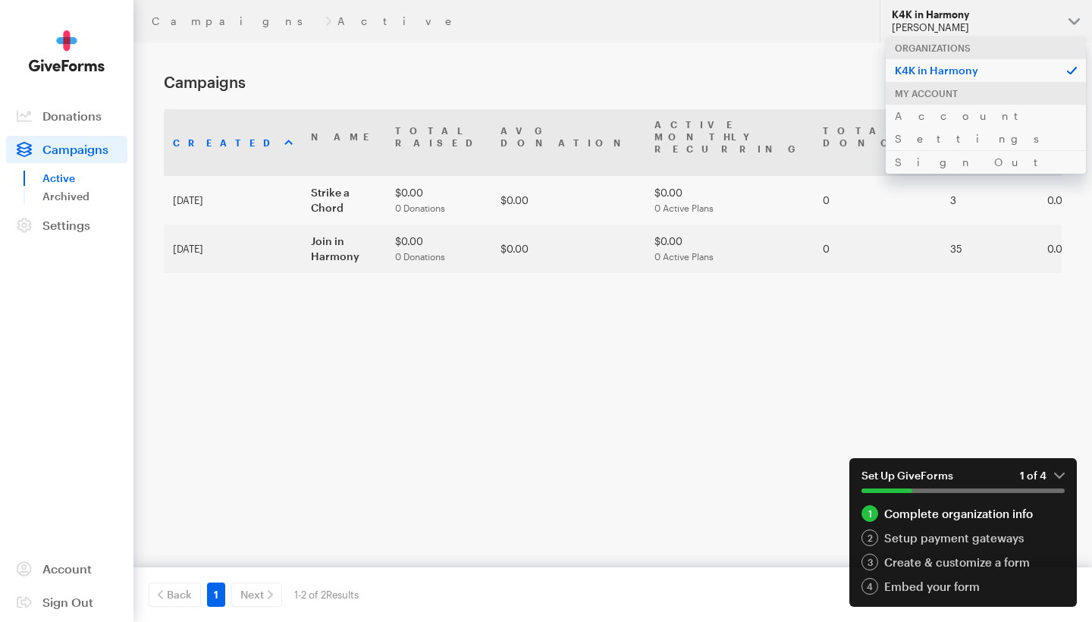
click at [315, 320] on div "Created Name Total Raised Avg Donation Active Monthly Recurring Total Donors Vi…" at bounding box center [613, 260] width 898 height 303
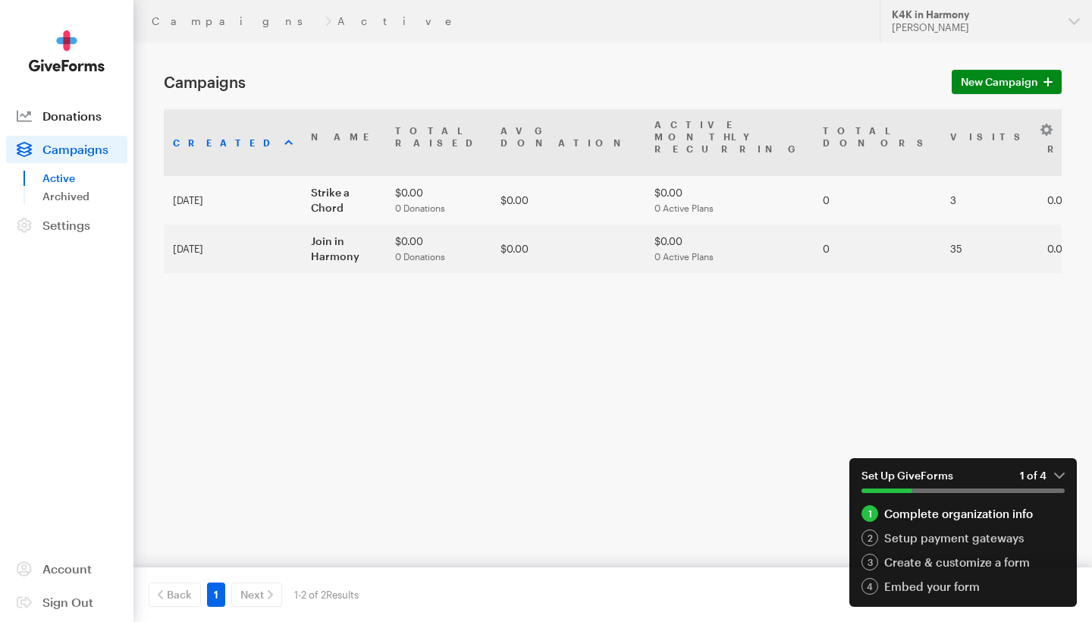
click at [78, 121] on span "Donations" at bounding box center [71, 115] width 59 height 14
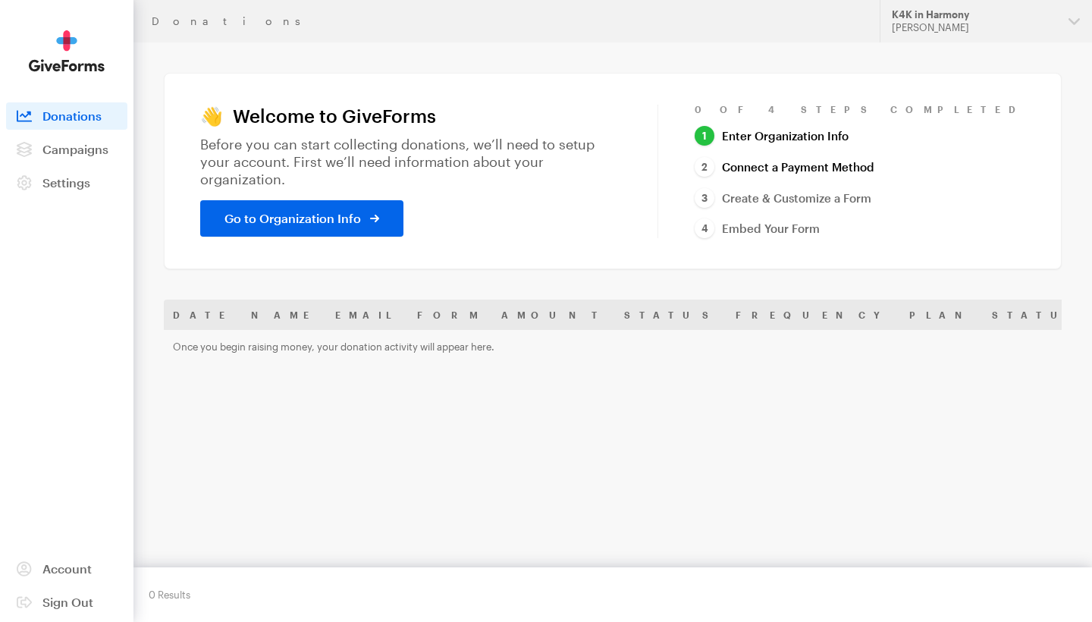
click at [819, 171] on link "Connect a Payment Method" at bounding box center [785, 167] width 180 height 20
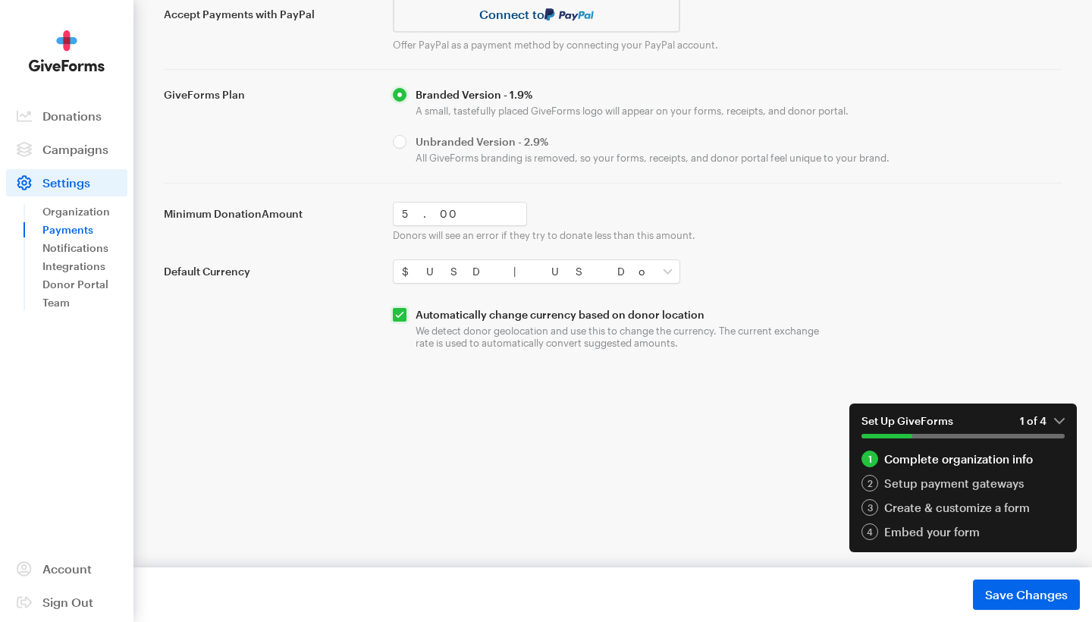
scroll to position [202, 0]
click at [984, 592] on button "Save Changes Saved" at bounding box center [1026, 594] width 107 height 30
click at [865, 480] on div "2" at bounding box center [870, 483] width 17 height 17
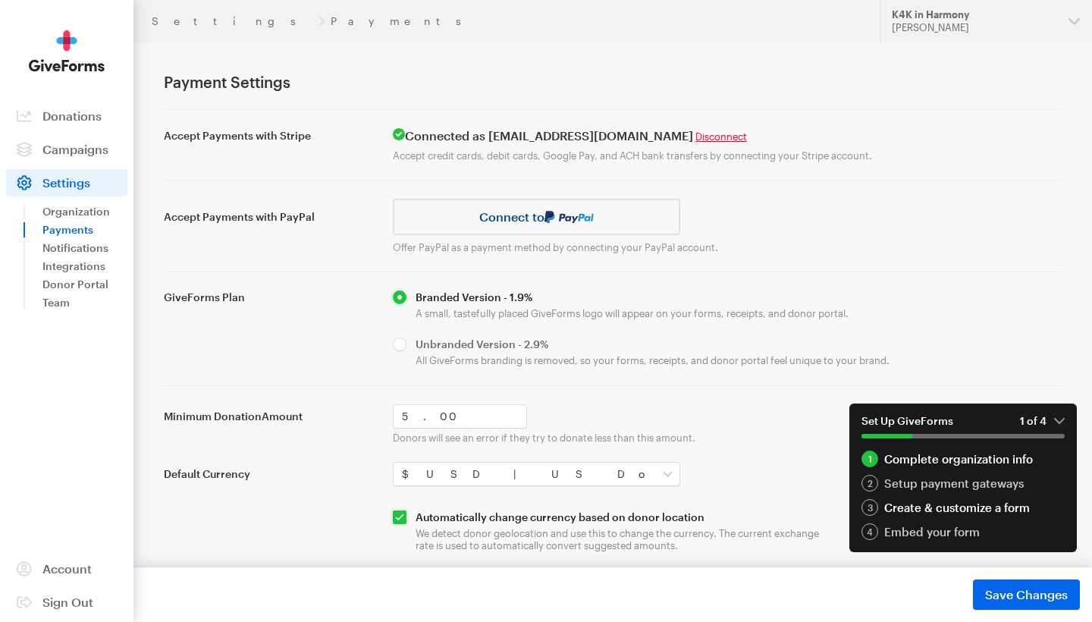
click at [868, 514] on div "3" at bounding box center [870, 507] width 17 height 17
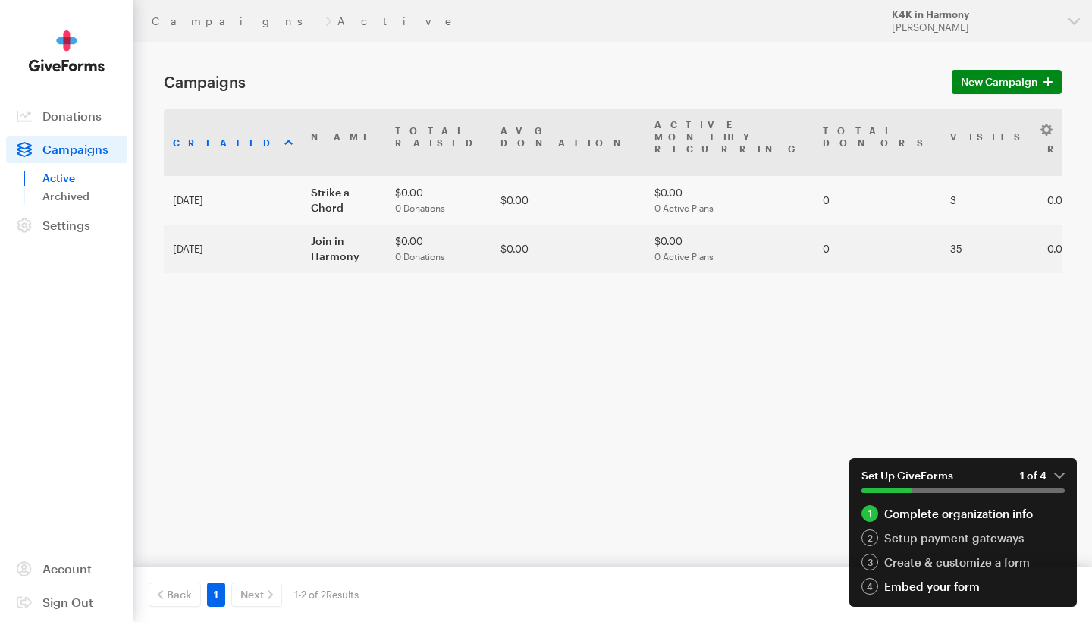
click at [869, 587] on div "4" at bounding box center [870, 586] width 17 height 17
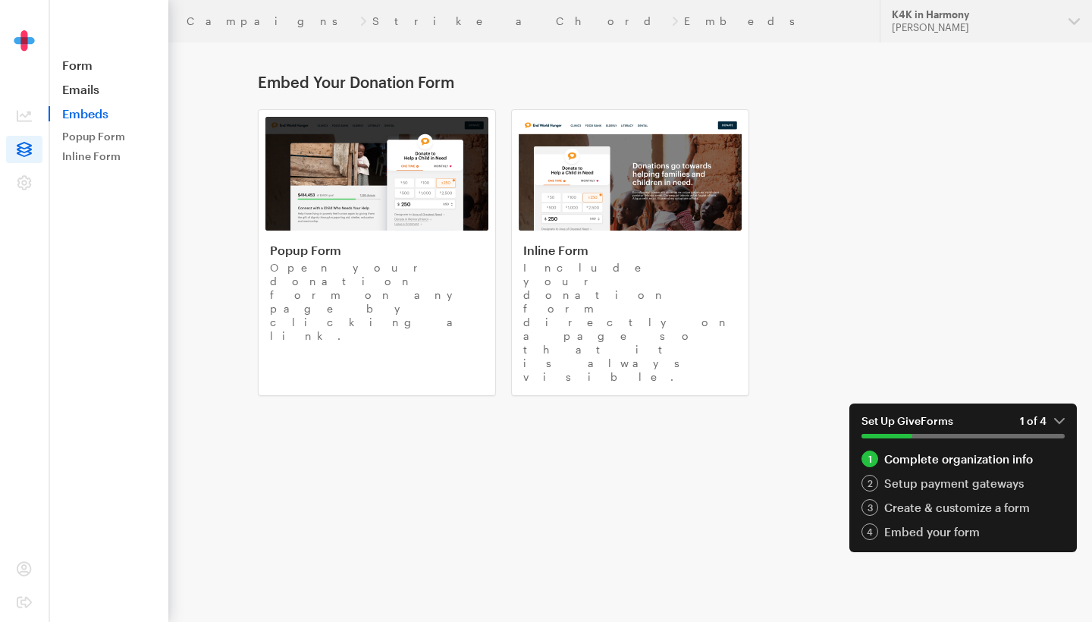
click at [1043, 419] on em "1 of 4" at bounding box center [1042, 421] width 45 height 14
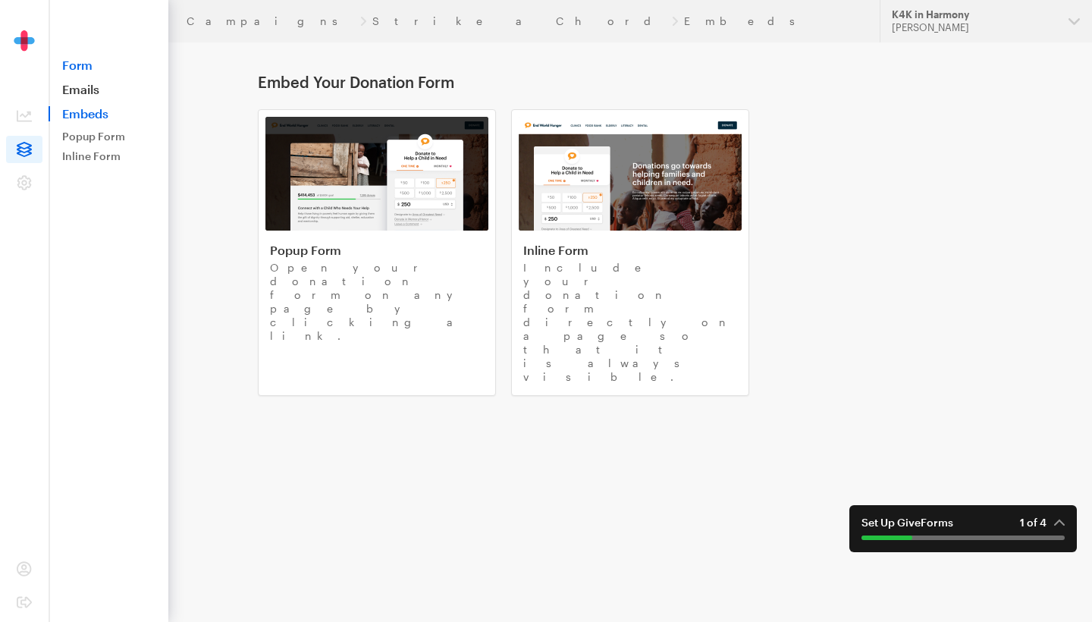
click at [79, 63] on link "Form" at bounding box center [109, 65] width 120 height 15
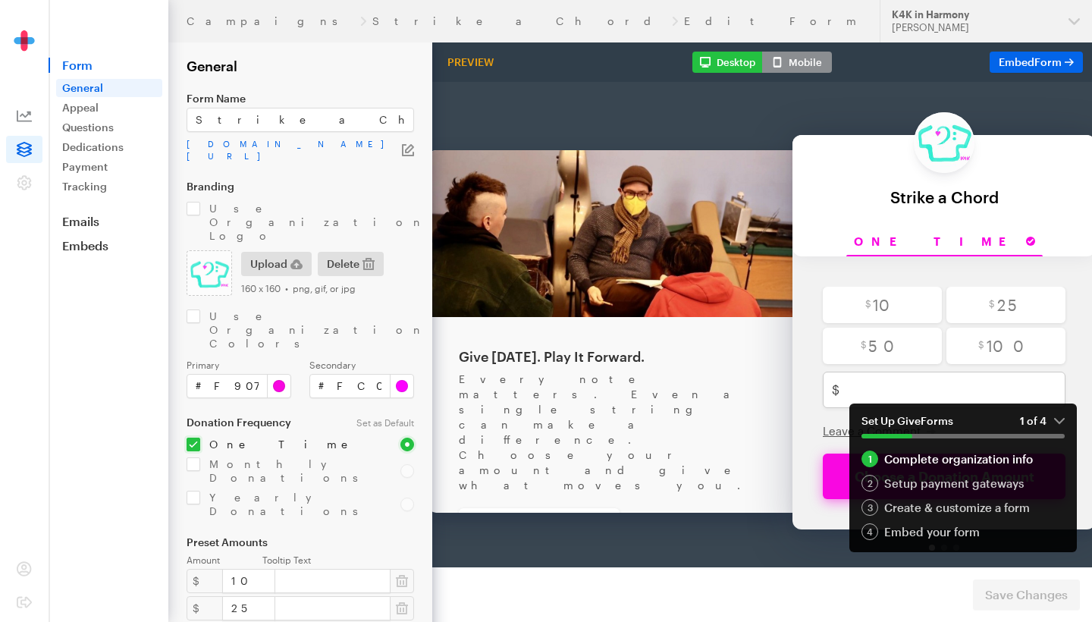
click at [23, 118] on icon at bounding box center [24, 115] width 15 height 15
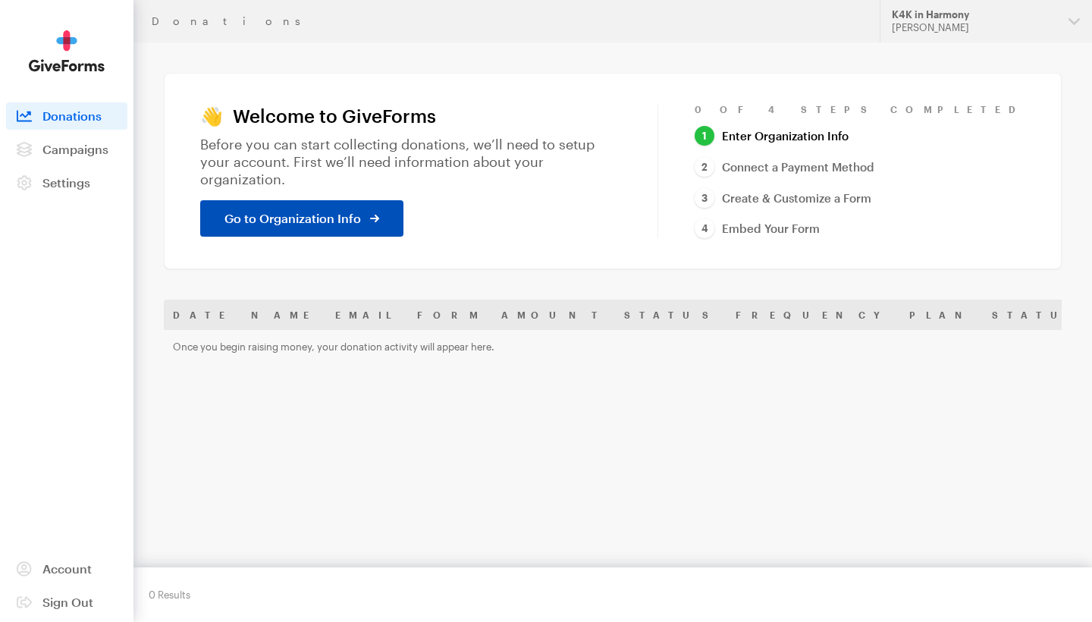
click at [343, 209] on span "Go to Organization Info" at bounding box center [292, 218] width 137 height 18
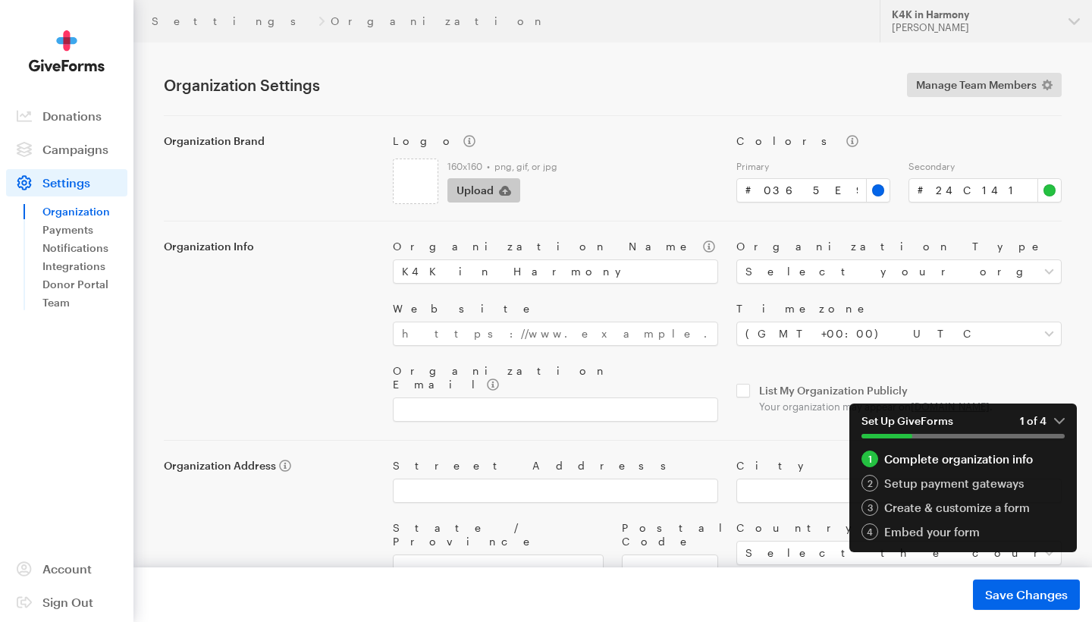
click at [473, 185] on span "Upload" at bounding box center [475, 190] width 37 height 18
type input "C:\fakepath\k4k in harmony.jpg"
click at [880, 196] on input "#0365e9" at bounding box center [813, 190] width 154 height 24
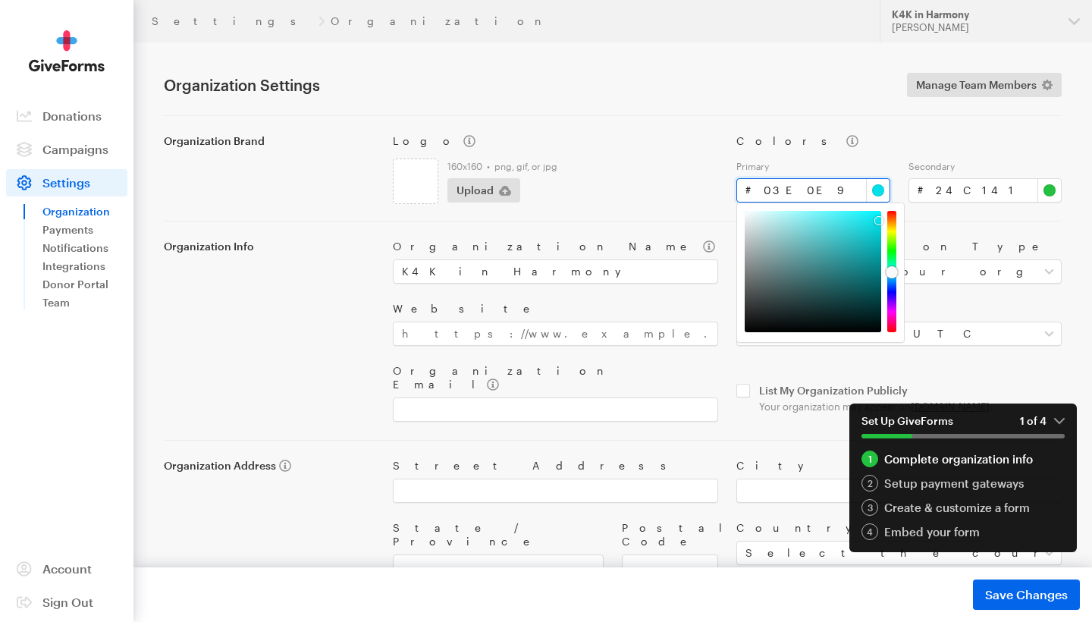
drag, startPoint x: 888, startPoint y: 280, endPoint x: 889, endPoint y: 272, distance: 7.6
click at [889, 272] on div at bounding box center [892, 272] width 12 height 12
type input "#0cf0f9"
click at [874, 214] on div at bounding box center [873, 213] width 9 height 9
click at [1050, 193] on input "#24c141" at bounding box center [986, 190] width 154 height 24
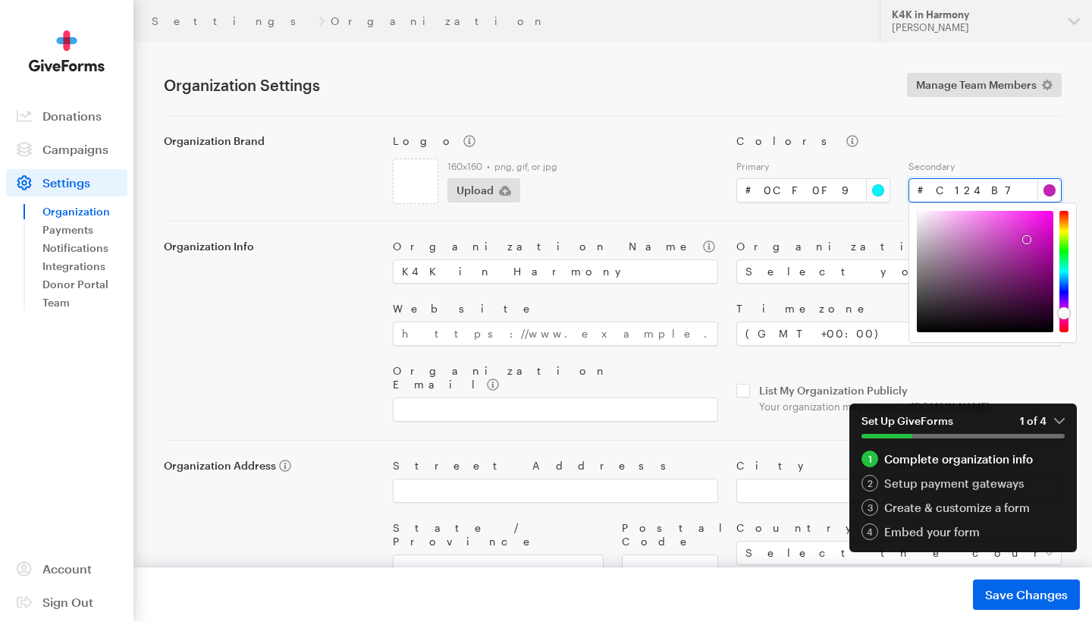
drag, startPoint x: 1064, startPoint y: 253, endPoint x: 1066, endPoint y: 313, distance: 60.0
click at [1066, 313] on div at bounding box center [1064, 313] width 12 height 12
type input "#f203e3"
drag, startPoint x: 1027, startPoint y: 238, endPoint x: 1050, endPoint y: 217, distance: 31.7
click at [1051, 217] on div at bounding box center [1051, 216] width 9 height 9
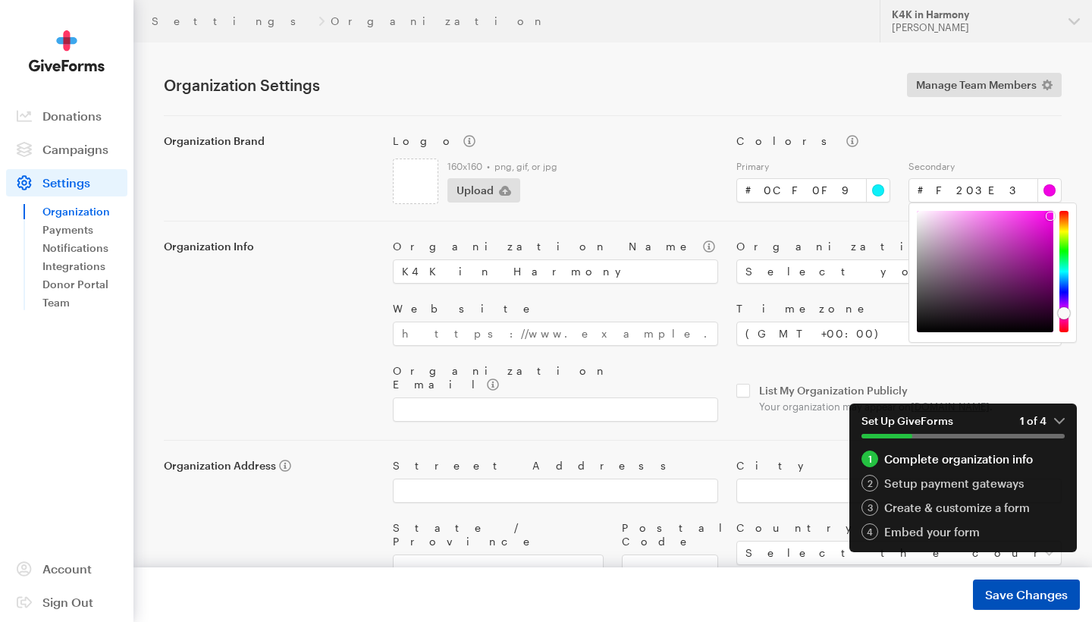
click at [1045, 592] on span "Save Changes" at bounding box center [1026, 594] width 83 height 18
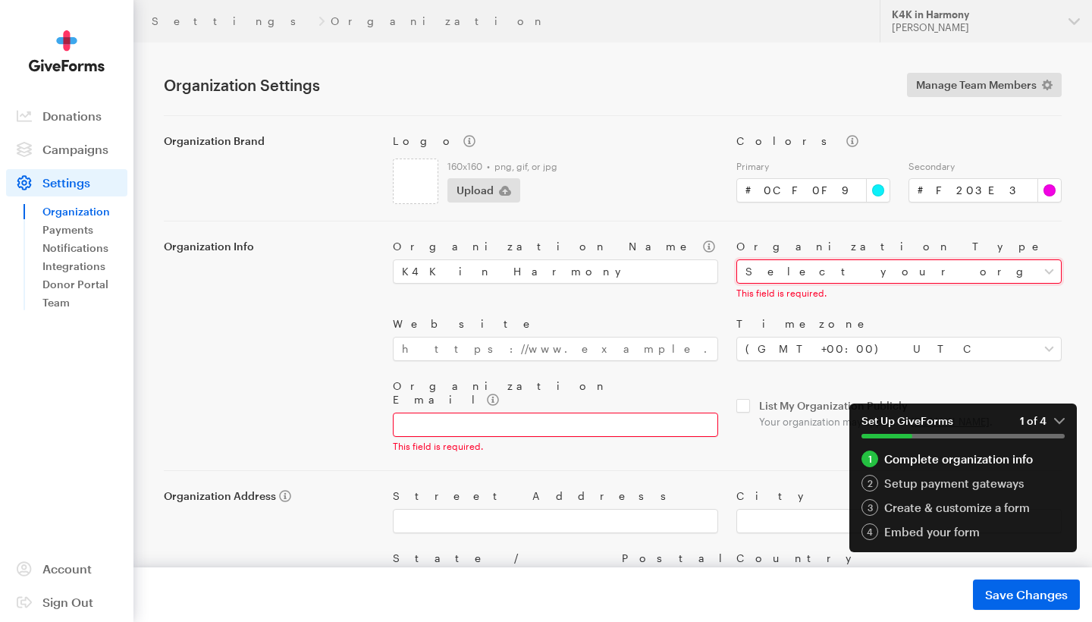
select select "nonprofit"
click at [676, 347] on div "Organization Name K4K in Harmony Organization Type Select your organization typ…" at bounding box center [727, 336] width 687 height 231
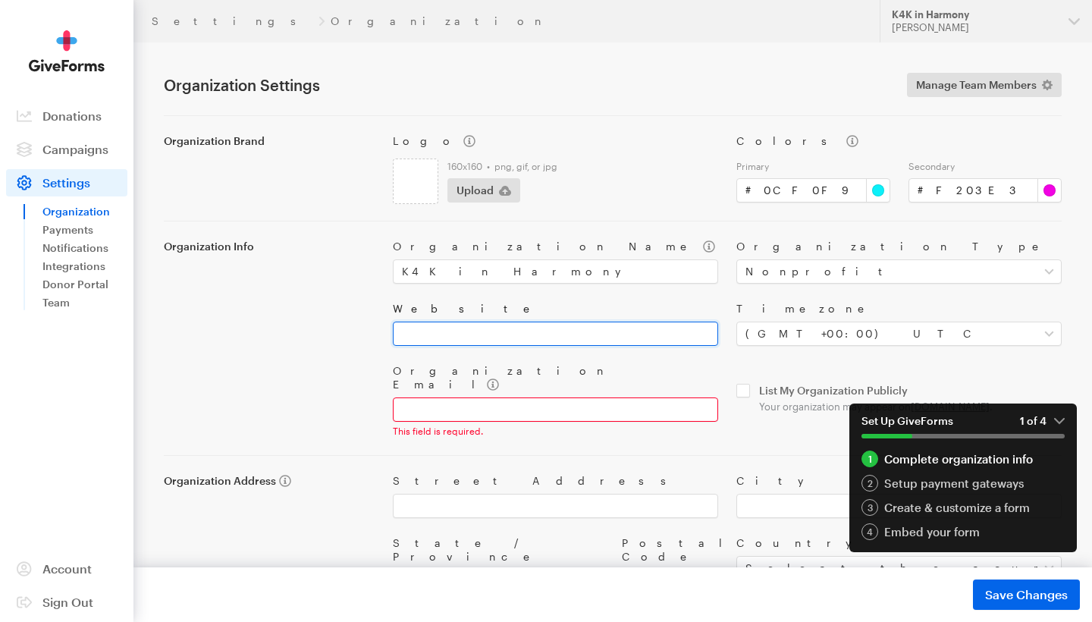
paste input "[URL][DOMAIN_NAME]"
type input "[URL][DOMAIN_NAME]"
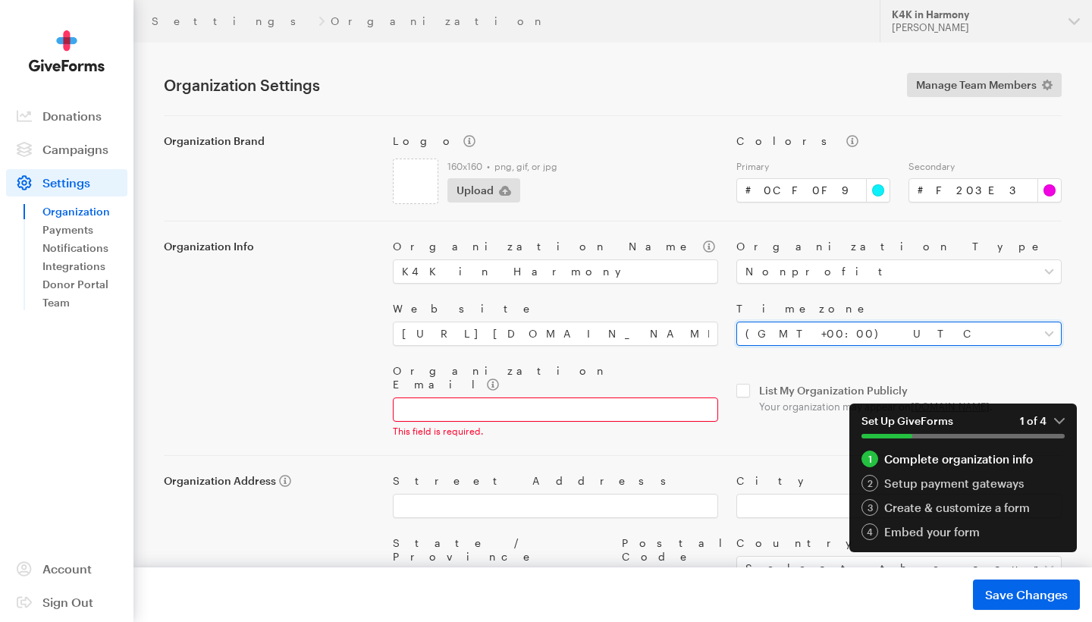
select select "Central Time ([GEOGRAPHIC_DATA] & [GEOGRAPHIC_DATA])"
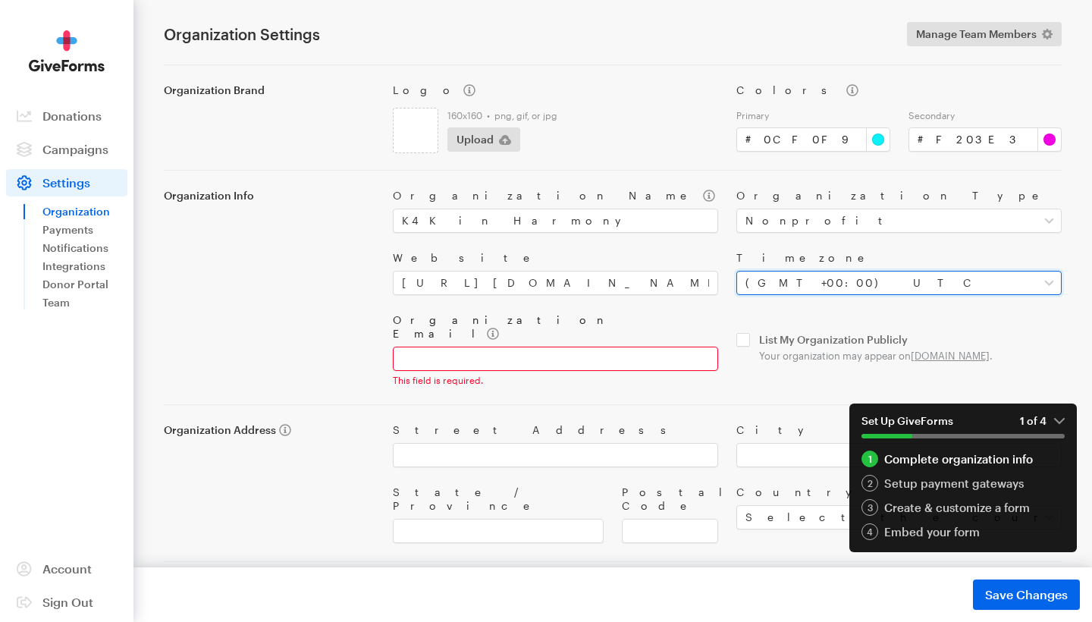
scroll to position [50, 0]
click at [607, 347] on input "Organization Email" at bounding box center [555, 359] width 325 height 24
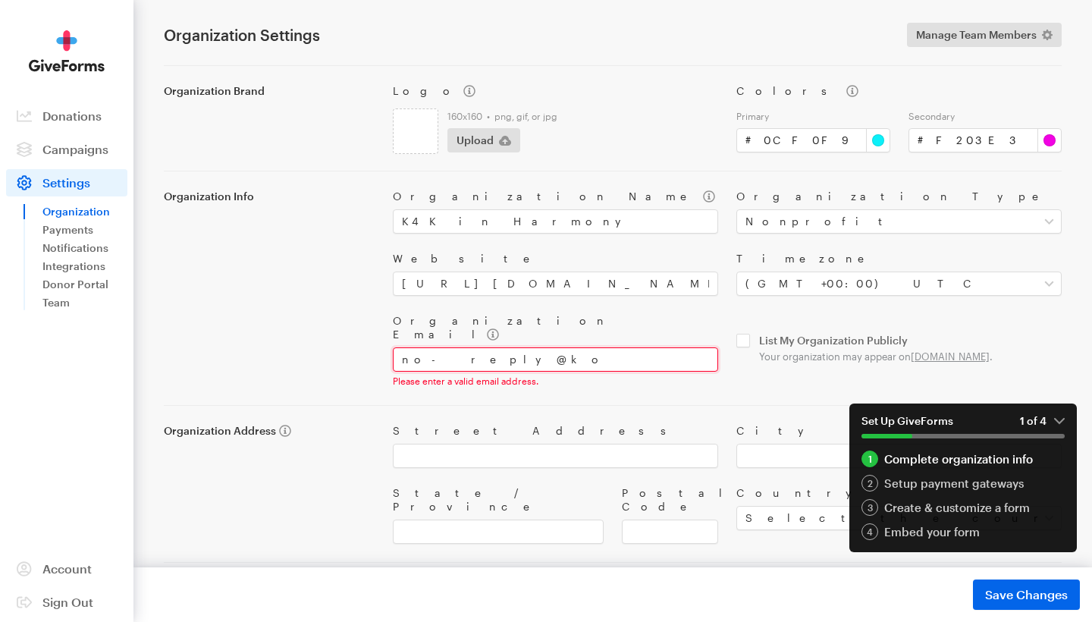
scroll to position [39, 0]
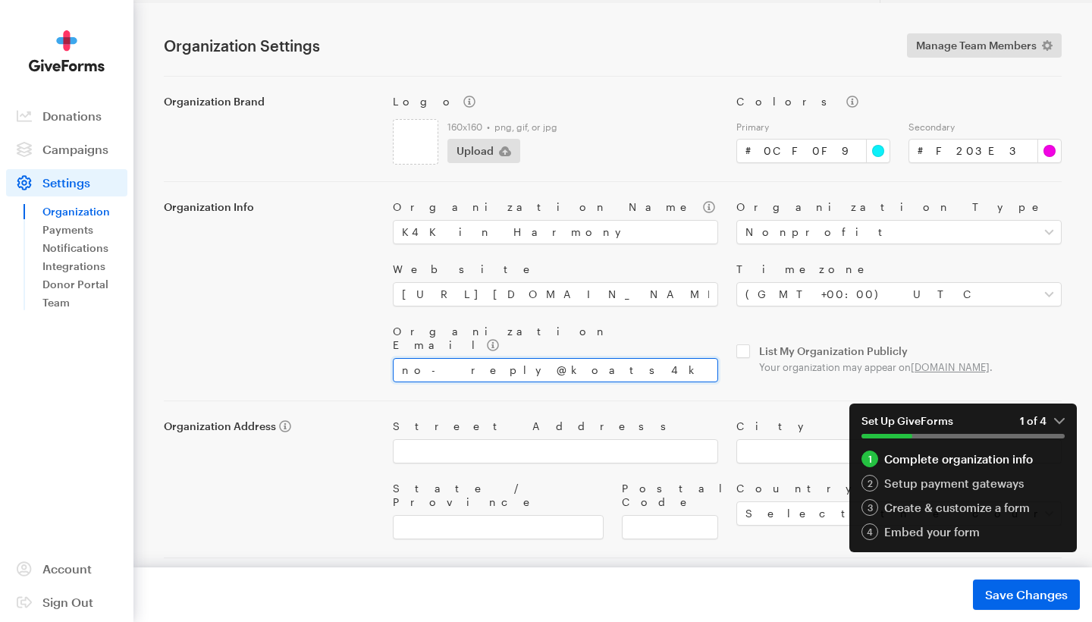
type input "no-reply@koats4kids."
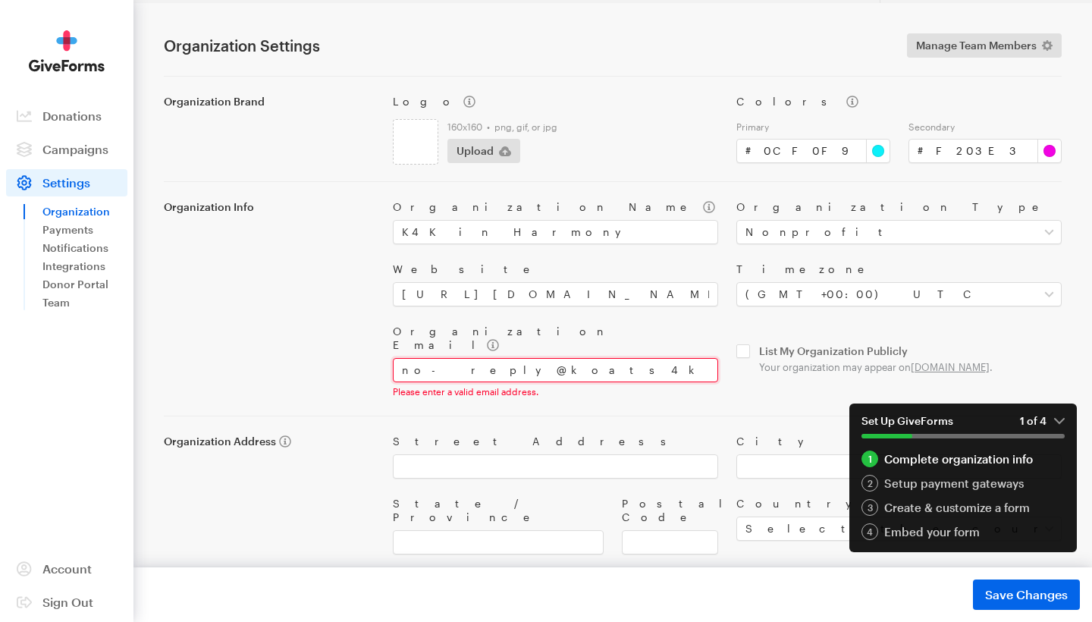
drag, startPoint x: 523, startPoint y: 355, endPoint x: 370, endPoint y: 354, distance: 152.4
click at [370, 354] on div "Organization Info Organization Name K4K in Harmony Organization Type Select you…" at bounding box center [613, 289] width 916 height 215
paste input "[EMAIL_ADDRESS][DOMAIN_NAME]"
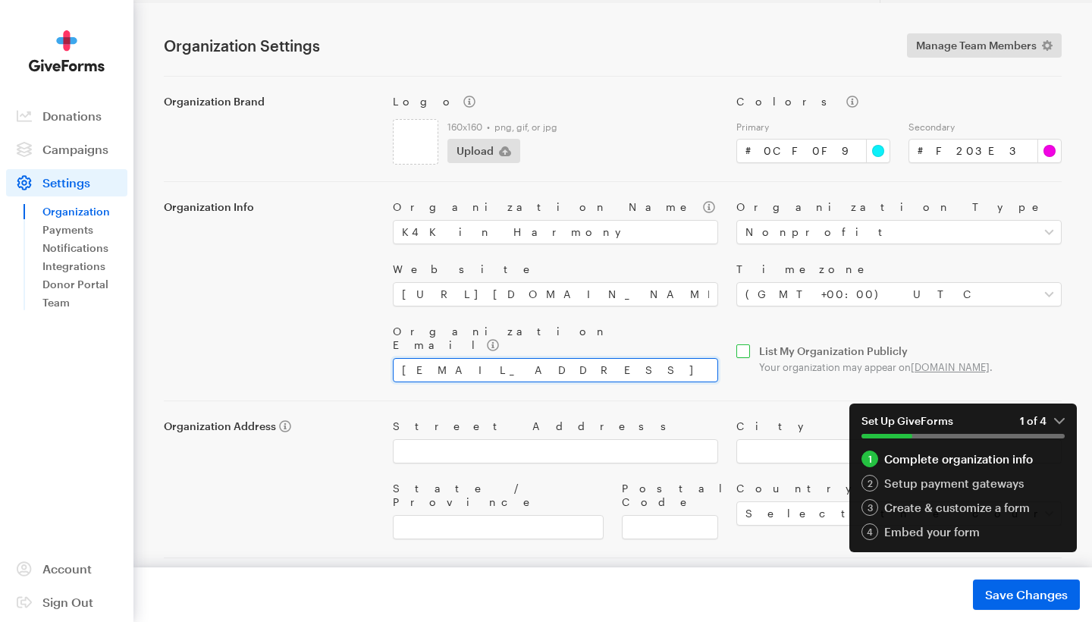
type input "[EMAIL_ADDRESS][DOMAIN_NAME]"
click at [736, 353] on input "checkbox" at bounding box center [898, 358] width 325 height 29
checkbox input "true"
click at [1058, 423] on em "1 of 4" at bounding box center [1042, 421] width 45 height 14
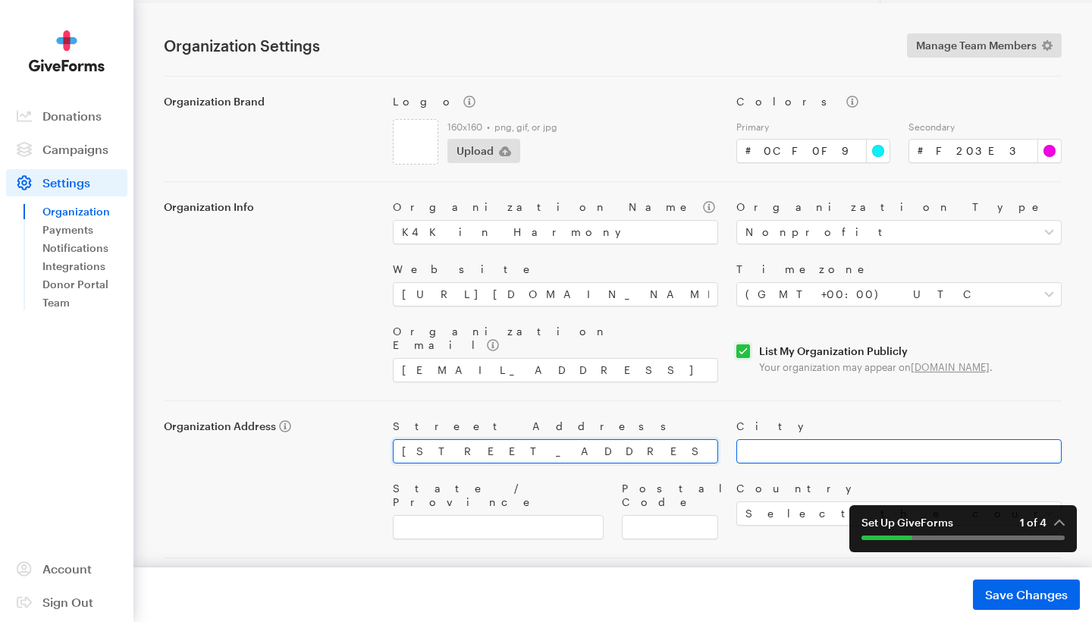
type input "[STREET_ADDRESS]"
type input "M"
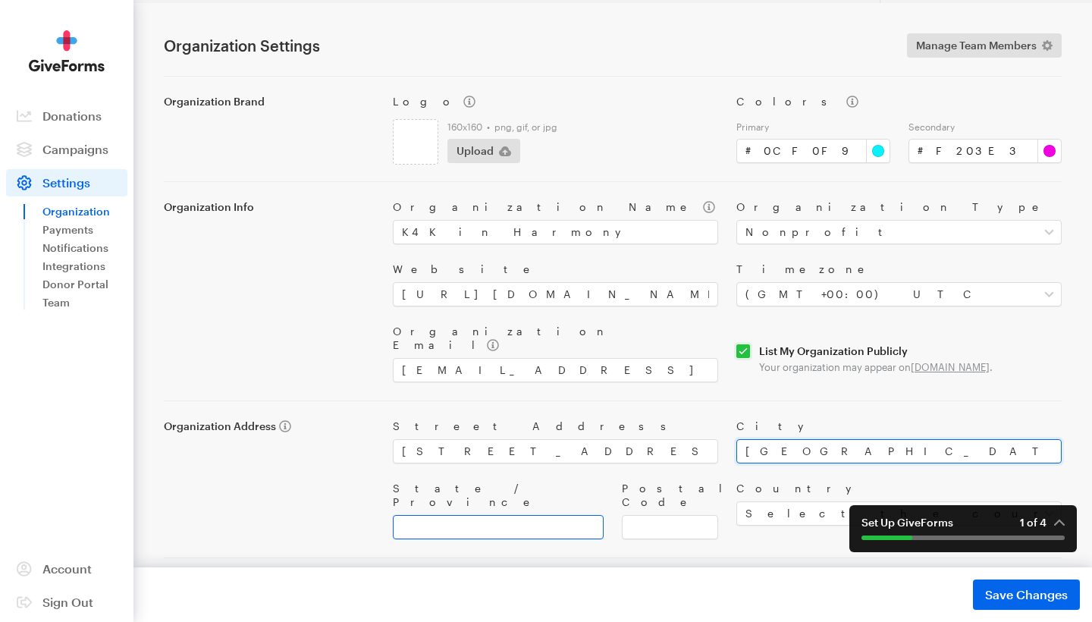
type input "[GEOGRAPHIC_DATA]"
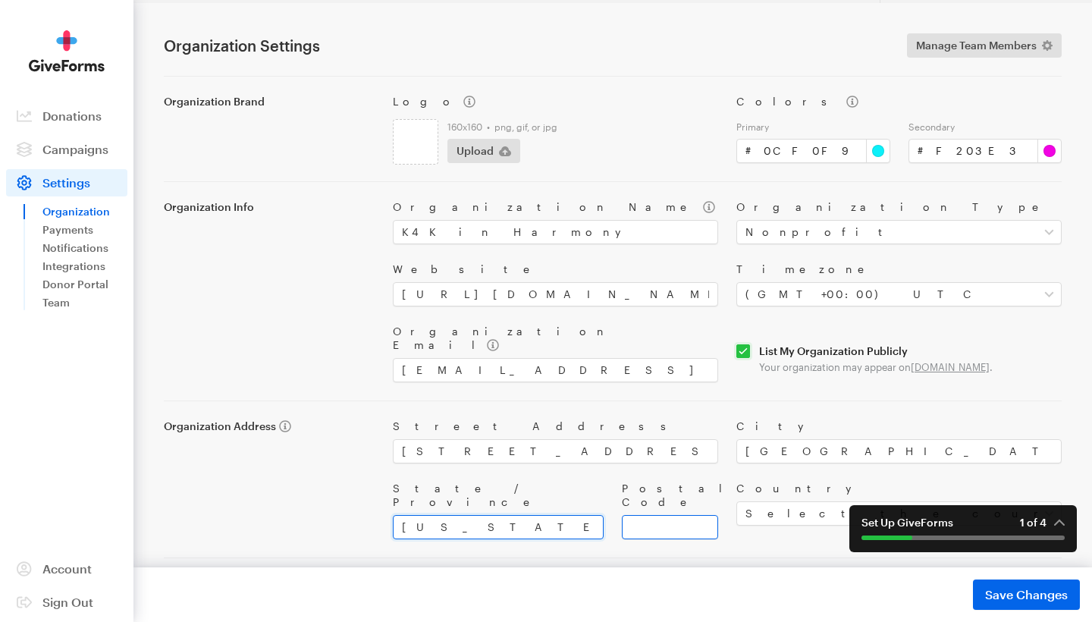
type input "[US_STATE]"
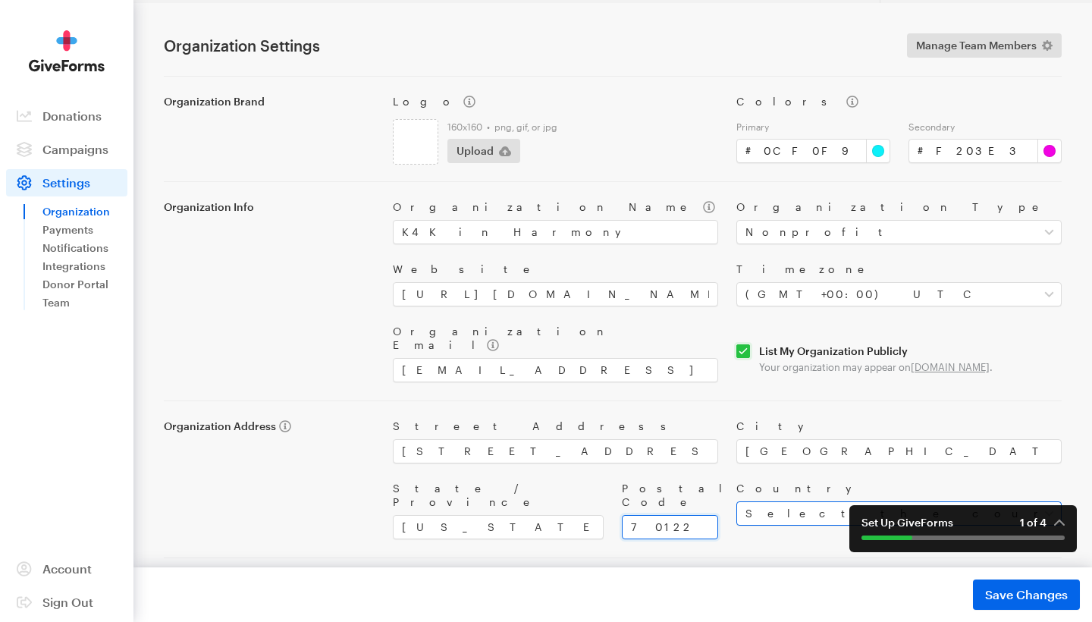
type input "70122"
select select "US"
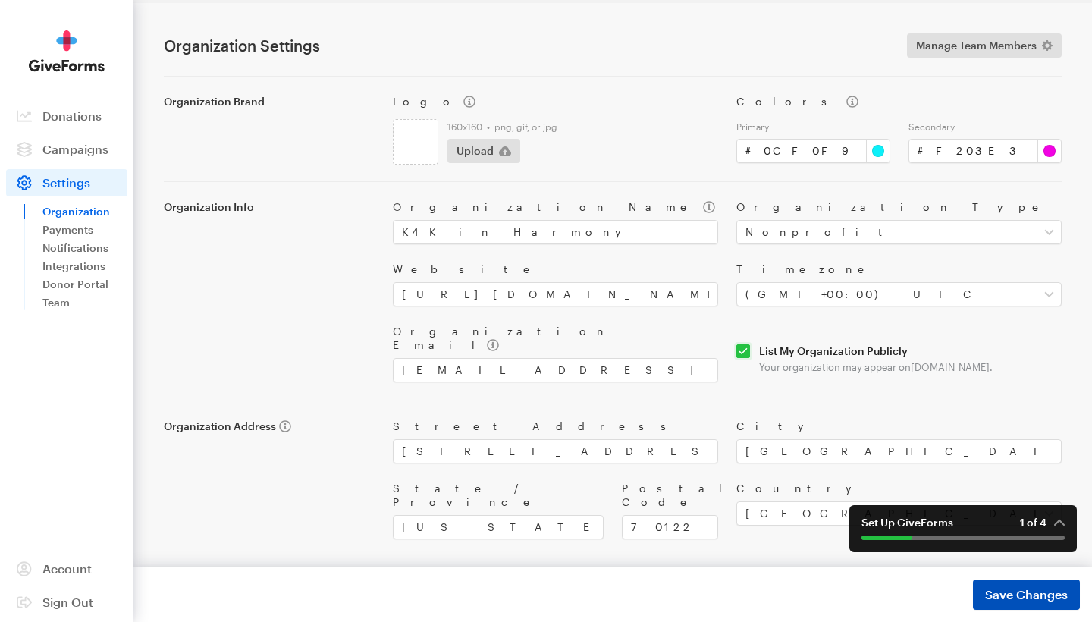
click at [1040, 595] on span "Save Changes" at bounding box center [1026, 594] width 83 height 18
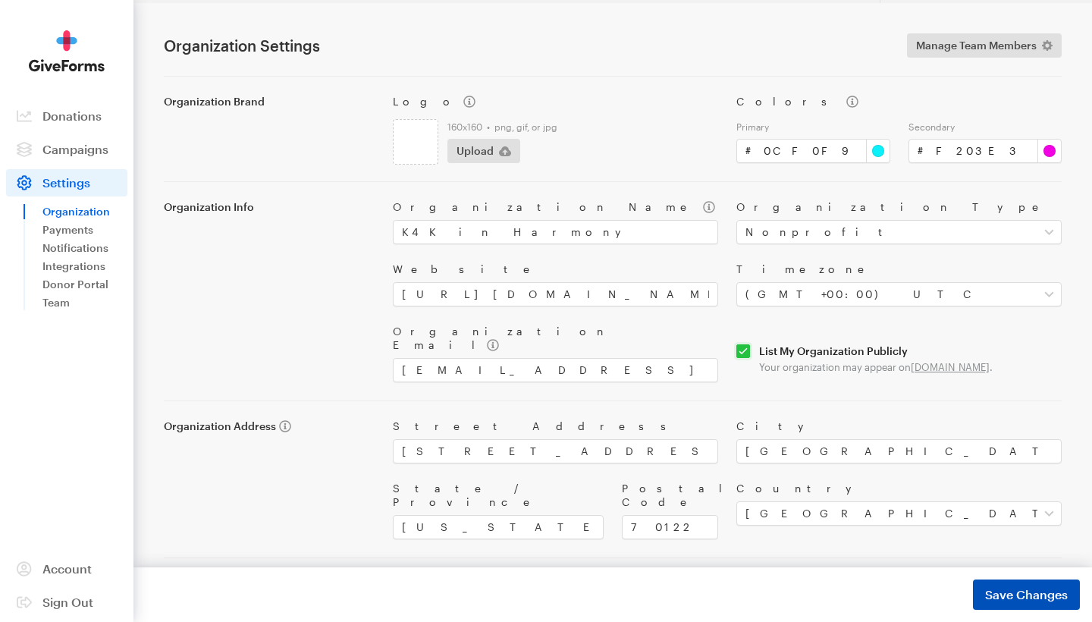
click at [1012, 595] on span "Save Changes" at bounding box center [1026, 594] width 83 height 18
click at [73, 229] on link "Payments" at bounding box center [84, 230] width 85 height 18
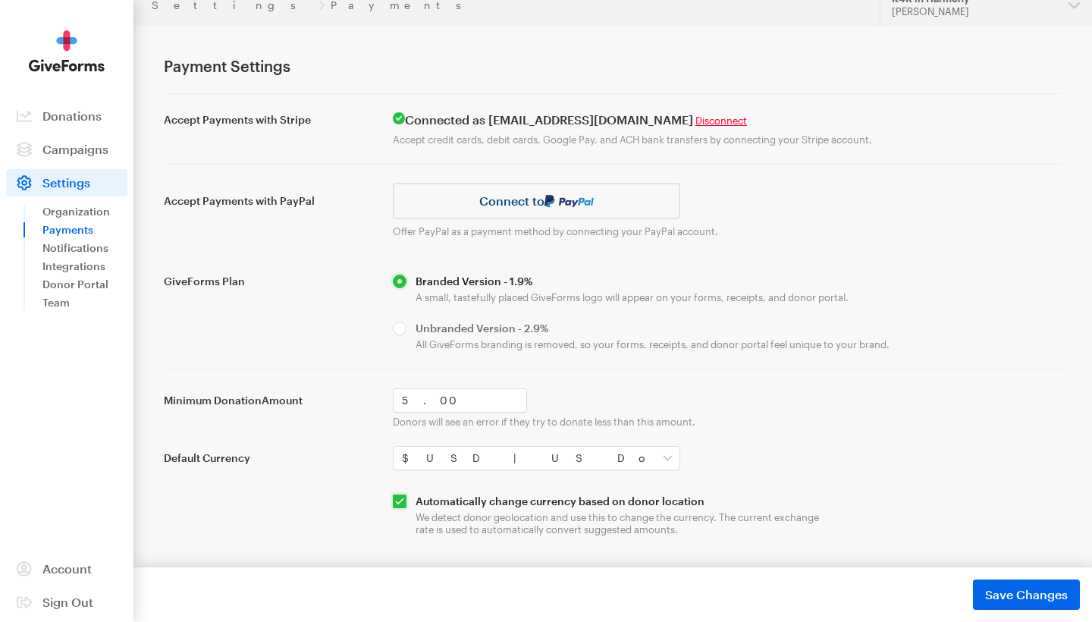
scroll to position [15, 0]
click at [1012, 598] on span "Save Changes" at bounding box center [1026, 594] width 83 height 18
click at [98, 248] on link "Notifications" at bounding box center [84, 248] width 85 height 18
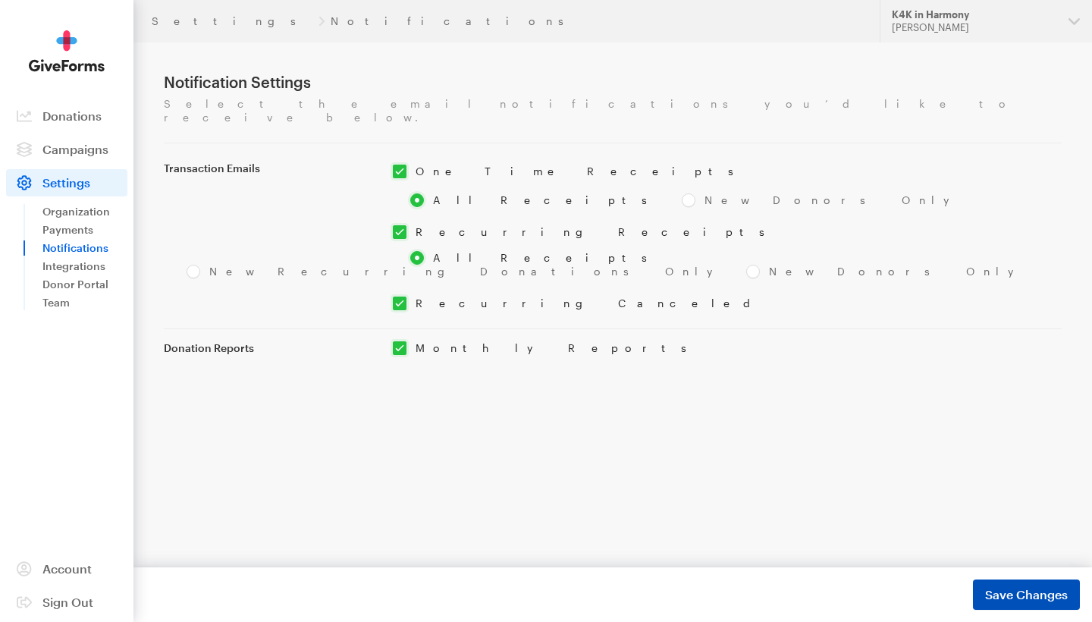
click at [1033, 585] on button "Save Changes Saved" at bounding box center [1026, 594] width 107 height 30
click at [90, 265] on link "Integrations" at bounding box center [84, 266] width 85 height 18
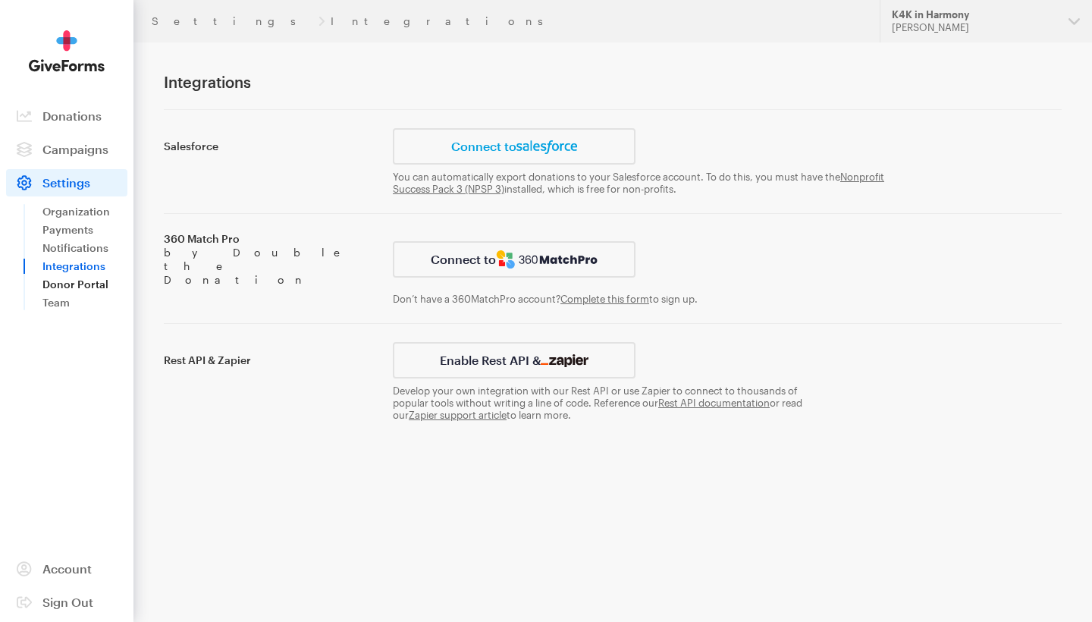
click at [88, 286] on link "Donor Portal" at bounding box center [84, 284] width 85 height 18
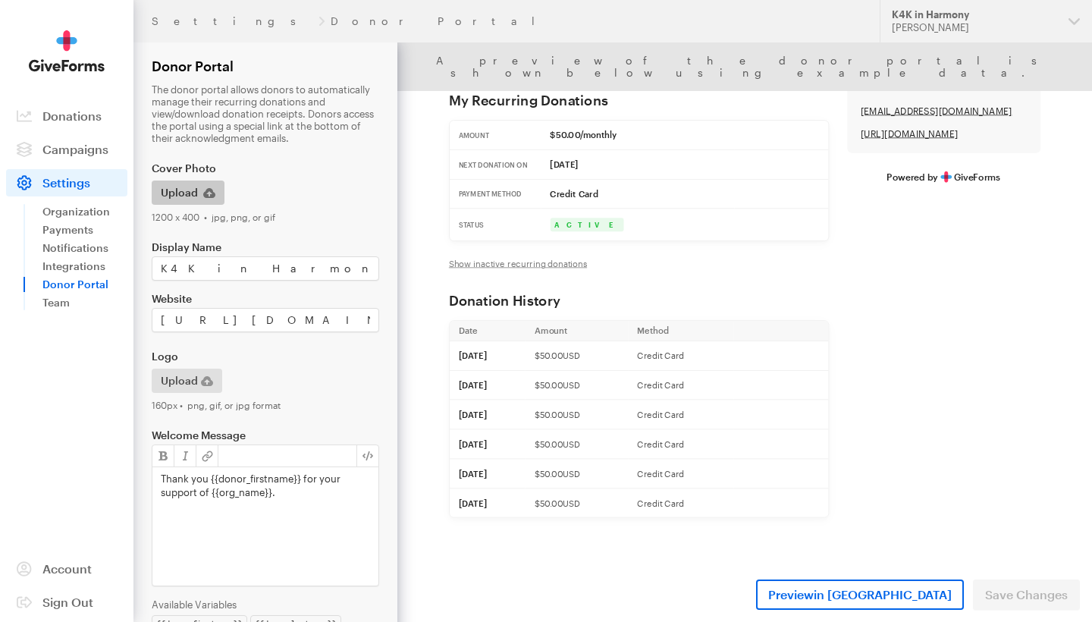
click at [210, 190] on icon "button" at bounding box center [209, 193] width 12 height 10
type input "C:\fakepath\k4k in harmony.jpg"
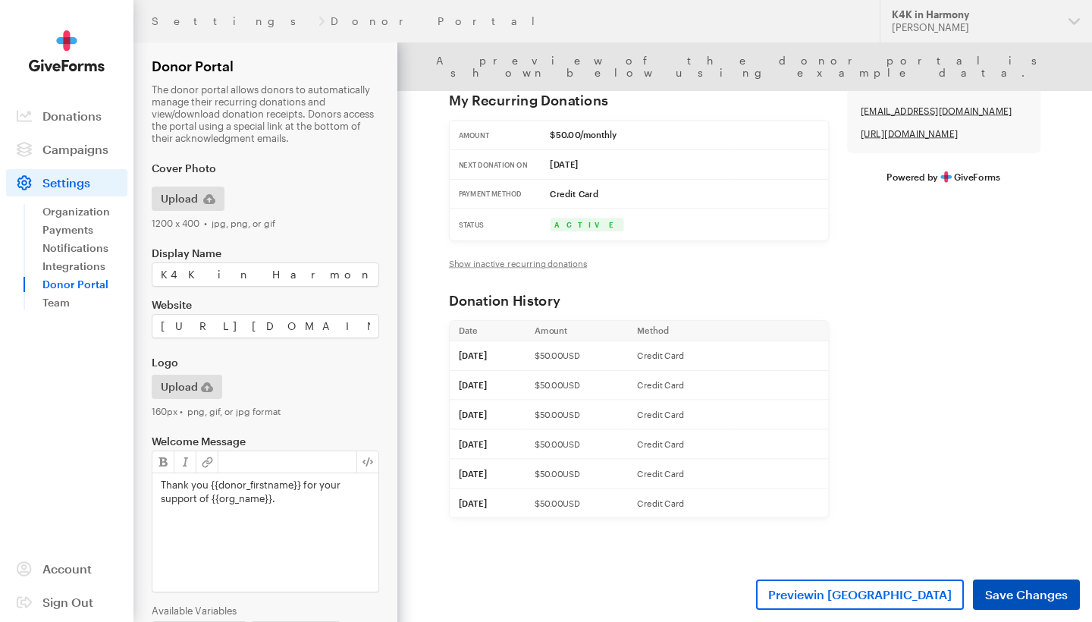
click at [1007, 601] on span "Save Changes" at bounding box center [1026, 594] width 83 height 18
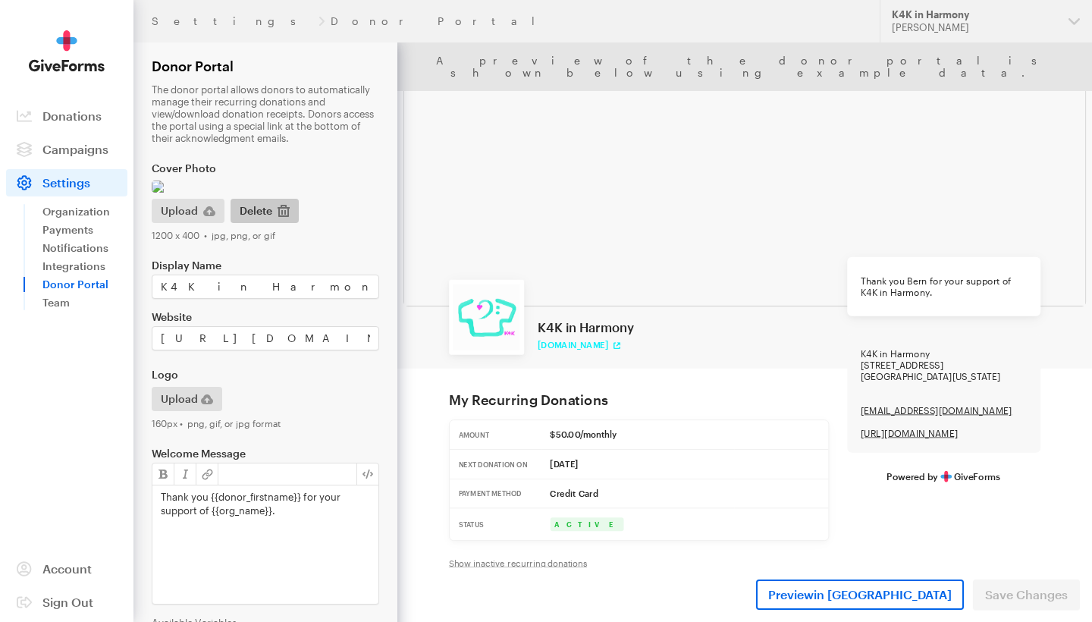
click at [284, 217] on icon "button" at bounding box center [284, 211] width 12 height 12
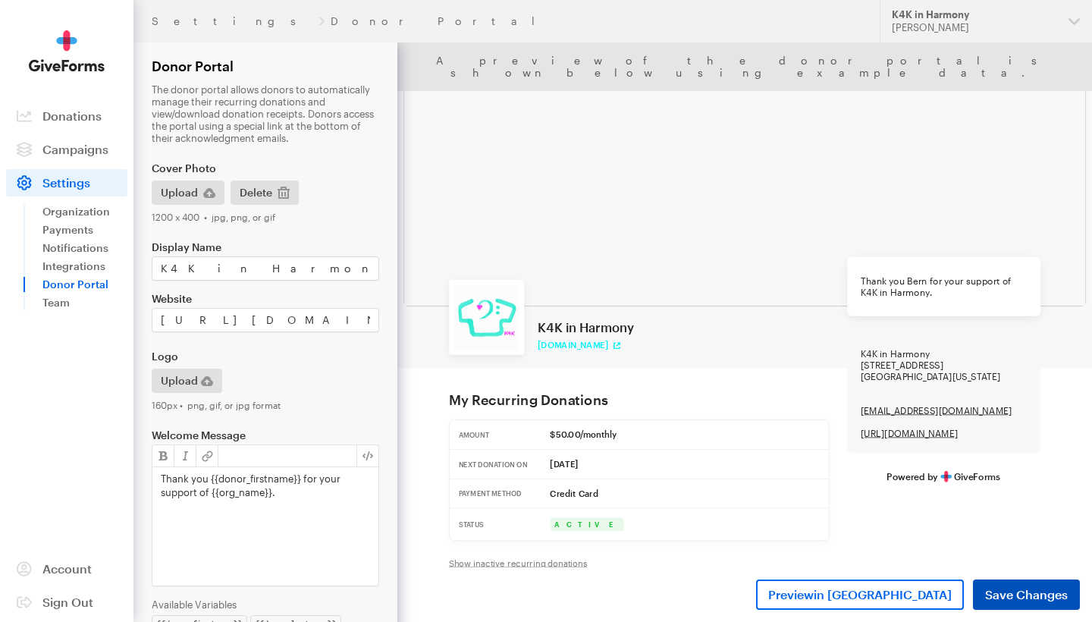
click at [1053, 588] on span "Save Changes" at bounding box center [1026, 594] width 83 height 18
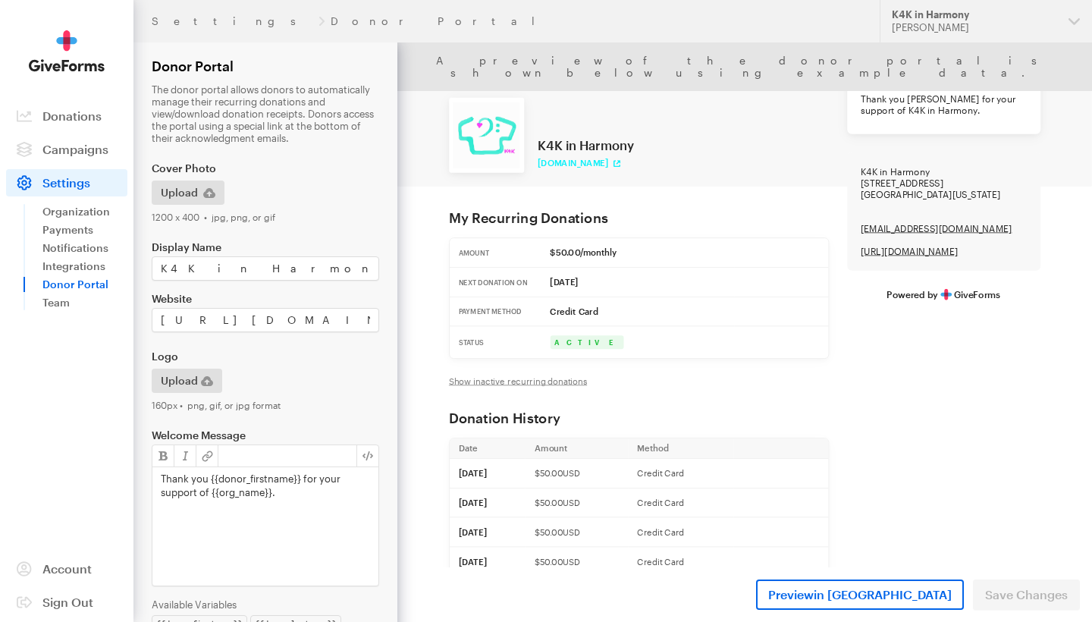
drag, startPoint x: 296, startPoint y: 489, endPoint x: 157, endPoint y: 481, distance: 139.0
click at [157, 481] on div "Thank you {{donor_firstname}} for your support of {{org_name}}." at bounding box center [265, 526] width 226 height 118
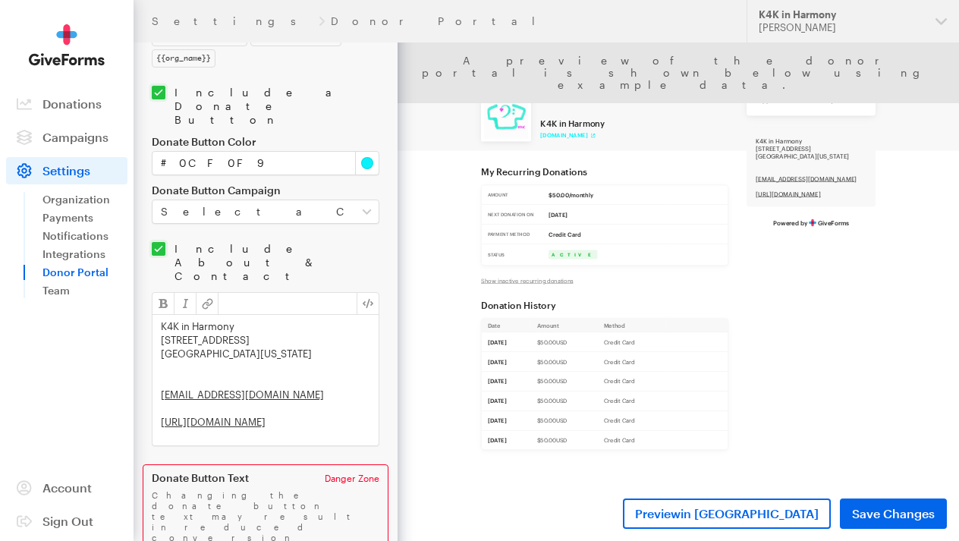
scroll to position [586, 0]
click at [328, 315] on div "K4K in Harmony [STREET_ADDRESS][US_STATE][EMAIL_ADDRESS][DOMAIN_NAME] [URL][DOM…" at bounding box center [265, 380] width 226 height 130
drag, startPoint x: 330, startPoint y: 298, endPoint x: 158, endPoint y: 287, distance: 171.7
click at [158, 315] on div "K4K in Harmony 4969 Music St. New Orleans, Louisiana, 70122 nolakoats4kids@gmai…" at bounding box center [265, 380] width 226 height 130
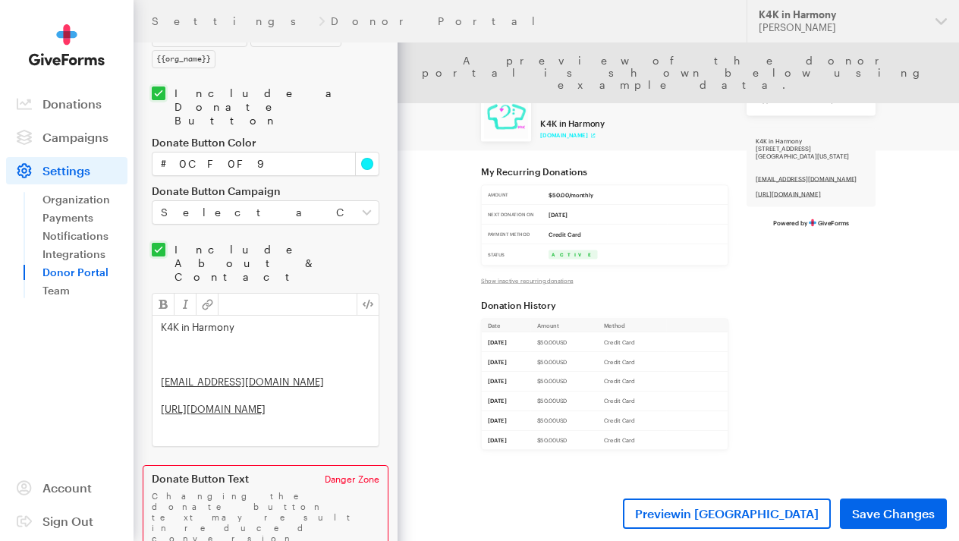
click at [170, 315] on div "K4K in Harmony [EMAIL_ADDRESS][DOMAIN_NAME] [URL][DOMAIN_NAME]" at bounding box center [265, 380] width 226 height 130
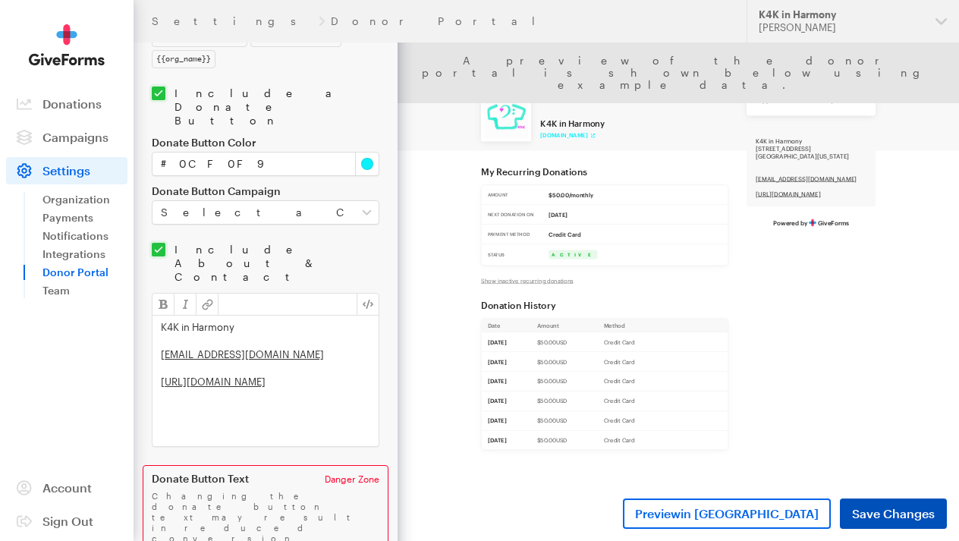
click at [861, 518] on span "Save Changes" at bounding box center [893, 513] width 83 height 18
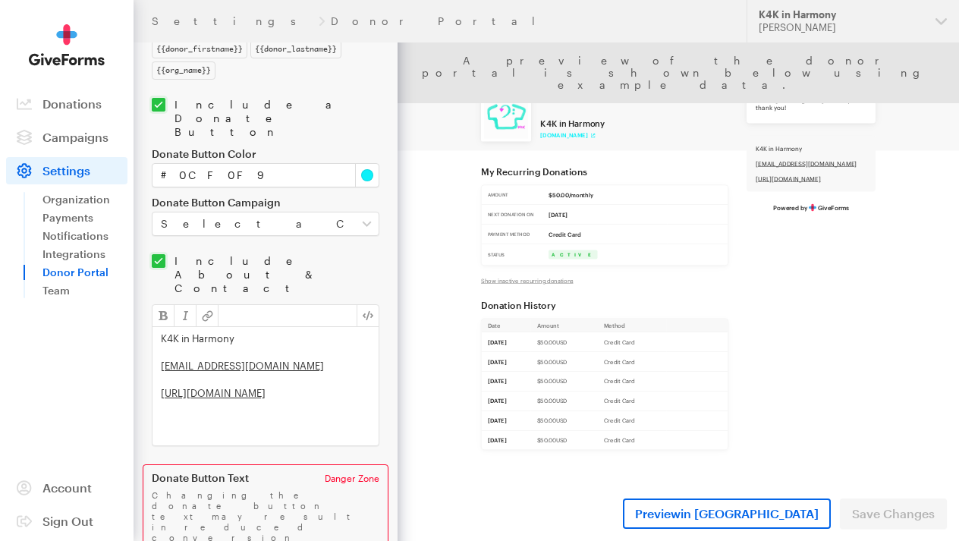
scroll to position [574, 0]
click at [160, 328] on div "K4K in Harmony [EMAIL_ADDRESS][DOMAIN_NAME] [URL][DOMAIN_NAME]" at bounding box center [265, 387] width 226 height 118
click at [158, 328] on div "K4K in Harmony [EMAIL_ADDRESS][DOMAIN_NAME] [URL][DOMAIN_NAME]" at bounding box center [265, 387] width 226 height 118
click at [157, 342] on div "K4K in Harmony [EMAIL_ADDRESS][DOMAIN_NAME] [URL][DOMAIN_NAME]" at bounding box center [265, 387] width 226 height 118
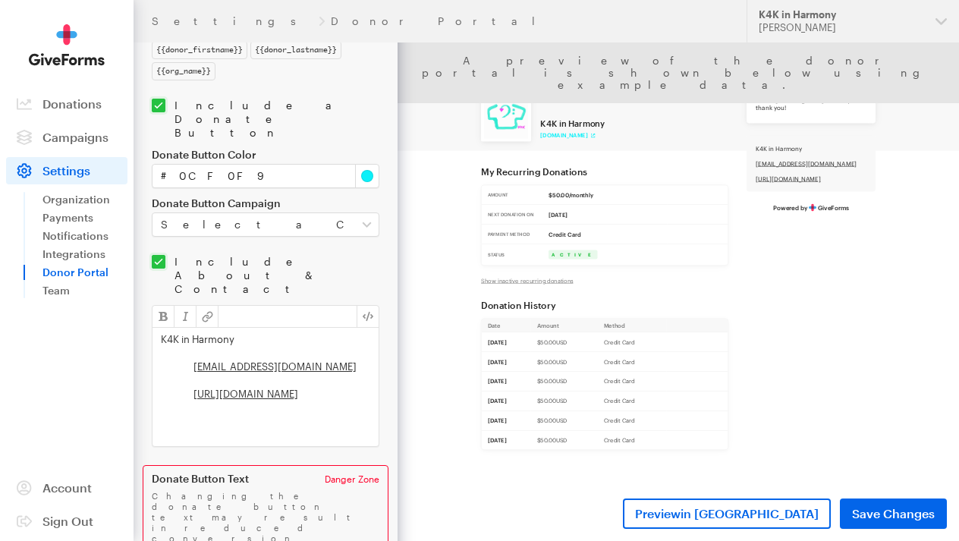
drag, startPoint x: 288, startPoint y: 288, endPoint x: 221, endPoint y: 288, distance: 67.5
click at [221, 328] on div "K4K in Harmony [EMAIL_ADDRESS][DOMAIN_NAME] [URL][DOMAIN_NAME]" at bounding box center [265, 387] width 226 height 118
click at [162, 306] on button "button" at bounding box center [163, 316] width 22 height 21
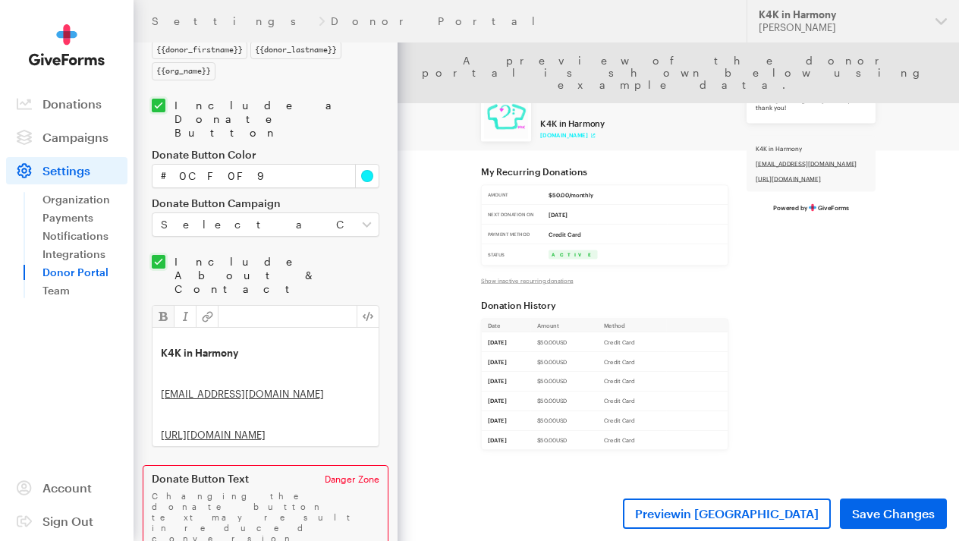
click at [282, 328] on div "K4K in Harmony nolakoats4kids@gmail.com https://www.koats4kids.com" at bounding box center [265, 387] width 226 height 118
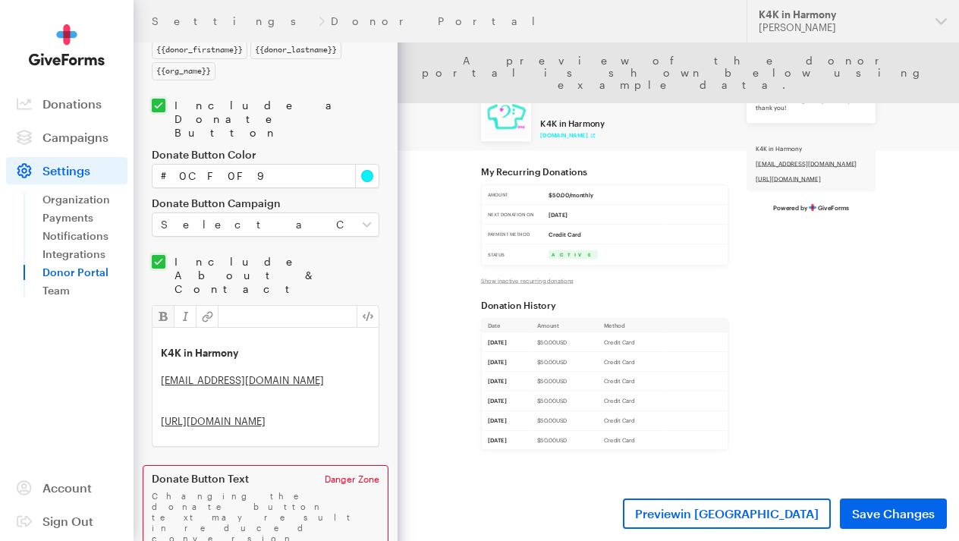
click at [162, 347] on strong "K4K in Harmony" at bounding box center [199, 353] width 77 height 12
click at [158, 328] on div "K4K in Harmony nolakoats4kids@gmail.com https://www.koats4kids.com" at bounding box center [265, 387] width 226 height 118
click at [158, 366] on div "K4K in Harmony nolakoats4kids@gmail.com https://www.koats4kids.com" at bounding box center [265, 387] width 226 height 118
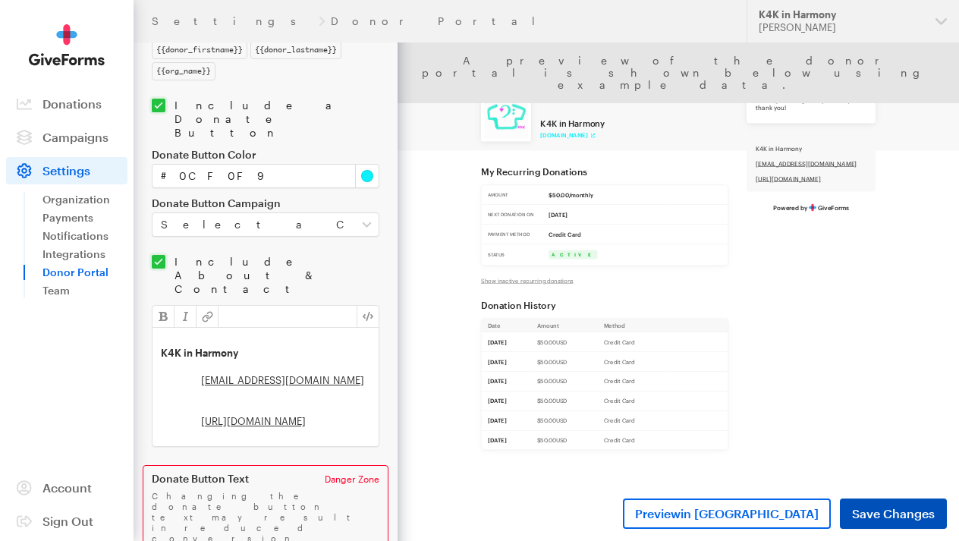
click at [905, 522] on span "Save Changes" at bounding box center [893, 513] width 83 height 18
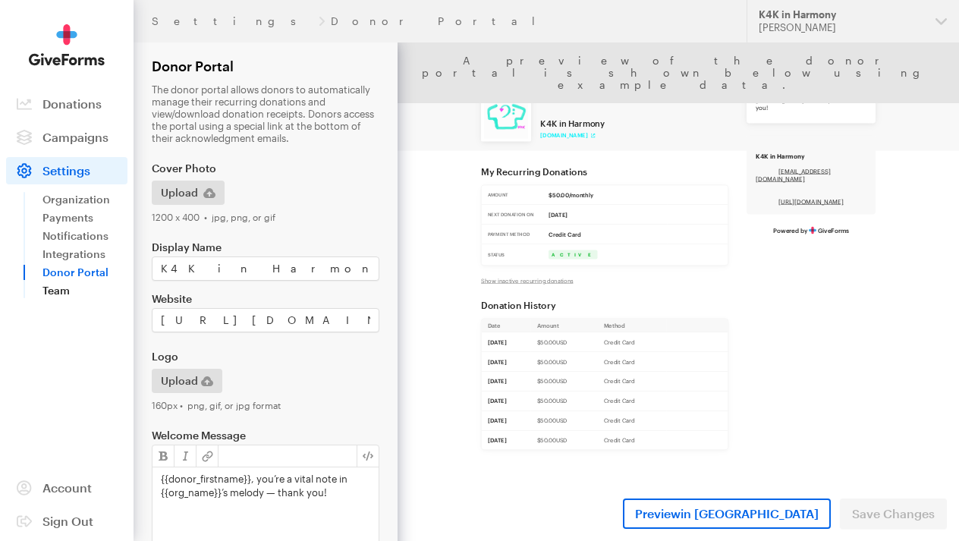
click at [82, 284] on link "Team" at bounding box center [84, 290] width 85 height 18
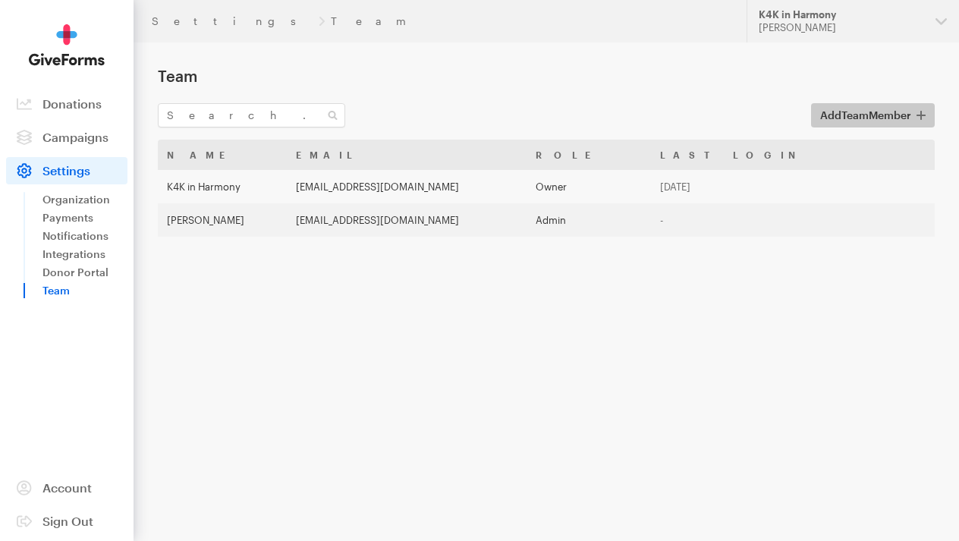
click at [856, 120] on span "Team" at bounding box center [854, 114] width 27 height 13
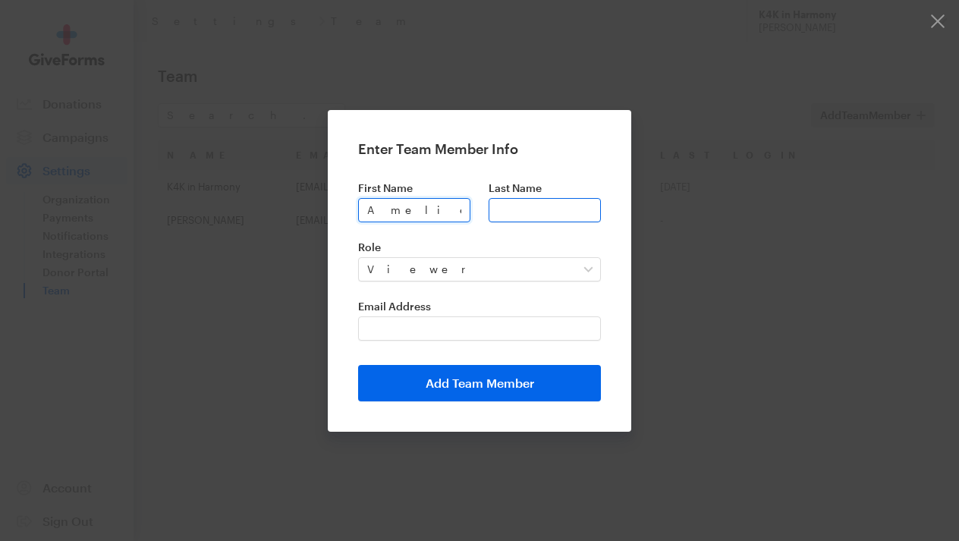
type input "Amelie"
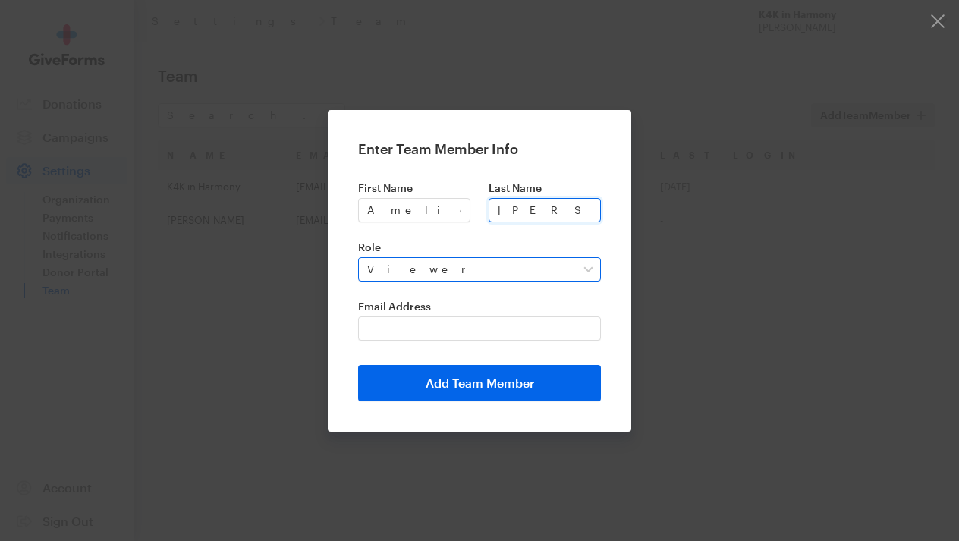
type input "[PERSON_NAME]"
select select "admin"
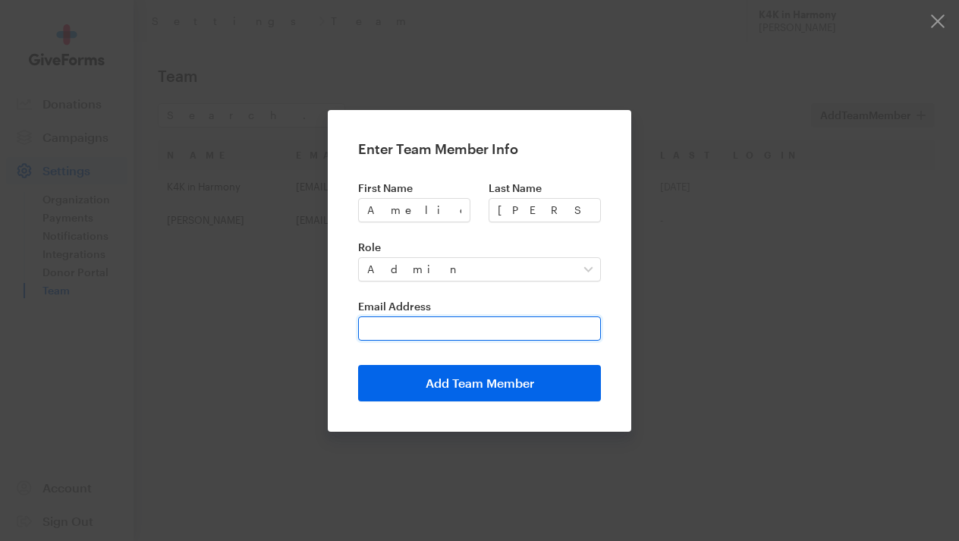
paste input "[EMAIL_ADDRESS][PERSON_NAME][DOMAIN_NAME]"
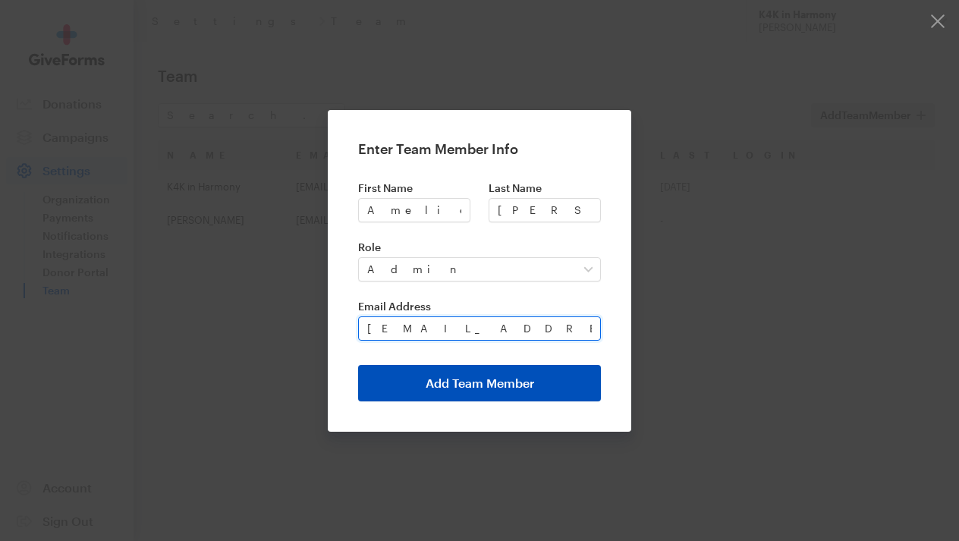
type input "[EMAIL_ADDRESS][PERSON_NAME][DOMAIN_NAME]"
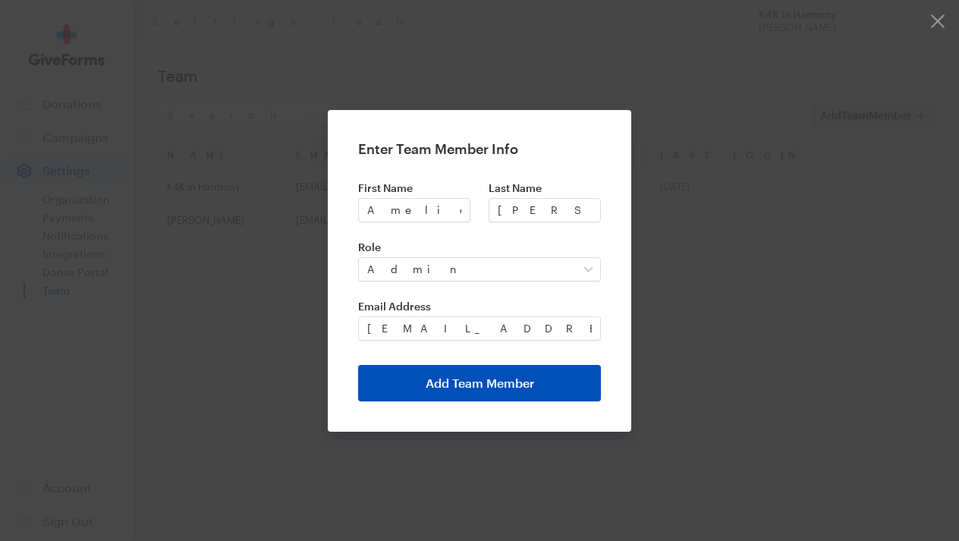
click at [507, 384] on button "Add Team Member" at bounding box center [479, 383] width 243 height 36
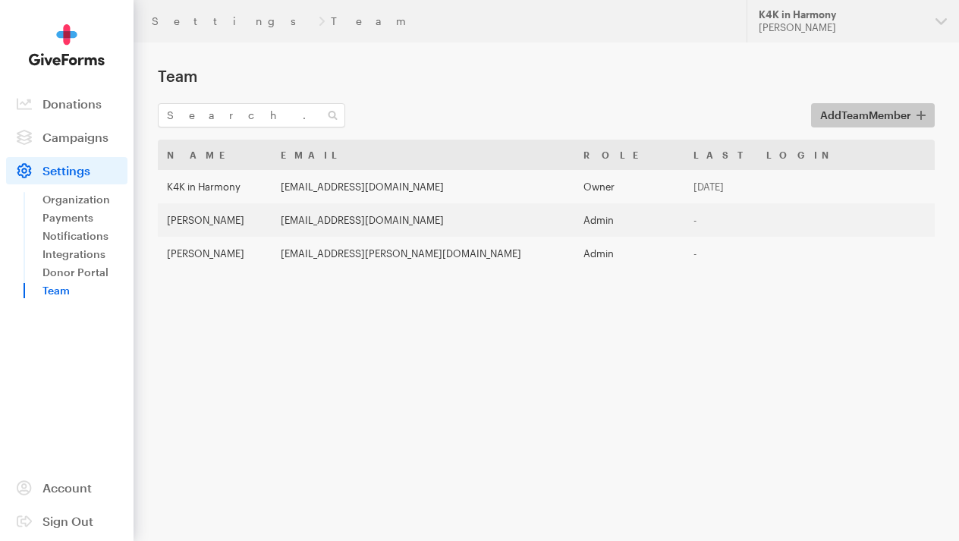
click at [868, 116] on span "Add Team Member" at bounding box center [865, 115] width 91 height 18
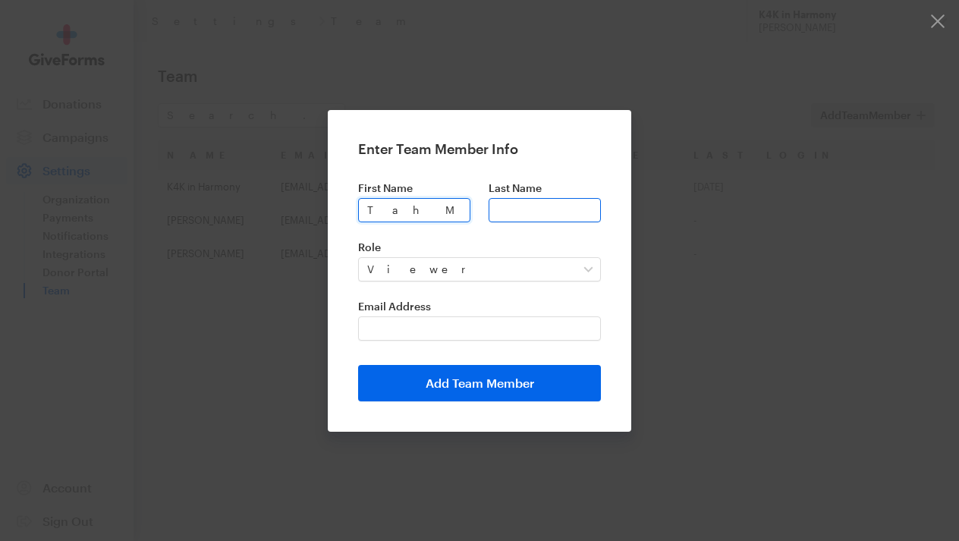
type input "TahMee"
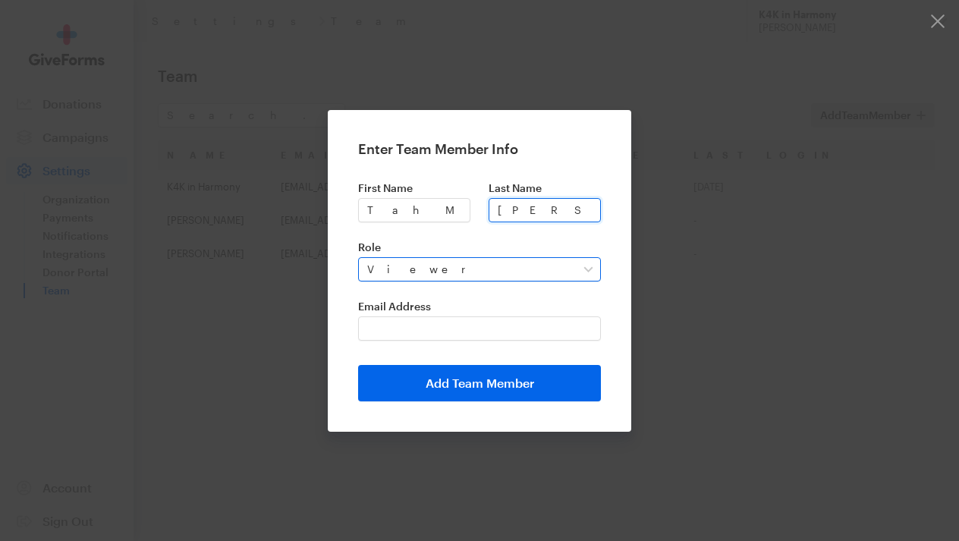
type input "Mitchell"
select select "admin"
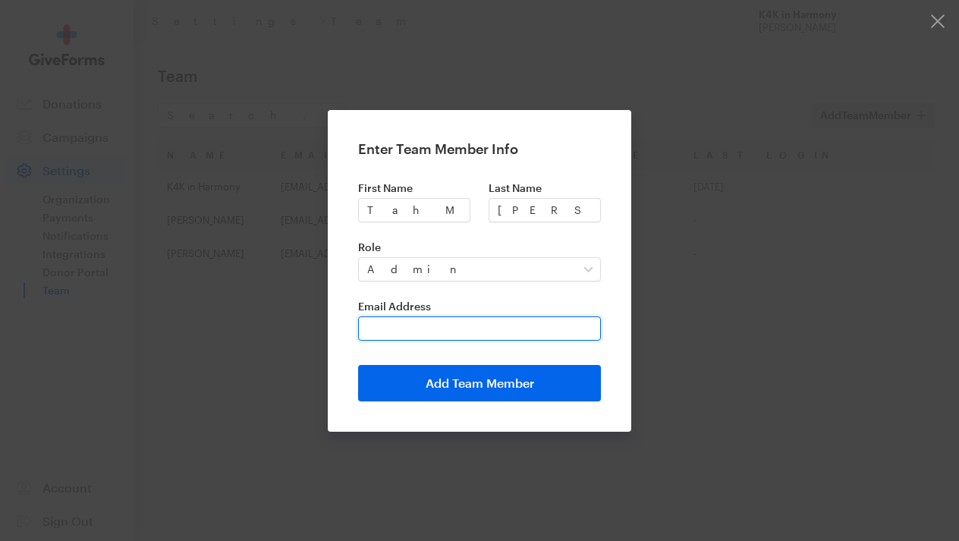
paste input "tahmeemitchell213@gmail.com"
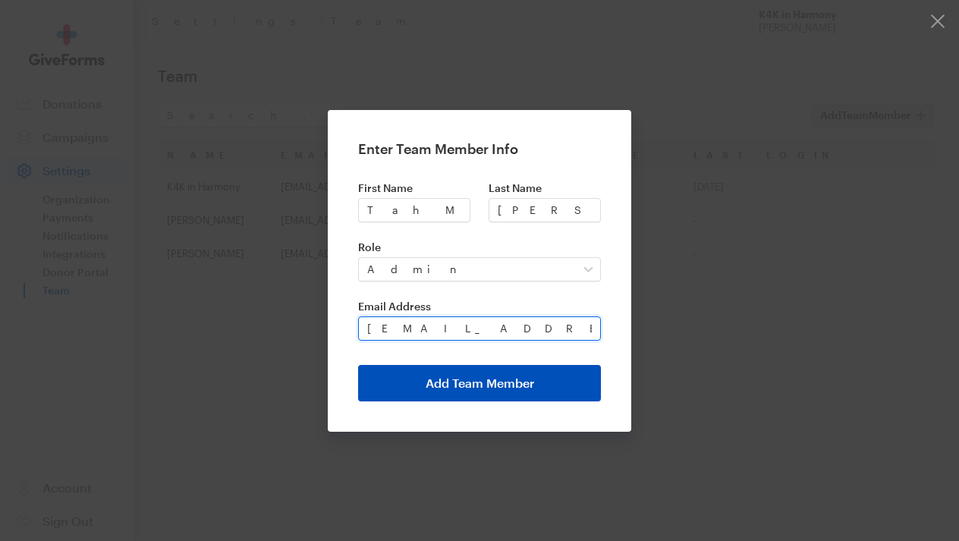
type input "tahmeemitchell213@gmail.com"
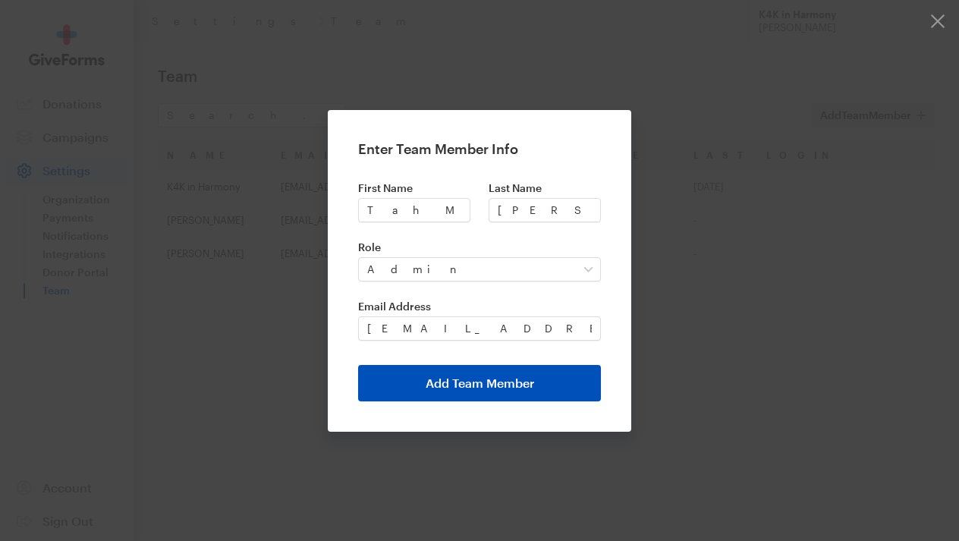
click at [480, 378] on button "Add Team Member" at bounding box center [479, 383] width 243 height 36
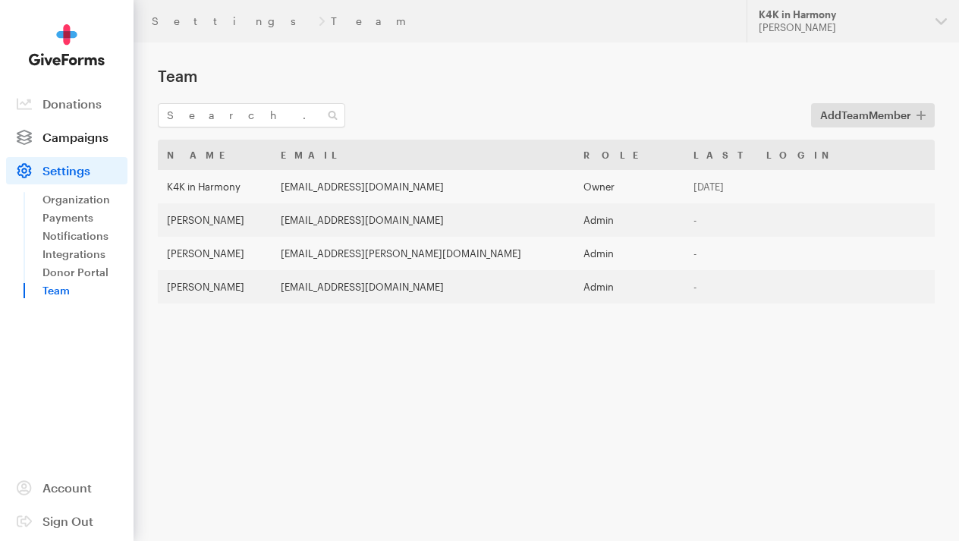
click at [59, 130] on span "Campaigns" at bounding box center [75, 137] width 66 height 14
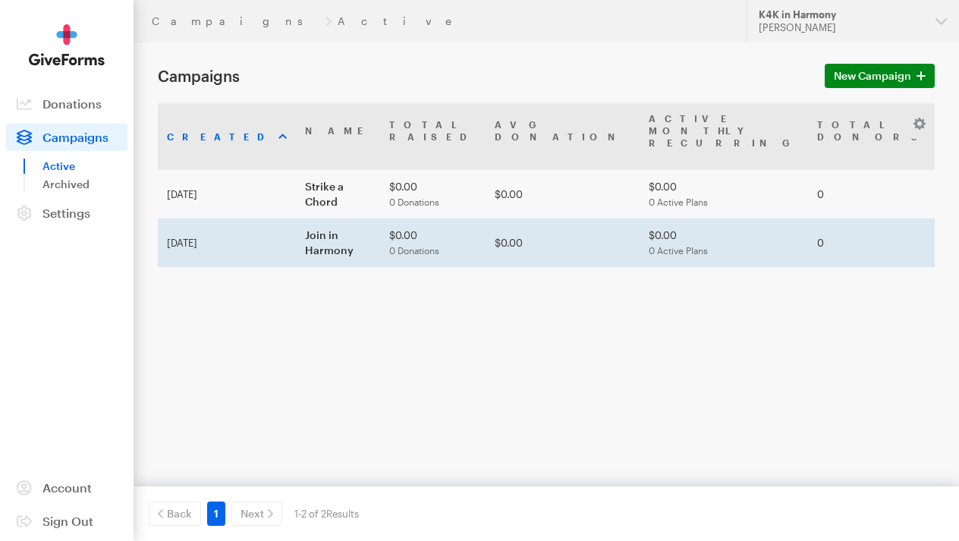
click at [296, 233] on td "Join in Harmony" at bounding box center [338, 242] width 84 height 49
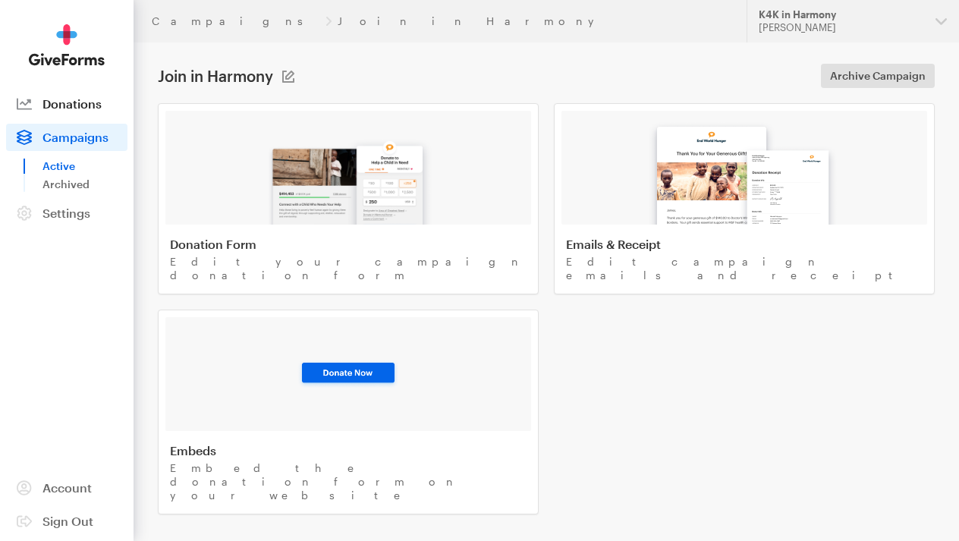
click at [82, 108] on span "Donations" at bounding box center [71, 103] width 59 height 14
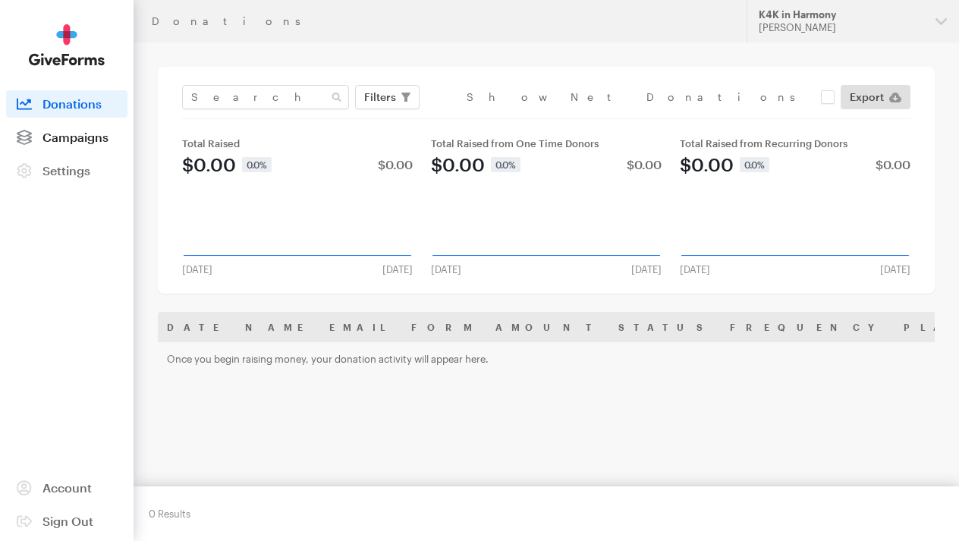
click at [56, 133] on span "Campaigns" at bounding box center [75, 137] width 66 height 14
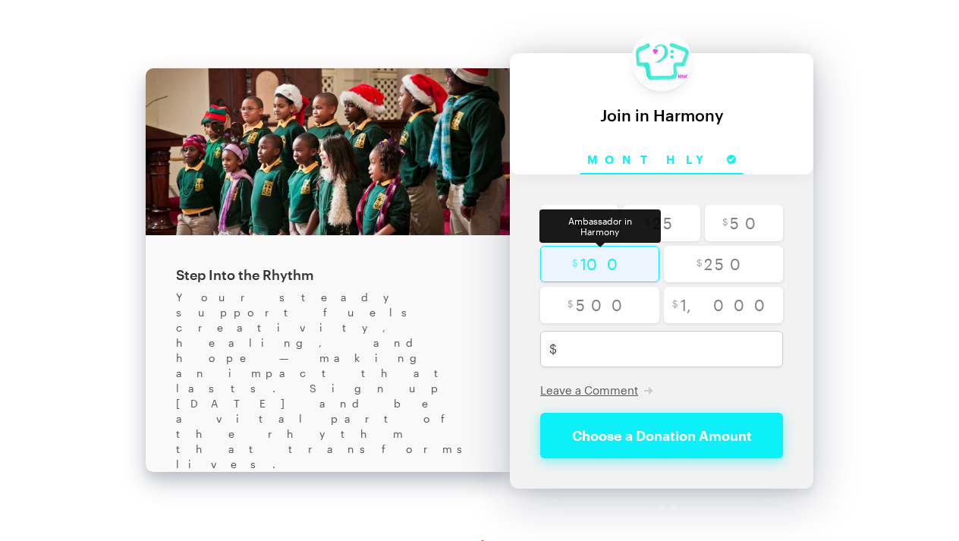
scroll to position [28, 0]
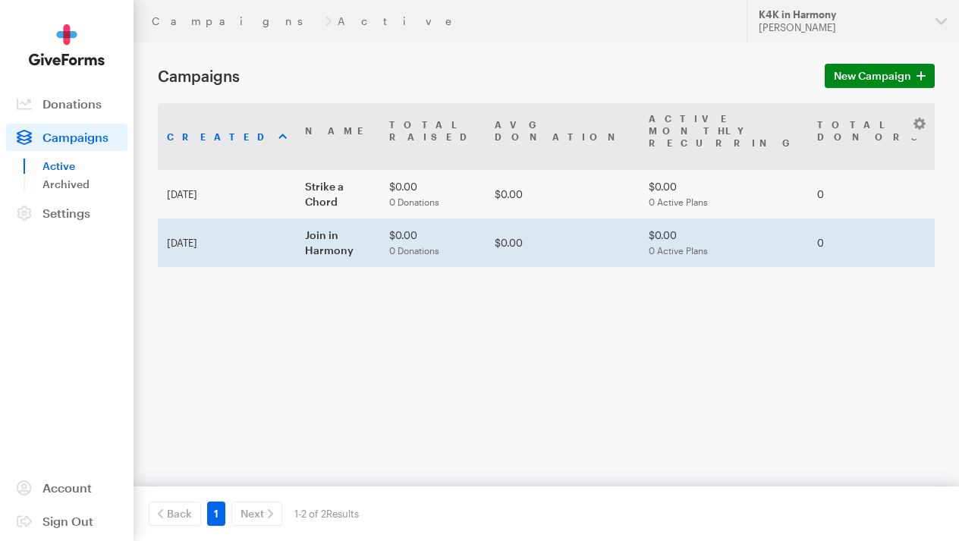
click at [380, 225] on td "$0.00 0 Donations" at bounding box center [432, 242] width 105 height 49
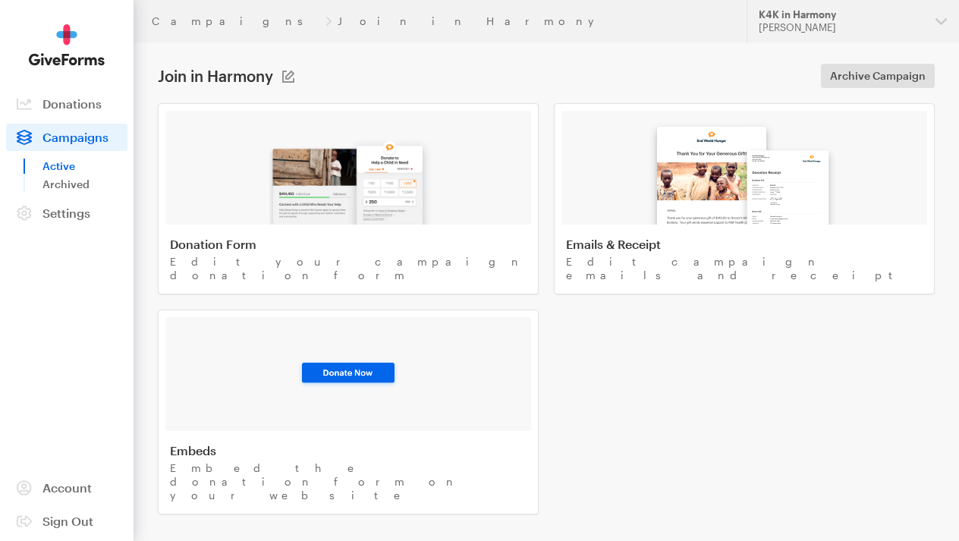
click at [85, 131] on span "Campaigns" at bounding box center [75, 137] width 66 height 14
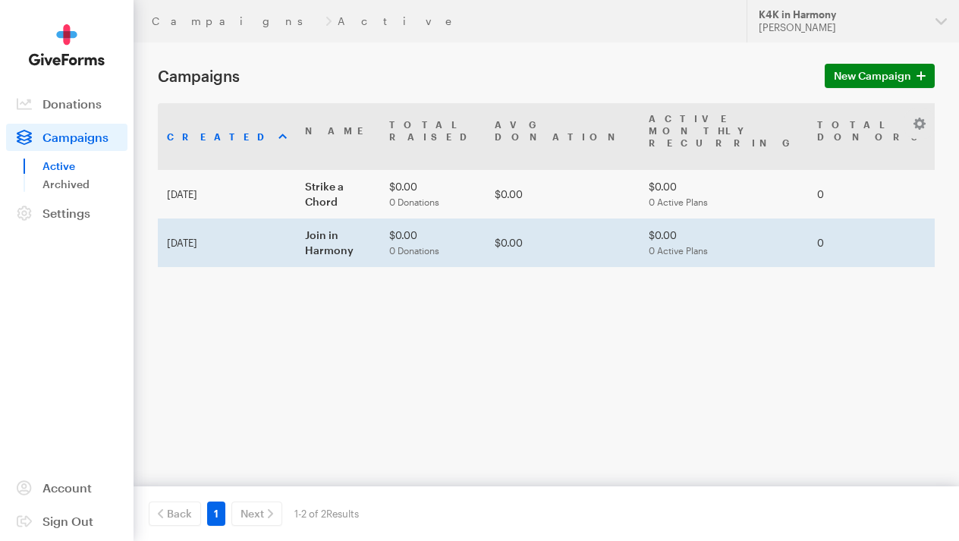
click at [380, 244] on td "$0.00 0 Donations" at bounding box center [432, 242] width 105 height 49
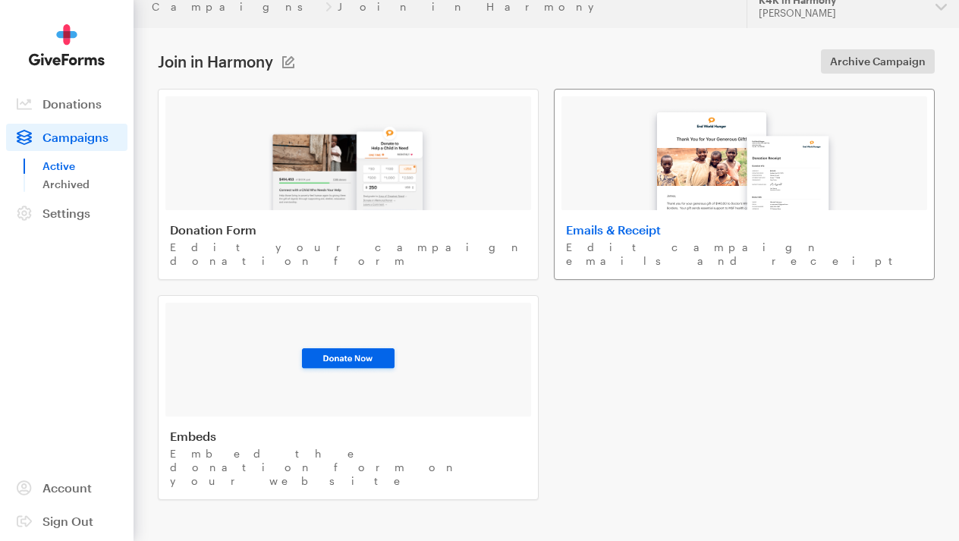
scroll to position [13, 0]
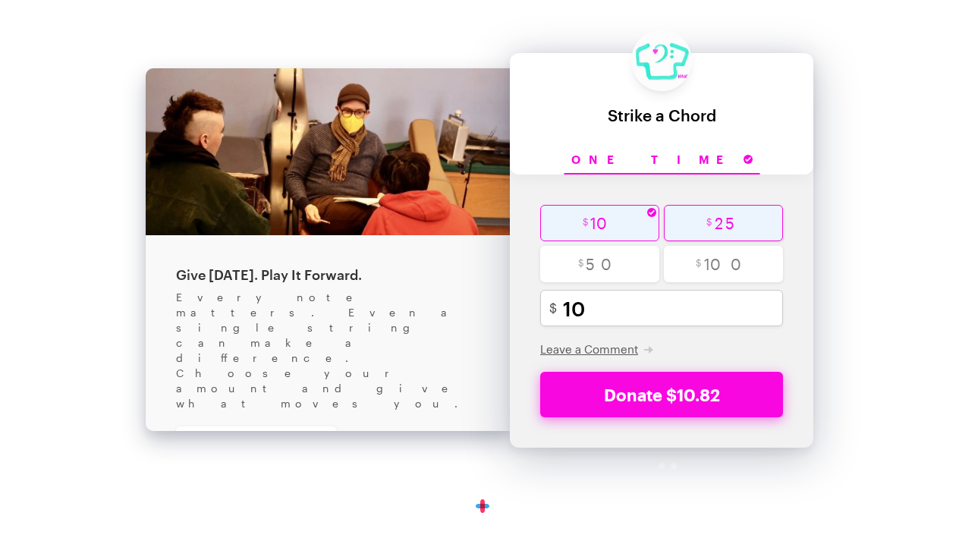
click at [689, 210] on input "radio" at bounding box center [723, 223] width 119 height 36
radio input "true"
type input "25"
checkbox input "true"
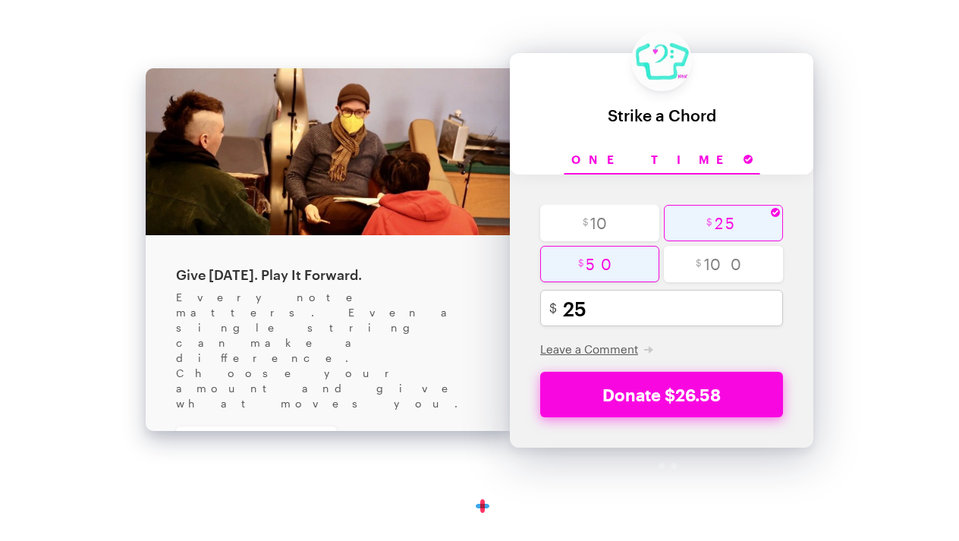
click at [617, 279] on input "radio" at bounding box center [599, 264] width 119 height 36
radio input "true"
type input "50"
checkbox input "true"
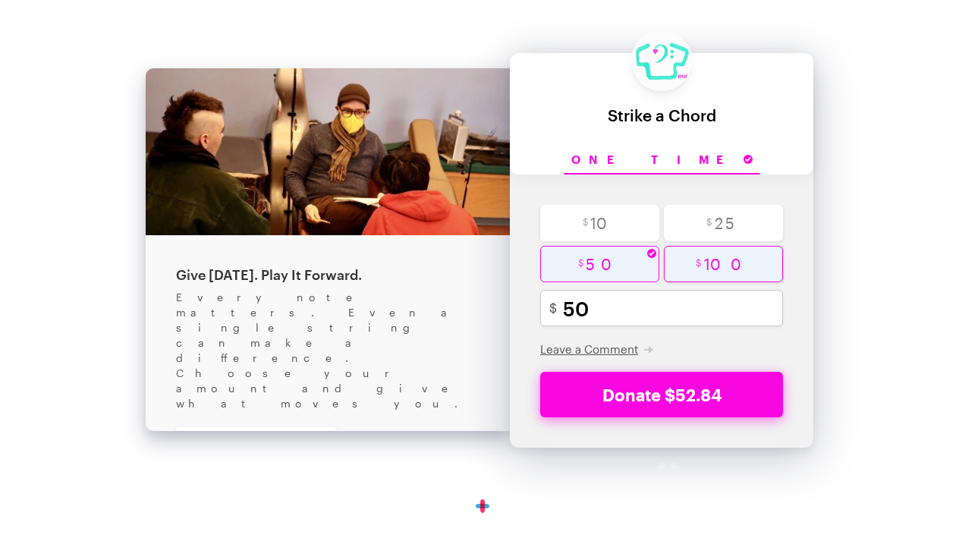
click at [705, 275] on input "radio" at bounding box center [723, 264] width 119 height 36
radio input "true"
type input "100"
checkbox input "true"
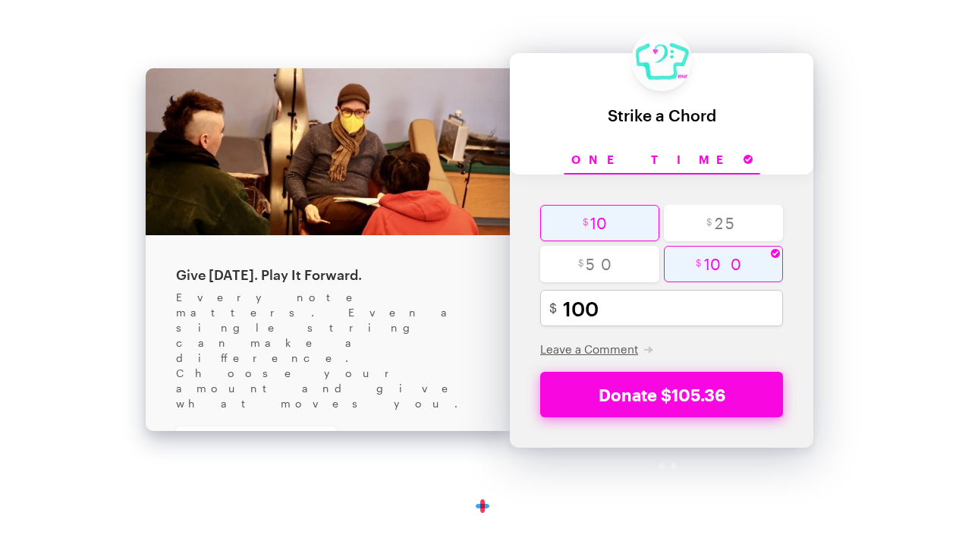
click at [598, 227] on input "radio" at bounding box center [599, 223] width 119 height 36
radio input "true"
type input "10"
checkbox input "true"
